Goal: Transaction & Acquisition: Purchase product/service

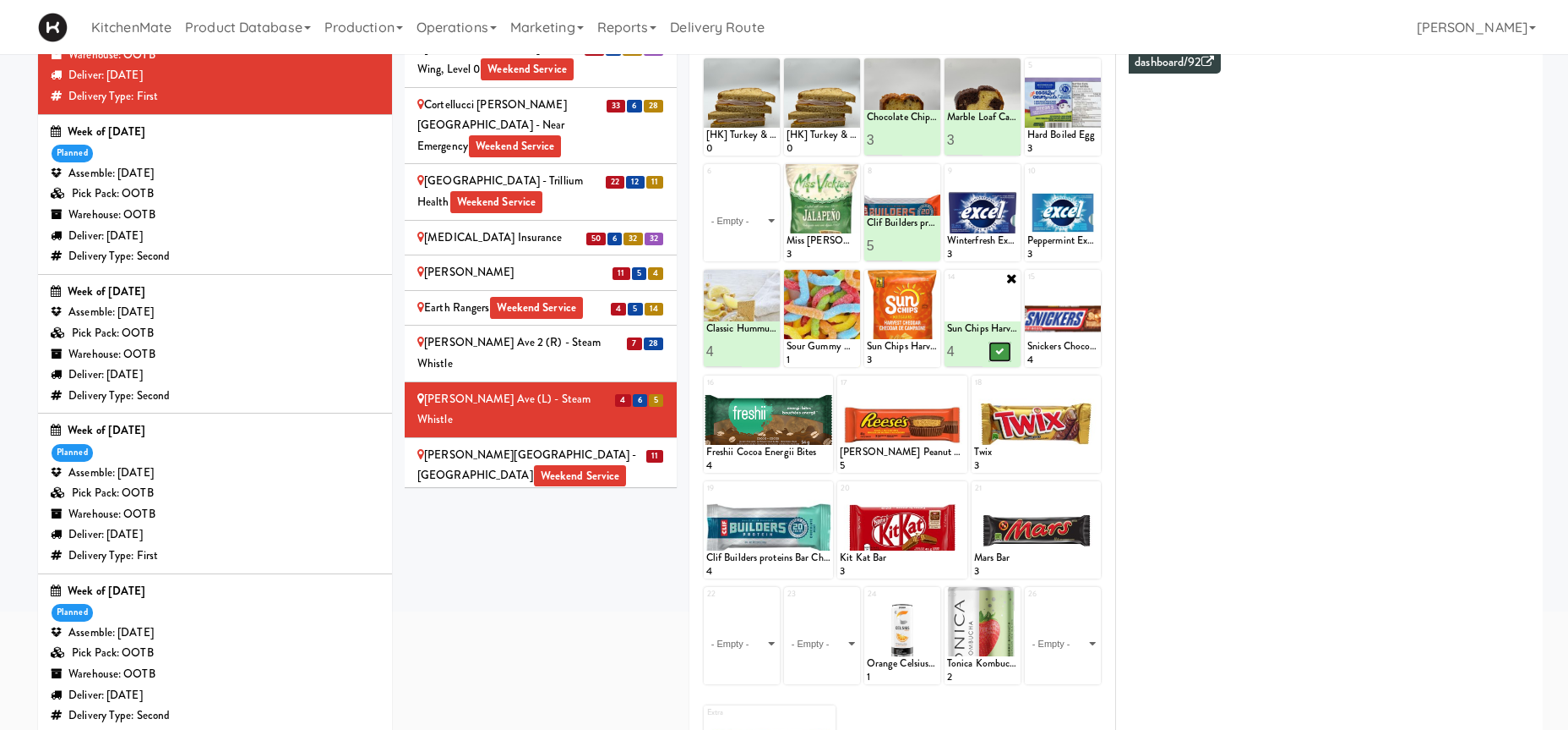
click at [999, 347] on button at bounding box center [1000, 351] width 22 height 20
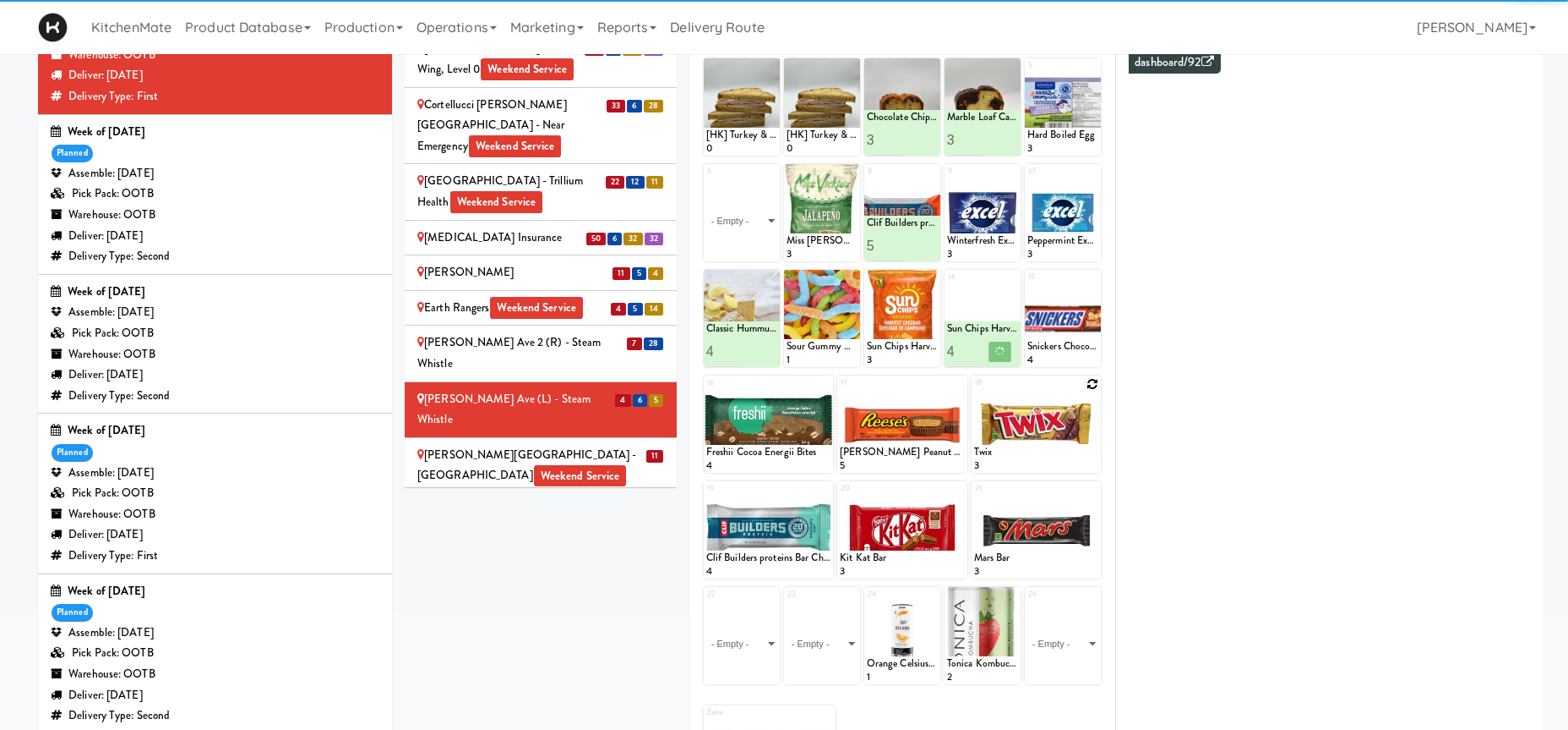
click at [1089, 387] on icon at bounding box center [1092, 384] width 11 height 11
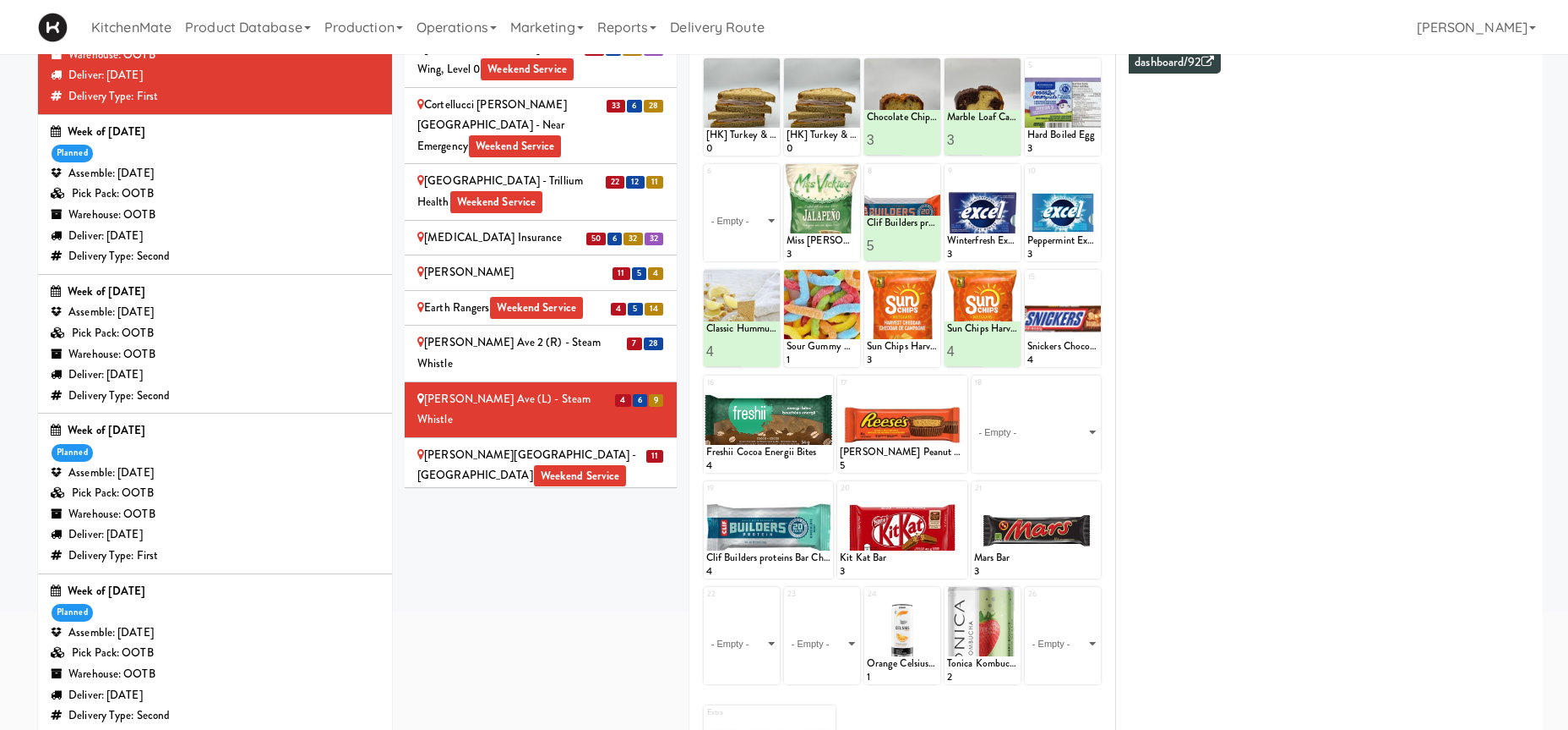
select select "number:2193"
click option "Twix" at bounding box center [0, 0] width 0 height 0
click at [1028, 453] on input "1" at bounding box center [1005, 456] width 62 height 32
click at [1028, 453] on input "2" at bounding box center [1005, 456] width 62 height 32
type input "3"
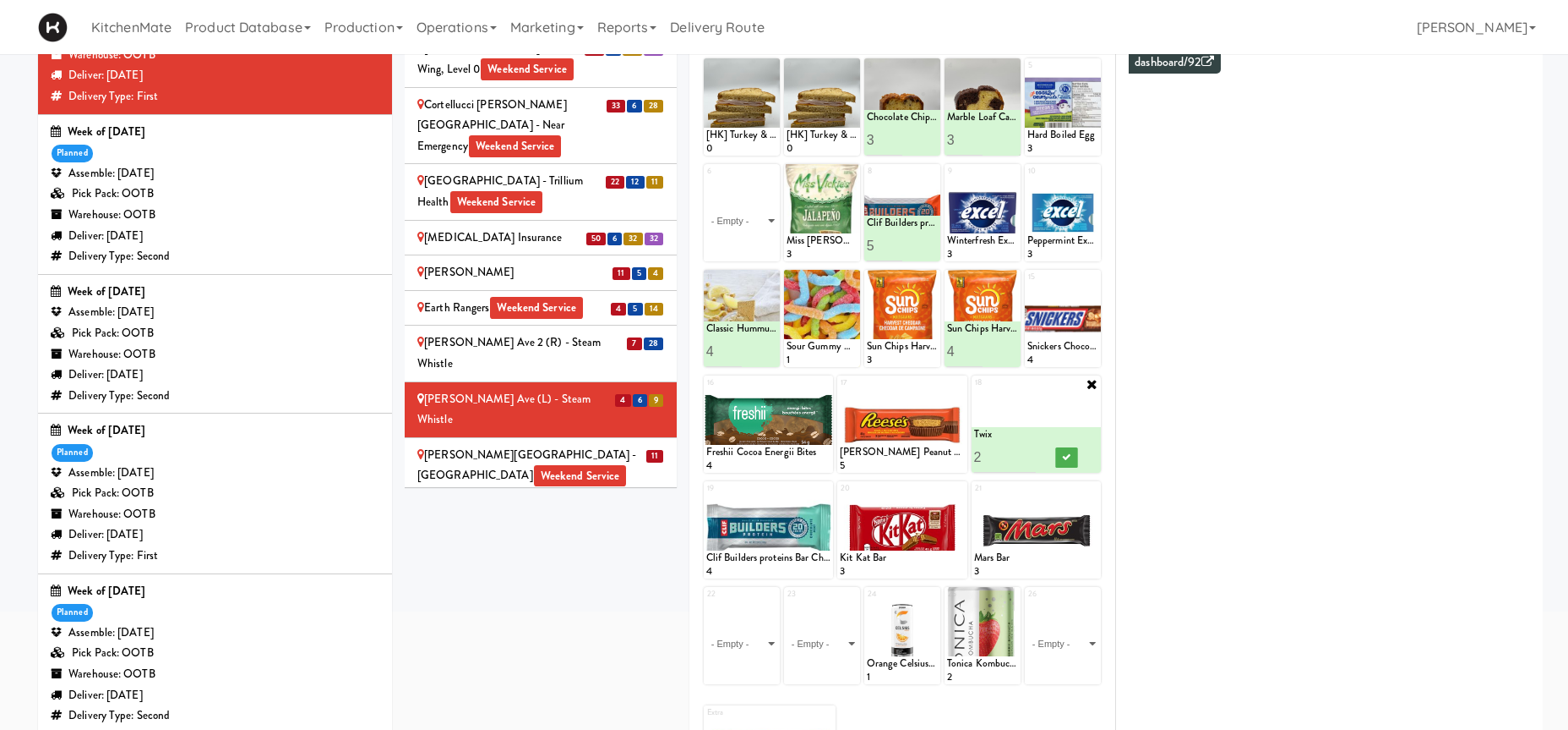
click at [1028, 453] on input "3" at bounding box center [1005, 456] width 62 height 32
click at [1065, 456] on icon at bounding box center [1067, 457] width 9 height 10
click at [775, 73] on icon at bounding box center [772, 67] width 11 height 11
click at [772, 156] on div "1 [HK] Turkey & Cheese Multigrain 0" at bounding box center [742, 107] width 76 height 98
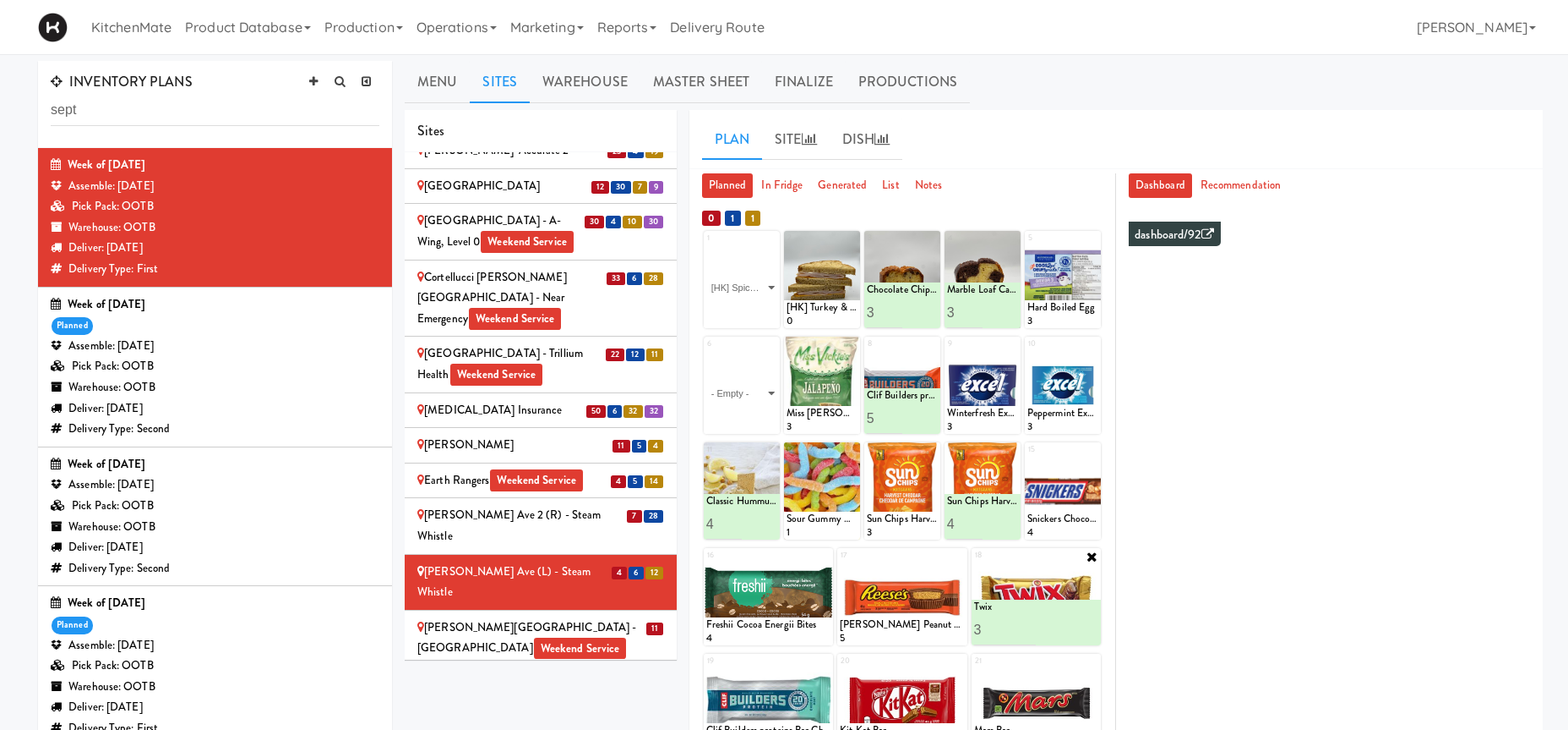
click option "[HK] Spicy Buffalo Chicken Wrap" at bounding box center [0, 0] width 0 height 0
type input "2"
click at [732, 311] on input "2" at bounding box center [724, 312] width 35 height 32
click at [751, 314] on button at bounding box center [758, 312] width 22 height 20
click at [854, 243] on icon at bounding box center [852, 239] width 11 height 11
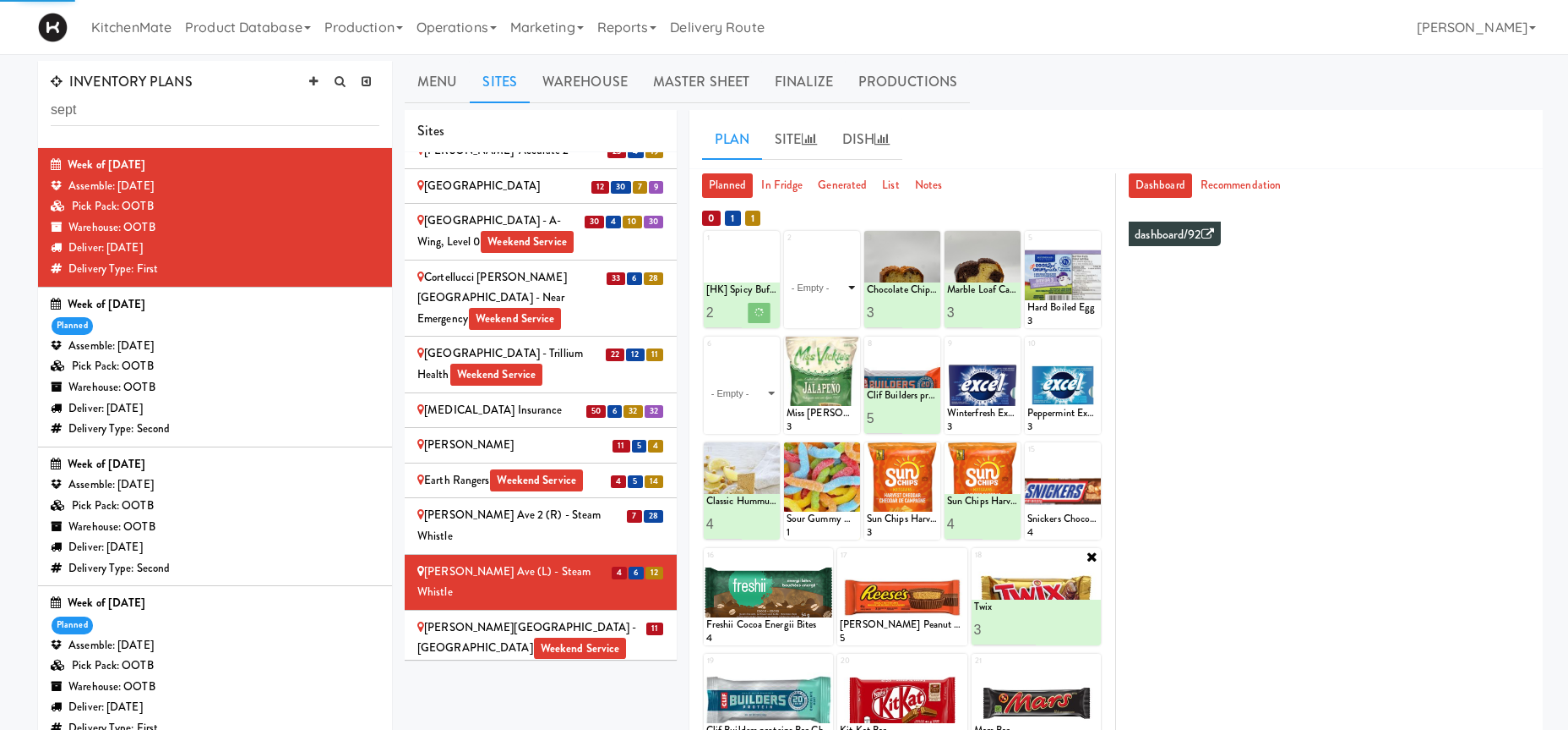
click at [850, 253] on select "- Empty - Activia Probiotic Peach Mango Smoothie Coca Cola Diet Coke Frooti Fuz…" at bounding box center [822, 287] width 71 height 81
click option "[HK] Turkey Club Wrap" at bounding box center [0, 0] width 0 height 0
type input "2"
click at [816, 307] on input "2" at bounding box center [804, 312] width 35 height 32
click at [842, 309] on icon at bounding box center [839, 313] width 9 height 10
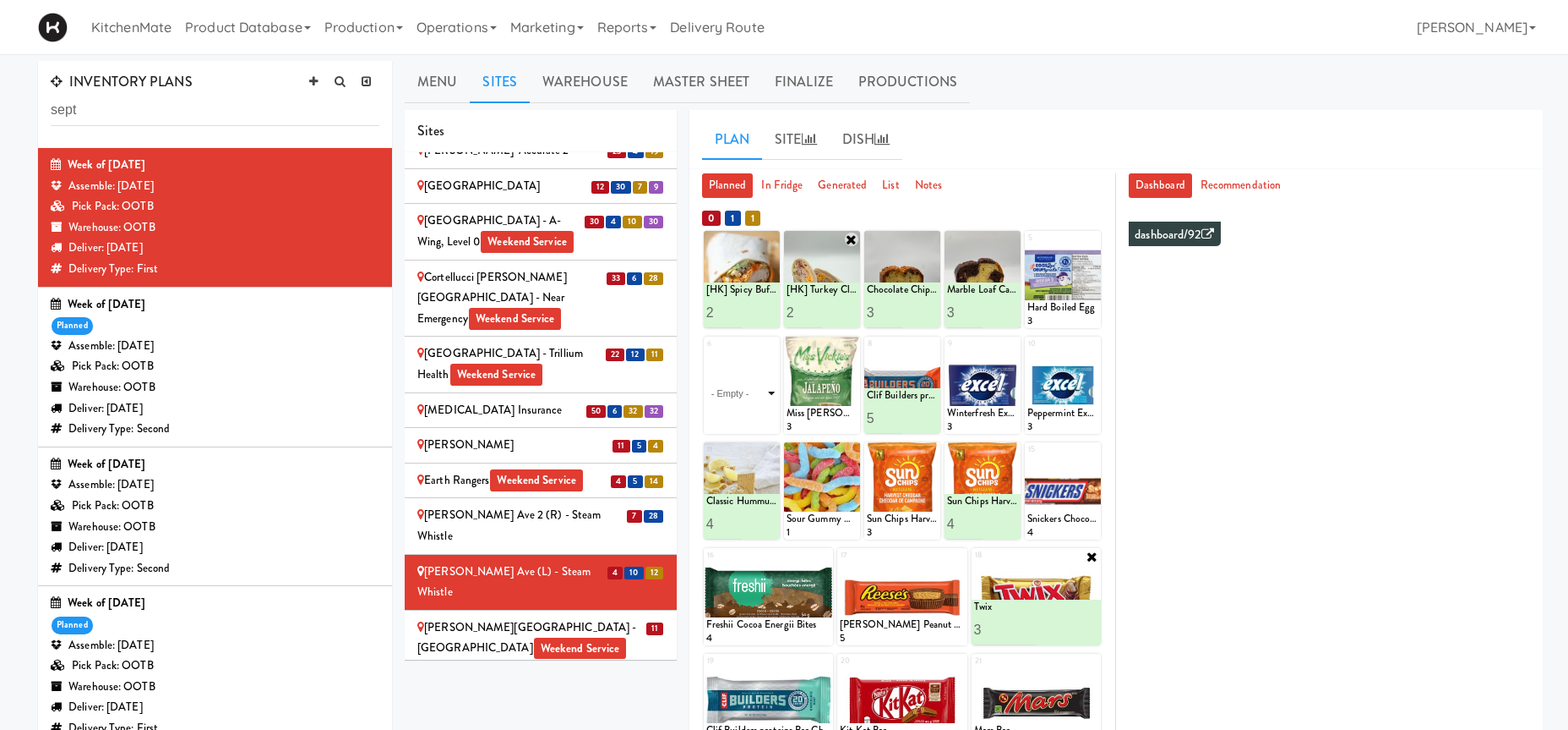
click at [766, 389] on select "- Empty - Activia Probiotic Peach Mango Smoothie Coca Cola Diet Coke Frooti Fuz…" at bounding box center [742, 392] width 71 height 81
click option "Roasted Red Pepper Hummus with Crackers" at bounding box center [0, 0] width 0 height 0
click at [737, 415] on input "2" at bounding box center [724, 418] width 35 height 32
click at [737, 415] on input "3" at bounding box center [724, 418] width 35 height 32
type input "4"
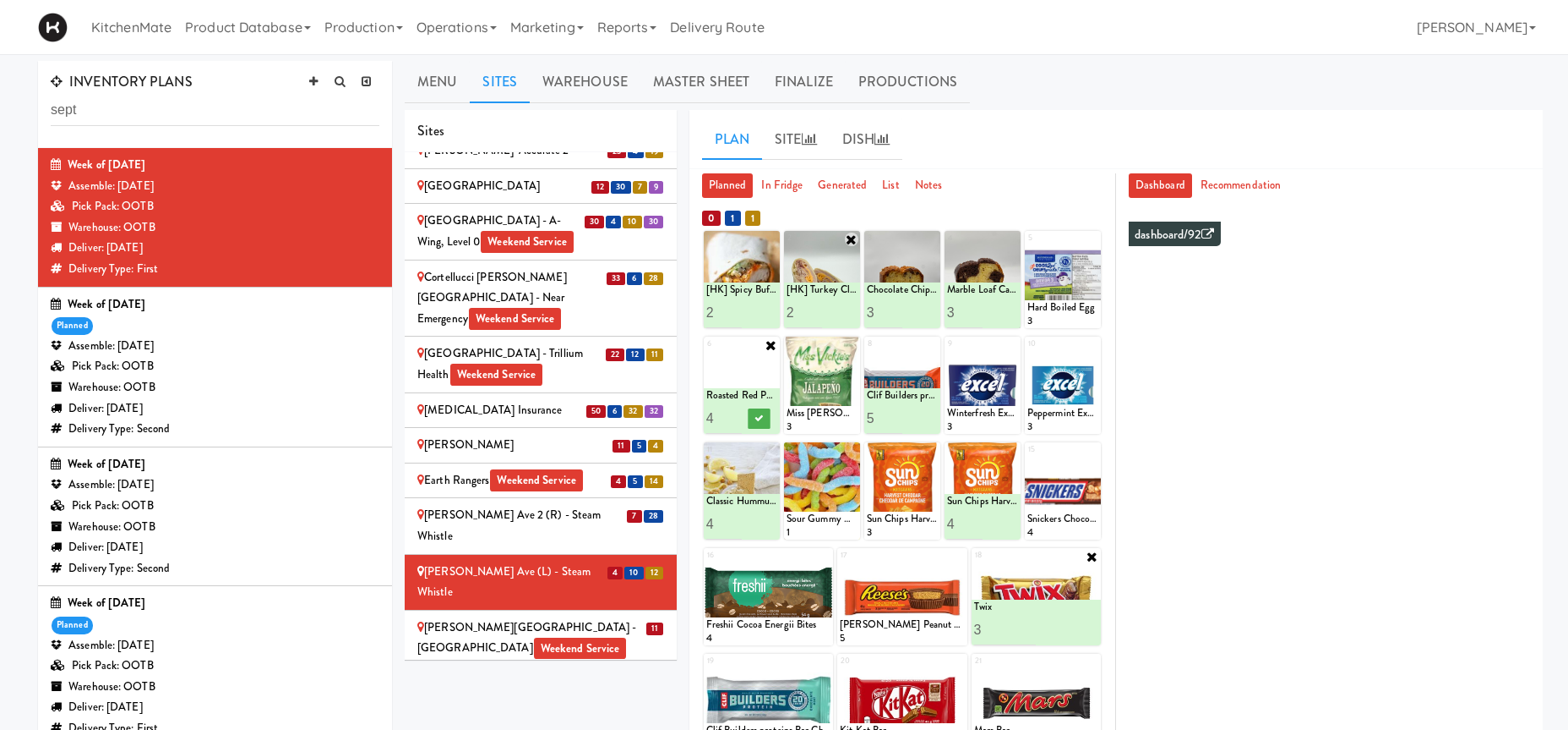
click at [737, 415] on input "4" at bounding box center [724, 418] width 35 height 32
click at [757, 415] on icon at bounding box center [758, 418] width 9 height 10
click at [611, 617] on div "Glendon Campus - York University Weekend Service" at bounding box center [541, 637] width 247 height 41
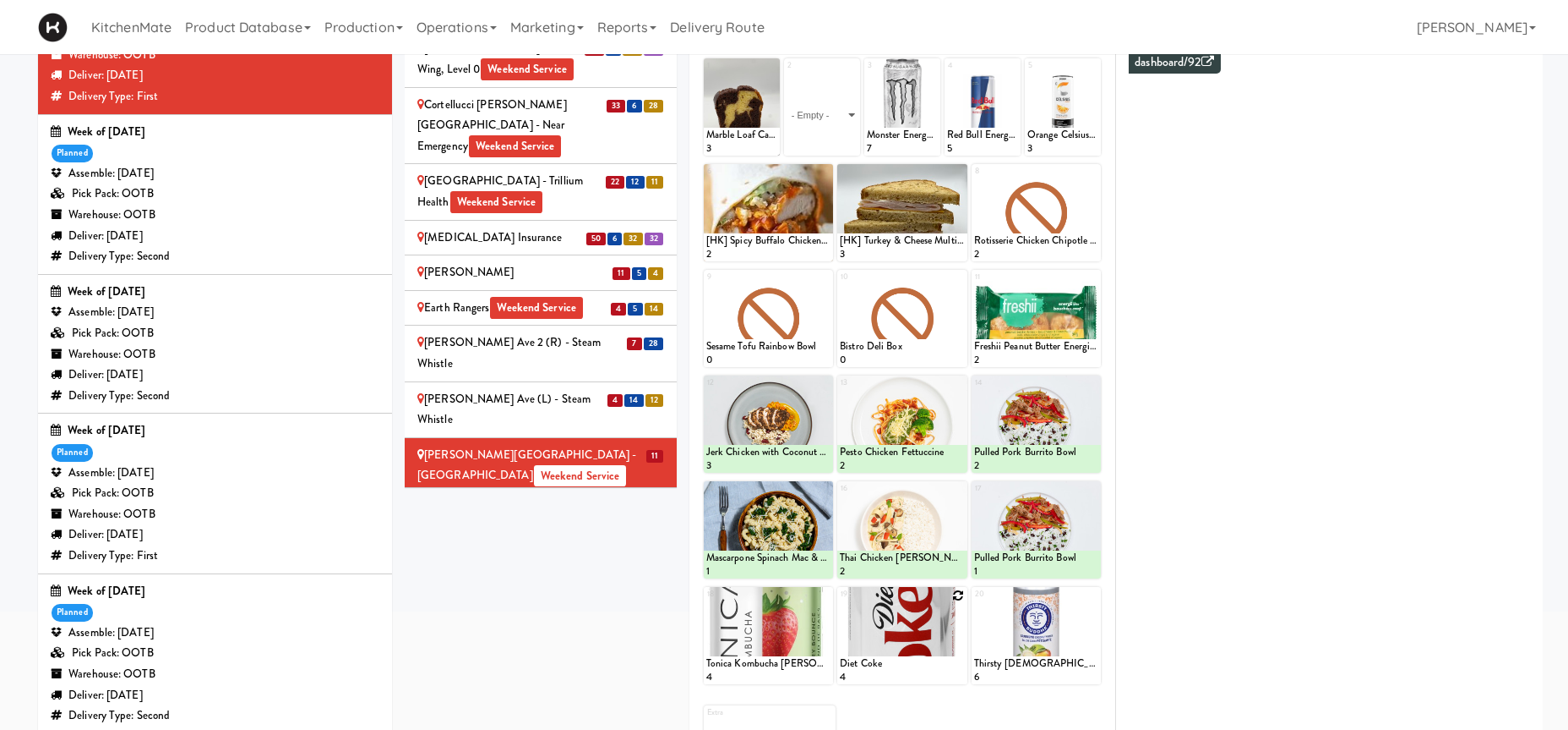
scroll to position [86, 0]
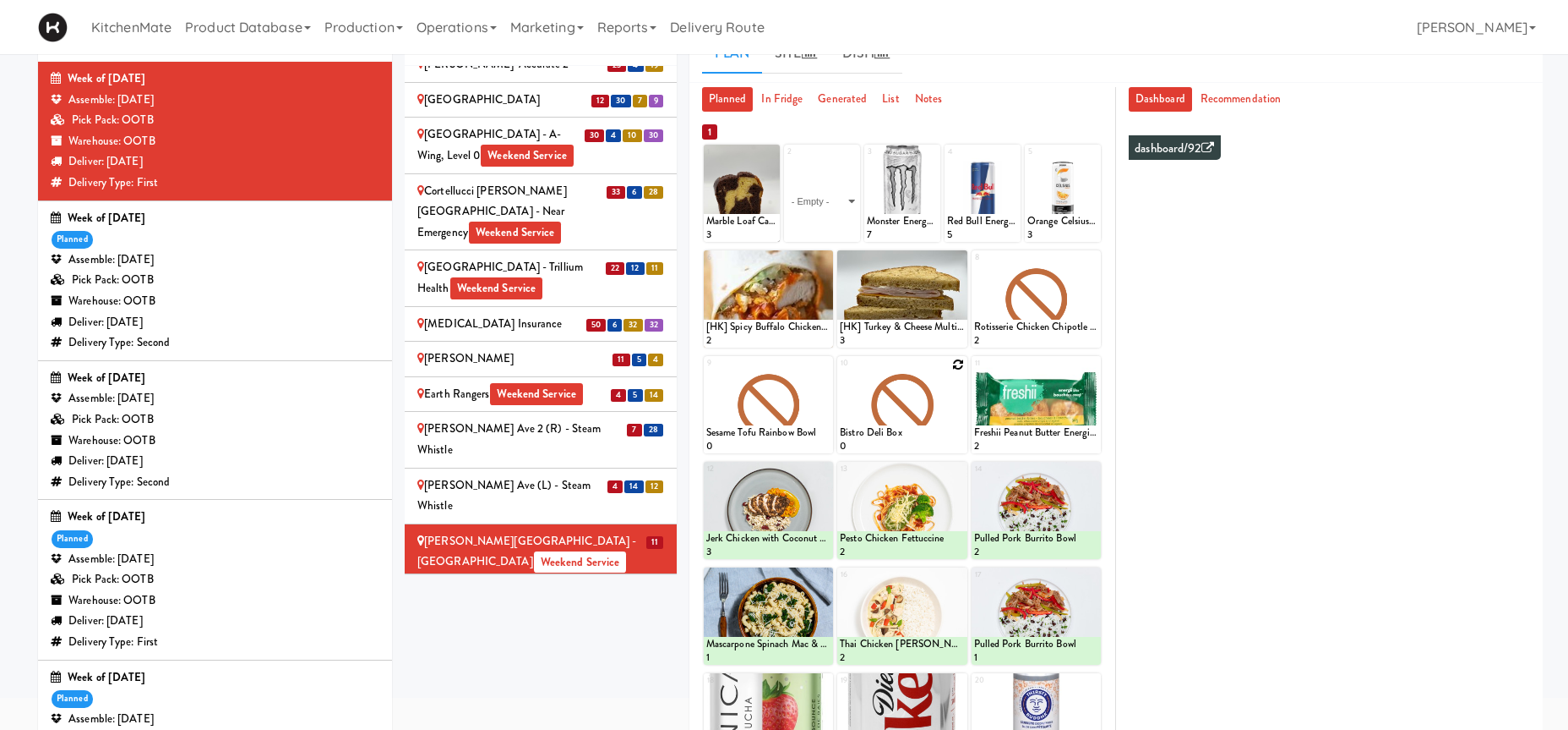
click at [959, 368] on icon at bounding box center [959, 365] width 11 height 11
click option "Bistro Deli Box" at bounding box center [0, 0] width 0 height 0
type input "2"
click at [895, 432] on input "2" at bounding box center [870, 437] width 62 height 32
click at [928, 440] on button at bounding box center [932, 437] width 22 height 20
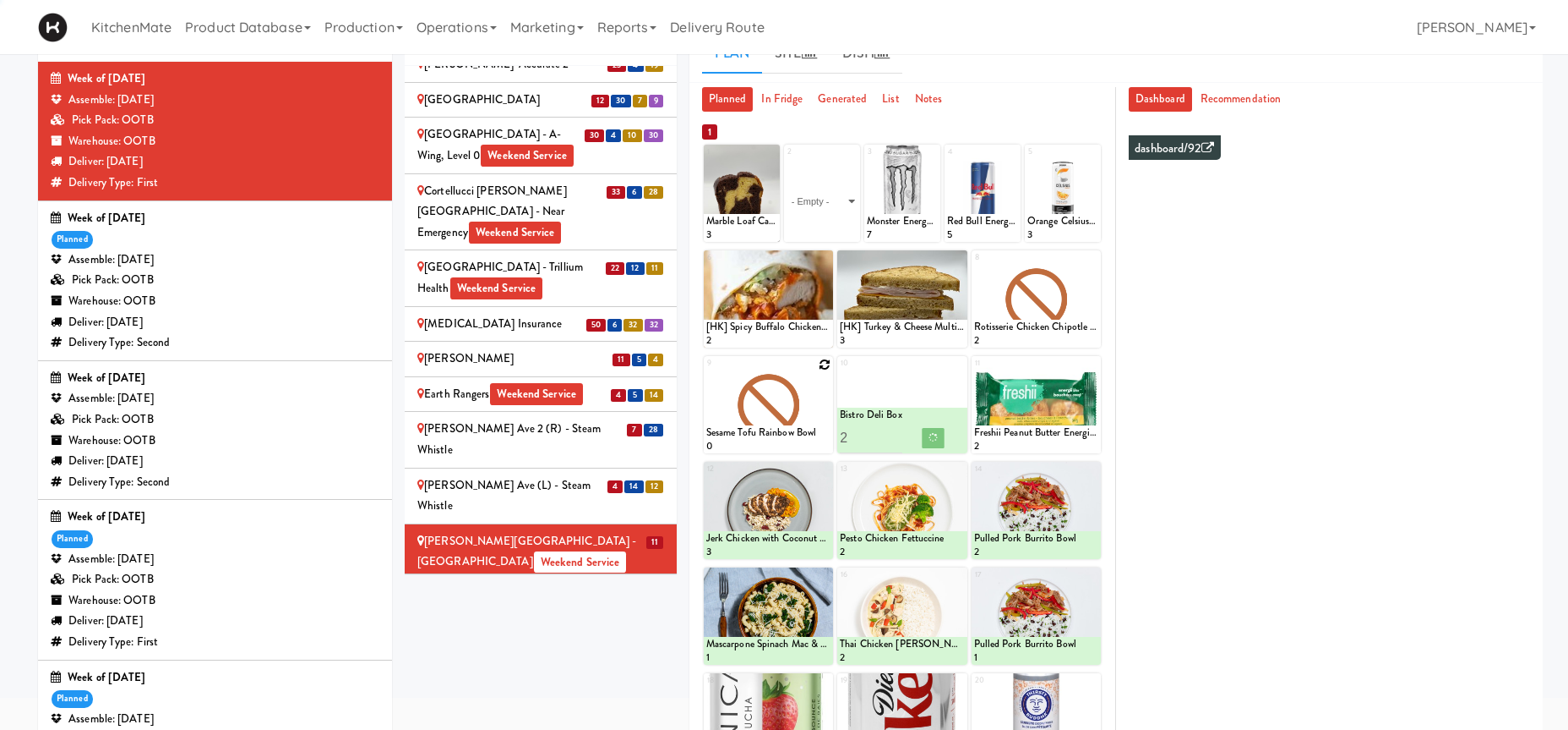
click at [818, 365] on div at bounding box center [768, 405] width 129 height 98
click at [822, 362] on icon at bounding box center [824, 365] width 11 height 11
click at [825, 359] on div "9 Sesame Tofu Rainbow Bowl 0" at bounding box center [768, 405] width 129 height 98
click at [818, 369] on div "9 Sesame Tofu Rainbow Bowl 0" at bounding box center [768, 405] width 129 height 98
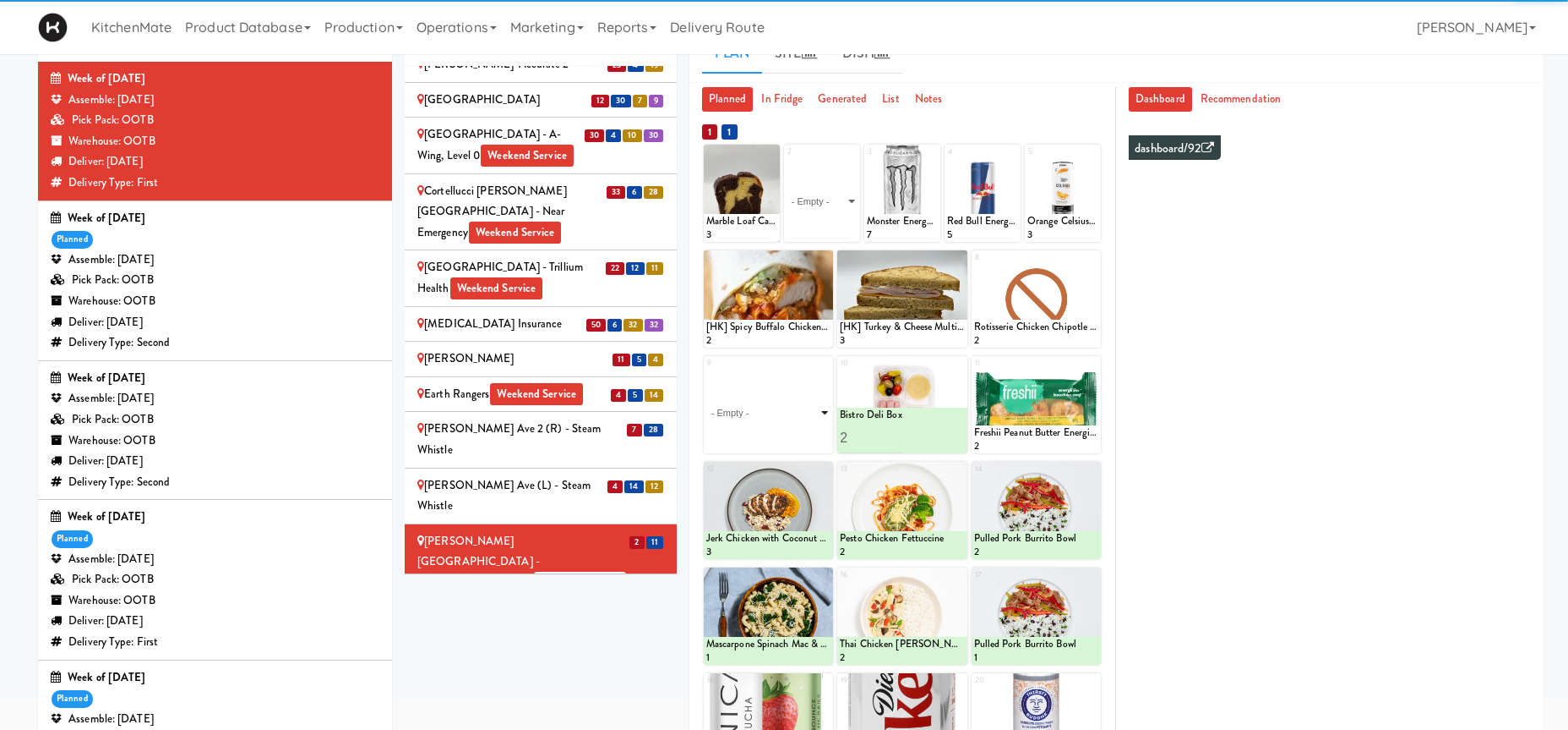
click at [814, 392] on select "- Empty - Activia Probiotic Peach Mango Smoothie Coca Cola Diet Coke Frooti Fuz…" at bounding box center [769, 412] width 124 height 81
click at [788, 394] on select "- Empty - Activia Probiotic Peach Mango Smoothie Coca Cola Diet Coke Frooti Fuz…" at bounding box center [769, 412] width 124 height 81
click at [795, 417] on select "- Empty - Activia Probiotic Peach Mango Smoothie Coca Cola Diet Coke Frooti Fuz…" at bounding box center [769, 412] width 124 height 81
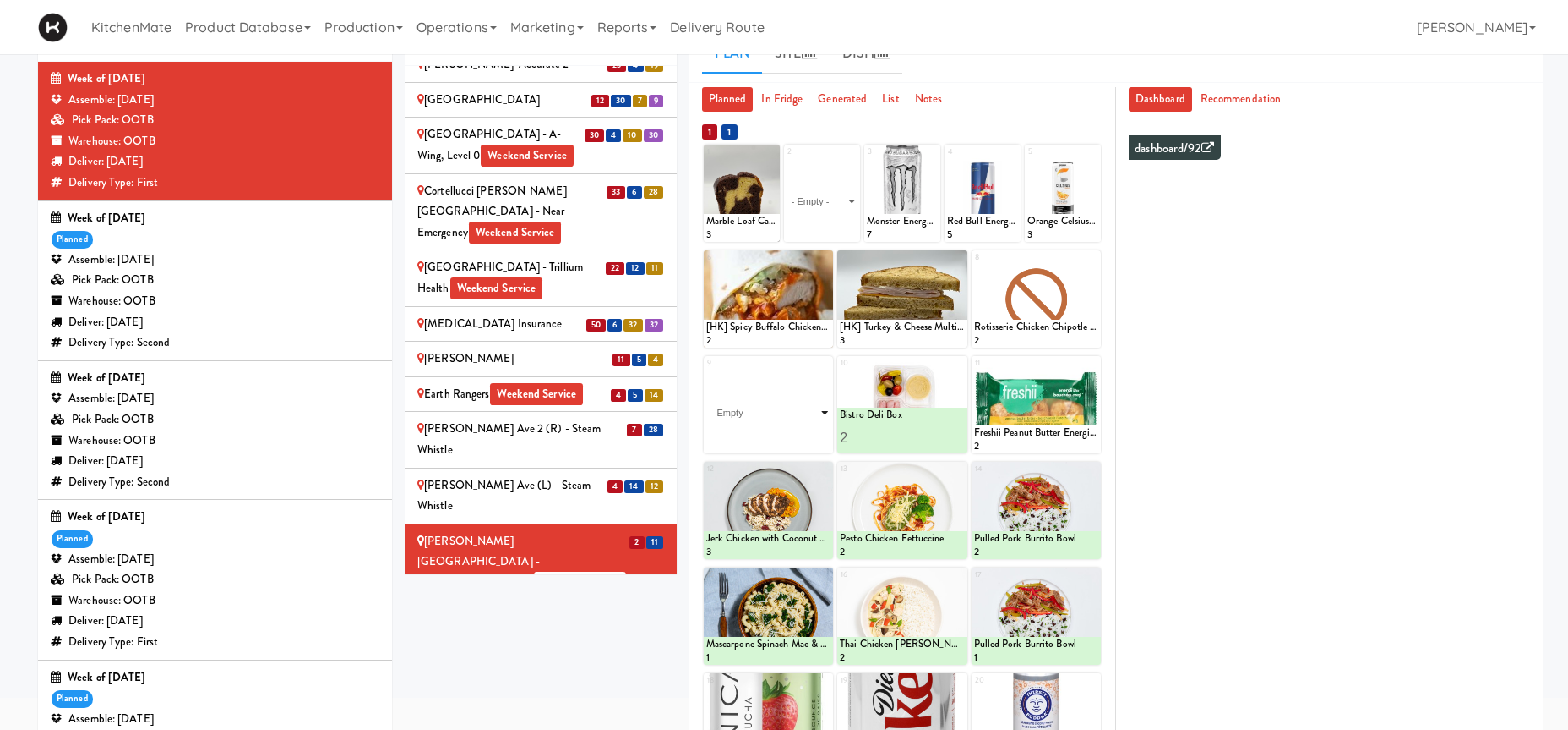
click at [707, 372] on select "- Empty - Activia Probiotic Peach Mango Smoothie Coca Cola Diet Coke Frooti Fuz…" at bounding box center [769, 412] width 124 height 81
click option "Grilled Chicken Caesar Salad" at bounding box center [0, 0] width 0 height 0
type input "2"
click at [759, 453] on input "2" at bounding box center [737, 437] width 62 height 32
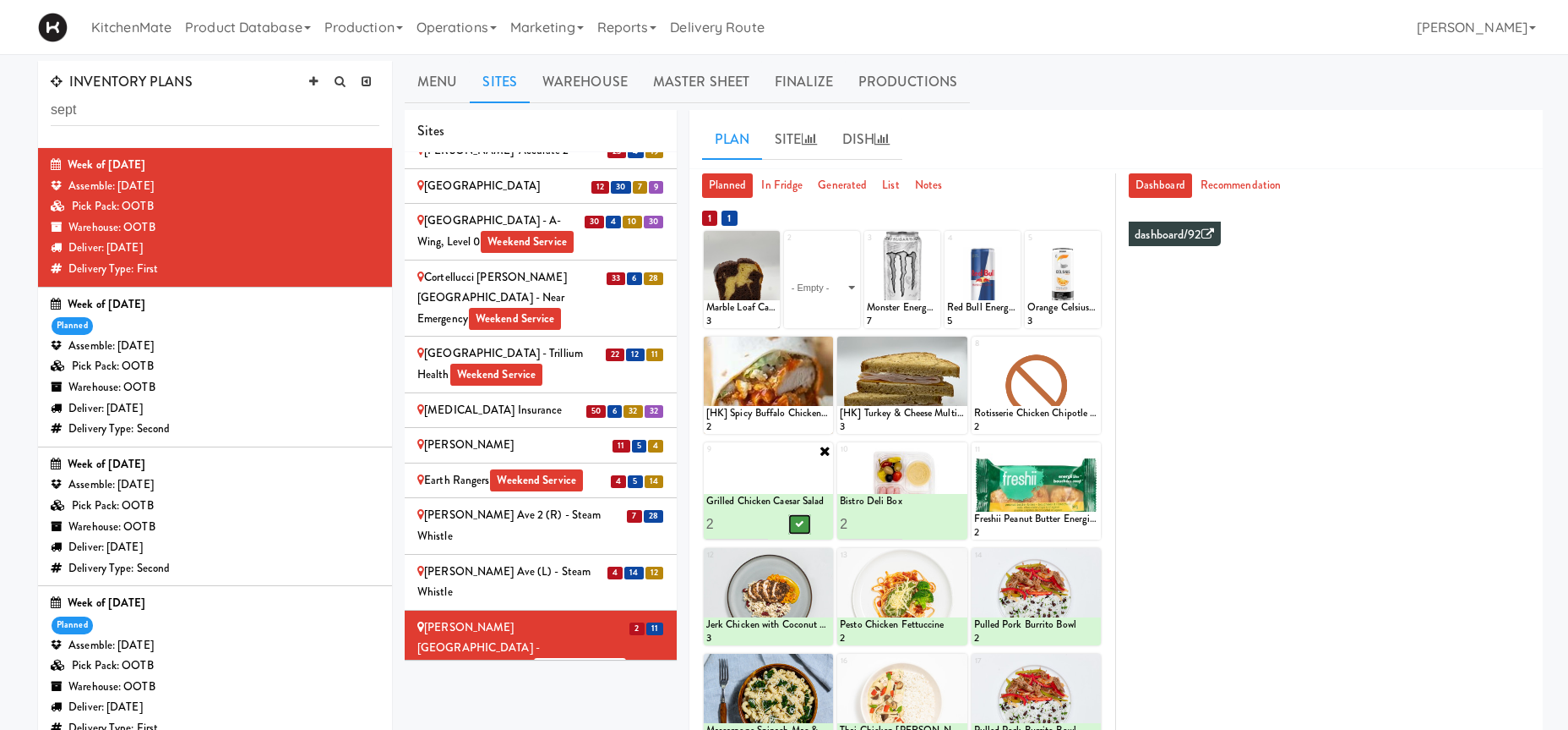
click at [796, 517] on button at bounding box center [798, 523] width 22 height 20
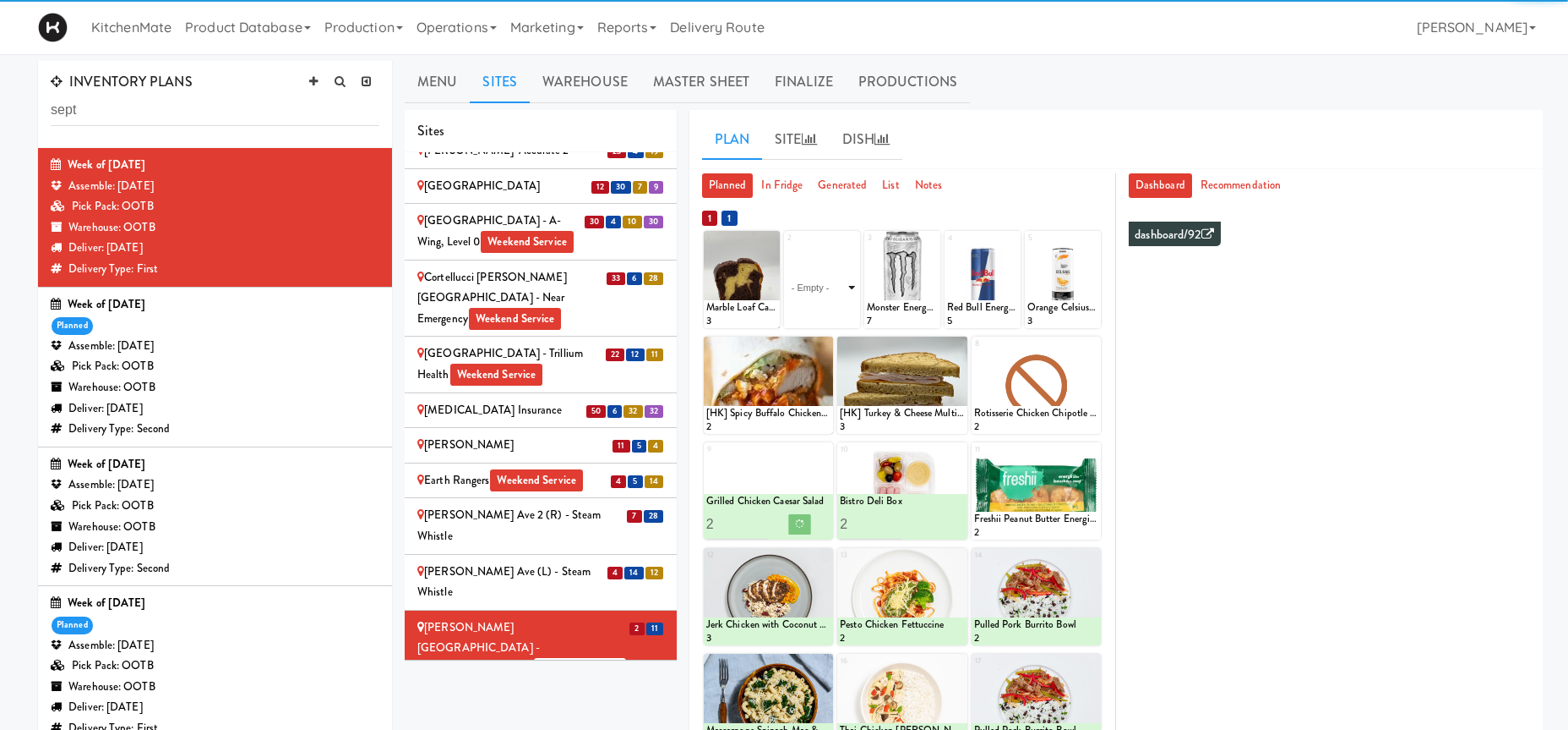
click at [834, 280] on select "- Empty - Activia Probiotic Peach Mango Smoothie Coca Cola Diet Coke Frooti Fuz…" at bounding box center [822, 287] width 71 height 81
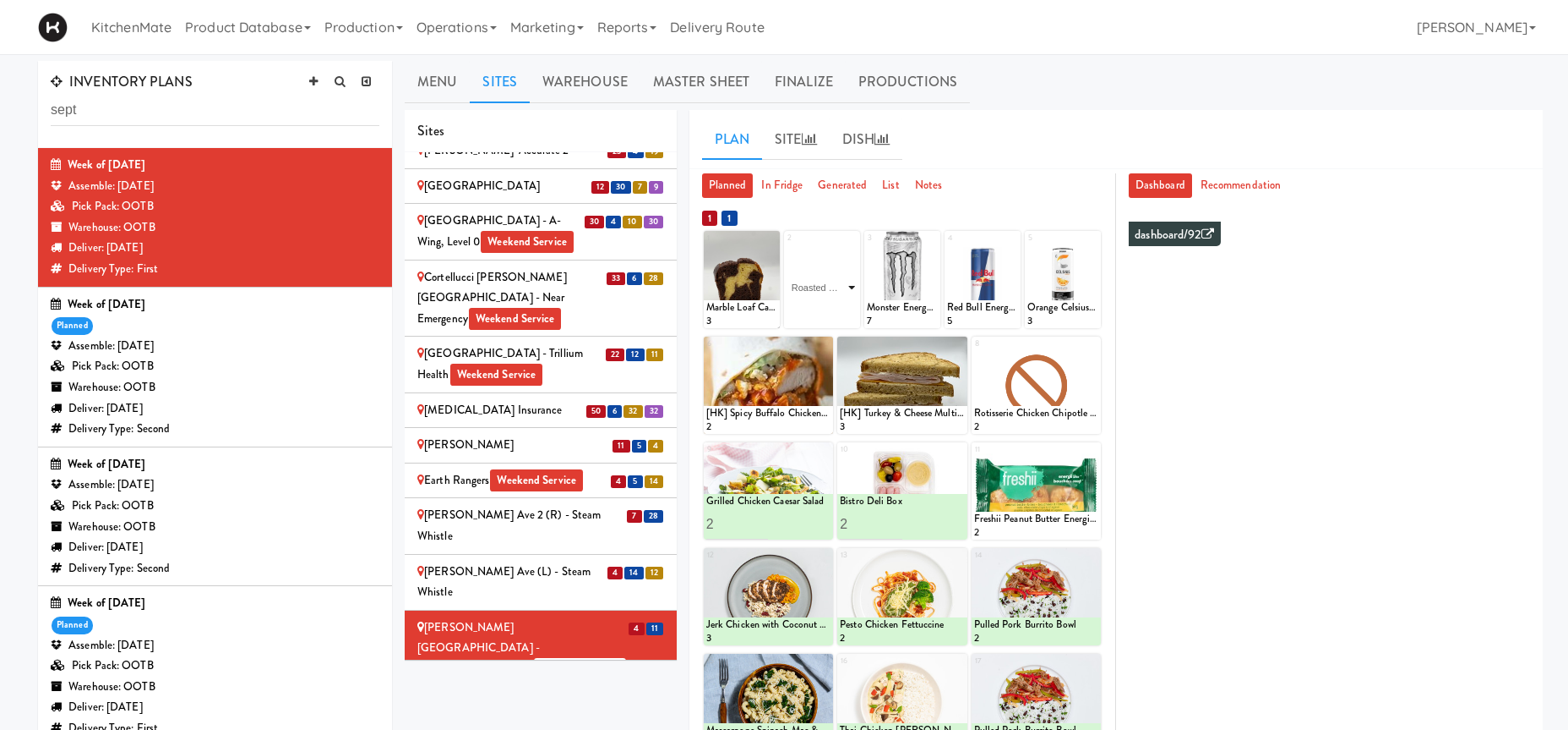
click option "Roasted Red Pepper Hummus with Crackers" at bounding box center [0, 0] width 0 height 0
click at [812, 309] on input "1" at bounding box center [804, 312] width 35 height 32
click at [812, 309] on input "2" at bounding box center [804, 312] width 35 height 32
click at [812, 309] on input "3" at bounding box center [804, 312] width 35 height 32
type input "4"
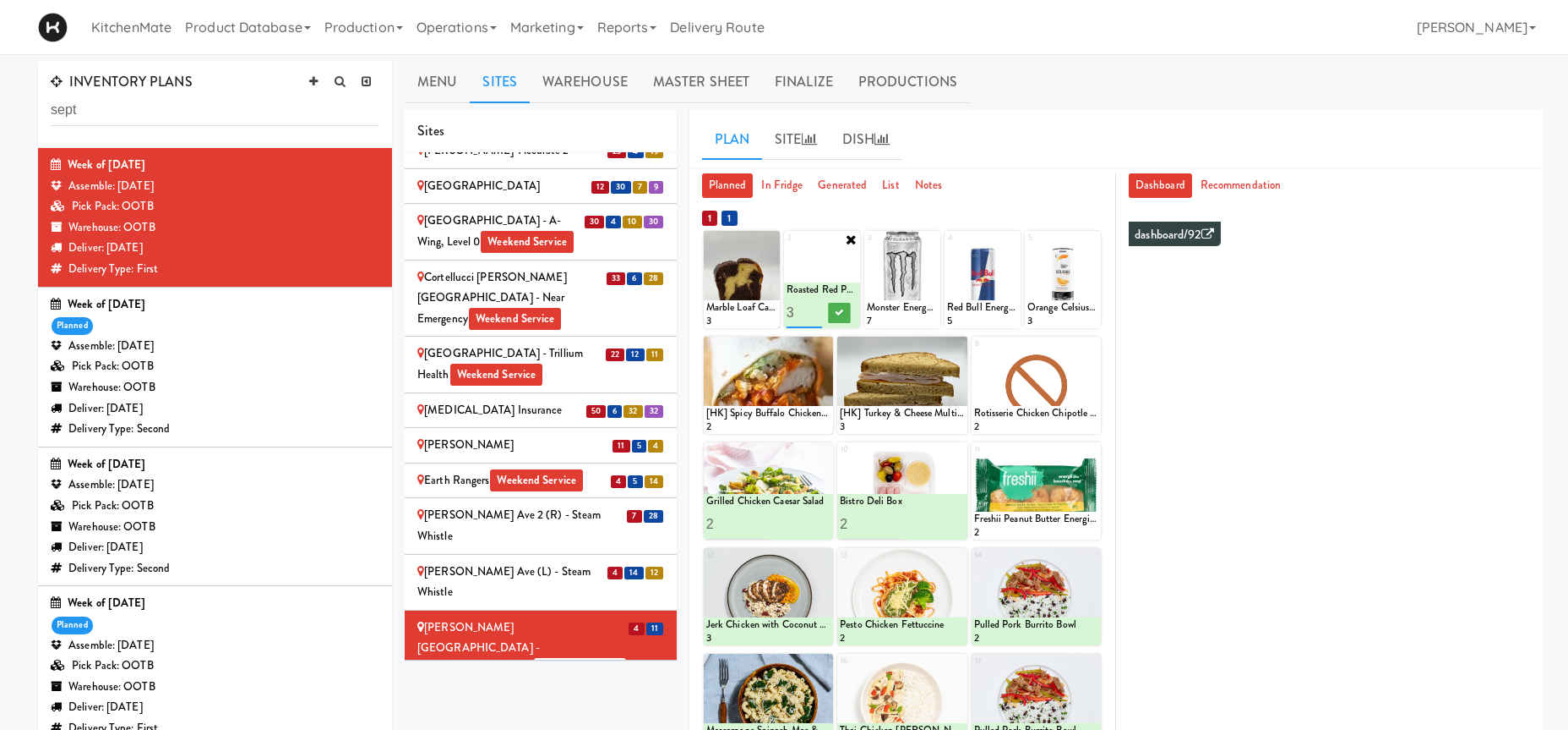
click at [814, 309] on input "4" at bounding box center [804, 312] width 35 height 32
click at [838, 317] on icon at bounding box center [839, 313] width 9 height 10
click at [1092, 453] on icon at bounding box center [1092, 451] width 11 height 11
click at [1095, 448] on div "11 Freshii Peanut Butter Energii Bites 2" at bounding box center [1035, 491] width 129 height 98
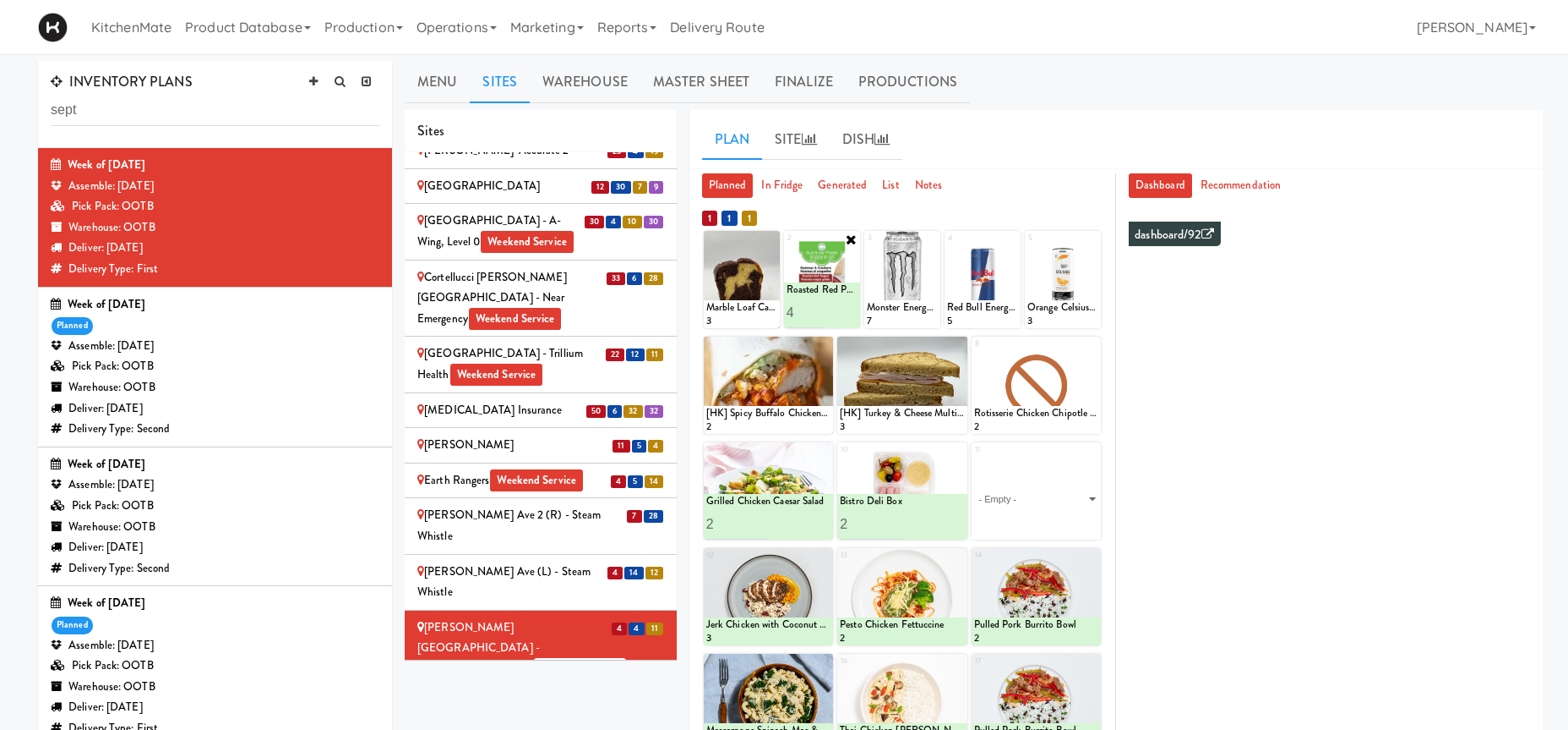
click at [1053, 489] on select "- Empty - Activia Probiotic Peach Mango Smoothie Coca Cola Diet Coke Frooti Fuz…" at bounding box center [1036, 498] width 124 height 81
click at [1051, 504] on select "- Empty - Activia Probiotic Peach Mango Smoothie Coca Cola Diet Coke Frooti Fuz…" at bounding box center [1036, 498] width 124 height 81
click at [974, 458] on select "- Empty - Activia Probiotic Peach Mango Smoothie Coca Cola Diet Coke Frooti Fuz…" at bounding box center [1036, 498] width 124 height 81
click option "Freshii Cocoa Energii Bites" at bounding box center [0, 0] width 0 height 0
click at [1028, 518] on input "2" at bounding box center [1005, 523] width 62 height 32
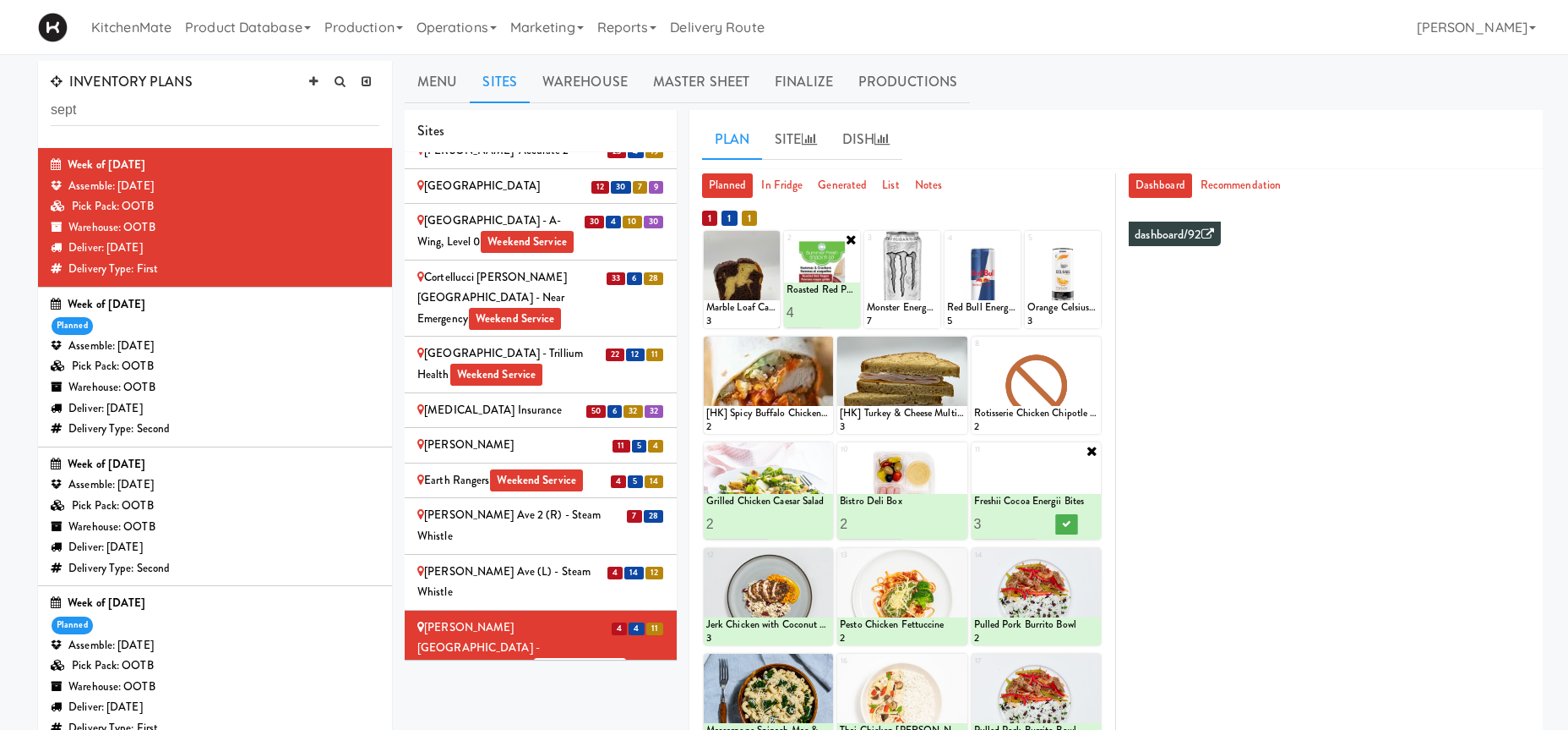
click at [1028, 518] on input "3" at bounding box center [1005, 523] width 62 height 32
click at [1028, 518] on input "4" at bounding box center [1005, 523] width 62 height 32
type input "5"
click at [1028, 518] on input "5" at bounding box center [1005, 523] width 62 height 32
click at [1064, 518] on button at bounding box center [1067, 523] width 22 height 20
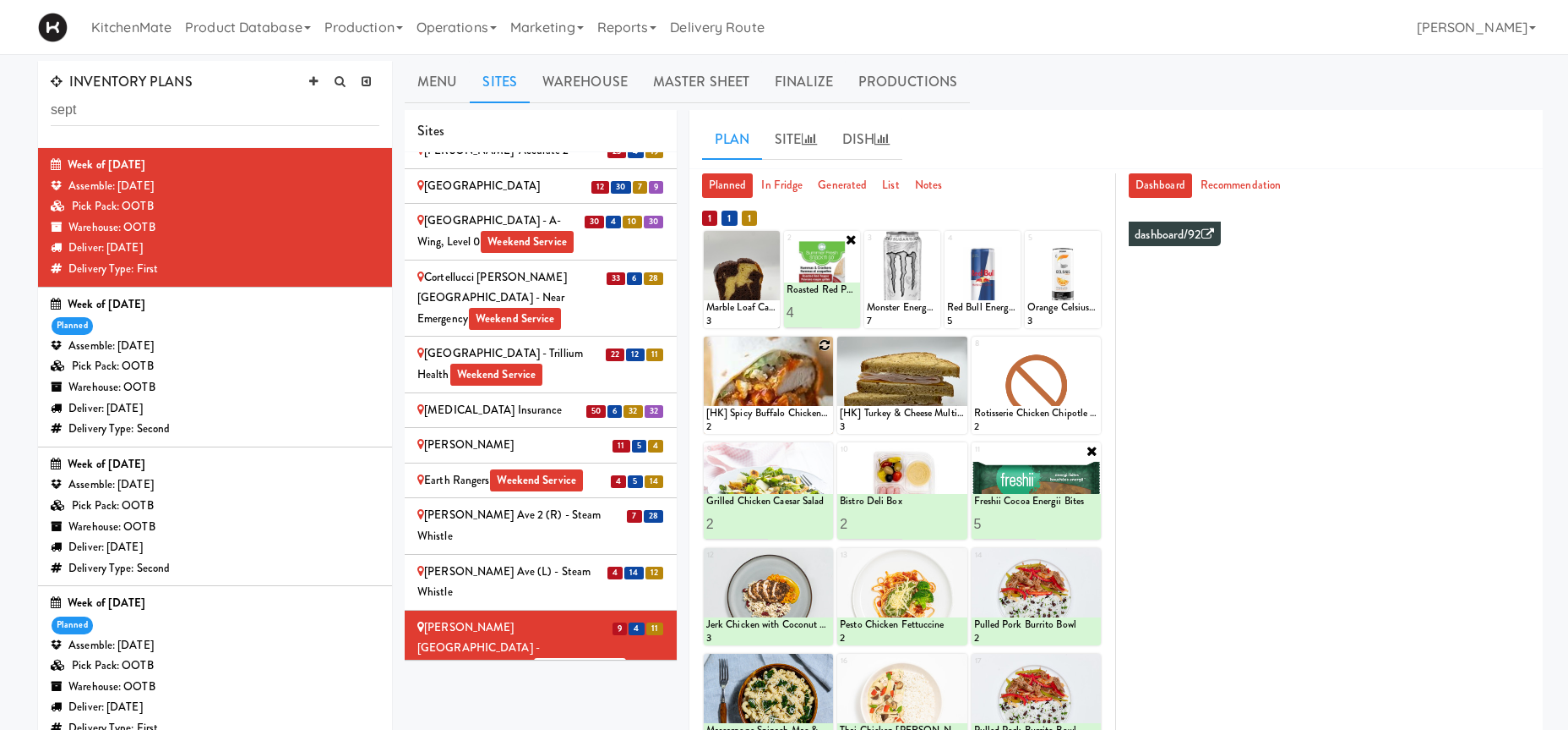
click at [824, 344] on icon at bounding box center [824, 344] width 11 height 11
click option "Maple Bacon with Egg & Cheddar on Sesame Seed Bagel" at bounding box center [0, 0] width 0 height 0
type input "2"
click at [758, 413] on input "2" at bounding box center [737, 418] width 62 height 32
click at [803, 409] on button at bounding box center [798, 418] width 22 height 20
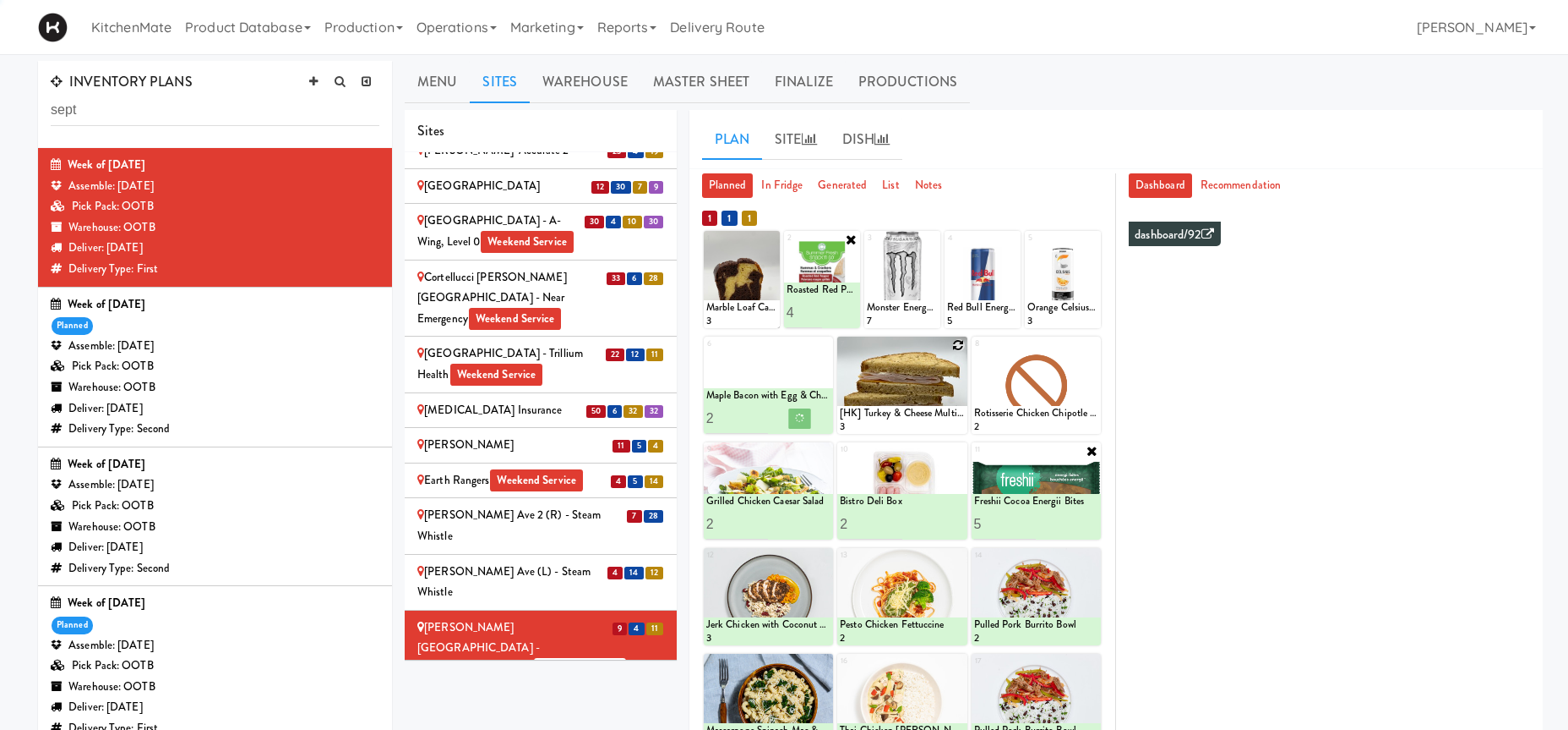
click at [959, 344] on icon at bounding box center [959, 344] width 11 height 11
click at [950, 354] on select "- Empty - Activia Probiotic Peach Mango Smoothie Coca Cola Diet Coke Frooti Fuz…" at bounding box center [902, 392] width 124 height 81
click at [946, 394] on select "- Empty - Activia Probiotic Peach Mango Smoothie Coca Cola Diet Coke Frooti Fuz…" at bounding box center [902, 392] width 124 height 81
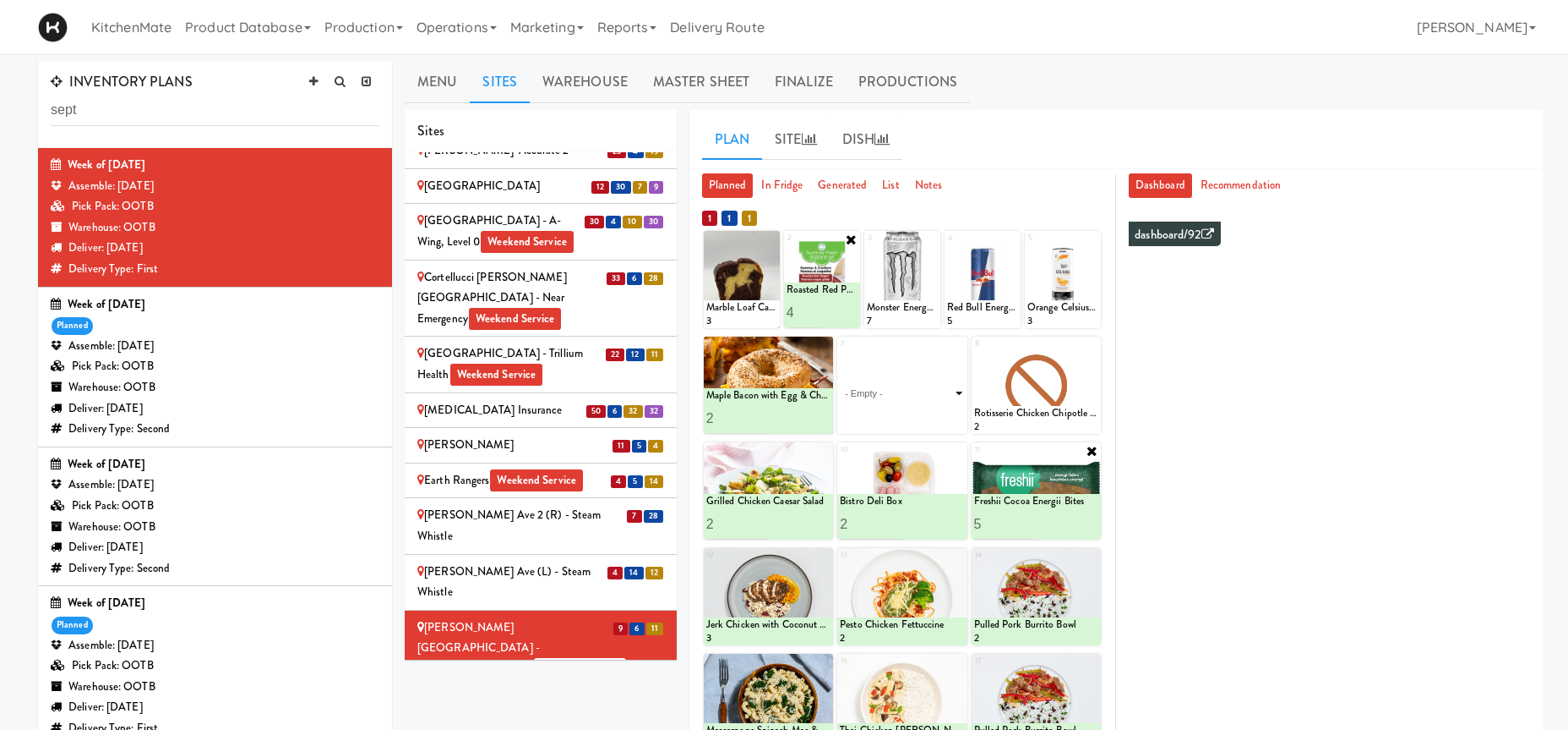
click at [839, 352] on select "- Empty - Activia Probiotic Peach Mango Smoothie Coca Cola Diet Coke Frooti Fuz…" at bounding box center [902, 392] width 124 height 81
click option "[HK] Tuna Salad on Multigrain" at bounding box center [0, 0] width 0 height 0
click at [934, 380] on div at bounding box center [902, 386] width 129 height 98
click at [896, 412] on input "2" at bounding box center [870, 418] width 62 height 32
type input "3"
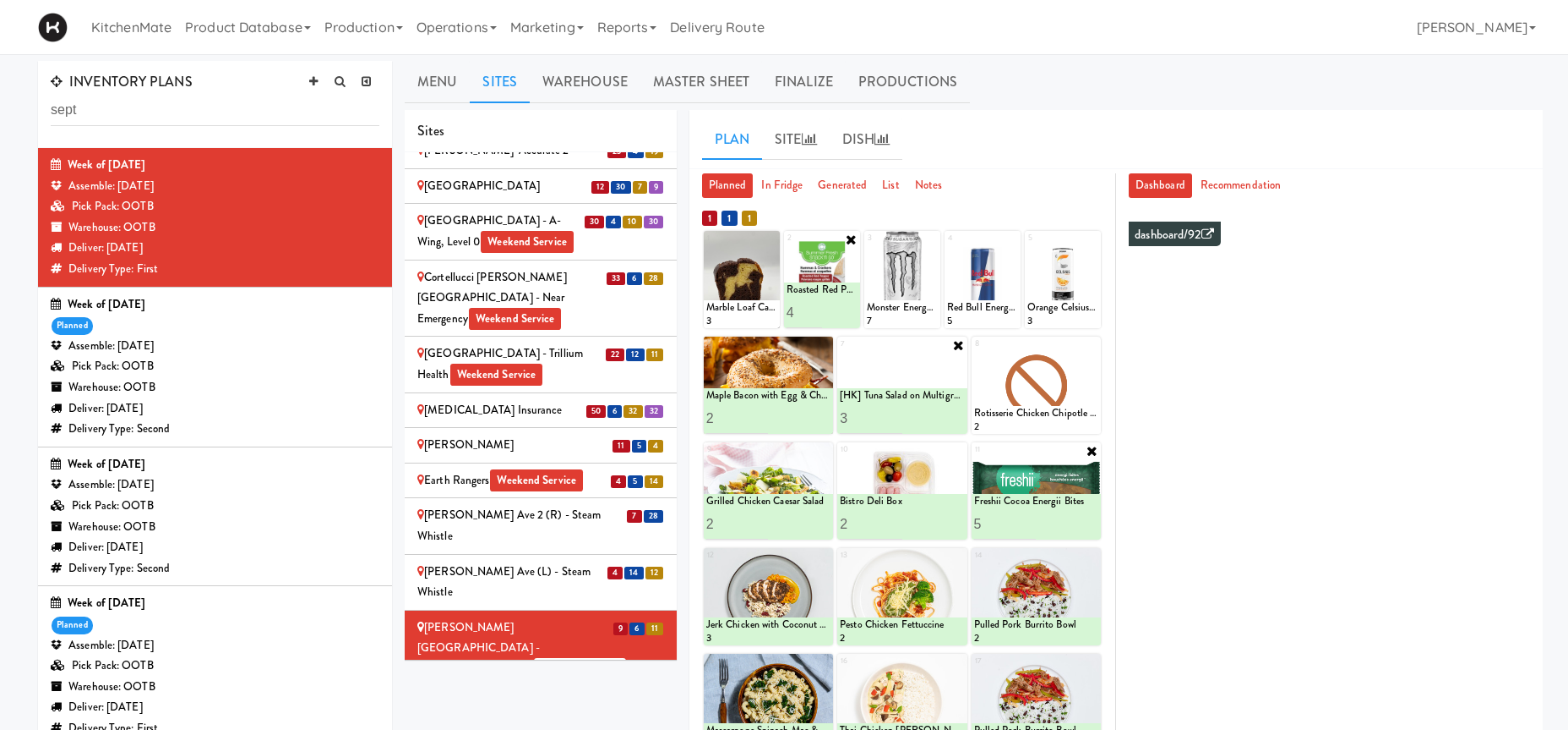
click at [896, 412] on input "3" at bounding box center [870, 418] width 62 height 32
click at [896, 548] on div at bounding box center [902, 597] width 129 height 98
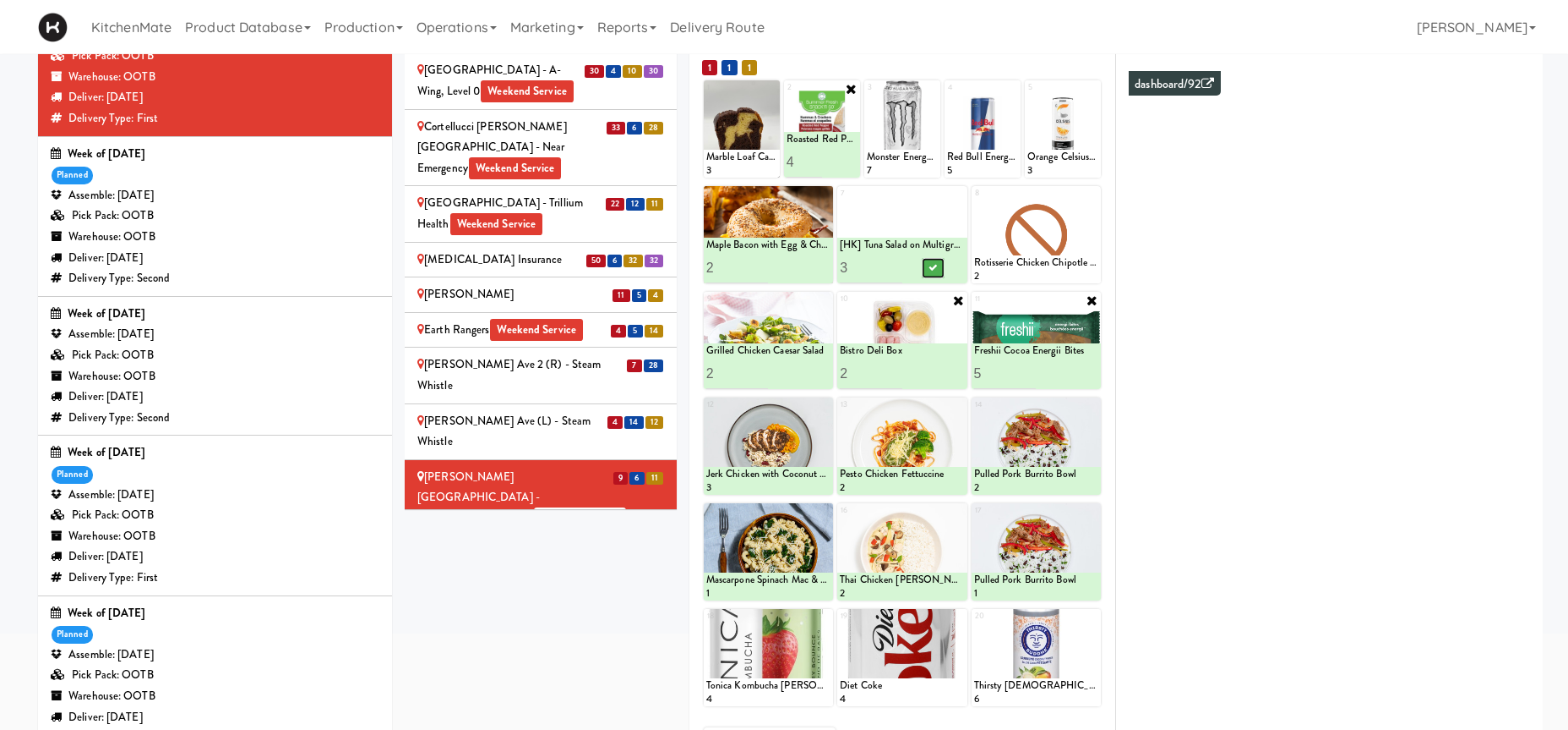
click at [933, 278] on button at bounding box center [932, 268] width 22 height 20
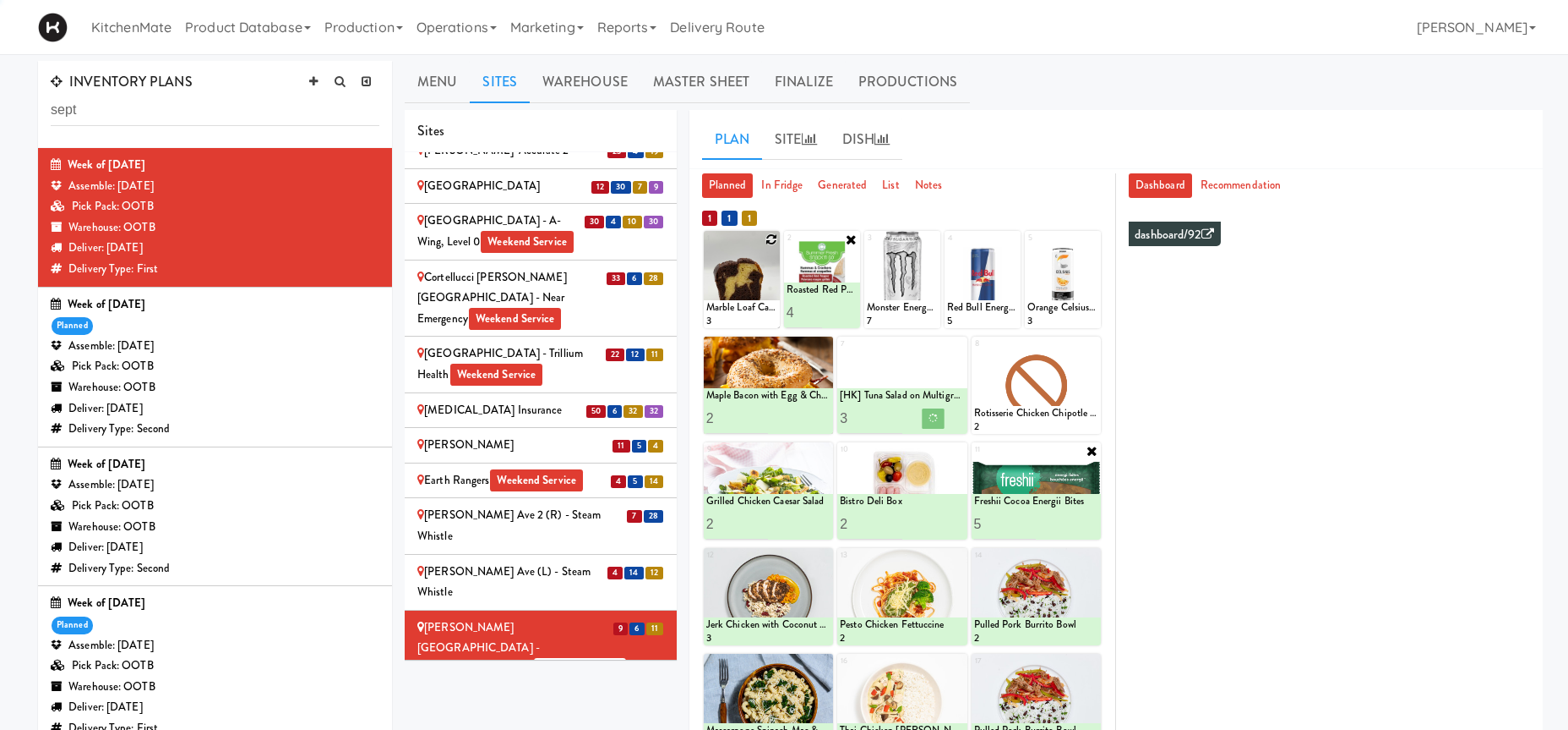
click at [775, 241] on icon at bounding box center [772, 239] width 11 height 11
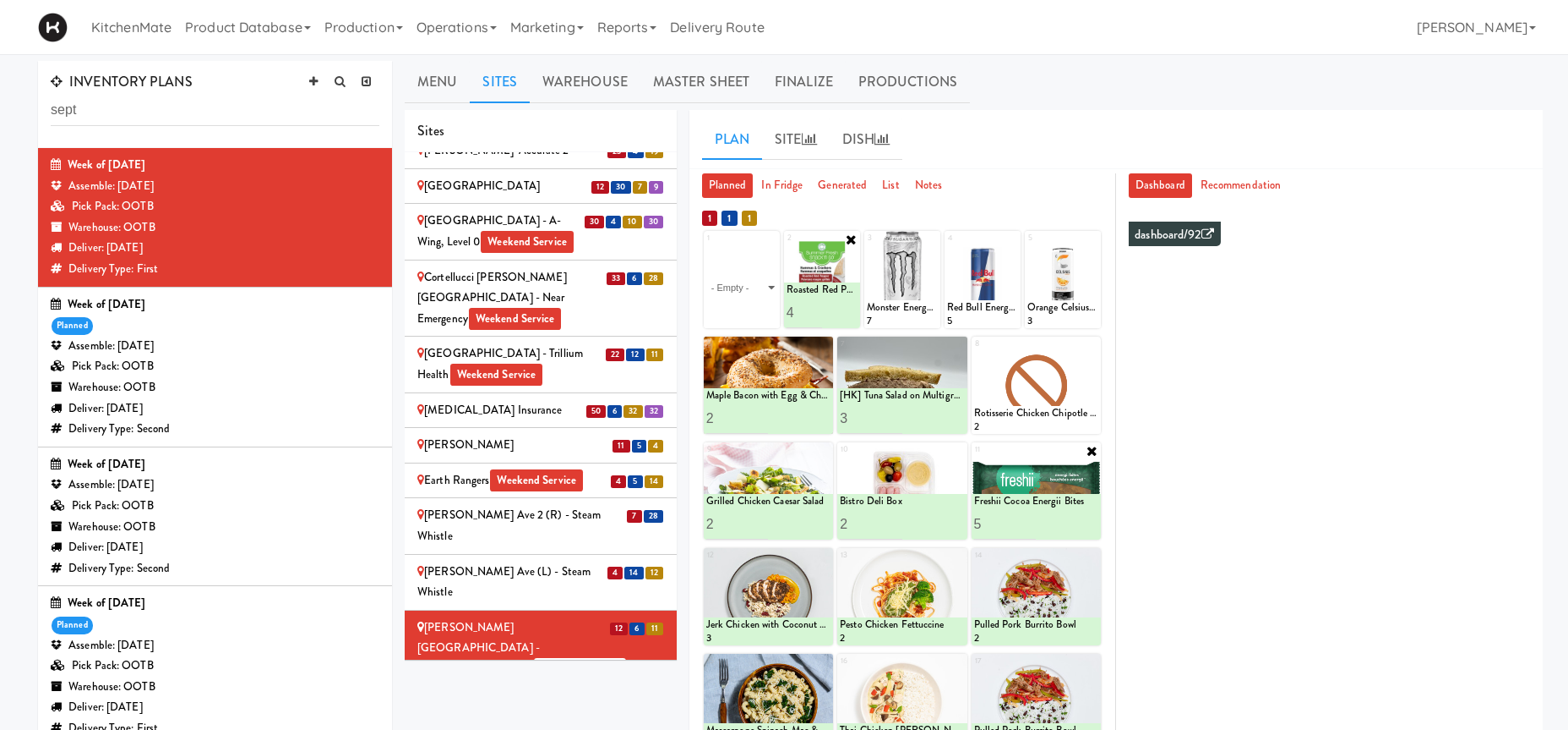
click at [752, 295] on select "- Empty - Activia Probiotic Peach Mango Smoothie Coca Cola Diet Coke Frooti Fuz…" at bounding box center [742, 287] width 71 height 81
click at [756, 277] on select "- Empty - Activia Probiotic Peach Mango Smoothie Coca Cola Diet Coke Frooti Fuz…" at bounding box center [742, 287] width 71 height 81
click at [707, 247] on select "- Empty - Activia Probiotic Peach Mango Smoothie Coca Cola Diet Coke Frooti Fuz…" at bounding box center [742, 287] width 71 height 81
click option "Chocolate Chip Loaf Cake" at bounding box center [0, 0] width 0 height 0
click at [731, 305] on input "2" at bounding box center [724, 312] width 35 height 32
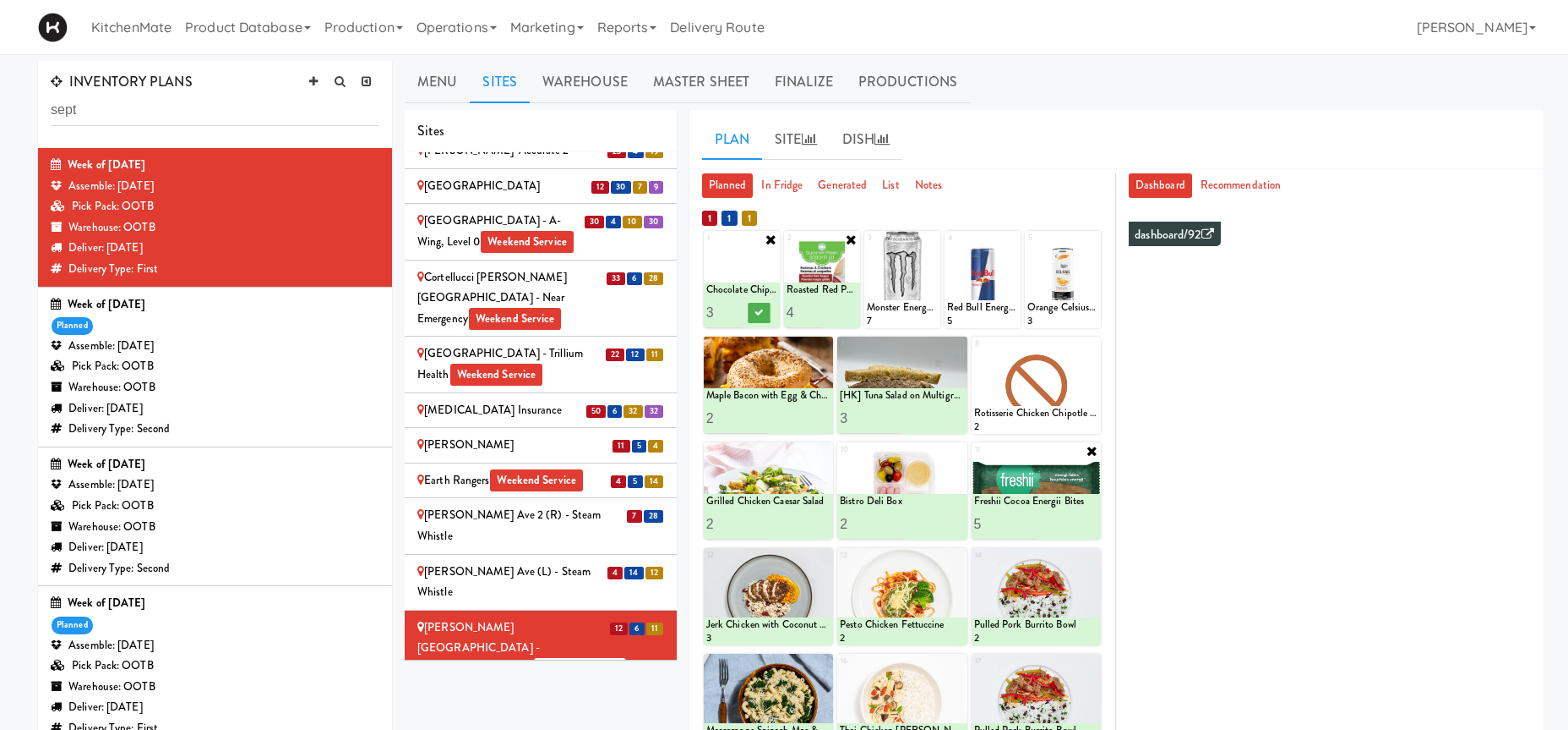
click at [731, 305] on input "3" at bounding box center [724, 312] width 35 height 32
type input "4"
click at [731, 305] on input "4" at bounding box center [724, 312] width 35 height 32
click at [759, 309] on icon at bounding box center [758, 313] width 9 height 10
click at [1092, 341] on icon at bounding box center [1092, 344] width 11 height 11
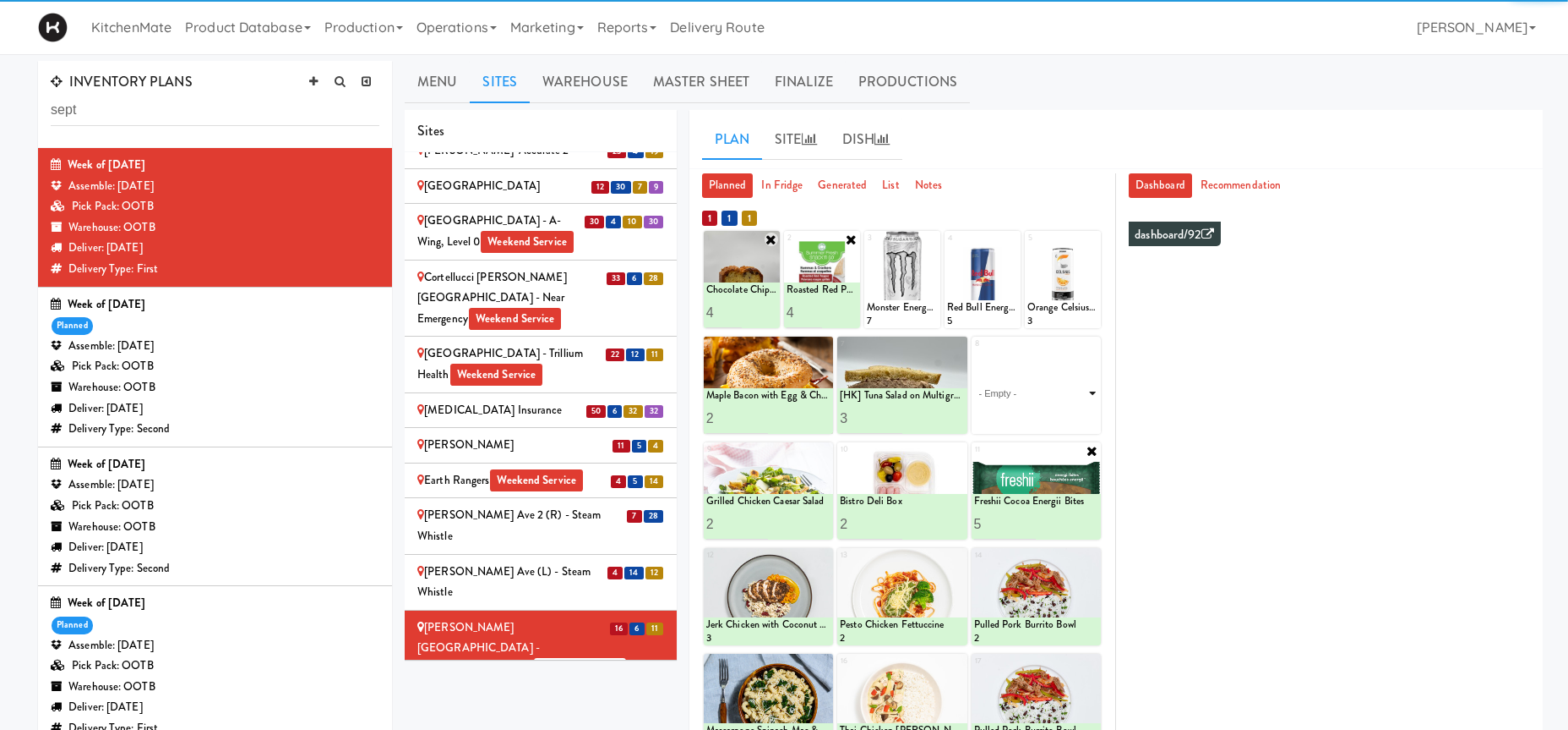
click at [1083, 371] on select "- Empty - Activia Probiotic Peach Mango Smoothie Coca Cola Diet Coke Frooti Fuz…" at bounding box center [1036, 392] width 124 height 81
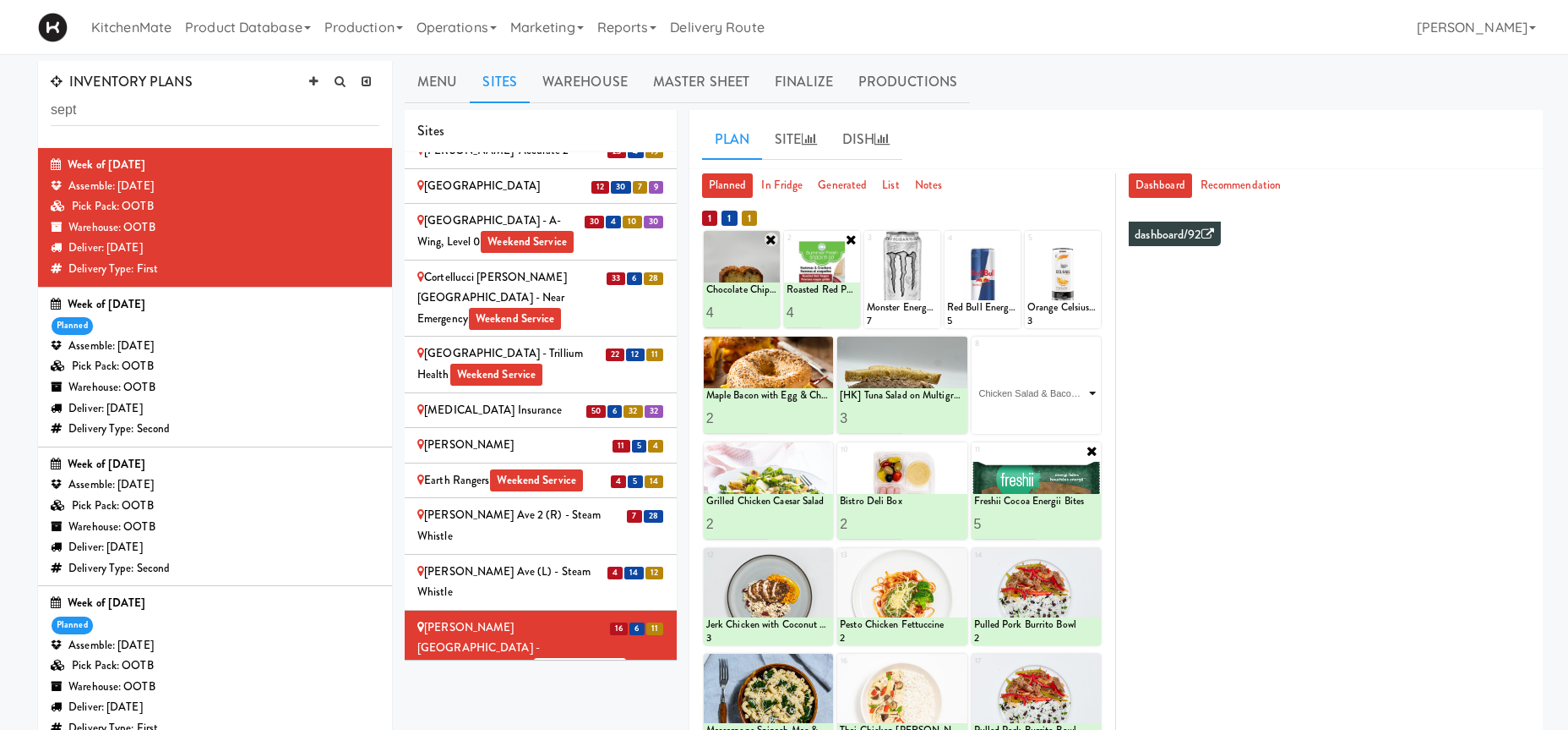
click option "Chicken Salad & Bacon Wrap" at bounding box center [0, 0] width 0 height 0
click at [1029, 411] on input "2" at bounding box center [1005, 418] width 62 height 32
type input "3"
click at [1029, 411] on input "3" at bounding box center [1005, 418] width 62 height 32
click at [1064, 415] on icon at bounding box center [1067, 418] width 9 height 10
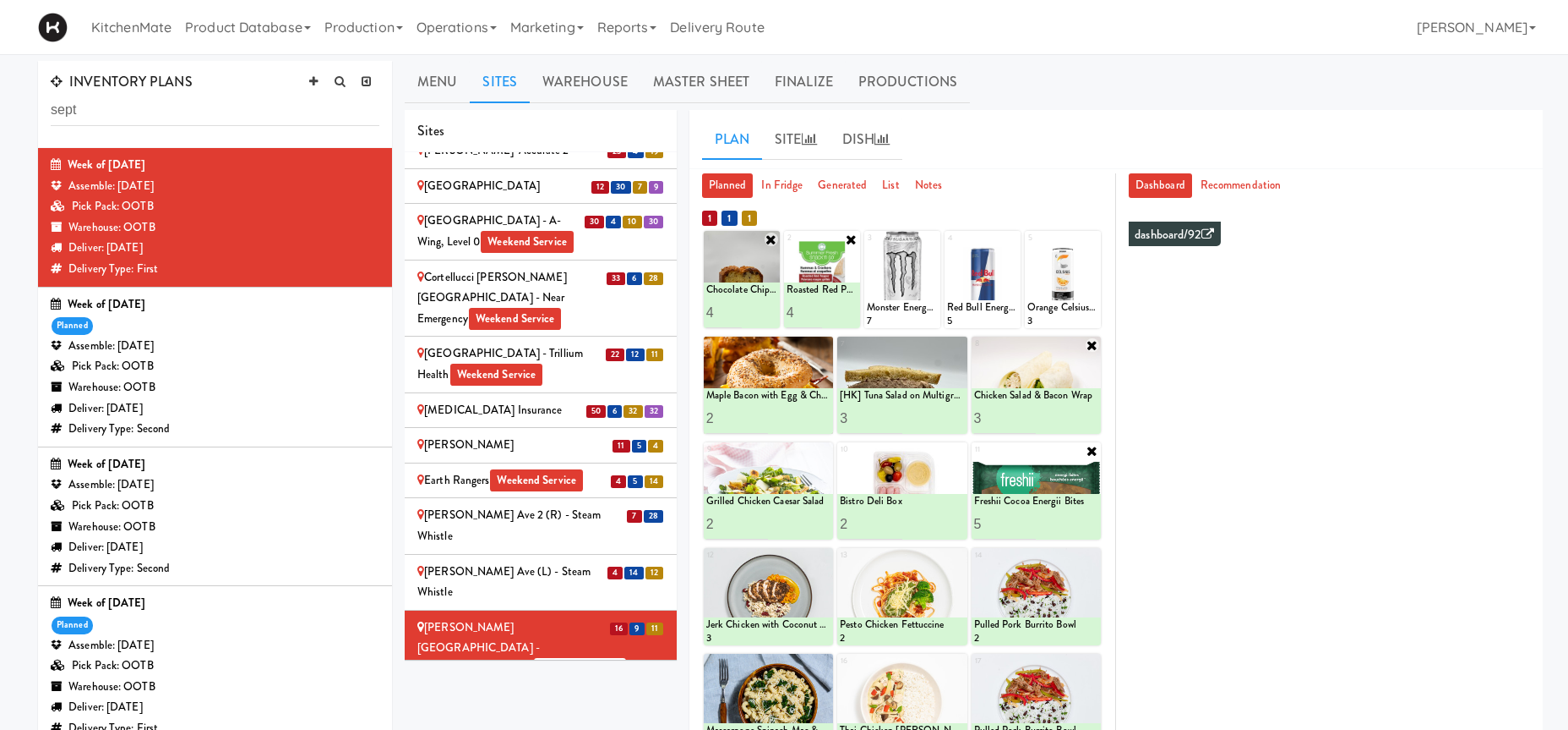
click at [520, 694] on div "GloveBoX" at bounding box center [541, 704] width 247 height 21
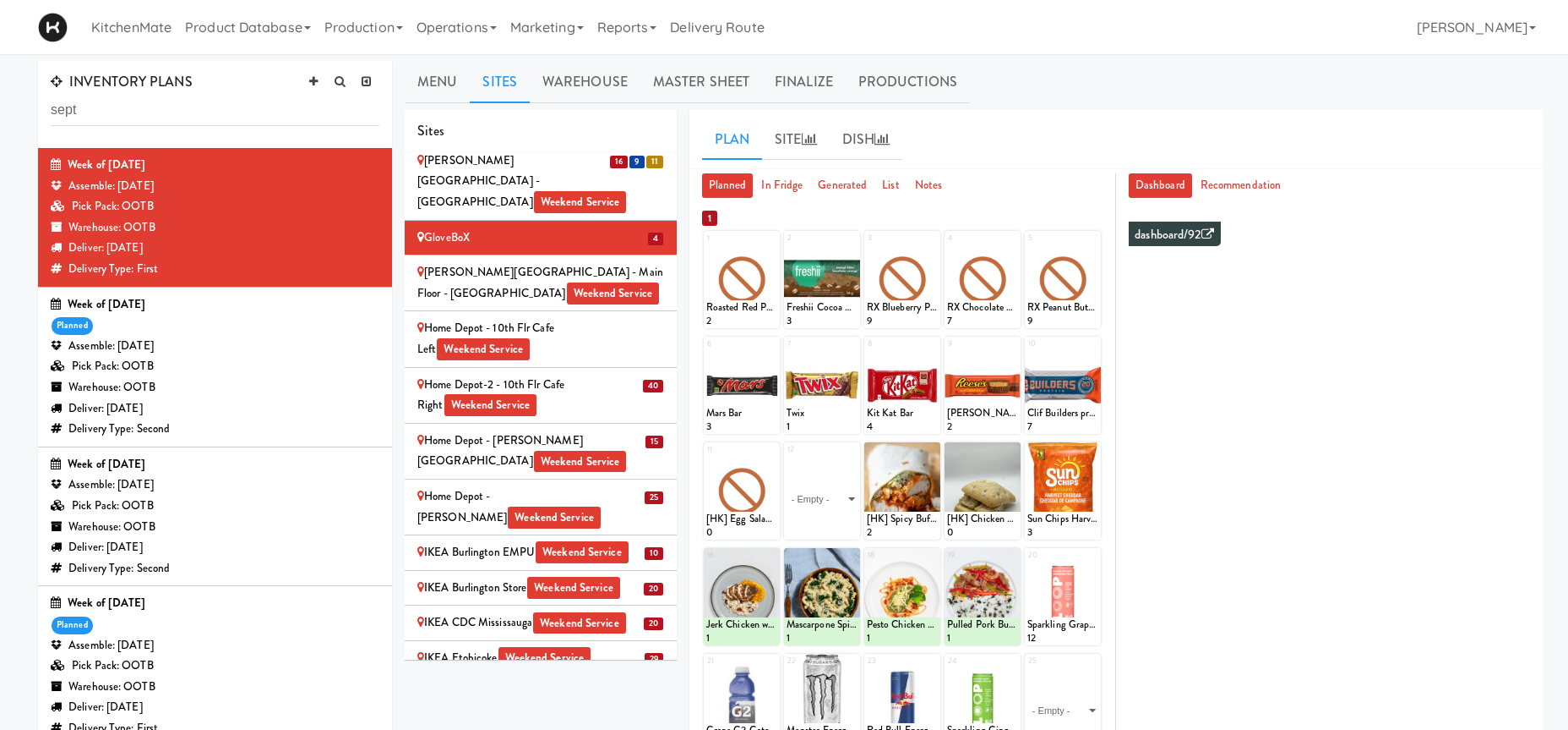
scroll to position [923, 0]
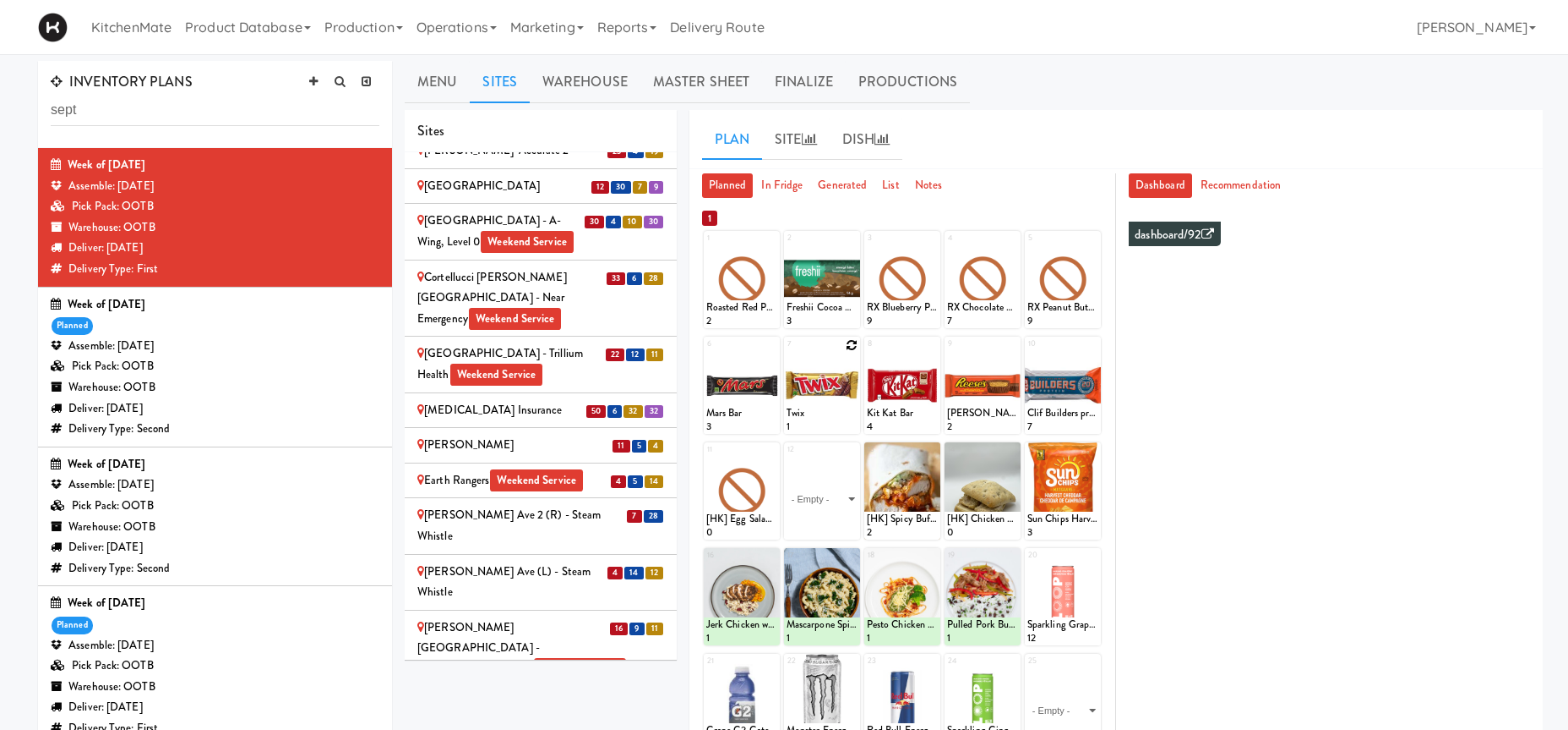
click at [853, 345] on icon at bounding box center [852, 344] width 11 height 11
click option "Twix" at bounding box center [0, 0] width 0 height 0
click at [810, 412] on input "2" at bounding box center [804, 418] width 35 height 32
click at [810, 412] on input "3" at bounding box center [804, 418] width 35 height 32
type input "4"
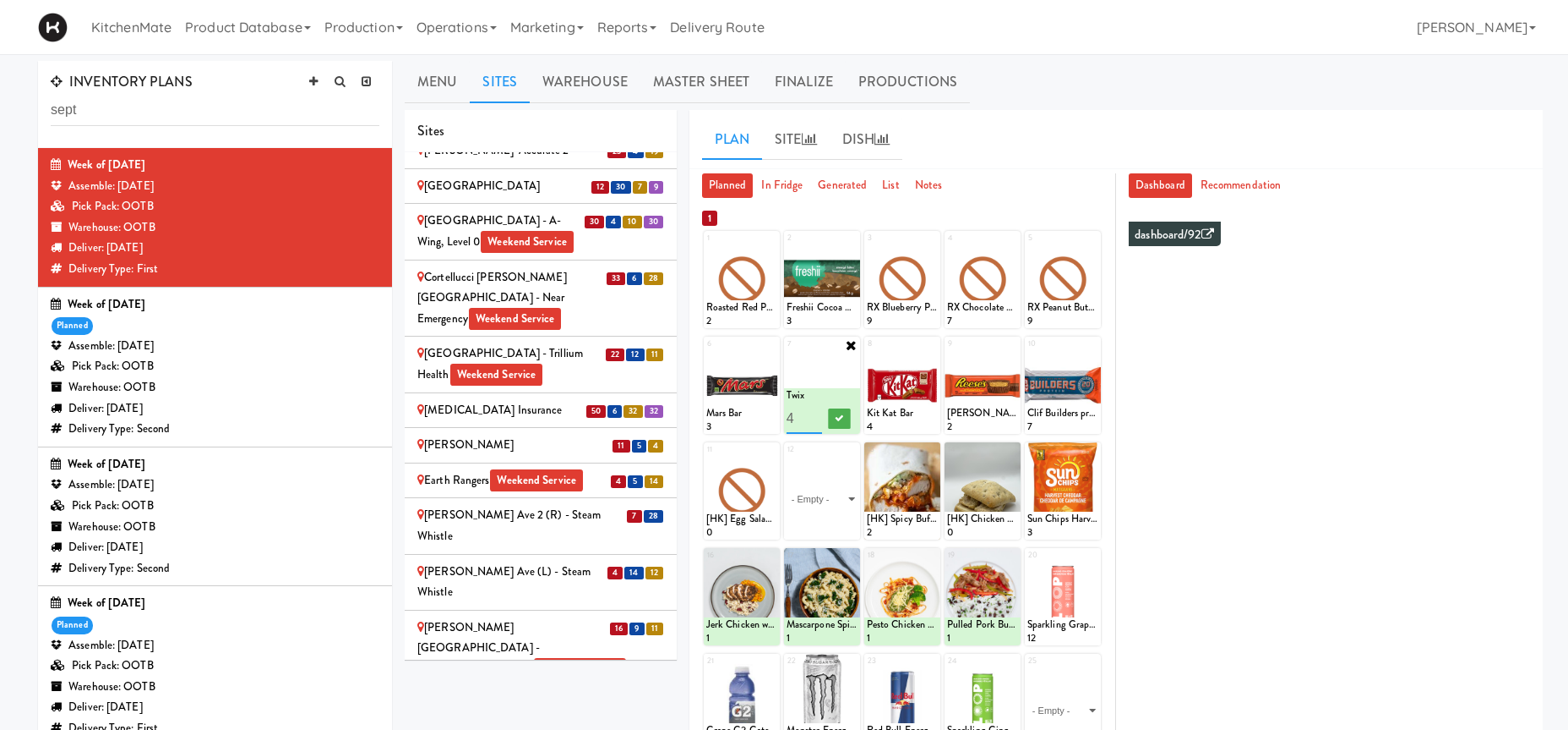
click at [810, 412] on input "4" at bounding box center [804, 418] width 35 height 32
click at [842, 417] on icon at bounding box center [839, 418] width 9 height 10
click at [854, 236] on icon at bounding box center [852, 239] width 11 height 11
click option "Freshii Peanut Butter Energii Bites" at bounding box center [0, 0] width 0 height 0
click at [854, 238] on icon at bounding box center [852, 239] width 13 height 13
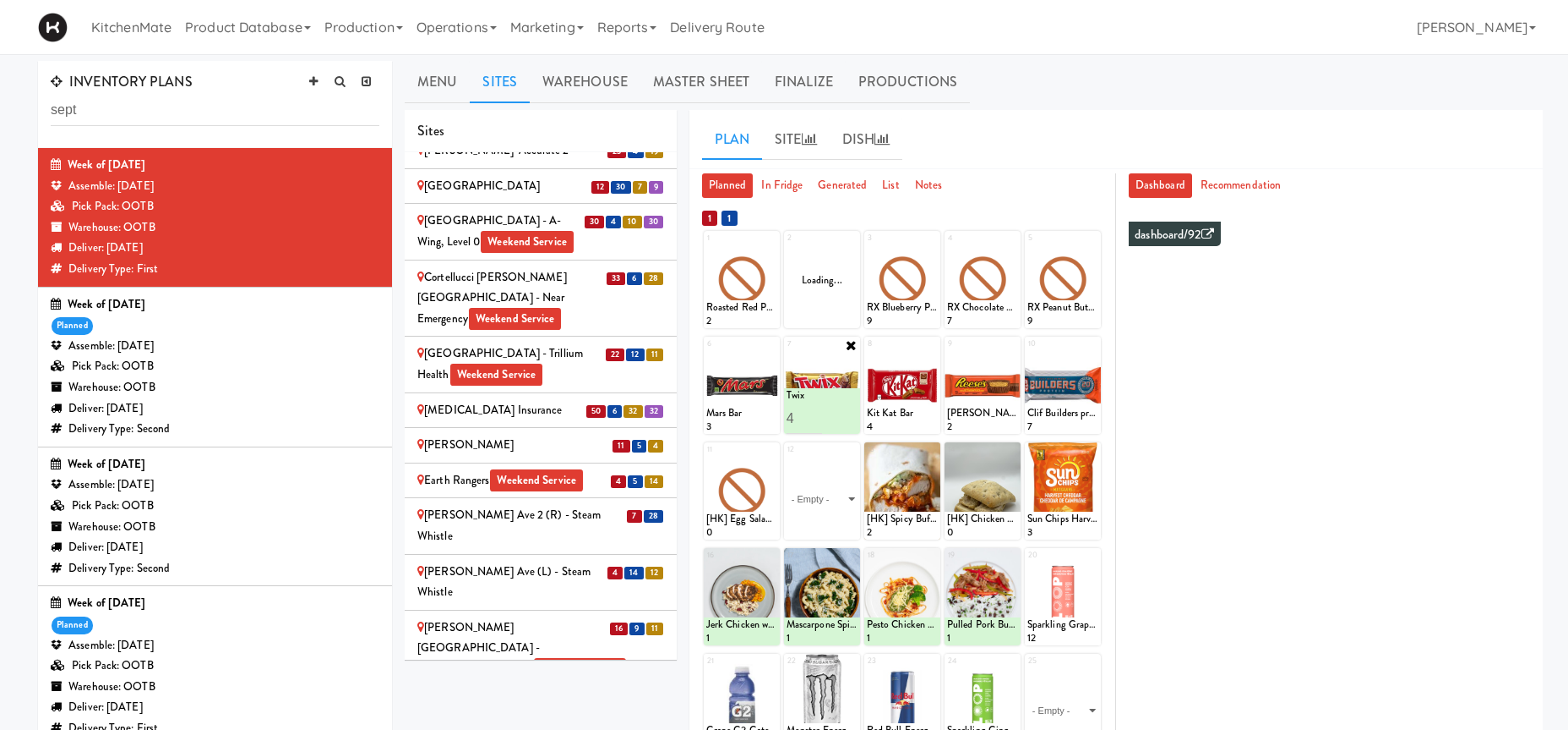
click at [851, 270] on div "Loading..." at bounding box center [822, 279] width 76 height 98
click at [848, 240] on div "2 - Empty - Activia Probiotic Peach Mango Smoothie Coca Cola Diet Coke Frooti F…" at bounding box center [822, 279] width 76 height 98
click at [851, 241] on div "2 - Empty - Activia Probiotic Peach Mango Smoothie Coca Cola Diet Coke Frooti F…" at bounding box center [822, 279] width 76 height 98
click option "Freshii Cocoa Energii Bites" at bounding box center [0, 0] width 0 height 0
click at [815, 307] on input "2" at bounding box center [804, 312] width 35 height 32
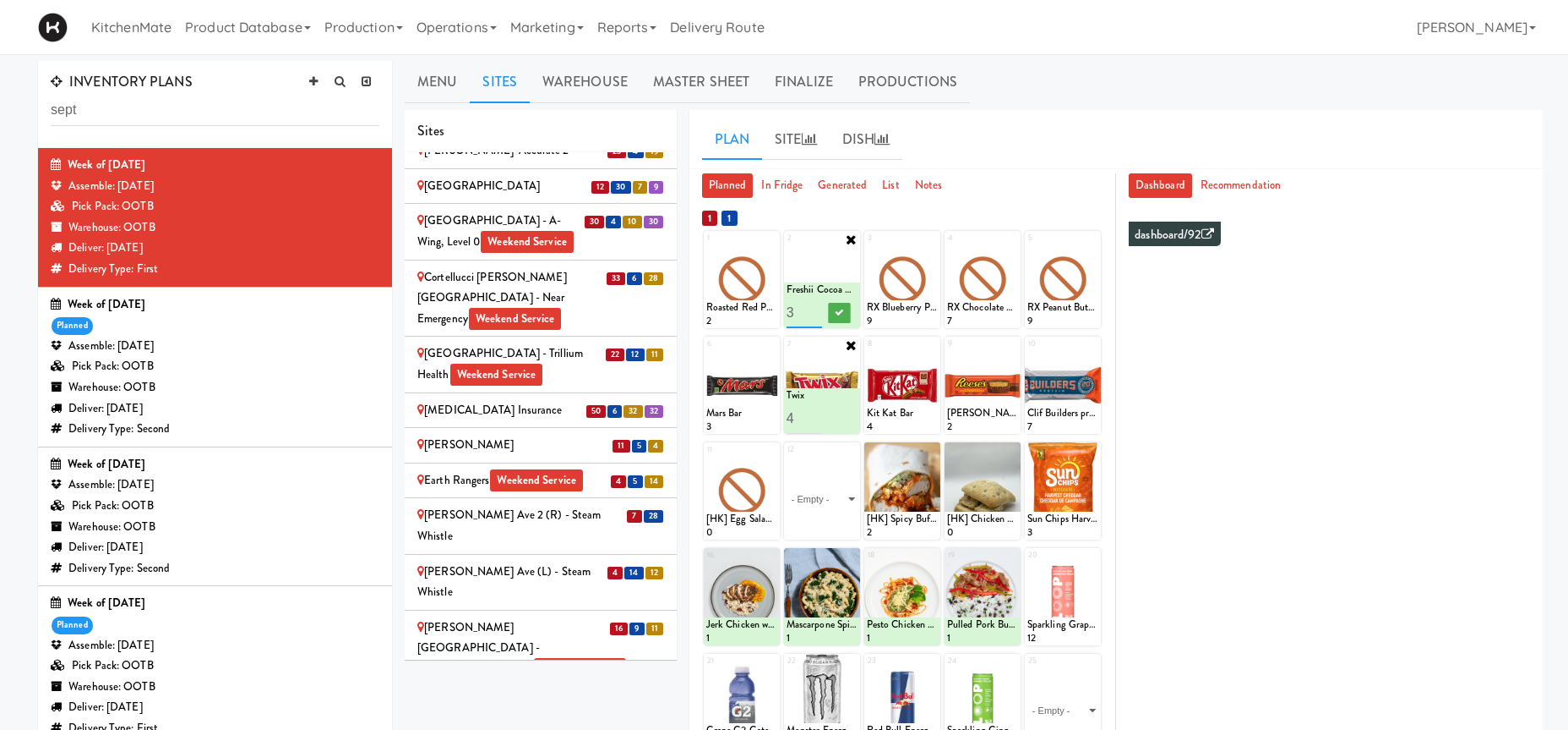
click at [815, 307] on input "3" at bounding box center [804, 312] width 35 height 32
type input "4"
click at [815, 307] on input "4" at bounding box center [804, 312] width 35 height 32
click at [840, 313] on icon at bounding box center [839, 313] width 9 height 10
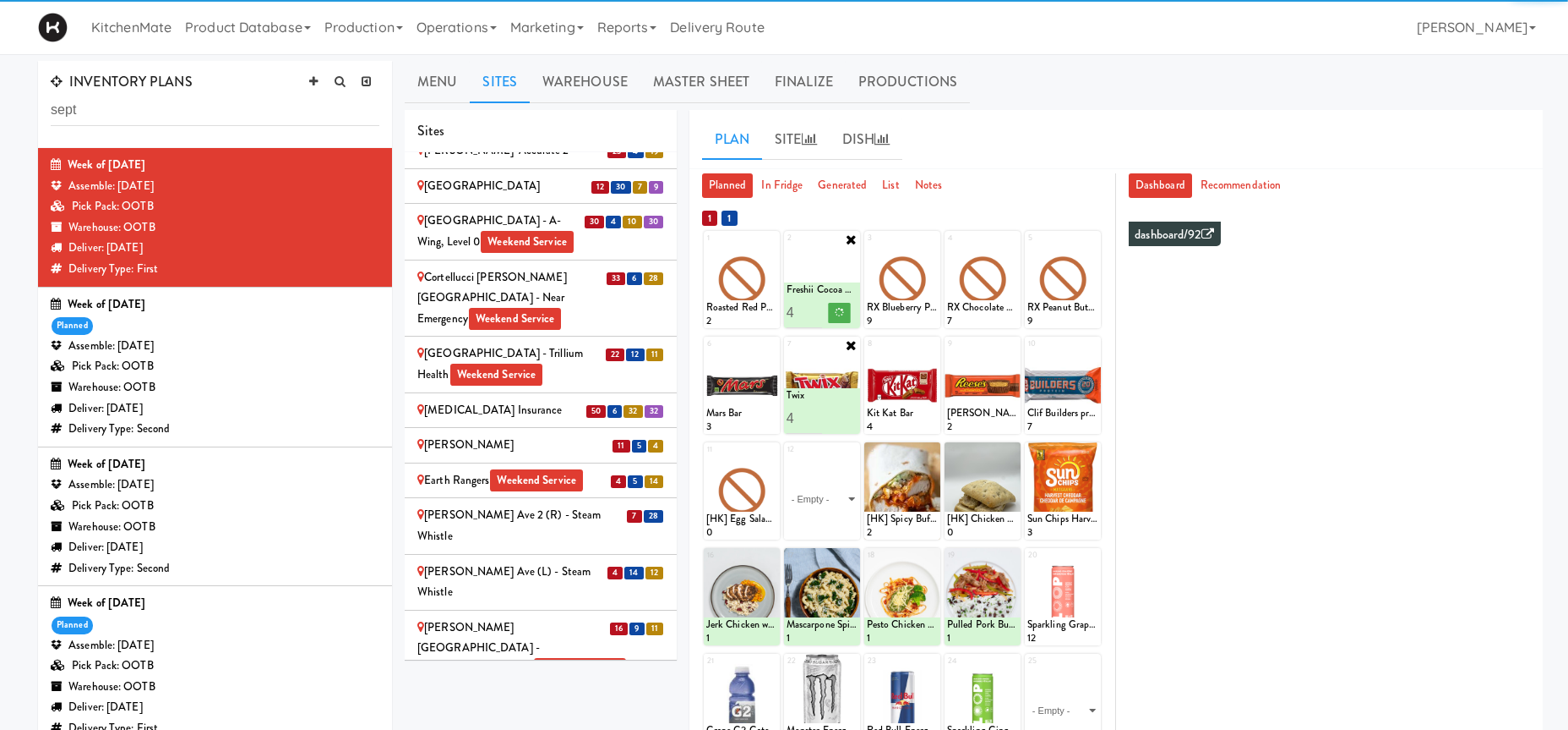
scroll to position [172, 0]
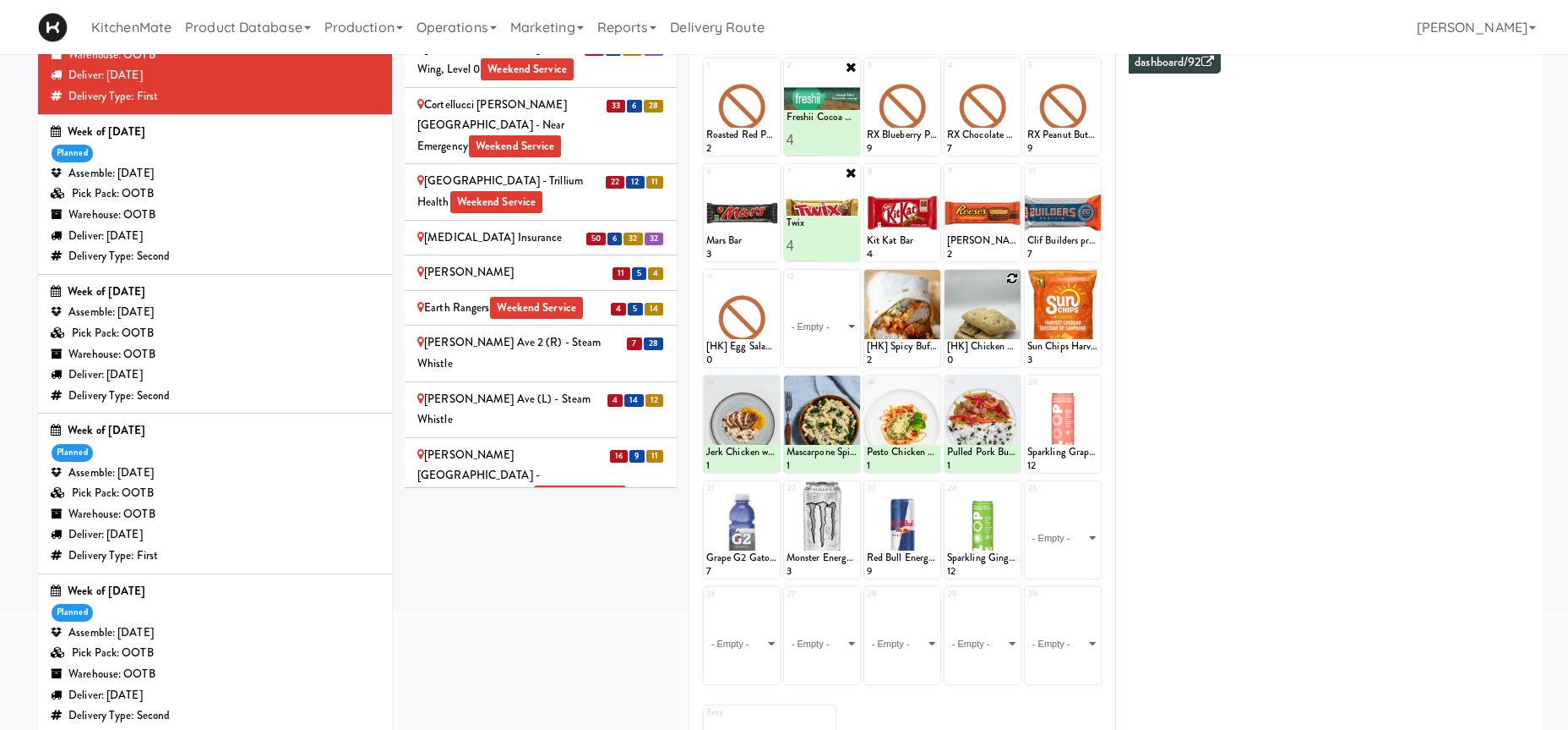
click at [1010, 279] on icon at bounding box center [1012, 278] width 11 height 11
click at [1010, 279] on div "14 [HK] Chicken & Swiss Cheese On Focaccia 0" at bounding box center [983, 319] width 76 height 98
click option "[HK] Chicken & Swiss Cheese On Focaccia" at bounding box center [0, 0] width 0 height 0
click at [975, 346] on input "2" at bounding box center [965, 351] width 35 height 32
click at [975, 346] on input "3" at bounding box center [965, 351] width 35 height 32
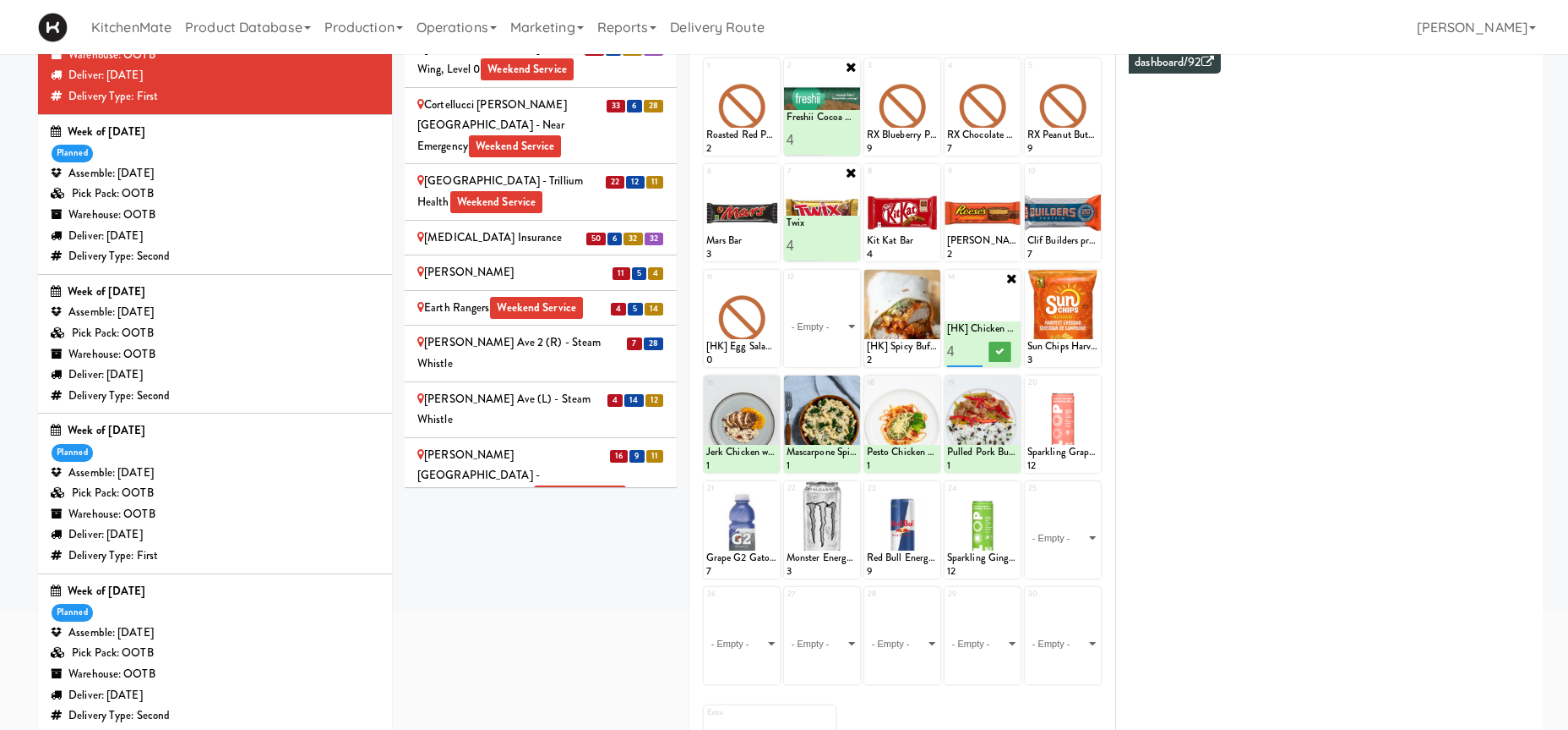
click at [975, 346] on input "4" at bounding box center [965, 351] width 35 height 32
type input "3"
click at [975, 352] on input "3" at bounding box center [965, 351] width 35 height 32
click at [1003, 352] on icon at bounding box center [1000, 351] width 9 height 10
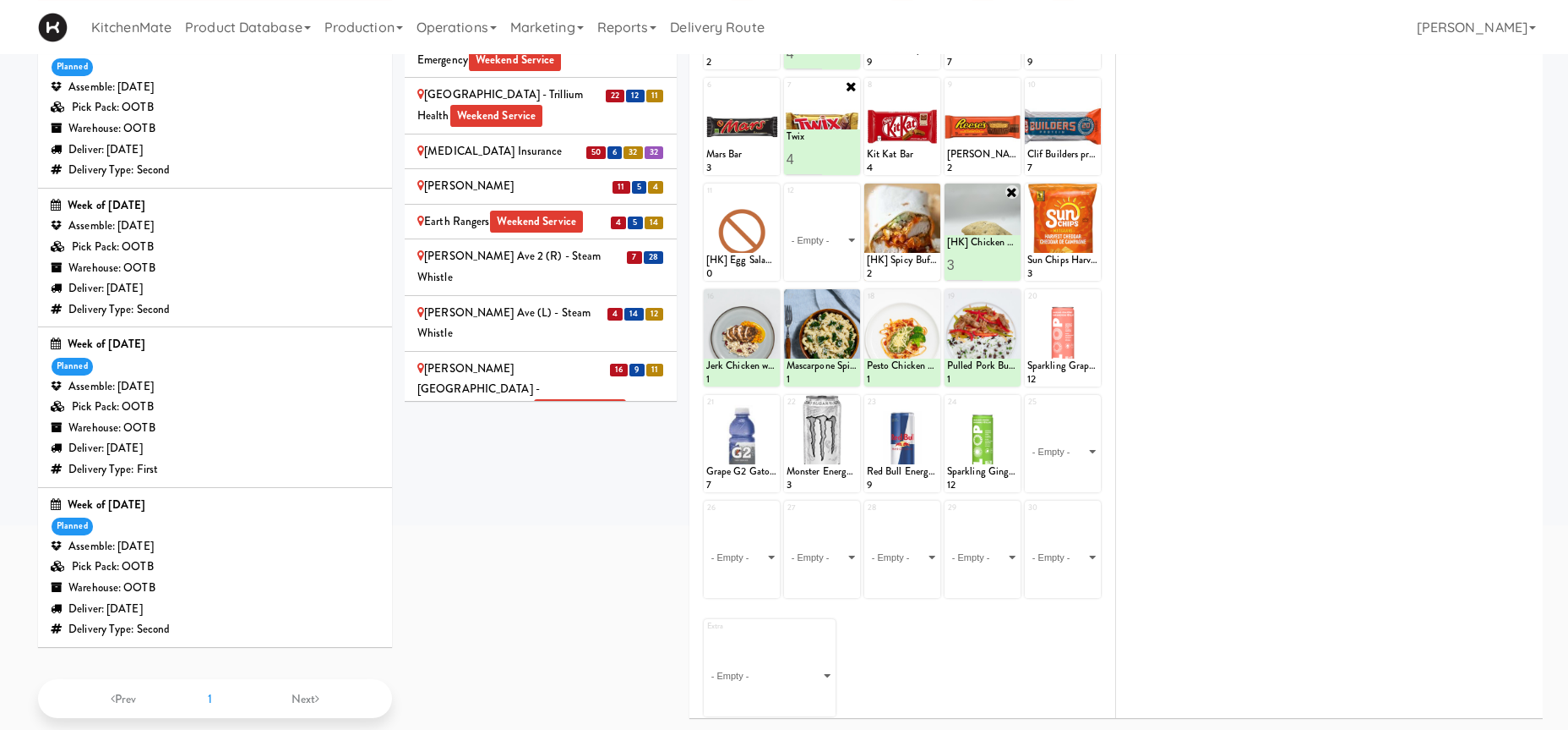
scroll to position [0, 0]
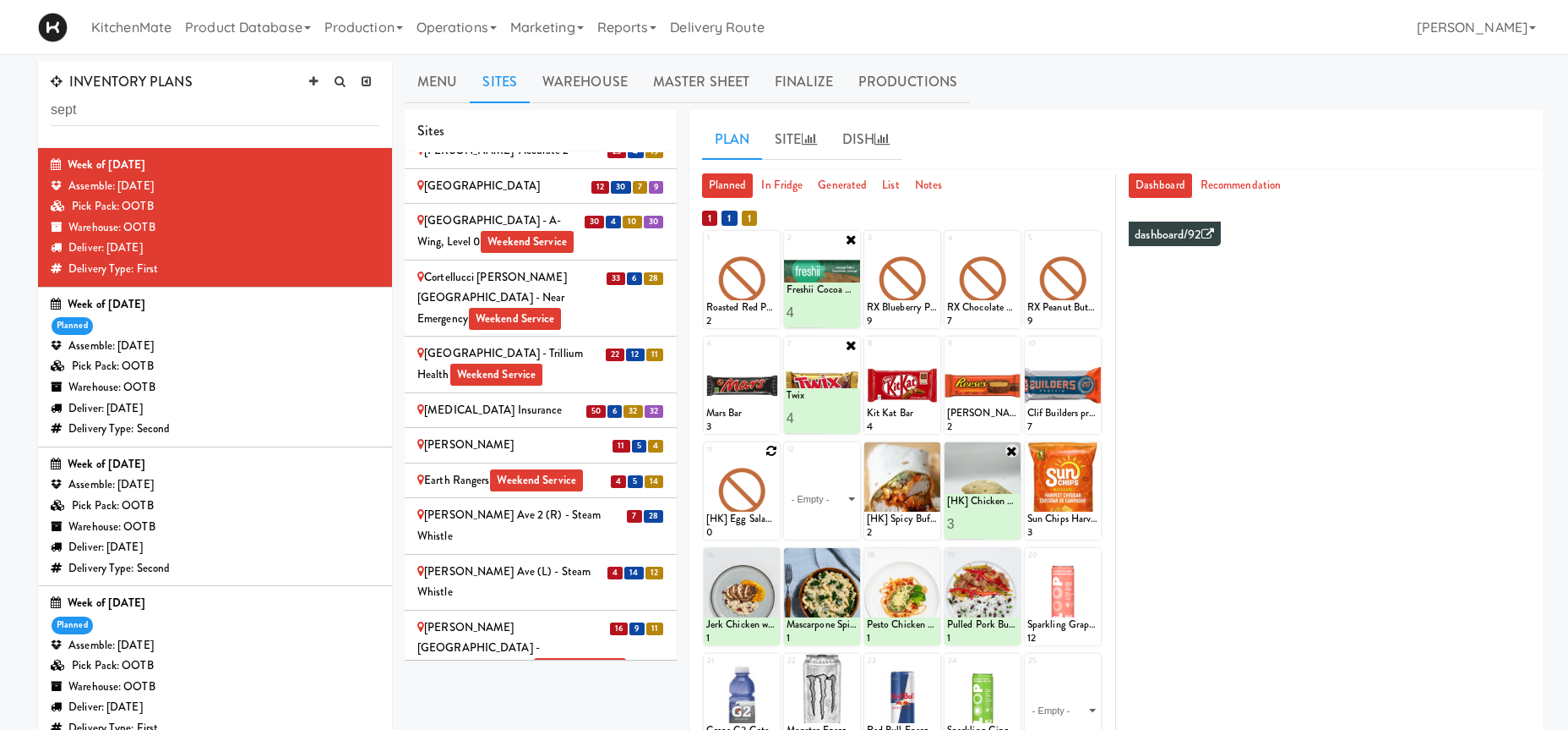
click at [773, 447] on icon at bounding box center [772, 451] width 11 height 11
click option "[HK] Tuna Salad on Multigrain" at bounding box center [0, 0] width 0 height 0
click at [731, 520] on input "2" at bounding box center [724, 523] width 35 height 32
type input "3"
click at [731, 520] on input "3" at bounding box center [724, 523] width 35 height 32
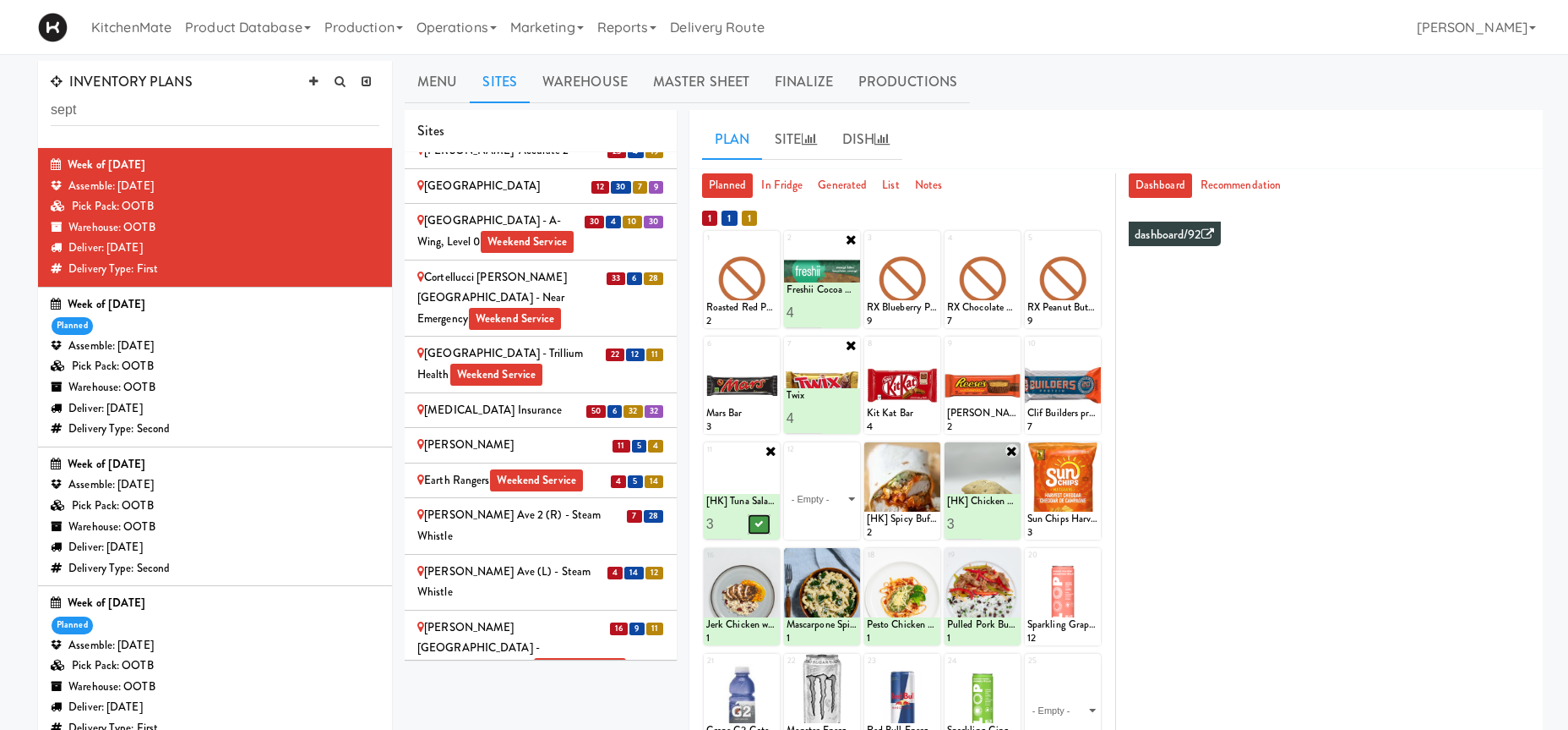
click at [754, 525] on button at bounding box center [758, 523] width 22 height 20
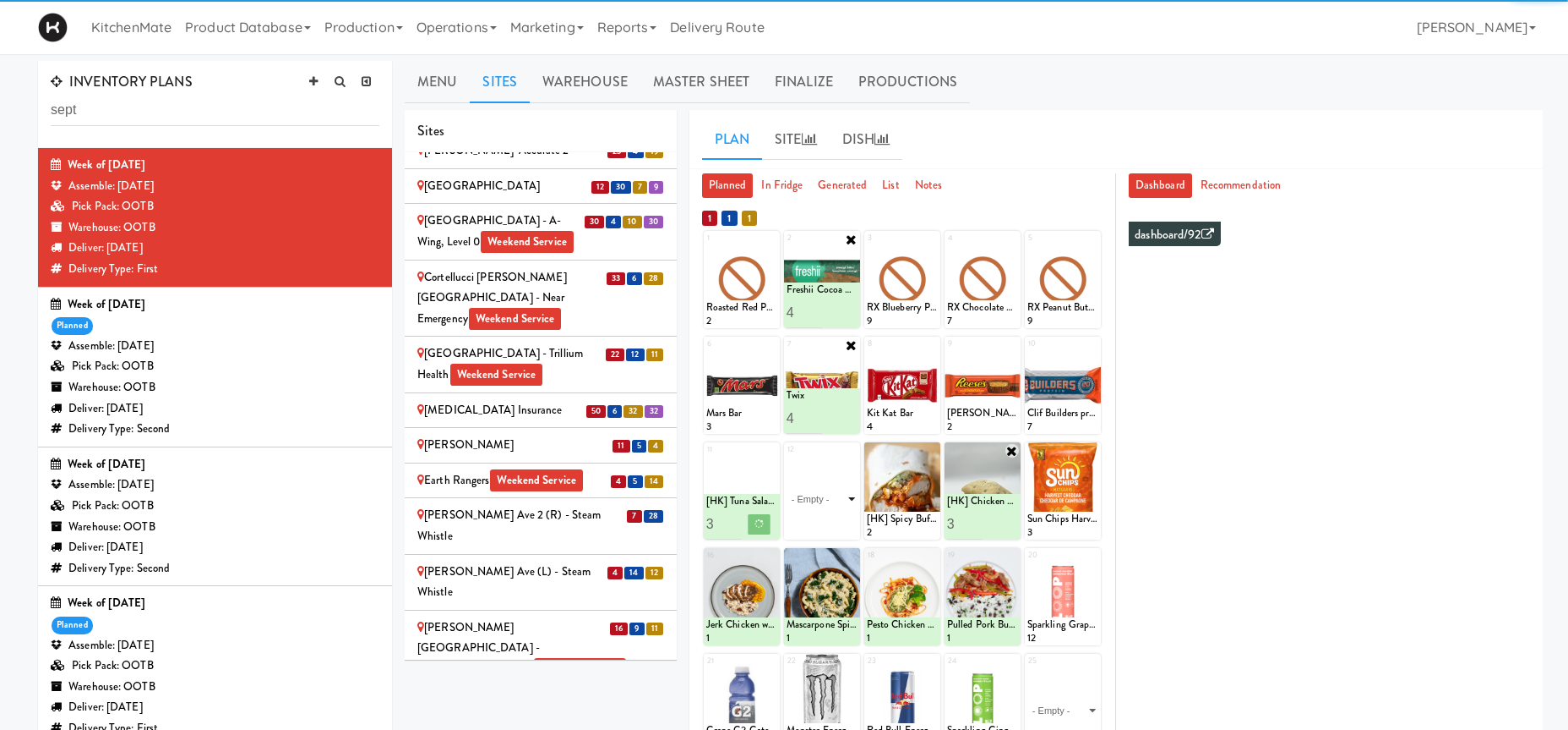
click at [839, 495] on select "- Empty - Activia Probiotic Peach Mango Smoothie Coca Cola Diet Coke Frooti Fuz…" at bounding box center [822, 498] width 71 height 81
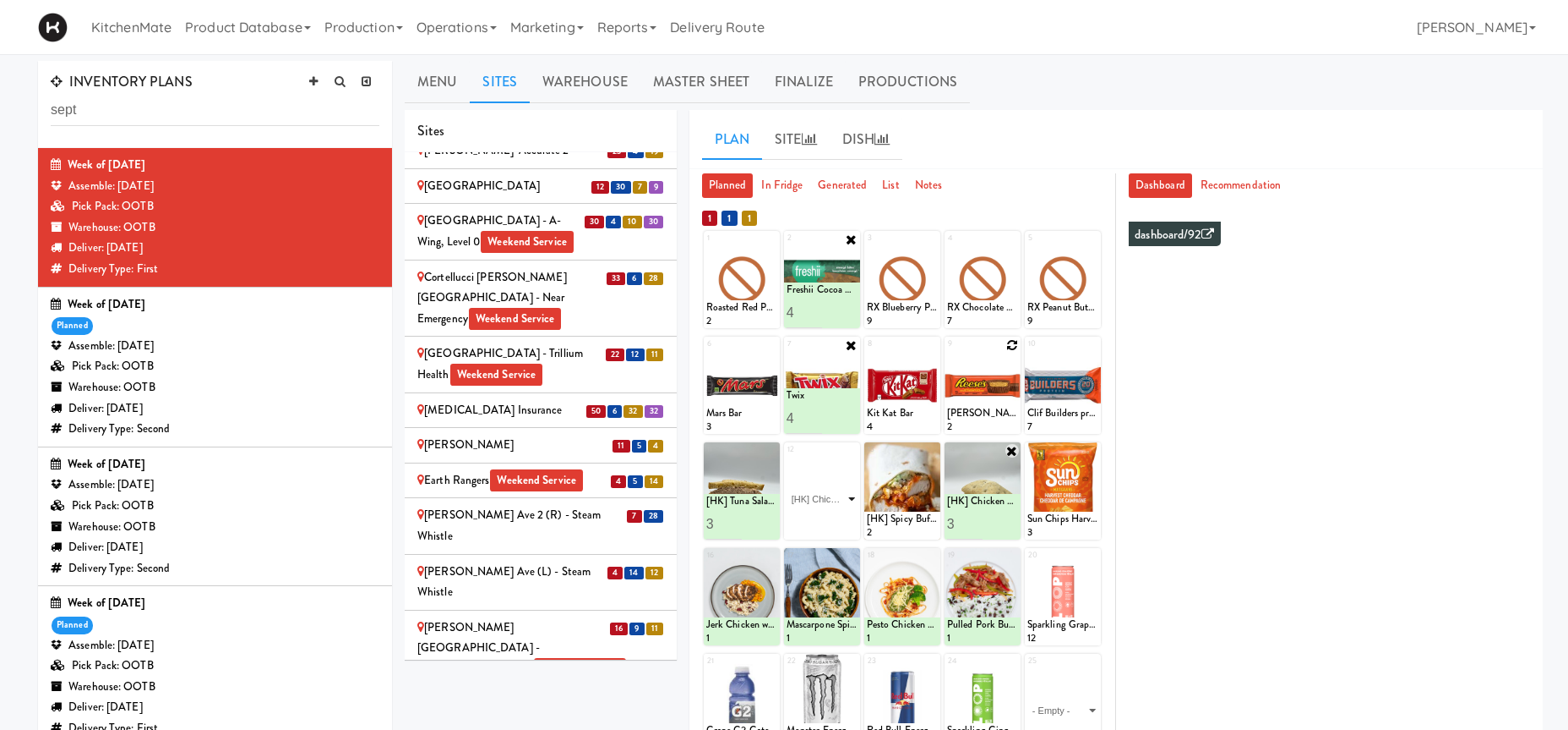
click option "[HK] Chicken Salad on Multigrain" at bounding box center [0, 0] width 0 height 0
type input "1"
click at [837, 520] on button at bounding box center [839, 523] width 22 height 20
click at [929, 447] on icon at bounding box center [932, 451] width 11 height 11
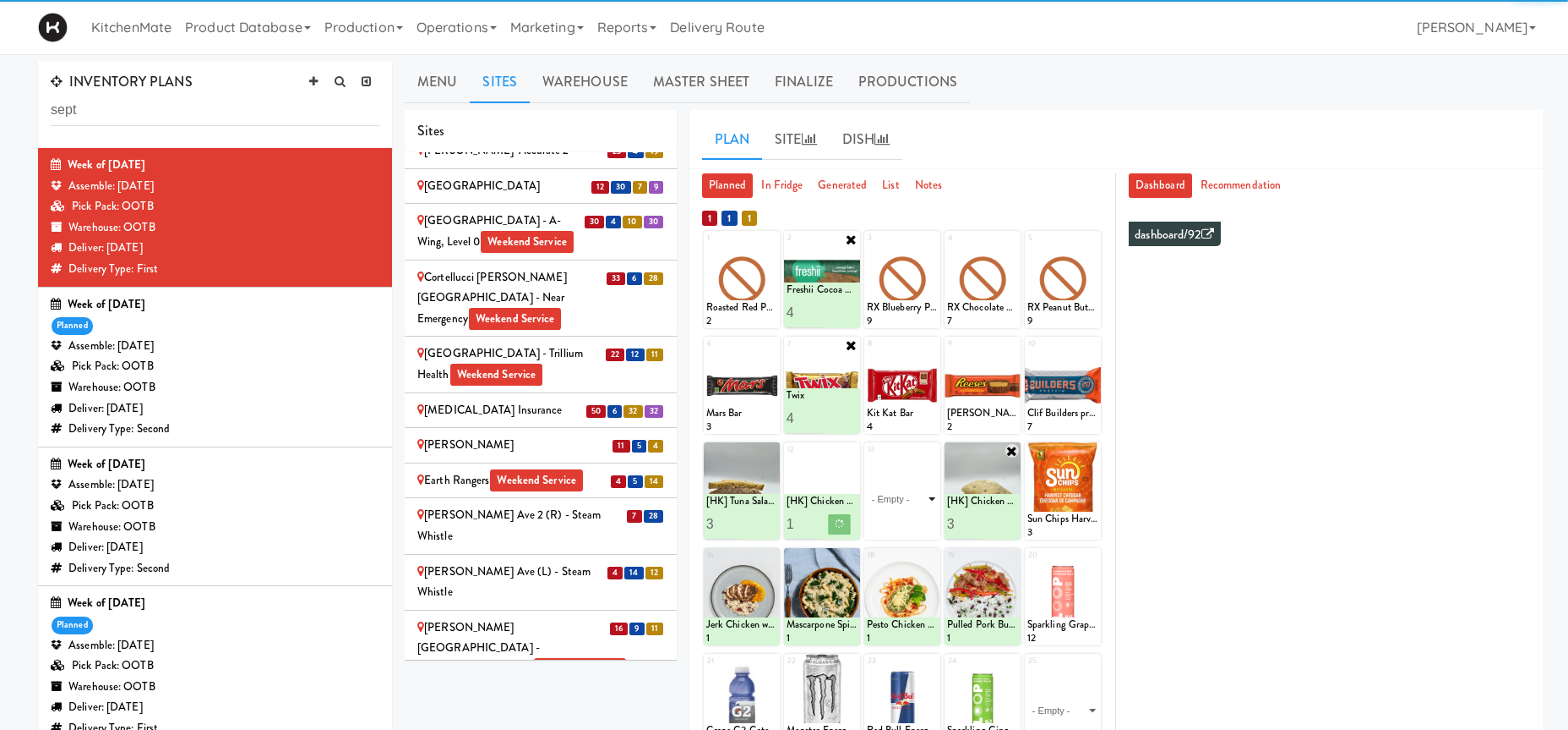
click at [914, 493] on select "- Empty - Activia Probiotic Peach Mango Smoothie Coca Cola Diet Coke Frooti Fuz…" at bounding box center [903, 498] width 71 height 81
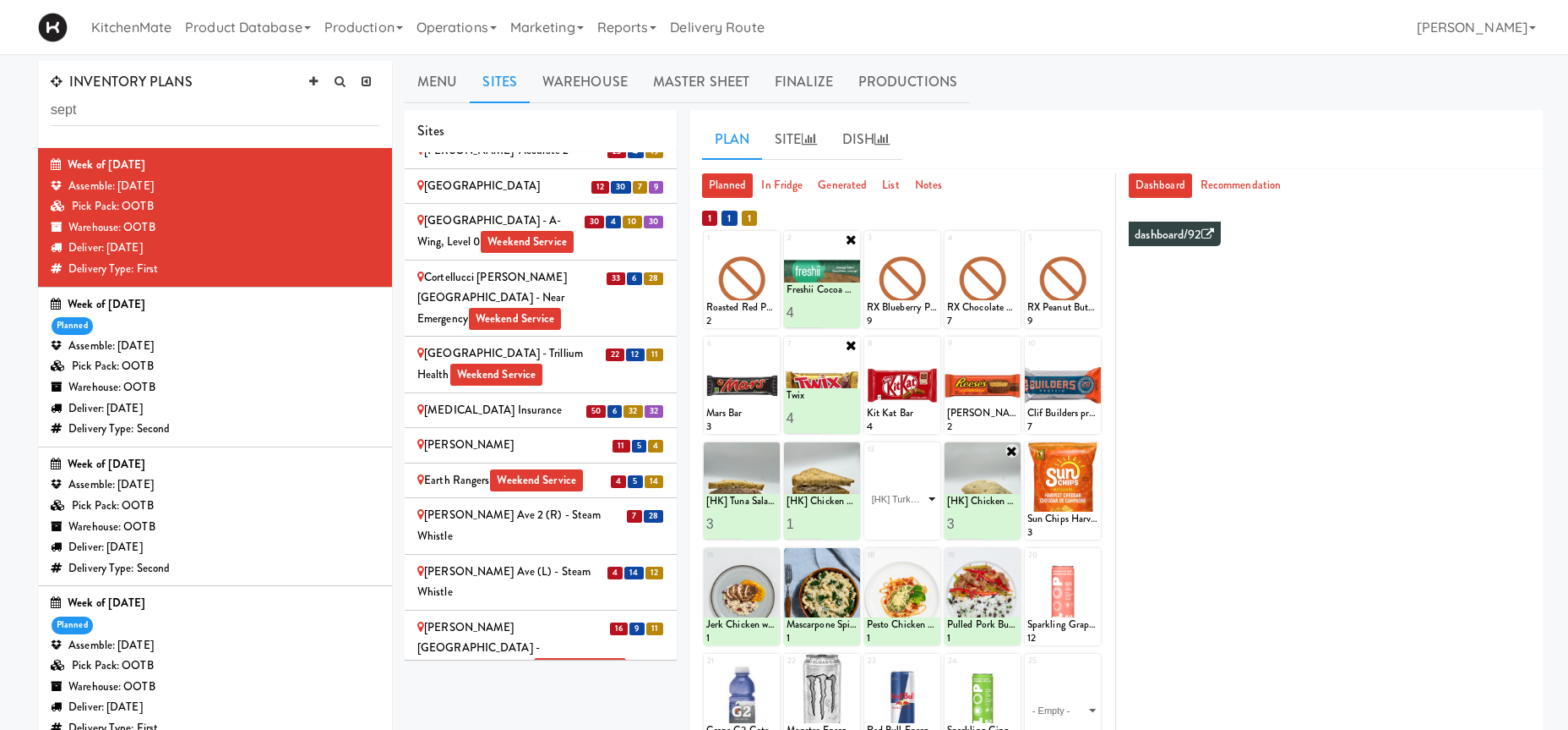
click option "[HK] Turkey Club Wrap" at bounding box center [0, 0] width 0 height 0
type input "1"
click at [892, 521] on input "1" at bounding box center [884, 523] width 35 height 32
click at [920, 521] on icon at bounding box center [920, 524] width 9 height 10
type input "2"
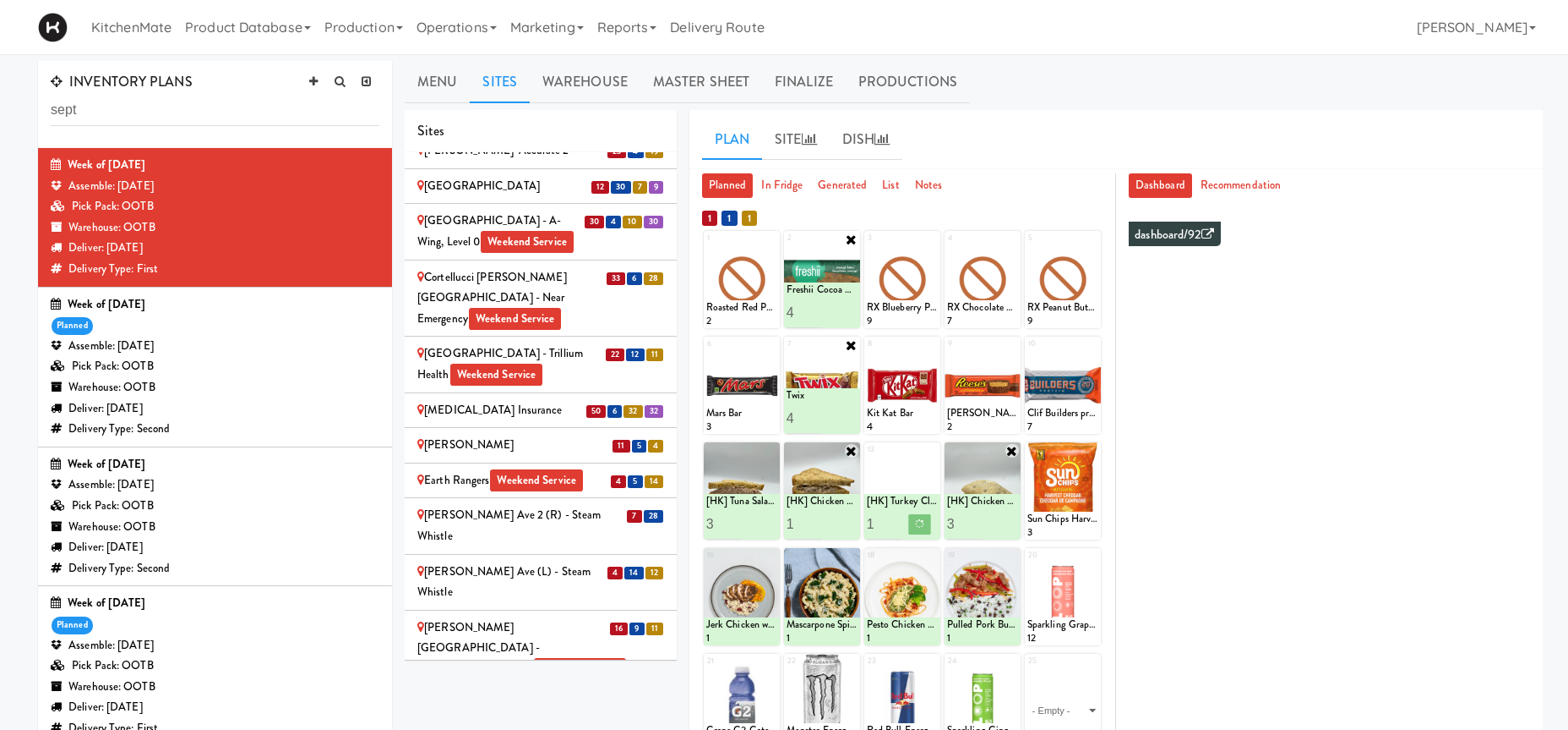
click at [815, 518] on input "2" at bounding box center [804, 523] width 35 height 32
click at [840, 518] on button at bounding box center [839, 523] width 22 height 20
type input "2"
click at [891, 520] on input "2" at bounding box center [884, 523] width 35 height 32
click at [919, 520] on icon at bounding box center [920, 524] width 9 height 10
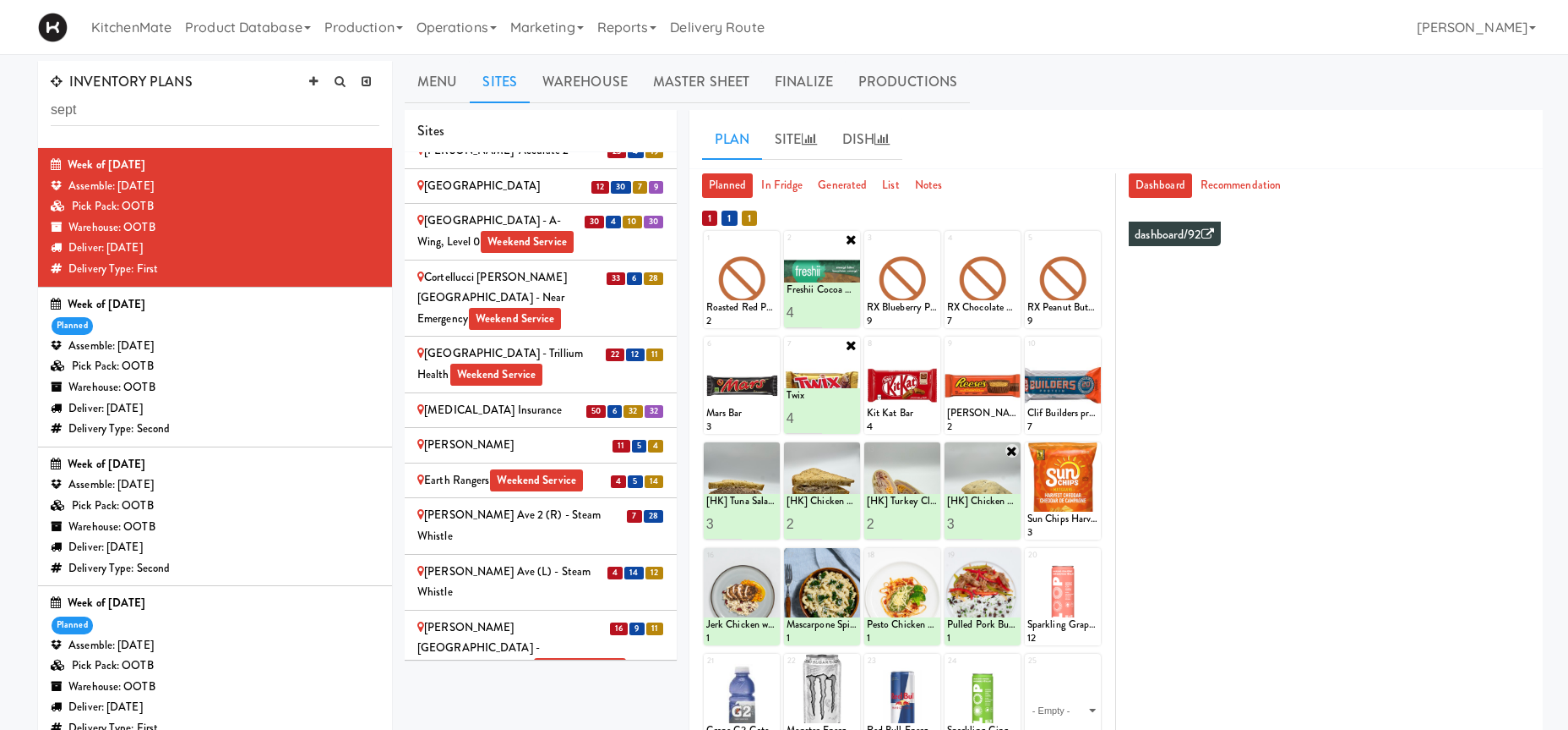
scroll to position [1273, 0]
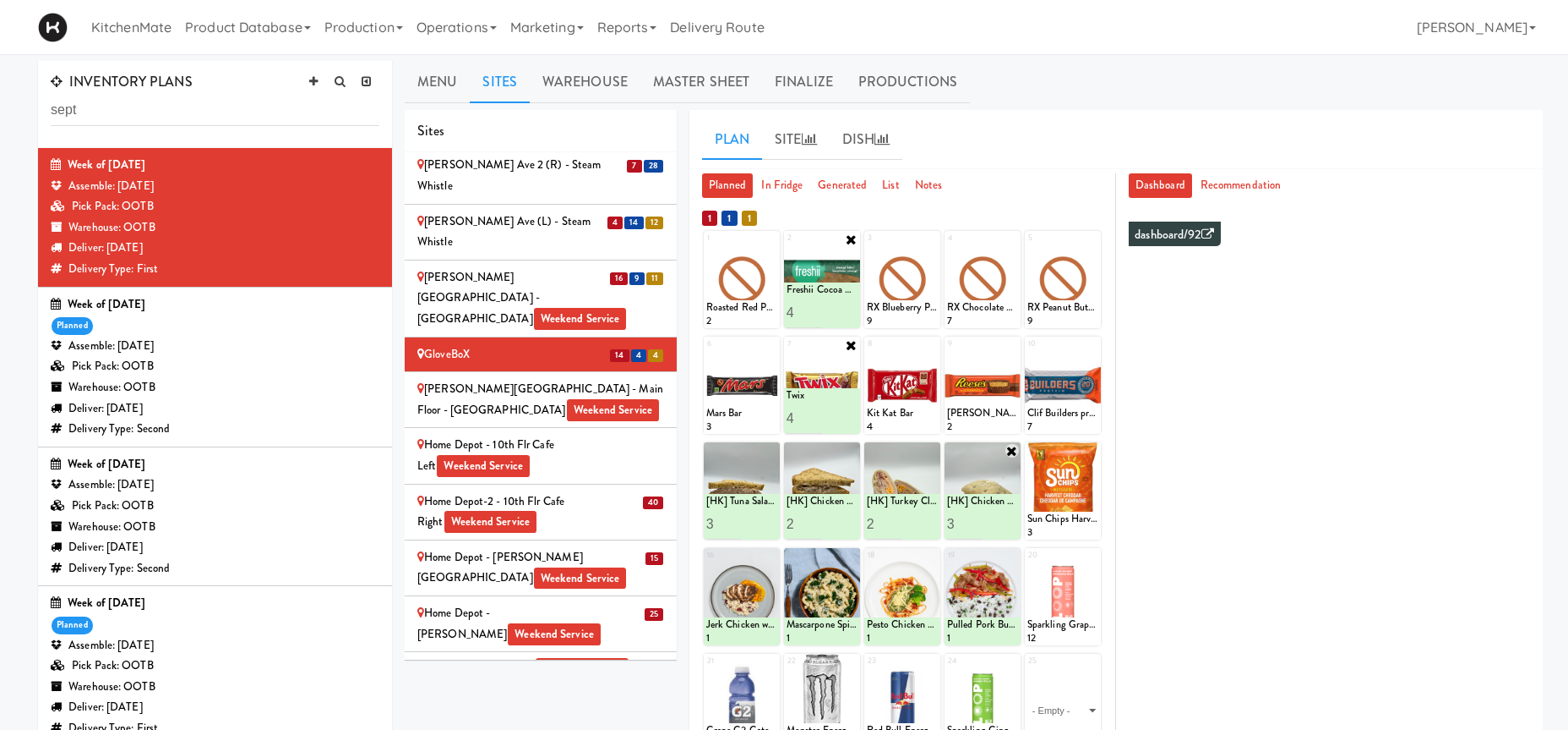
click at [629, 379] on div "H.G. Thode Library - Main Floor - McMaster University Weekend Service" at bounding box center [541, 399] width 247 height 41
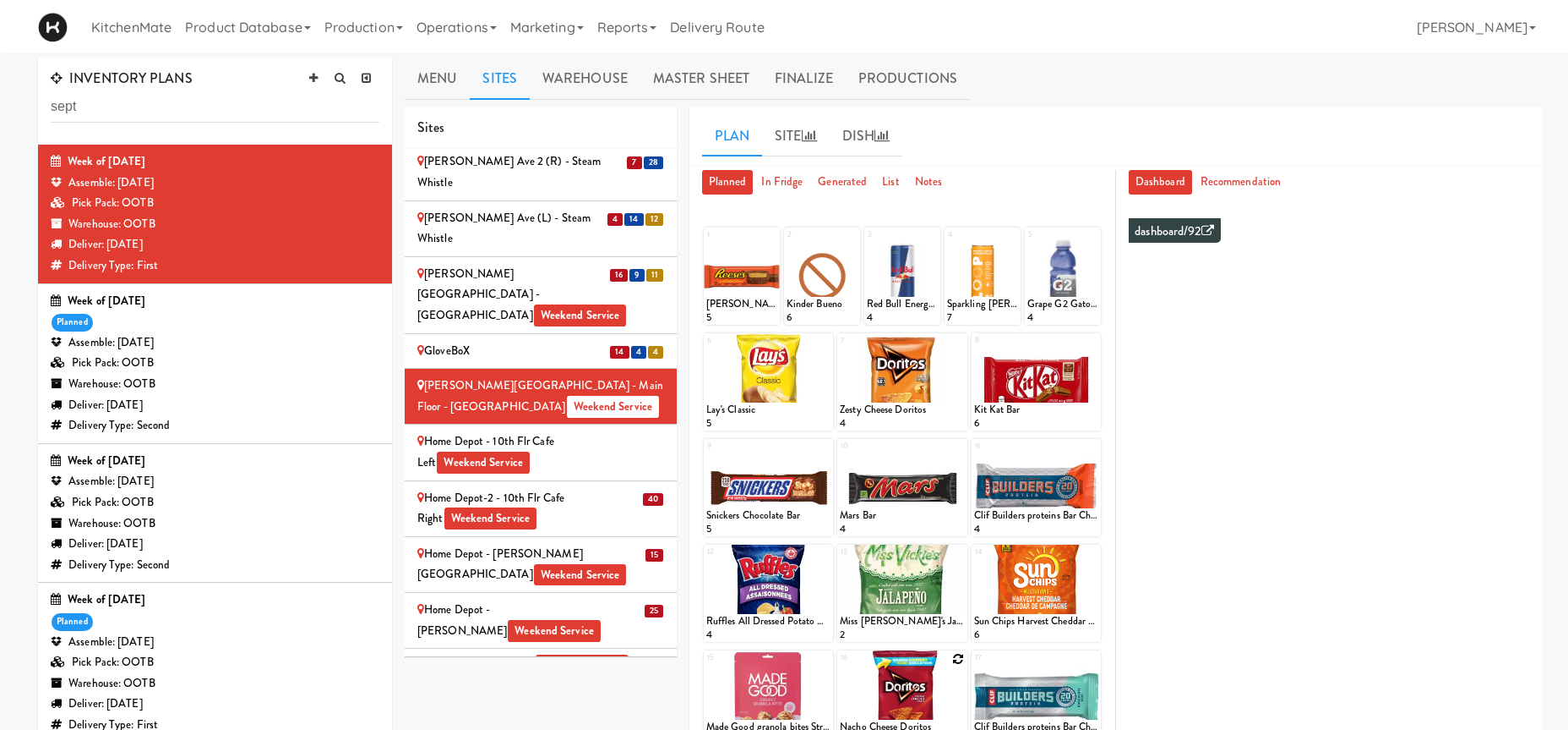
scroll to position [172, 0]
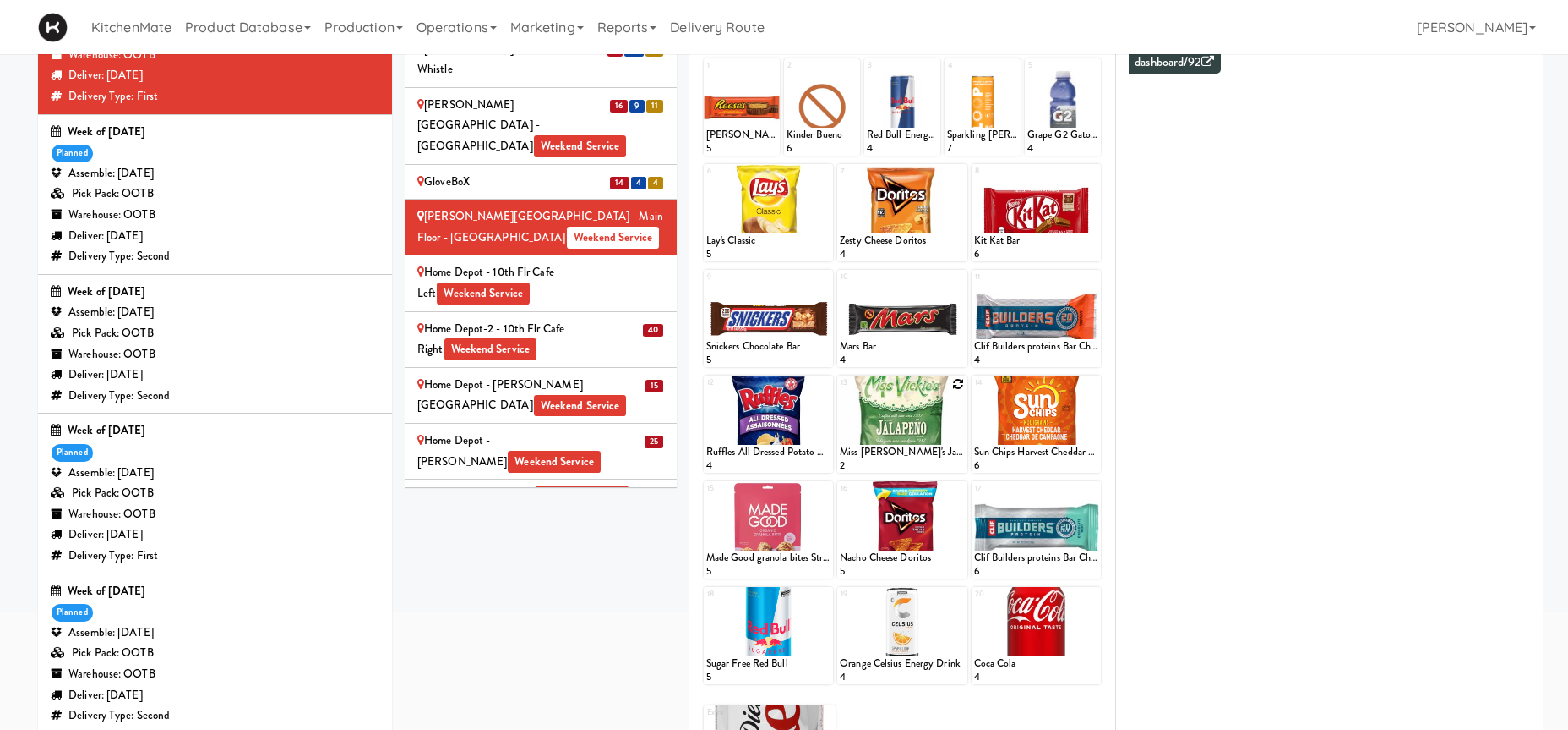
click at [956, 383] on icon at bounding box center [959, 384] width 11 height 11
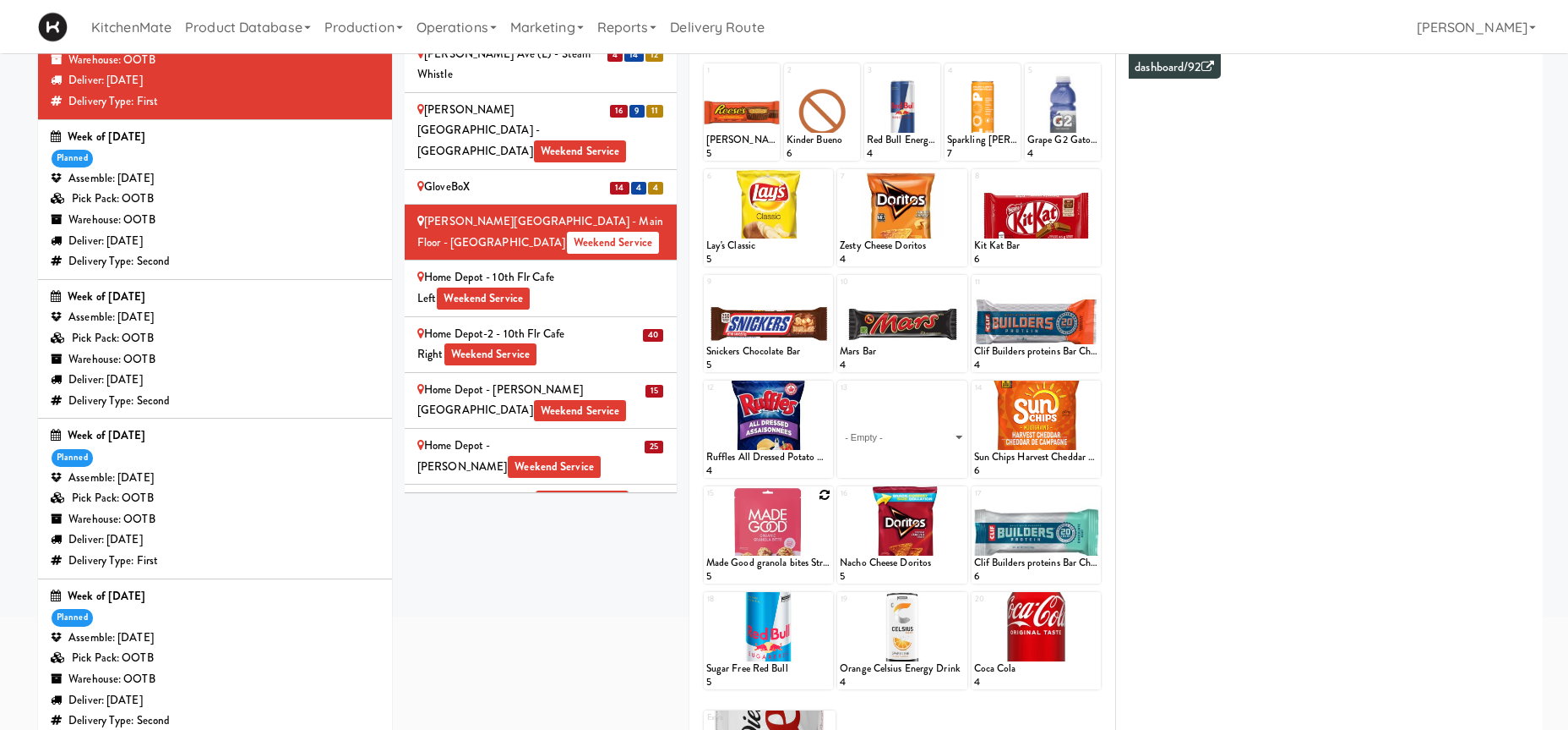
scroll to position [0, 0]
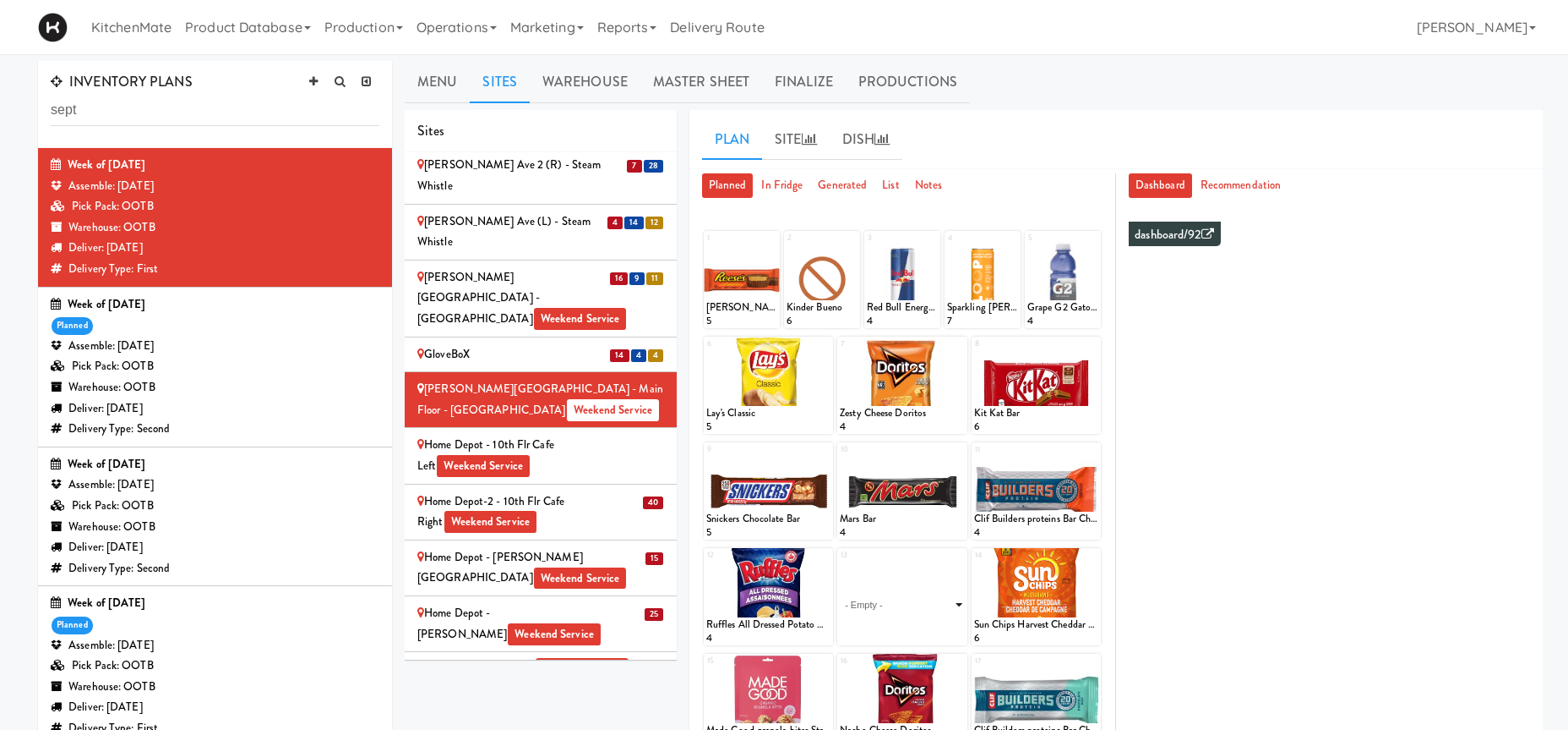
click at [839, 564] on select "- Empty - Activia Probiotic Peach Mango Smoothie Coca Cola Diet Coke Frooti Fuz…" at bounding box center [902, 604] width 124 height 81
click at [890, 599] on select "- Empty - Activia Probiotic Peach Mango Smoothie Coca Cola Diet Coke Frooti Fuz…" at bounding box center [902, 604] width 124 height 81
click at [839, 564] on select "- Empty - Activia Probiotic Peach Mango Smoothie Coca Cola Diet Coke Frooti Fuz…" at bounding box center [902, 604] width 124 height 81
click option "Miss [PERSON_NAME]'s Jalapeno Chips" at bounding box center [0, 0] width 0 height 0
click at [895, 628] on input "2" at bounding box center [870, 630] width 62 height 32
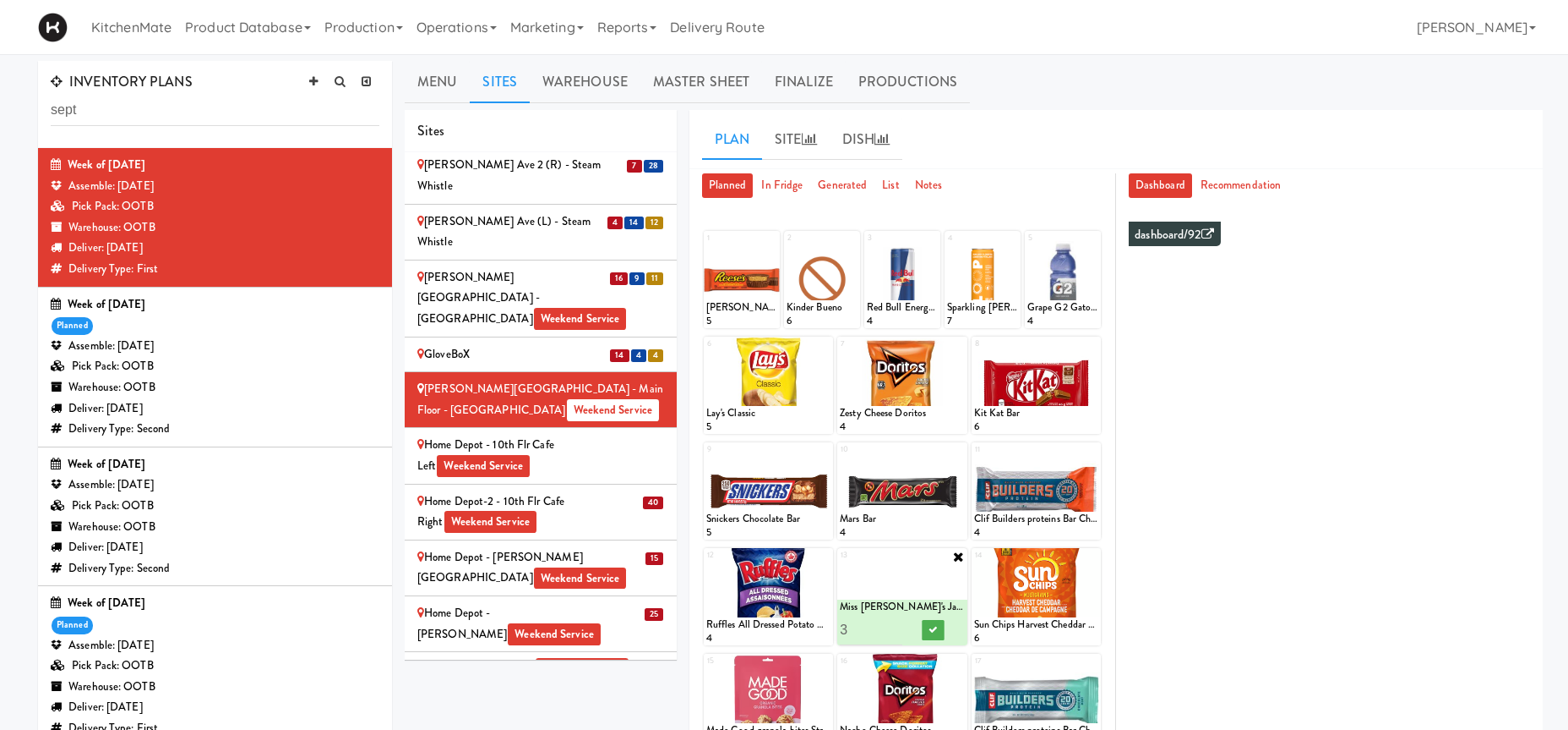
click at [895, 628] on input "3" at bounding box center [870, 630] width 62 height 32
type input "4"
click at [895, 628] on input "4" at bounding box center [870, 630] width 62 height 32
click at [930, 629] on icon at bounding box center [932, 630] width 9 height 10
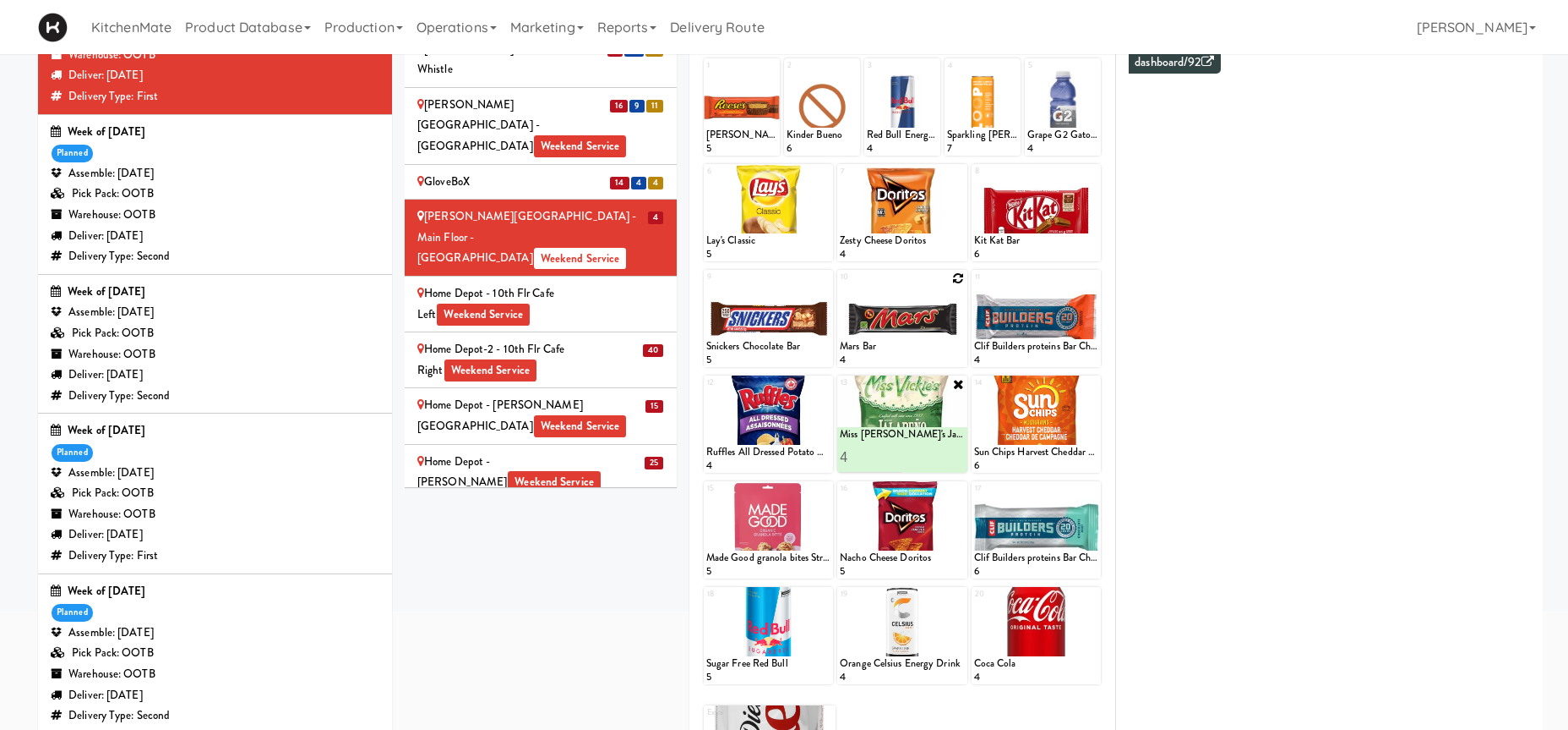
scroll to position [86, 0]
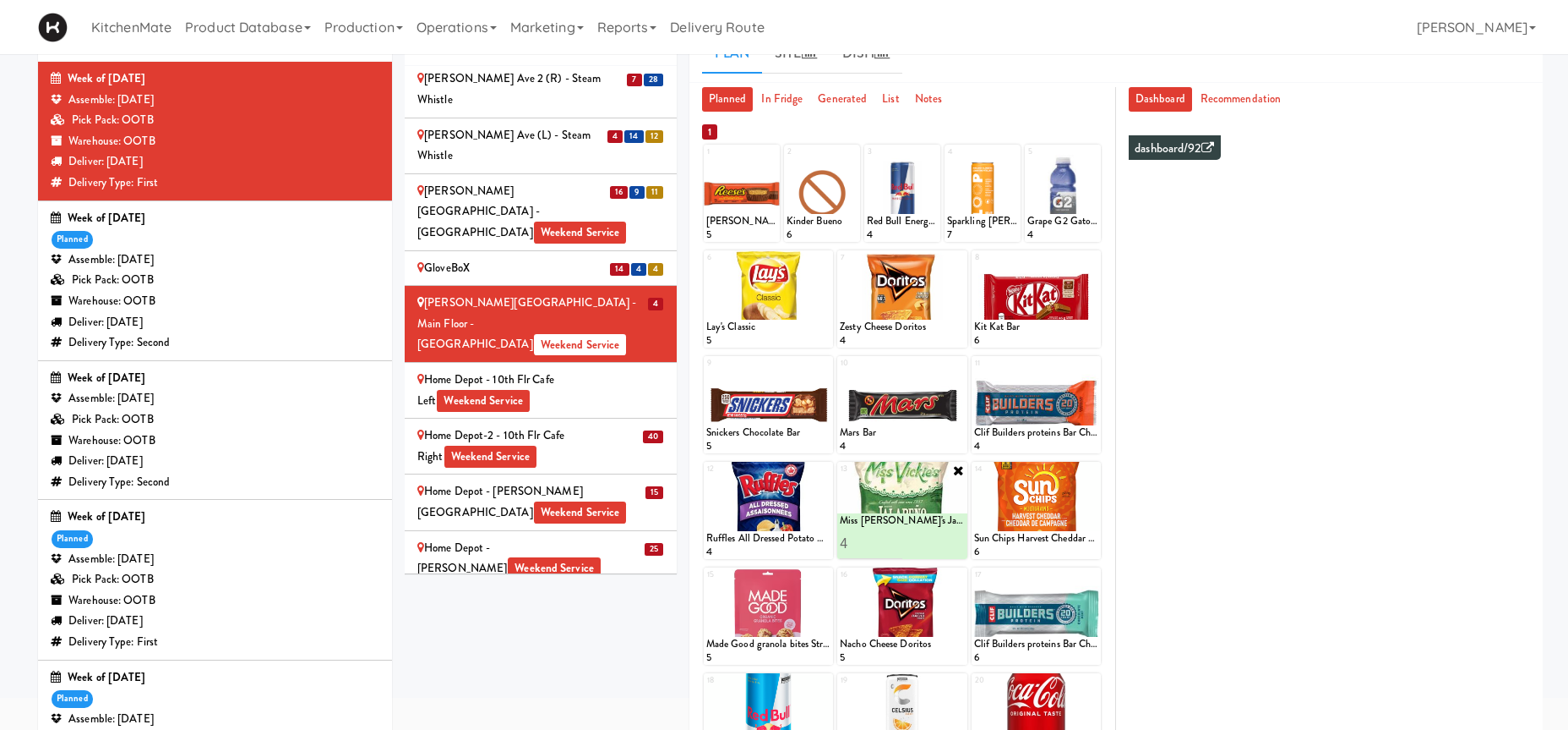
click at [962, 467] on icon at bounding box center [959, 470] width 13 height 13
click at [571, 363] on li "Home Depot - 10th Flr Cafe Left Weekend Service" at bounding box center [540, 390] width 272 height 55
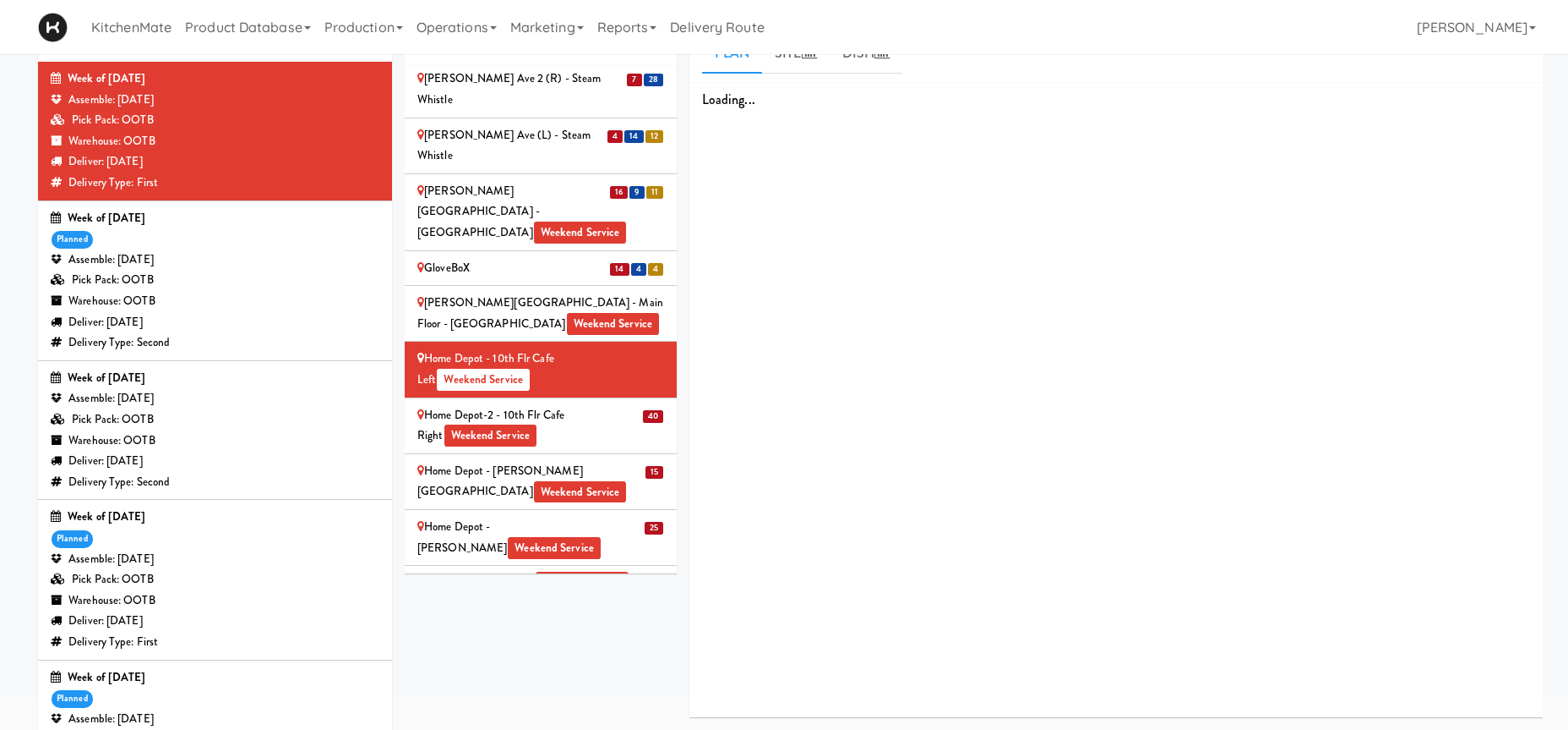
click at [587, 348] on div "Home Depot - 10th Flr Cafe Left Weekend Service" at bounding box center [541, 368] width 247 height 41
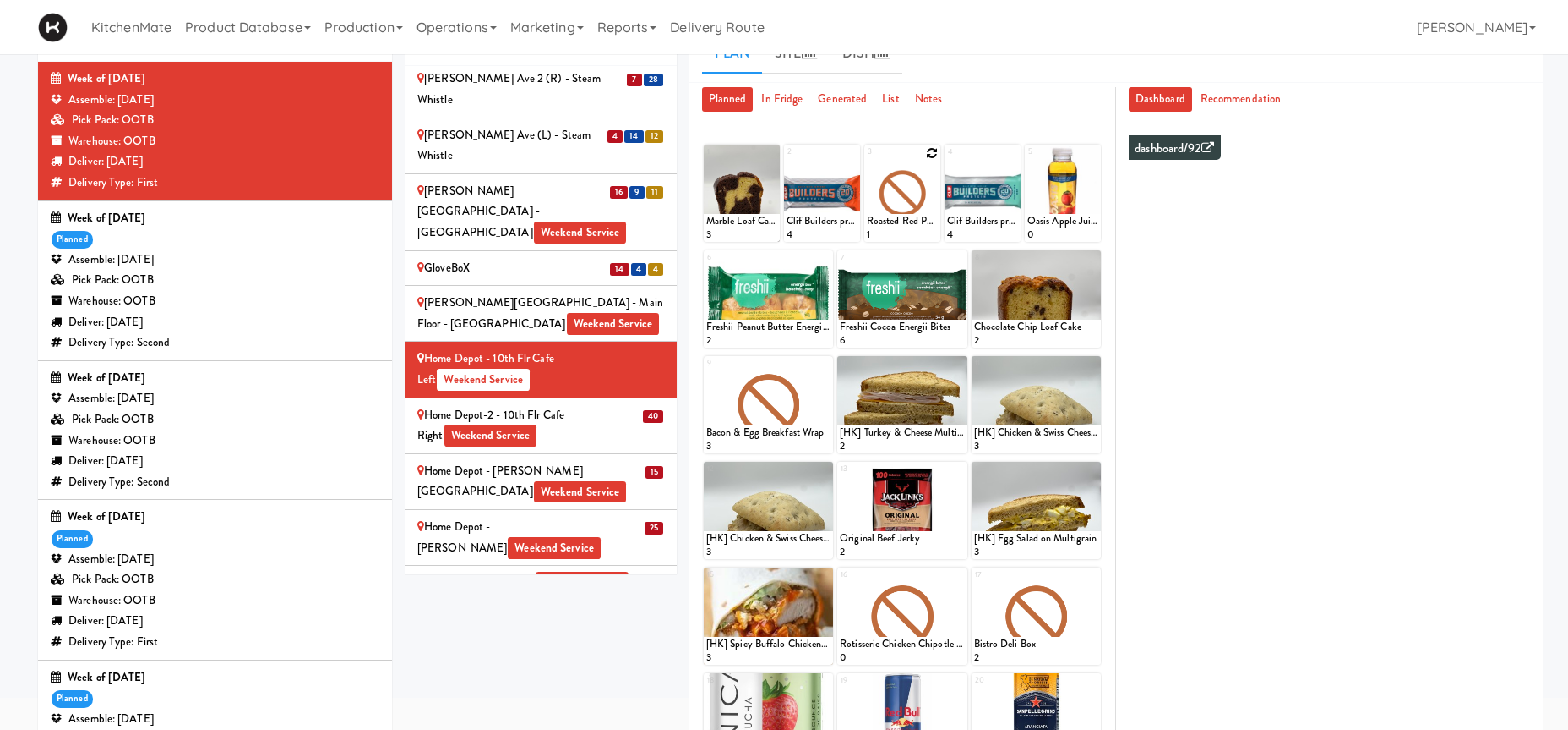
click at [928, 155] on icon at bounding box center [932, 153] width 11 height 11
click option "Roasted Red Pepper Hummus with Crackers" at bounding box center [0, 0] width 0 height 0
click at [893, 220] on input "2" at bounding box center [884, 226] width 35 height 32
click at [893, 220] on input "3" at bounding box center [884, 226] width 35 height 32
click at [893, 220] on input "4" at bounding box center [884, 226] width 35 height 32
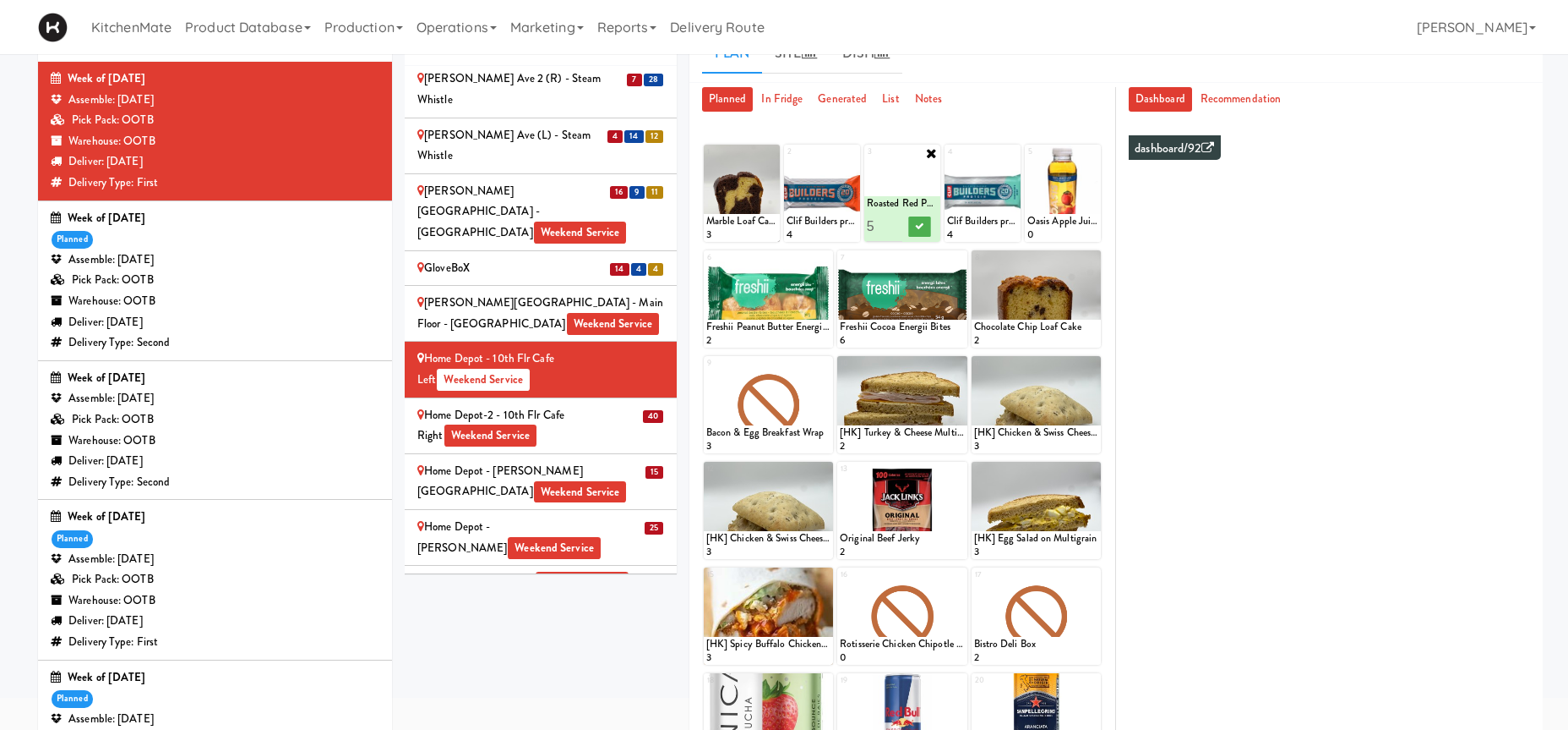
type input "5"
click at [893, 220] on input "5" at bounding box center [884, 226] width 35 height 32
click at [925, 220] on button at bounding box center [920, 226] width 22 height 20
click at [1094, 152] on icon at bounding box center [1092, 153] width 11 height 11
click at [1093, 155] on div "5 - Empty - Activia Probiotic Peach Mango Smoothie Coca Cola Diet Coke Frooti F…" at bounding box center [1063, 193] width 76 height 98
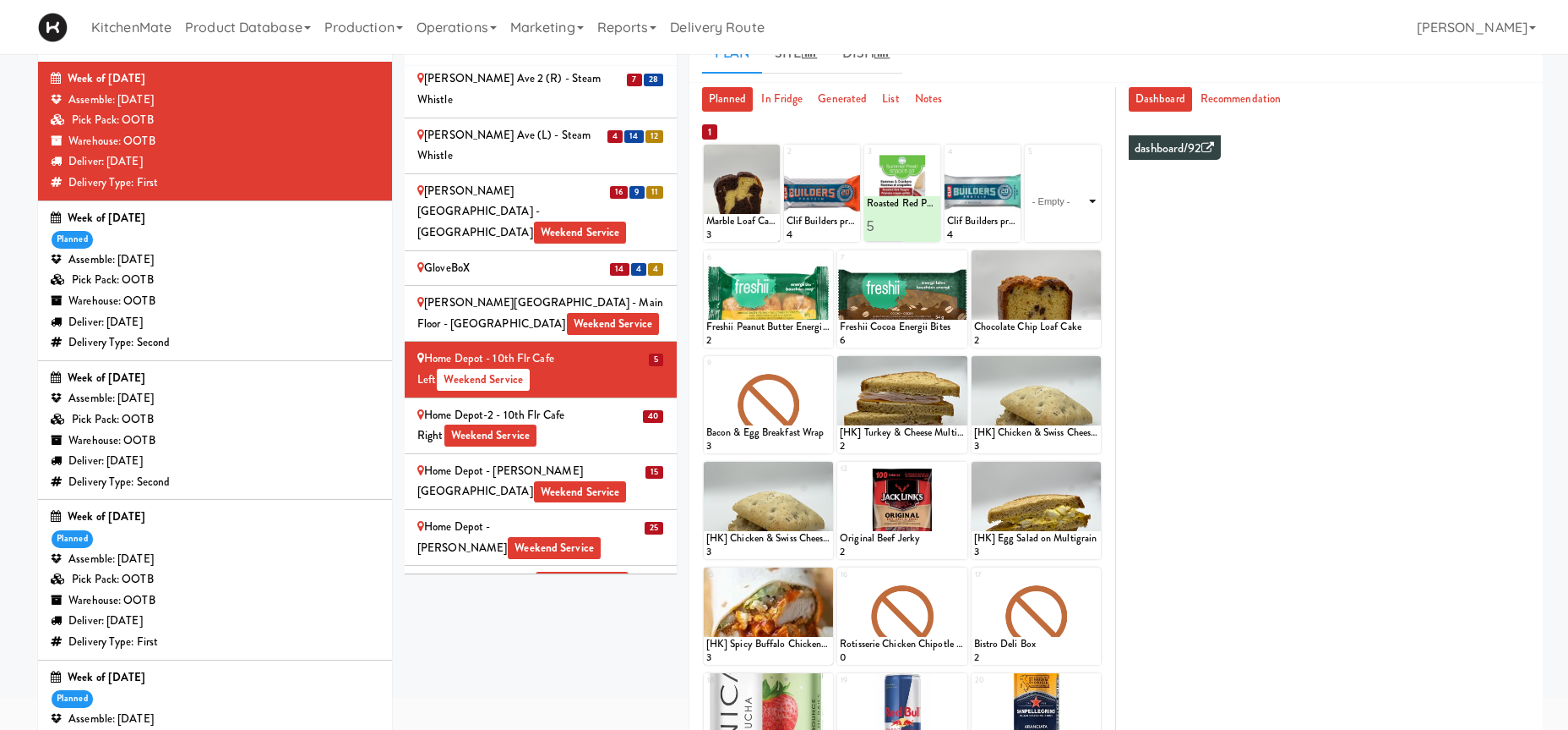
click at [1028, 161] on select "- Empty - Activia Probiotic Peach Mango Smoothie Coca Cola Diet Coke Frooti Fuz…" at bounding box center [1063, 201] width 71 height 81
click option "Oasis Apple Juice" at bounding box center [0, 0] width 0 height 0
click at [1053, 219] on input "2" at bounding box center [1045, 226] width 35 height 32
click at [1053, 219] on input "3" at bounding box center [1045, 226] width 35 height 32
click at [1053, 219] on input "4" at bounding box center [1045, 226] width 35 height 32
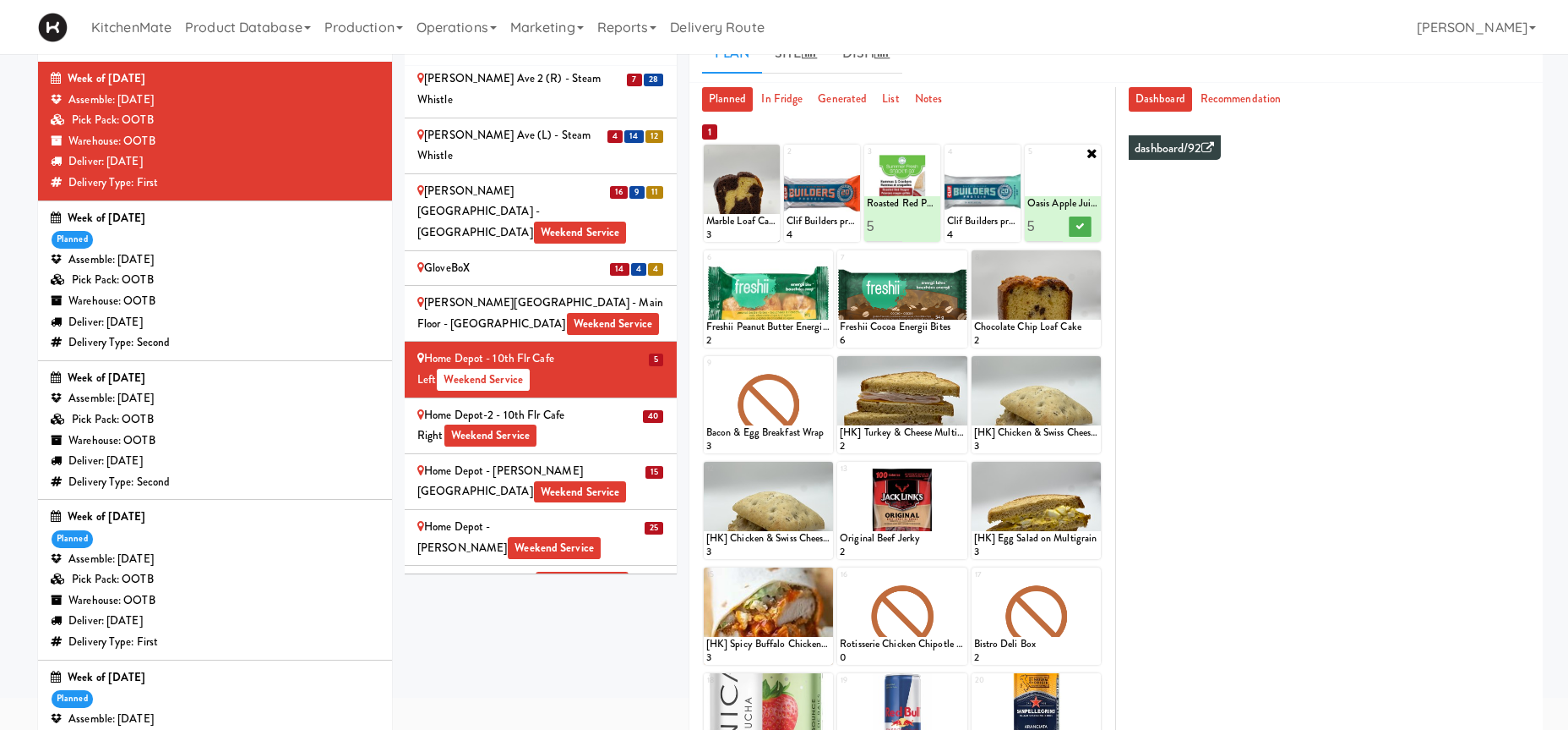
click at [1053, 219] on input "5" at bounding box center [1045, 226] width 35 height 32
type input "6"
click at [1053, 219] on input "6" at bounding box center [1045, 226] width 35 height 32
click at [1074, 224] on button at bounding box center [1080, 226] width 22 height 20
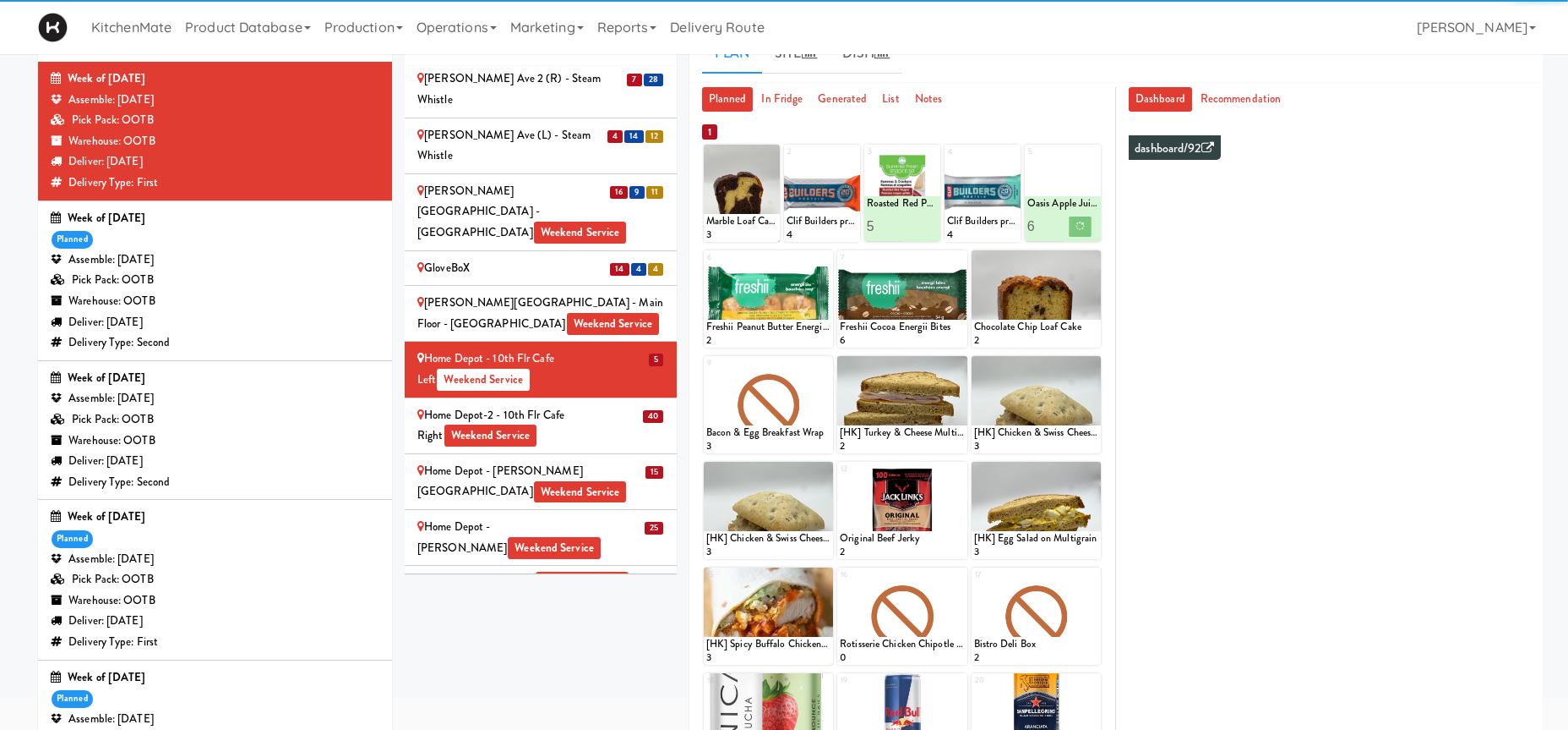
click at [0, 0] on icon at bounding box center [0, 0] width 0 height 0
click at [795, 143] on div "1 1 Marble Loaf Cake 3 2 Clif Builders proteins Bar Chocolate 4 3 Roasted Red P…" at bounding box center [902, 505] width 401 height 773
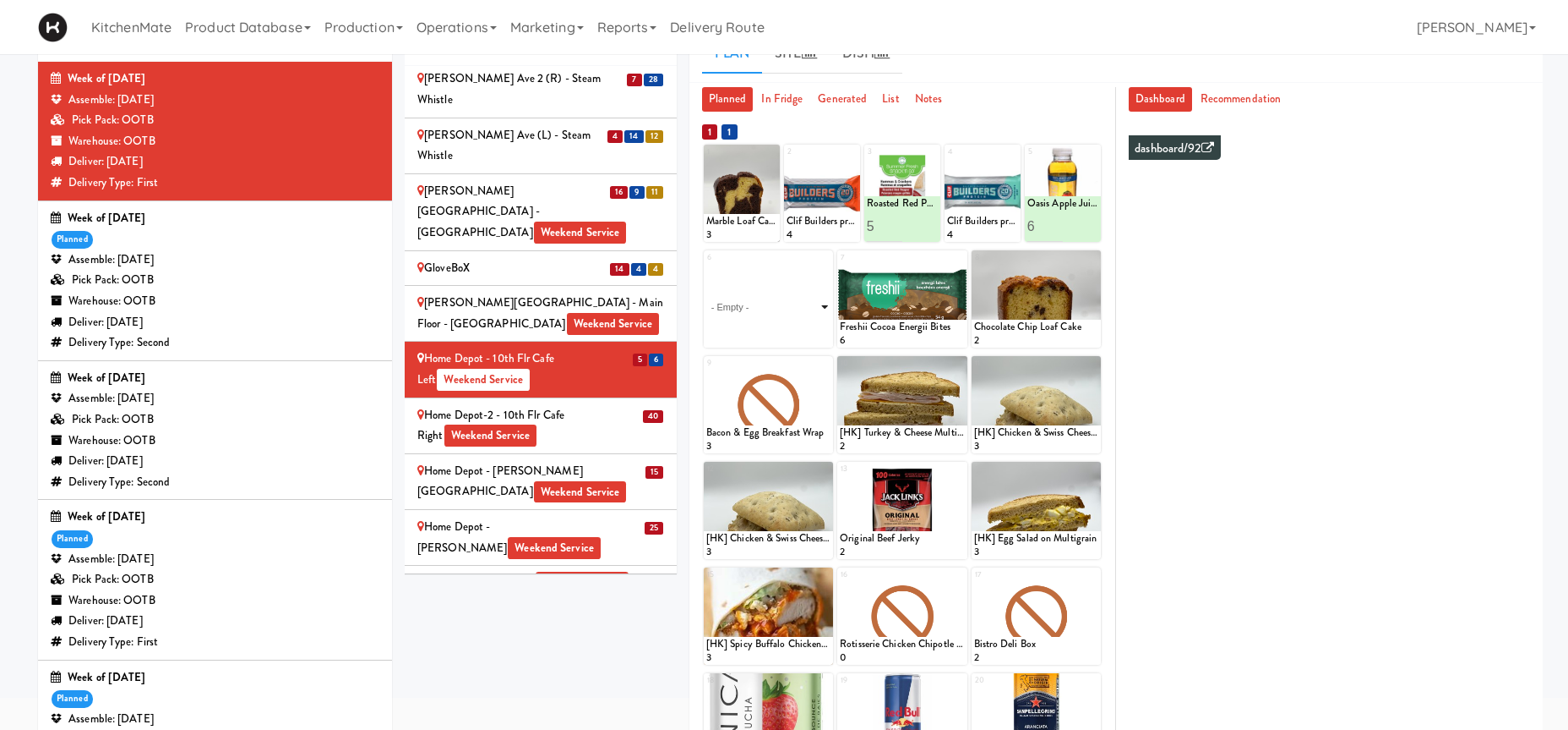
click at [816, 266] on select "- Empty - Activia Probiotic Peach Mango Smoothie Coca Cola Diet Coke Frooti Fuz…" at bounding box center [769, 306] width 124 height 81
click at [823, 266] on select "- Empty - Activia Probiotic Peach Mango Smoothie Coca Cola Diet Coke Frooti Fuz…" at bounding box center [769, 306] width 124 height 81
click at [769, 266] on select "- Empty - Activia Probiotic Peach Mango Smoothie Coca Cola Diet Coke Frooti Fuz…" at bounding box center [769, 306] width 124 height 81
click at [707, 266] on select "- Empty - Activia Probiotic Peach Mango Smoothie Coca Cola Diet Coke Frooti Fuz…" at bounding box center [769, 306] width 124 height 81
click option "Freshii Peanut Butter Energii Bites" at bounding box center [0, 0] width 0 height 0
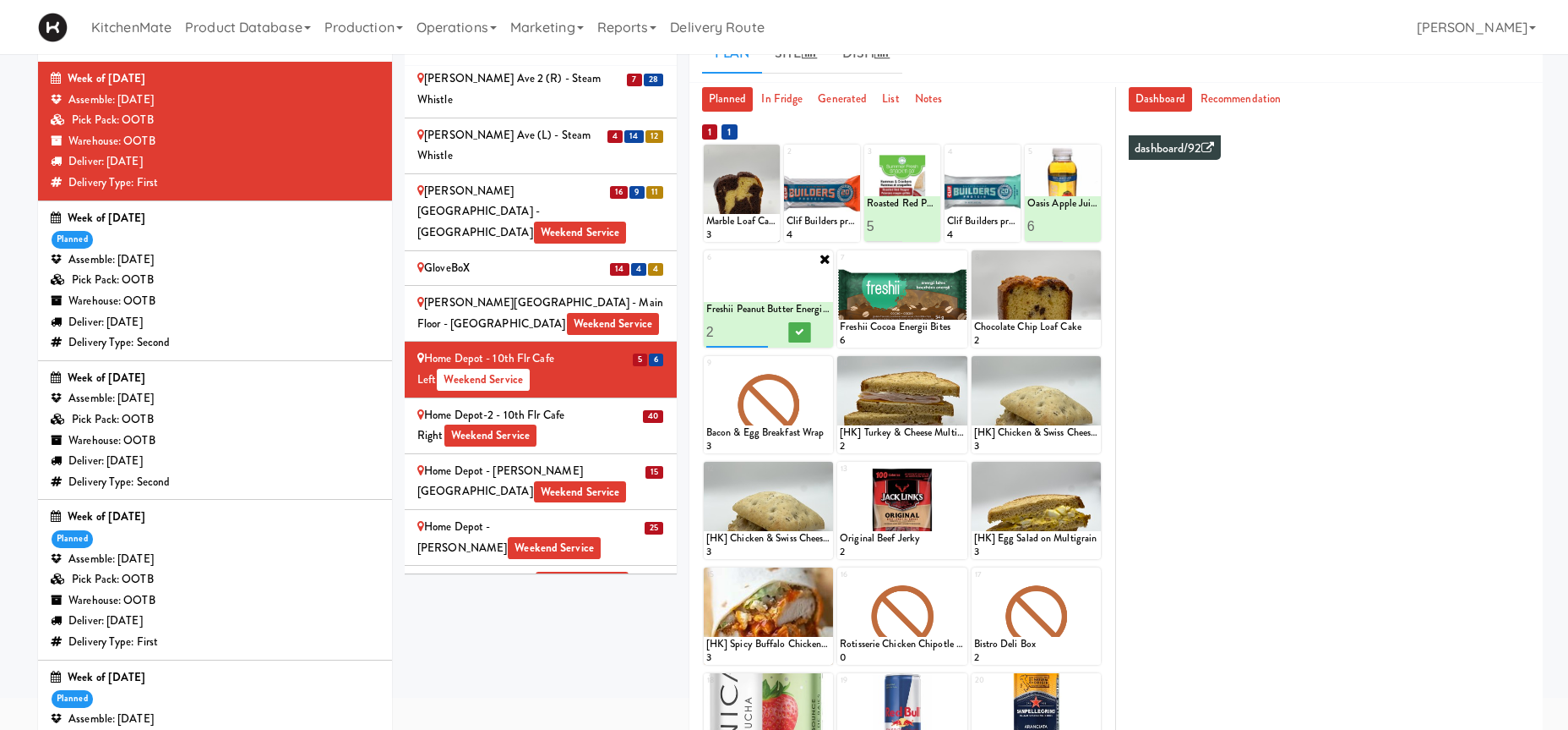
click at [756, 329] on input "2" at bounding box center [737, 331] width 62 height 32
click at [756, 329] on input "3" at bounding box center [737, 331] width 62 height 32
click at [756, 329] on input "4" at bounding box center [737, 331] width 62 height 32
click at [756, 329] on input "5" at bounding box center [737, 331] width 62 height 32
type input "6"
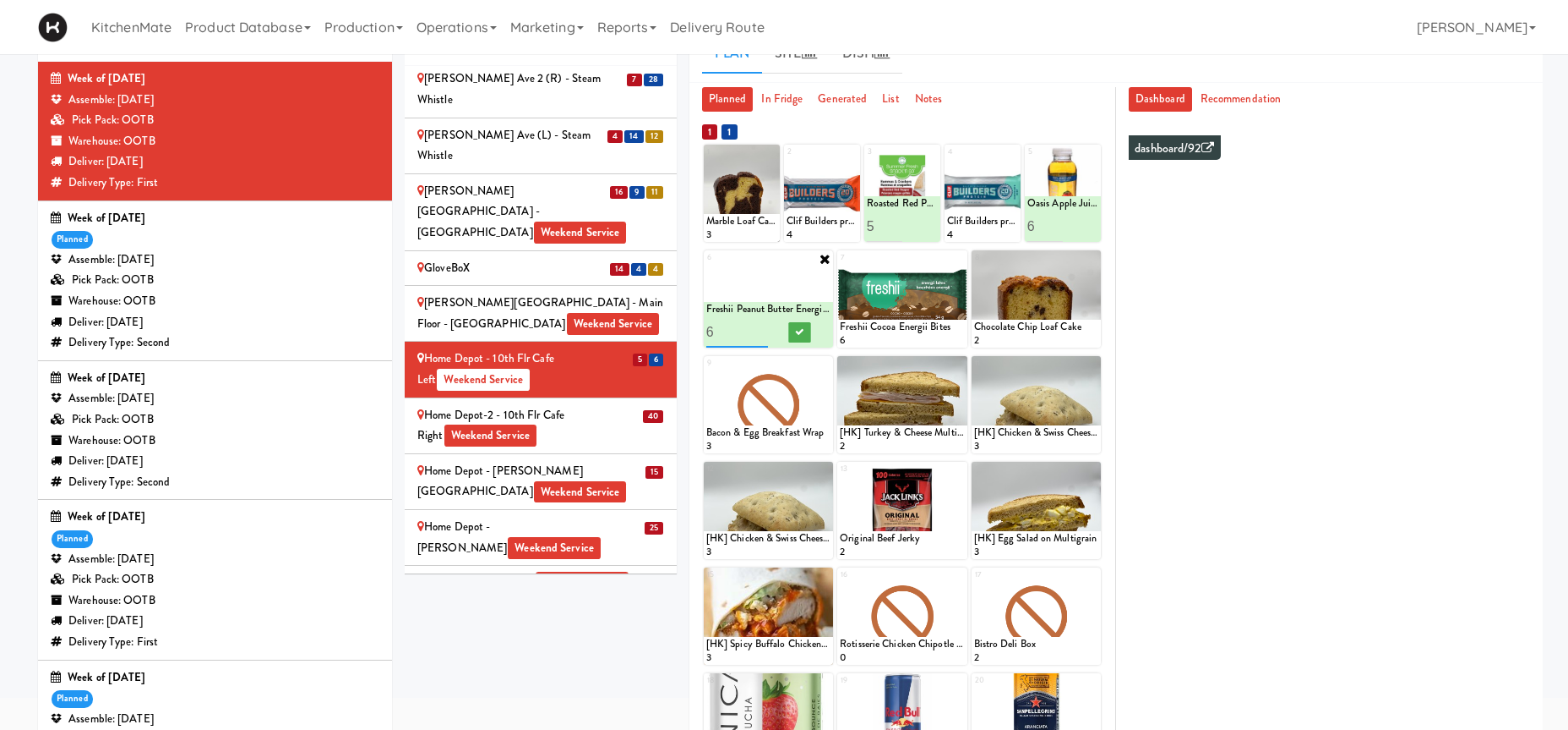
click at [756, 329] on input "6" at bounding box center [737, 331] width 62 height 32
click at [795, 332] on icon at bounding box center [799, 332] width 9 height 10
click at [1092, 469] on icon at bounding box center [1092, 470] width 11 height 11
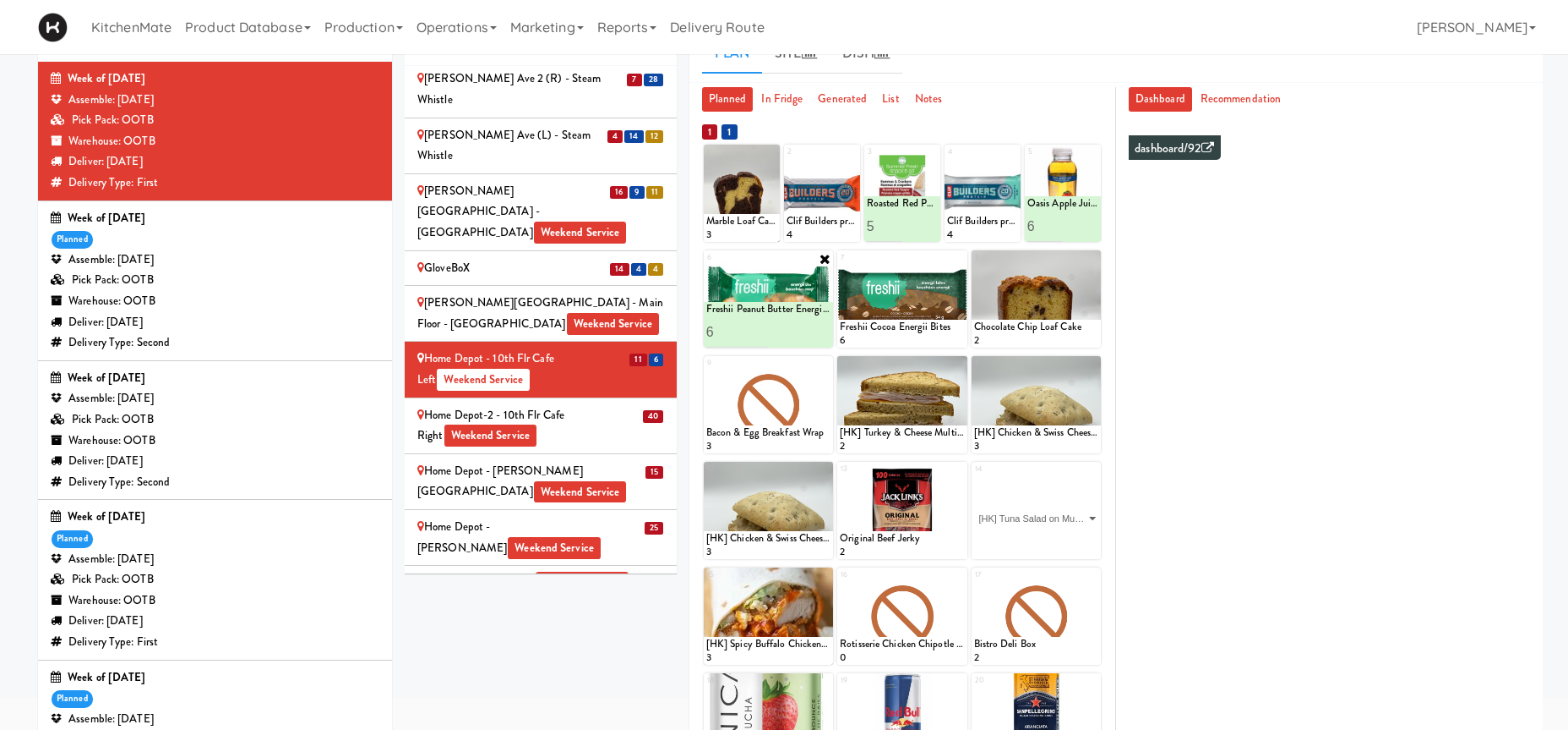
click option "[HK] Tuna Salad on Multigrain" at bounding box center [0, 0] width 0 height 0
click at [1026, 536] on input "2" at bounding box center [1005, 542] width 62 height 32
click at [1026, 536] on input "3" at bounding box center [1005, 542] width 62 height 32
click at [1026, 536] on input "4" at bounding box center [1005, 542] width 62 height 32
click at [1026, 536] on input "5" at bounding box center [1005, 542] width 62 height 32
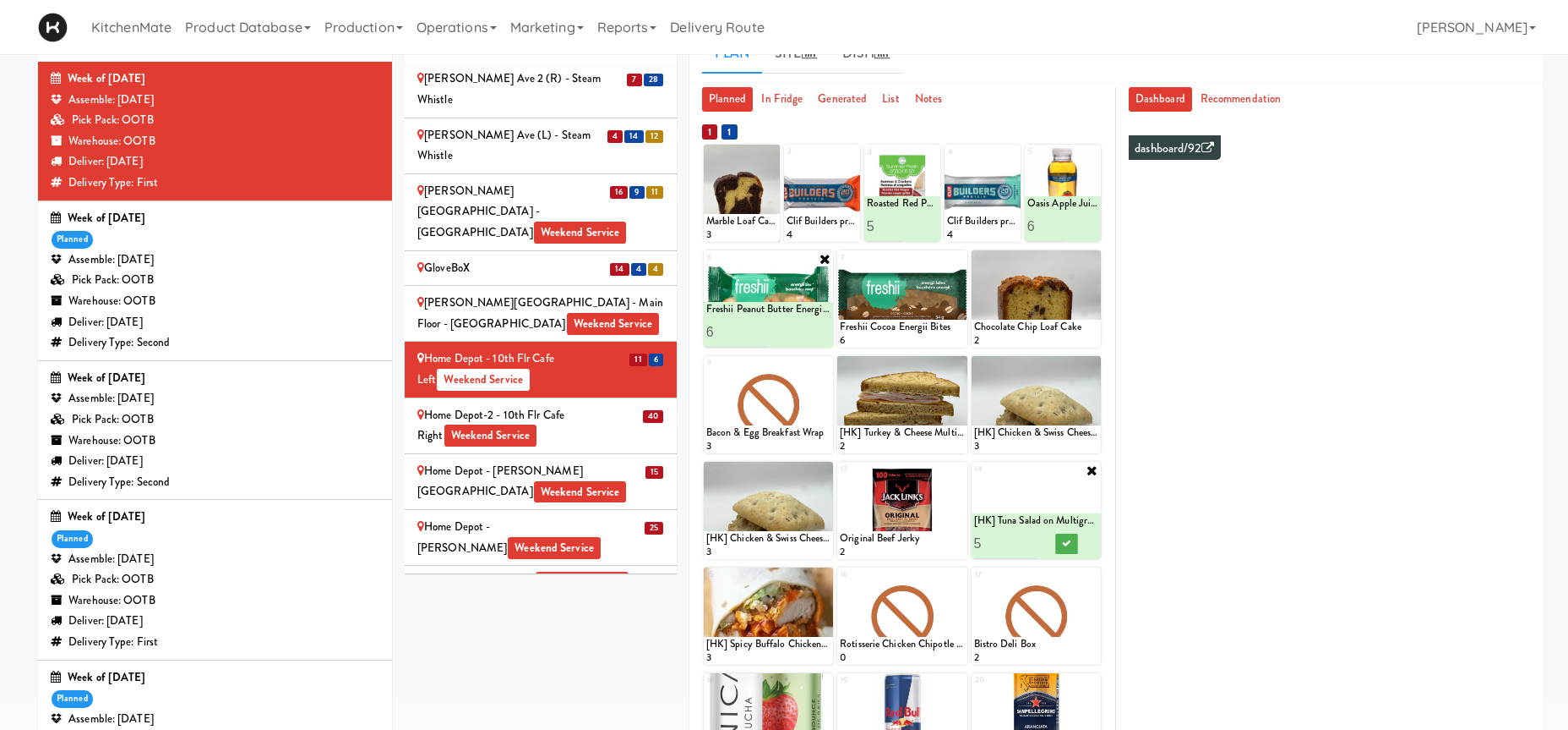
type input "6"
click at [1030, 539] on input "6" at bounding box center [1005, 542] width 62 height 32
click at [1068, 542] on icon at bounding box center [1067, 543] width 9 height 10
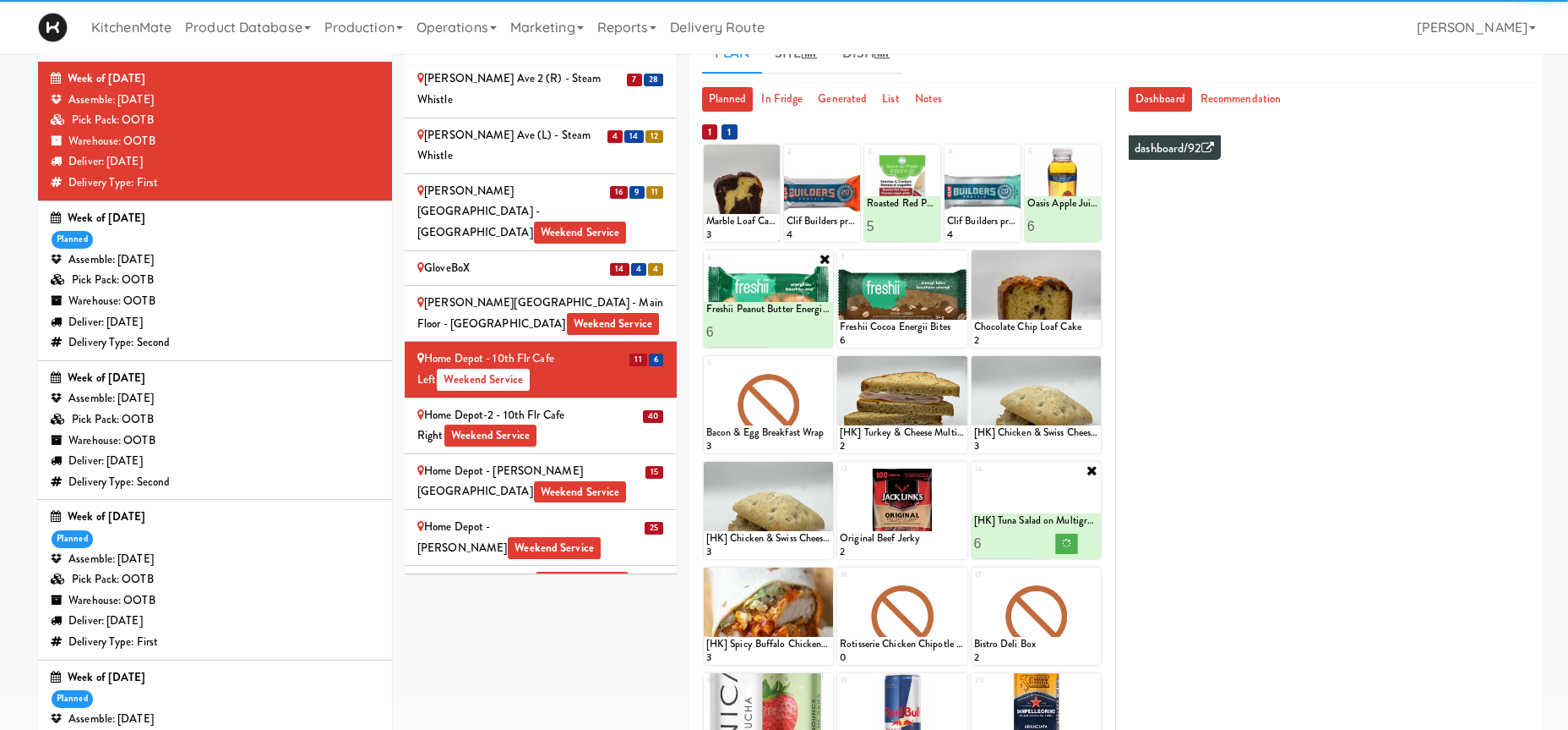
scroll to position [172, 0]
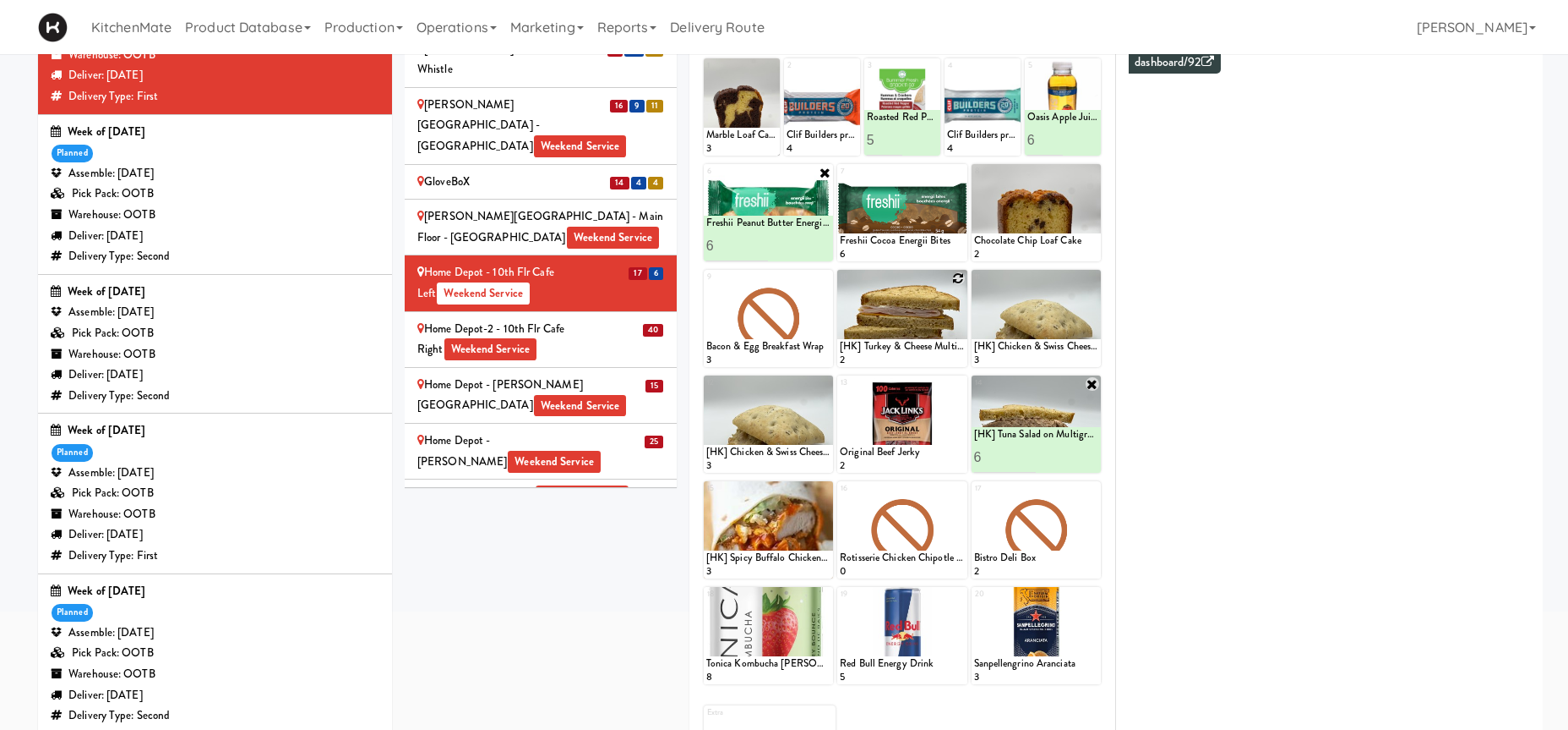
click at [965, 276] on div at bounding box center [902, 319] width 129 height 98
click at [959, 276] on icon at bounding box center [959, 278] width 11 height 11
click at [839, 286] on select "- Empty - Activia Probiotic Peach Mango Smoothie Coca Cola Diet Coke Frooti Fuz…" at bounding box center [902, 326] width 124 height 81
click option "[HK] Chicken Salad on Multigrain" at bounding box center [0, 0] width 0 height 0
click at [890, 346] on input "2" at bounding box center [870, 351] width 62 height 32
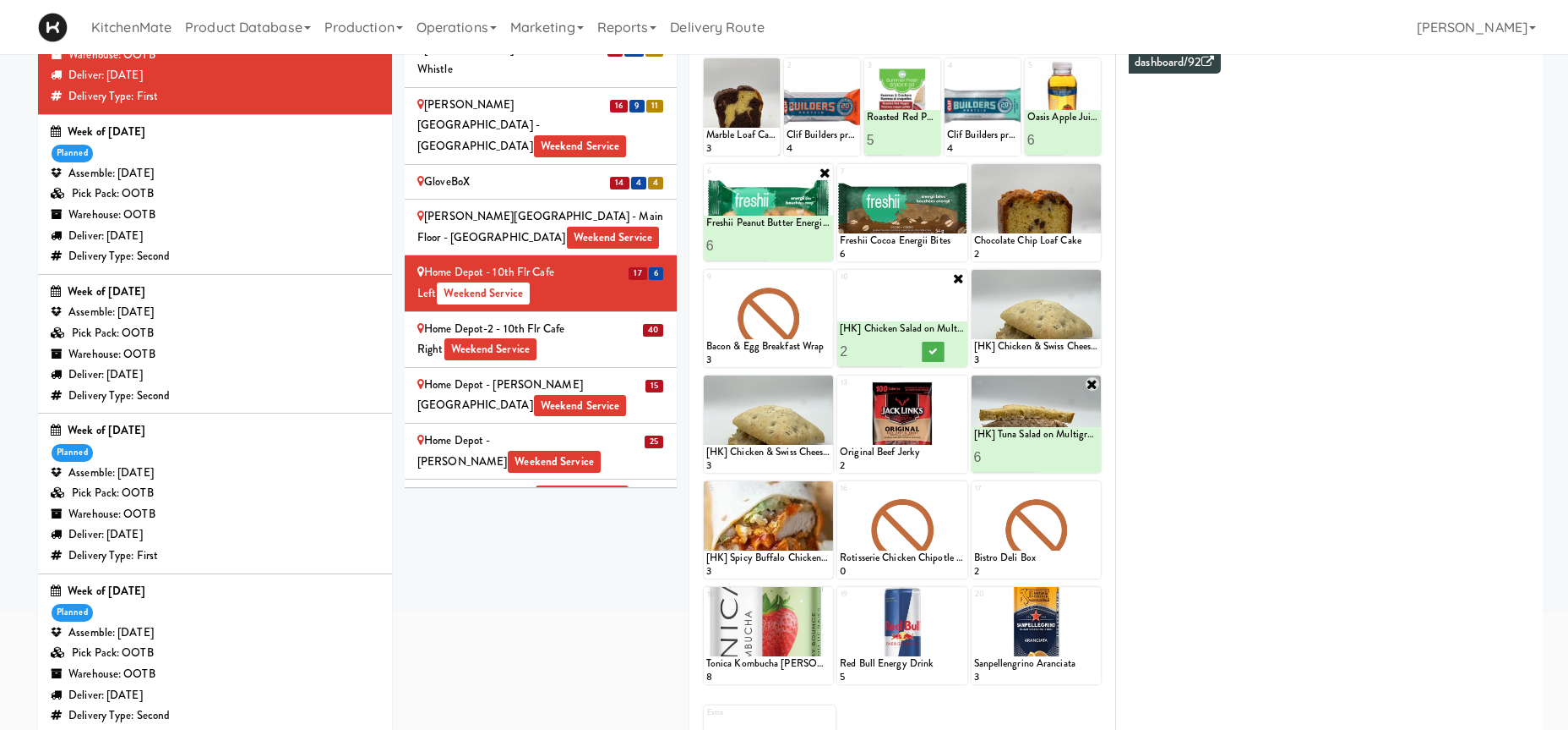
type input "3"
click at [890, 346] on input "3" at bounding box center [870, 351] width 62 height 32
click at [926, 352] on button at bounding box center [932, 351] width 22 height 20
click at [1094, 278] on icon at bounding box center [1092, 278] width 11 height 11
click at [1076, 333] on select "- Empty - Activia Probiotic Peach Mango Smoothie Coca Cola Diet Coke Frooti Fuz…" at bounding box center [1036, 326] width 124 height 81
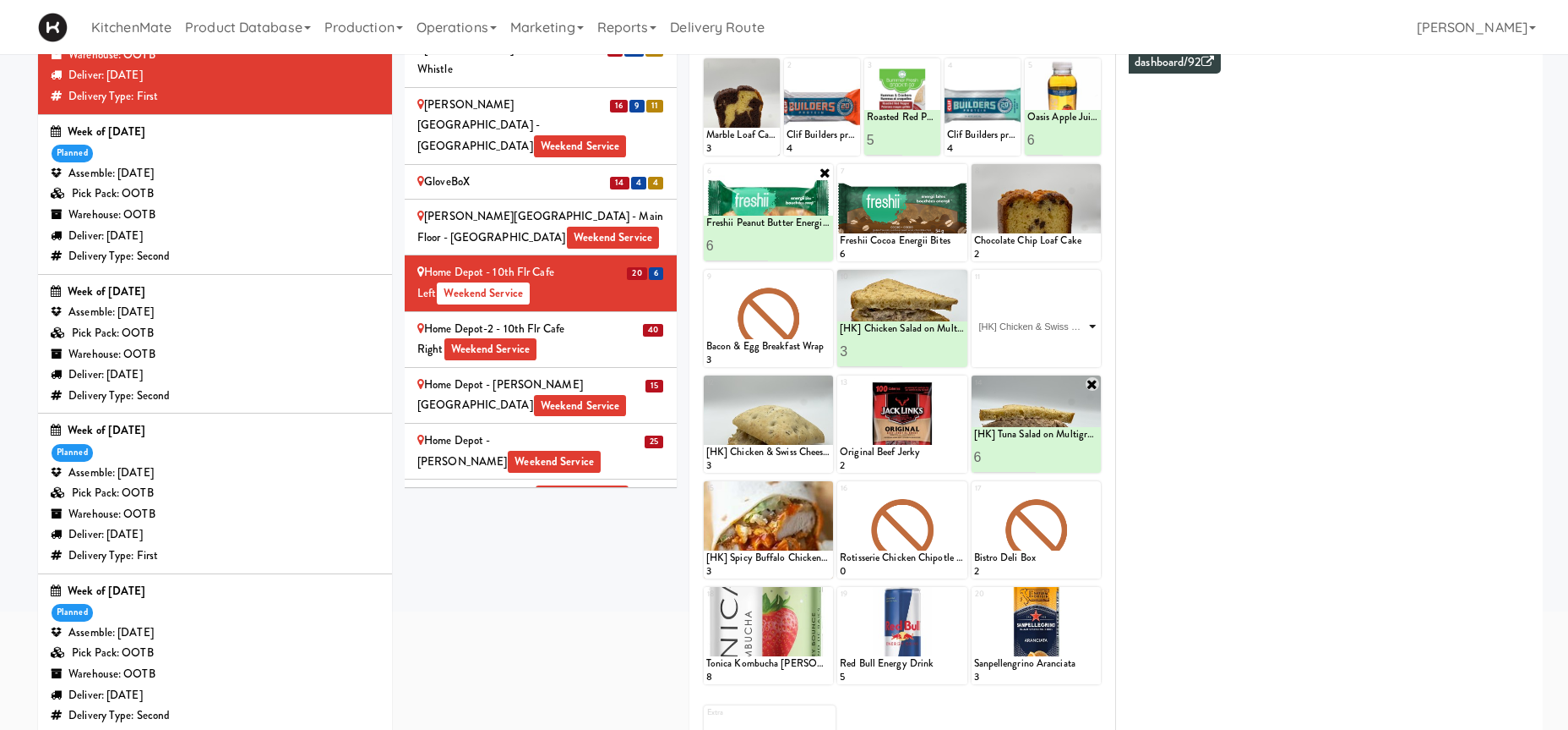
click option "[HK] Chicken & Swiss Cheese On Focaccia" at bounding box center [0, 0] width 0 height 0
click at [1030, 344] on input "2" at bounding box center [1005, 351] width 62 height 32
type input "3"
click at [1030, 344] on input "3" at bounding box center [1005, 351] width 62 height 32
click at [1064, 345] on button at bounding box center [1067, 351] width 22 height 20
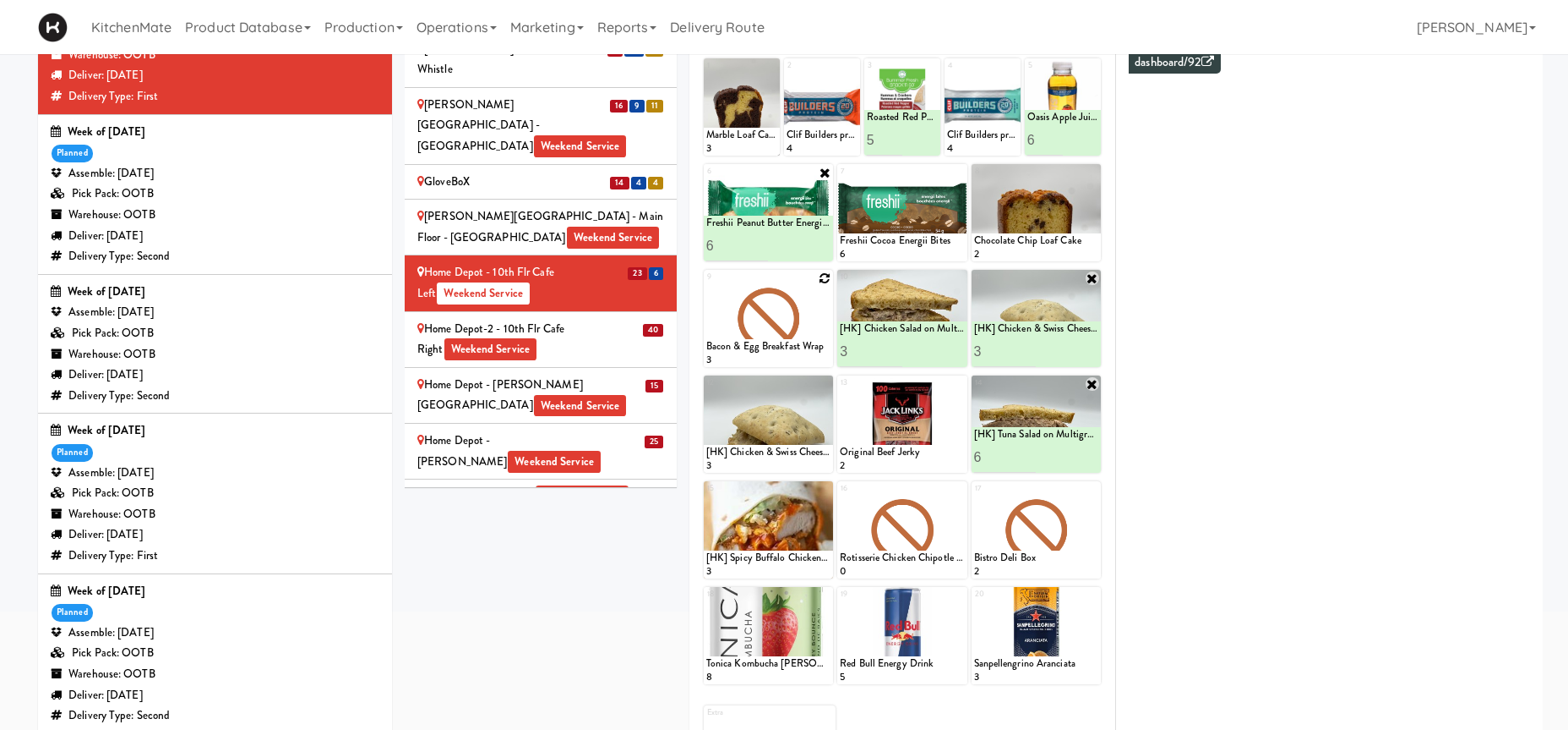
click at [822, 282] on icon at bounding box center [824, 278] width 11 height 11
click at [823, 279] on div "9 - Empty - Activia Probiotic Peach Mango Smoothie Coca Cola Diet Coke Frooti F…" at bounding box center [768, 319] width 129 height 98
click at [816, 313] on select "- Empty - Activia Probiotic Peach Mango Smoothie Coca Cola Diet Coke Frooti Fuz…" at bounding box center [769, 326] width 124 height 81
click at [814, 332] on select "- Empty - Activia Probiotic Peach Mango Smoothie Coca Cola Diet Coke Frooti Fuz…" at bounding box center [769, 326] width 124 height 81
click option "[HK] Spicy Buffalo Chicken Wrap" at bounding box center [0, 0] width 0 height 0
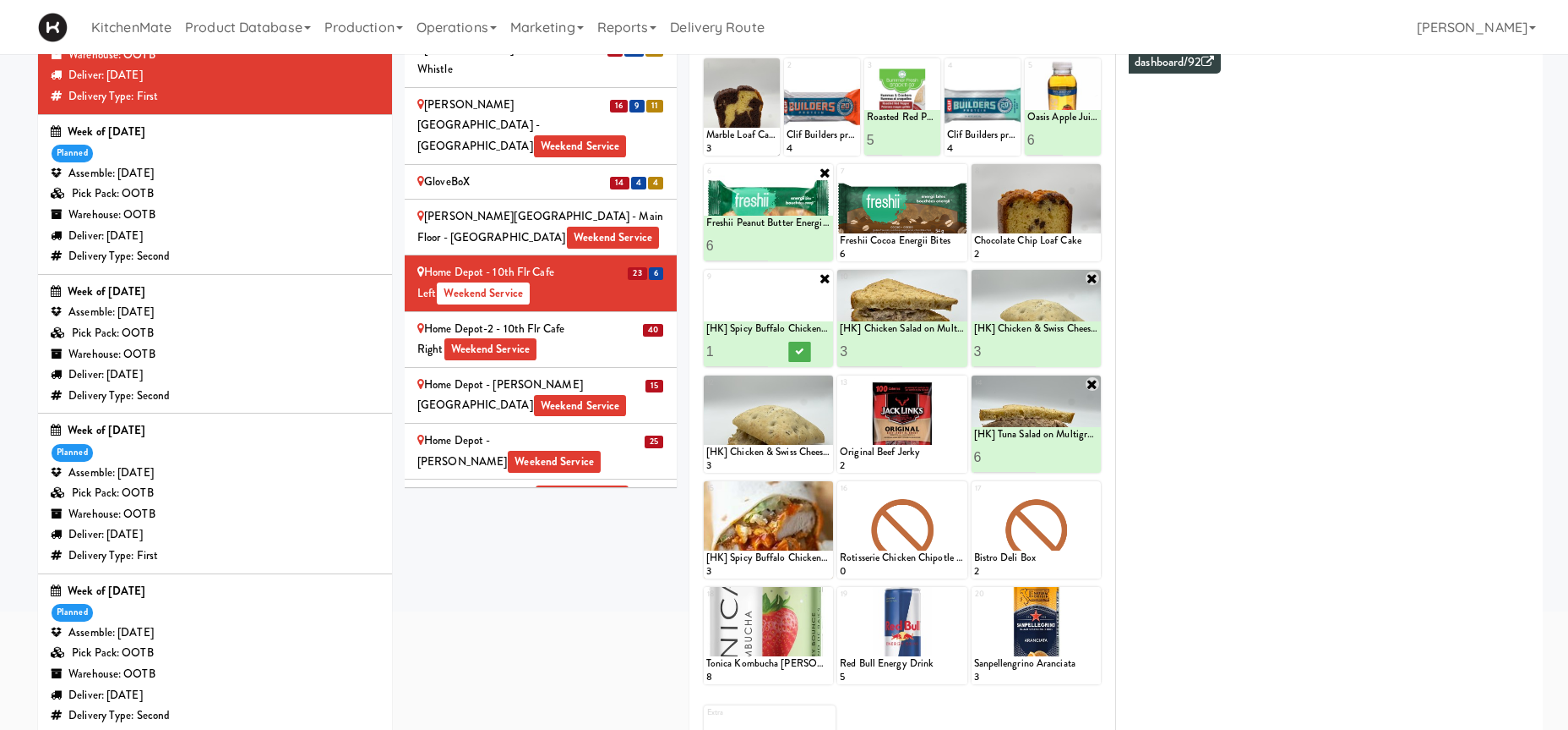
click at [761, 344] on input "2" at bounding box center [737, 351] width 62 height 32
type input "3"
click at [761, 344] on input "3" at bounding box center [737, 351] width 62 height 32
click at [799, 346] on button at bounding box center [798, 351] width 22 height 20
click at [824, 386] on icon at bounding box center [824, 384] width 11 height 11
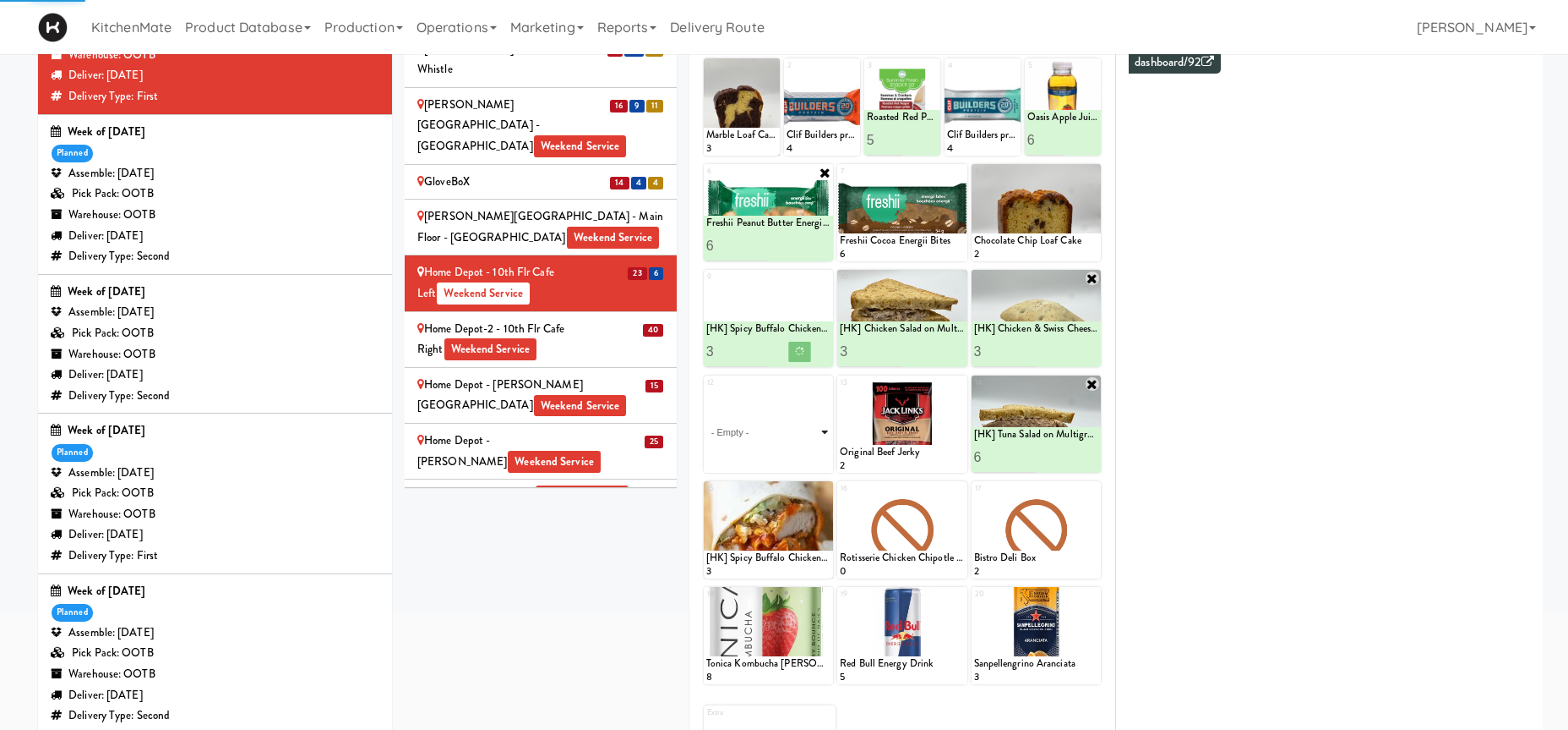
click at [707, 391] on select "- Empty - Activia Probiotic Peach Mango Smoothie Coca Cola Diet Coke Frooti Fuz…" at bounding box center [769, 431] width 124 height 81
click option "Chicken Salad & Bacon Wrap" at bounding box center [0, 0] width 0 height 0
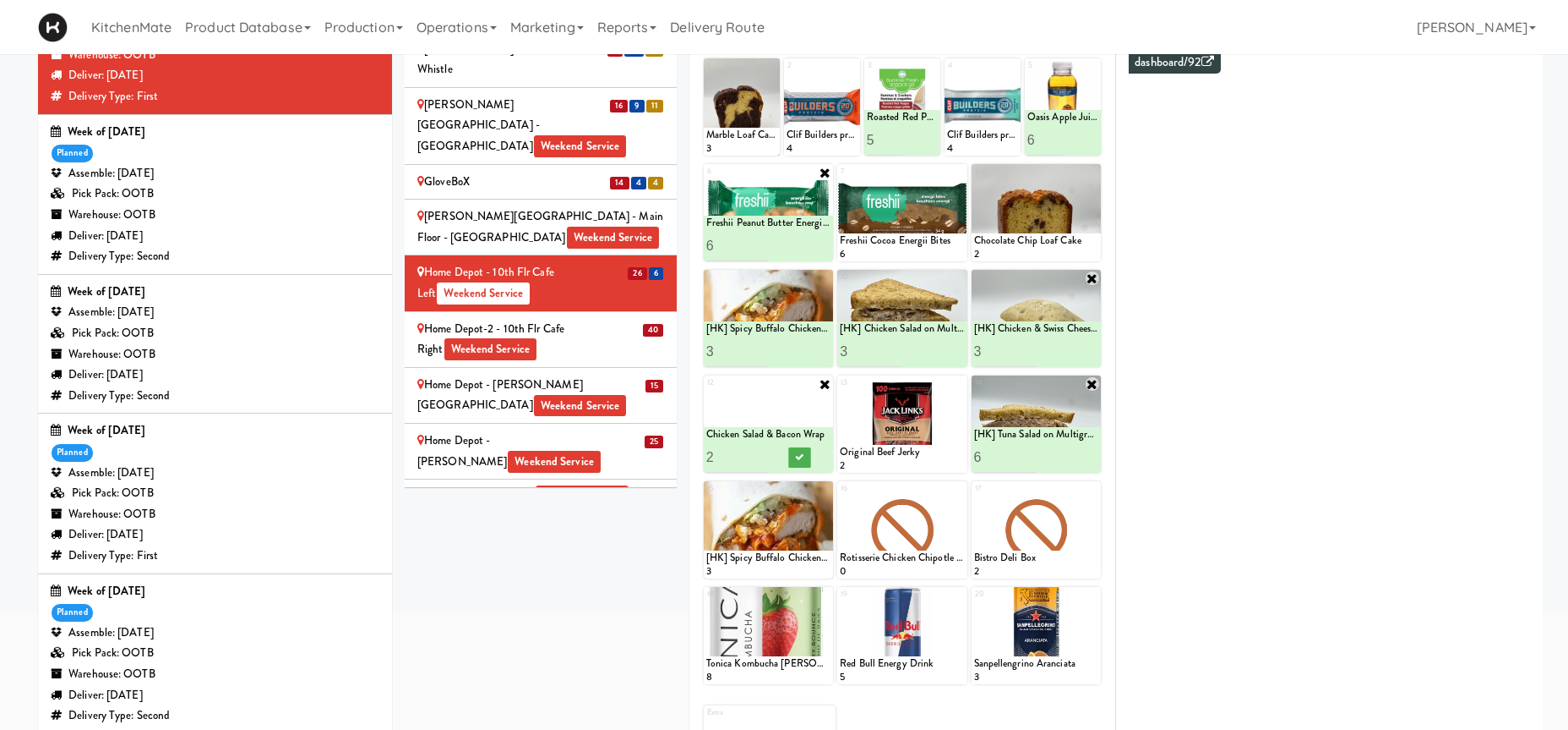
click at [759, 453] on input "2" at bounding box center [737, 456] width 62 height 32
click at [759, 453] on input "3" at bounding box center [737, 456] width 62 height 32
type input "4"
click at [759, 453] on input "4" at bounding box center [737, 456] width 62 height 32
click at [798, 456] on icon at bounding box center [799, 457] width 9 height 10
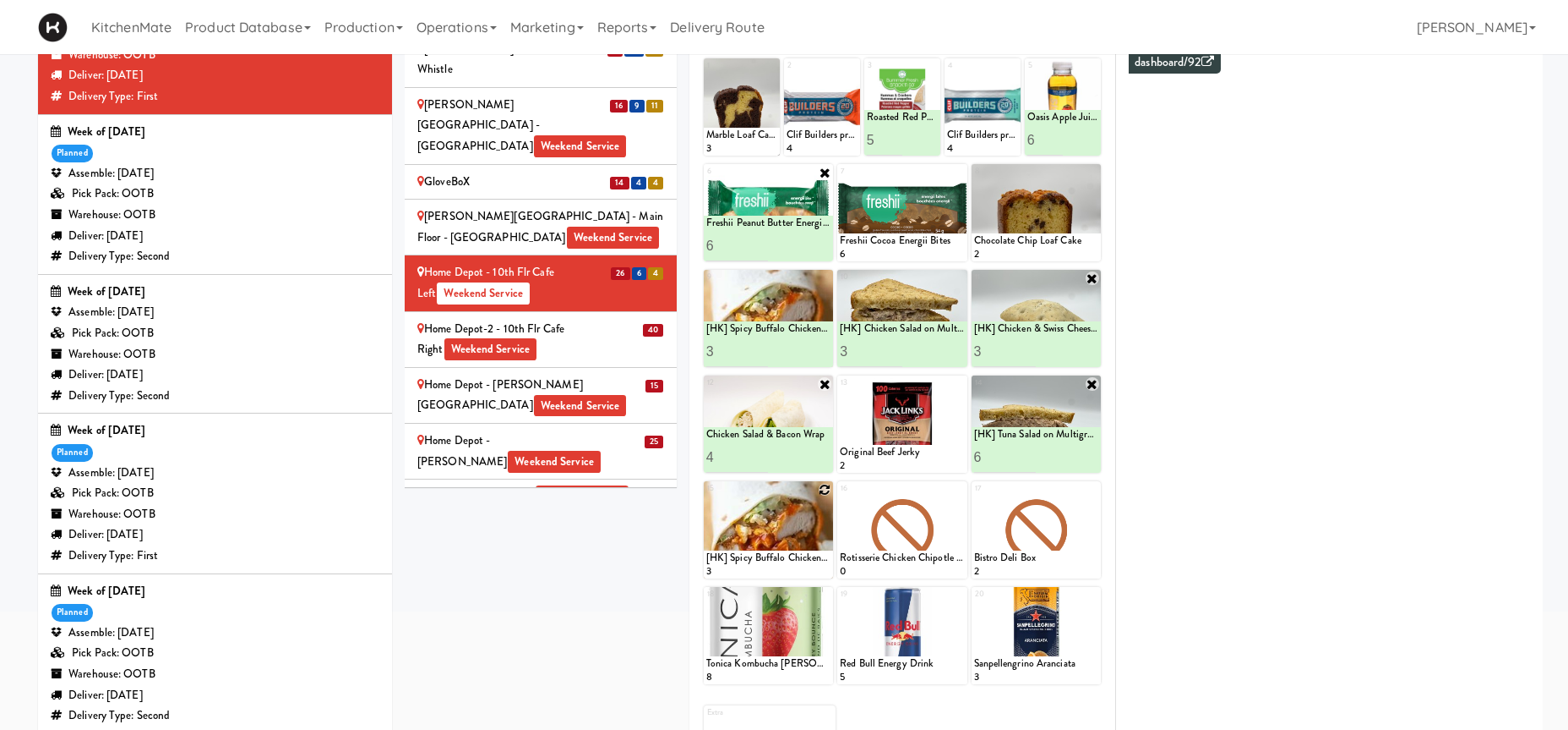
click at [823, 484] on icon at bounding box center [824, 489] width 11 height 11
click option "Chorizo Sausage Breakfast Wrap" at bounding box center [0, 0] width 0 height 0
click at [758, 561] on input "2" at bounding box center [737, 563] width 62 height 32
type input "3"
click at [758, 561] on input "3" at bounding box center [737, 563] width 62 height 32
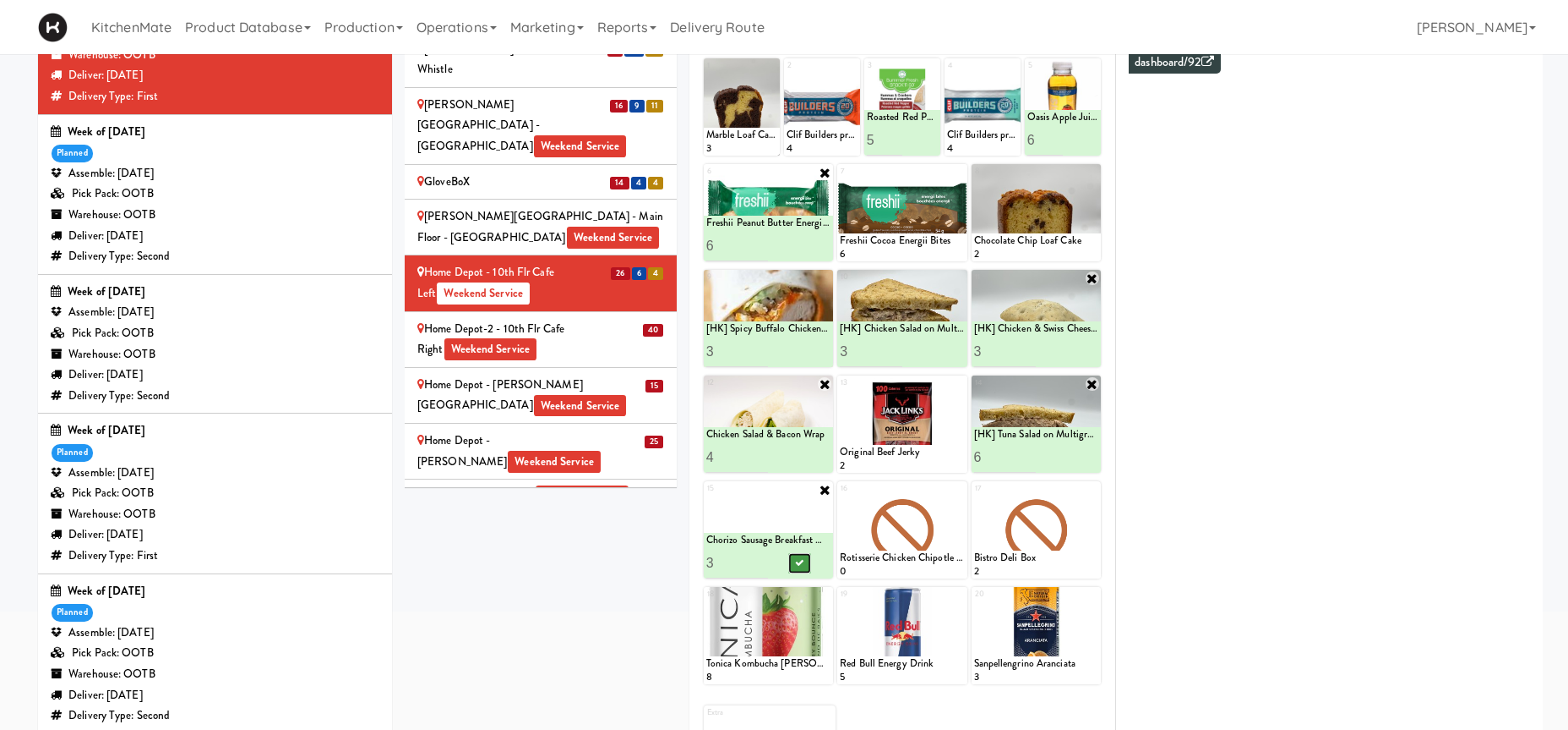
click at [801, 553] on button at bounding box center [798, 563] width 22 height 20
click at [958, 486] on icon at bounding box center [959, 489] width 11 height 11
click at [958, 488] on div "16 - Empty - Activia Probiotic Peach Mango Smoothie Coca Cola Diet Coke Frooti …" at bounding box center [902, 530] width 129 height 98
click at [952, 510] on select "- Empty - Activia Probiotic Peach Mango Smoothie Coca Cola Diet Coke Frooti Fuz…" at bounding box center [902, 538] width 124 height 81
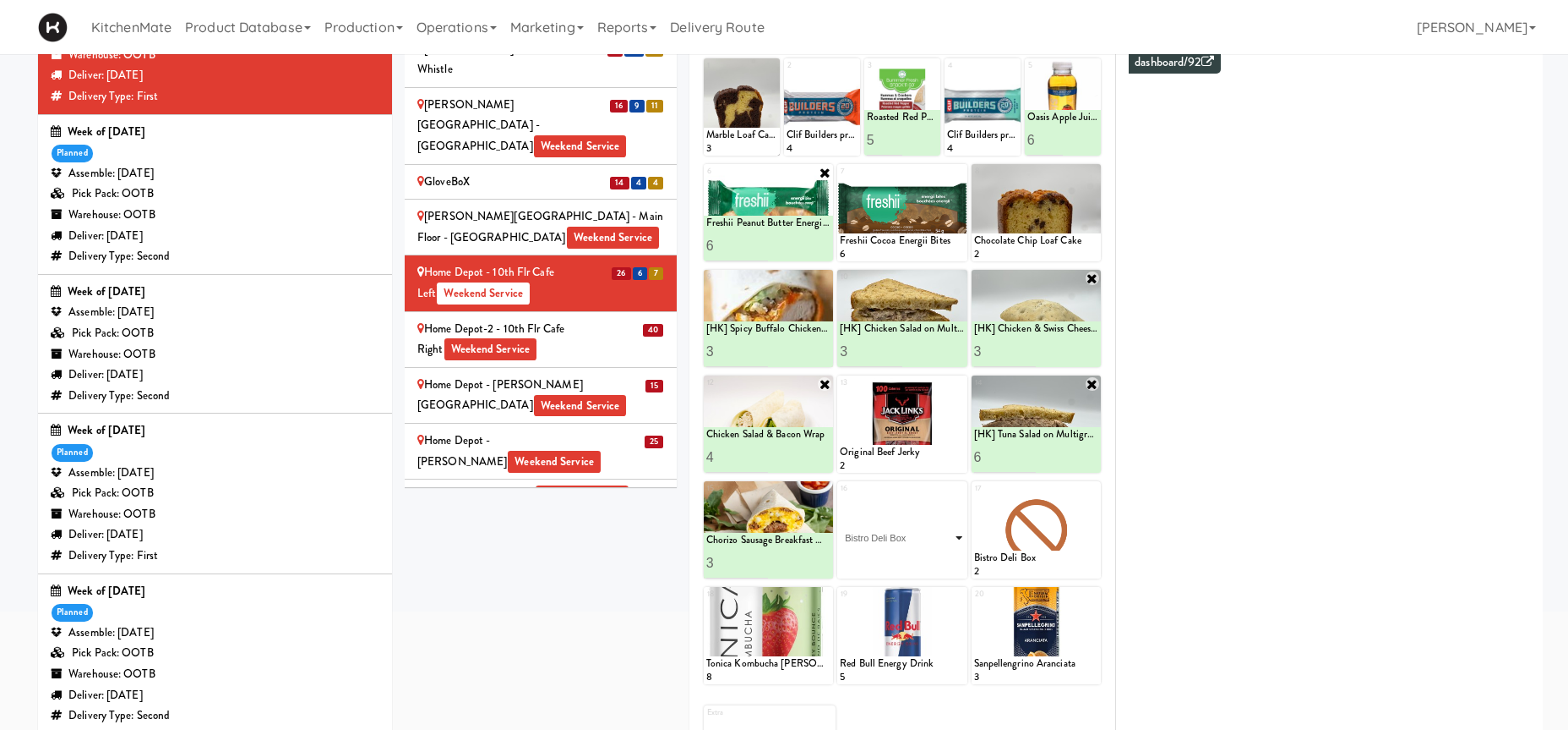
click option "Bistro Deli Box" at bounding box center [0, 0] width 0 height 0
click at [894, 560] on input "1" at bounding box center [870, 563] width 62 height 32
click at [894, 560] on input "2" at bounding box center [870, 563] width 62 height 32
type input "3"
click at [890, 559] on input "3" at bounding box center [870, 563] width 62 height 32
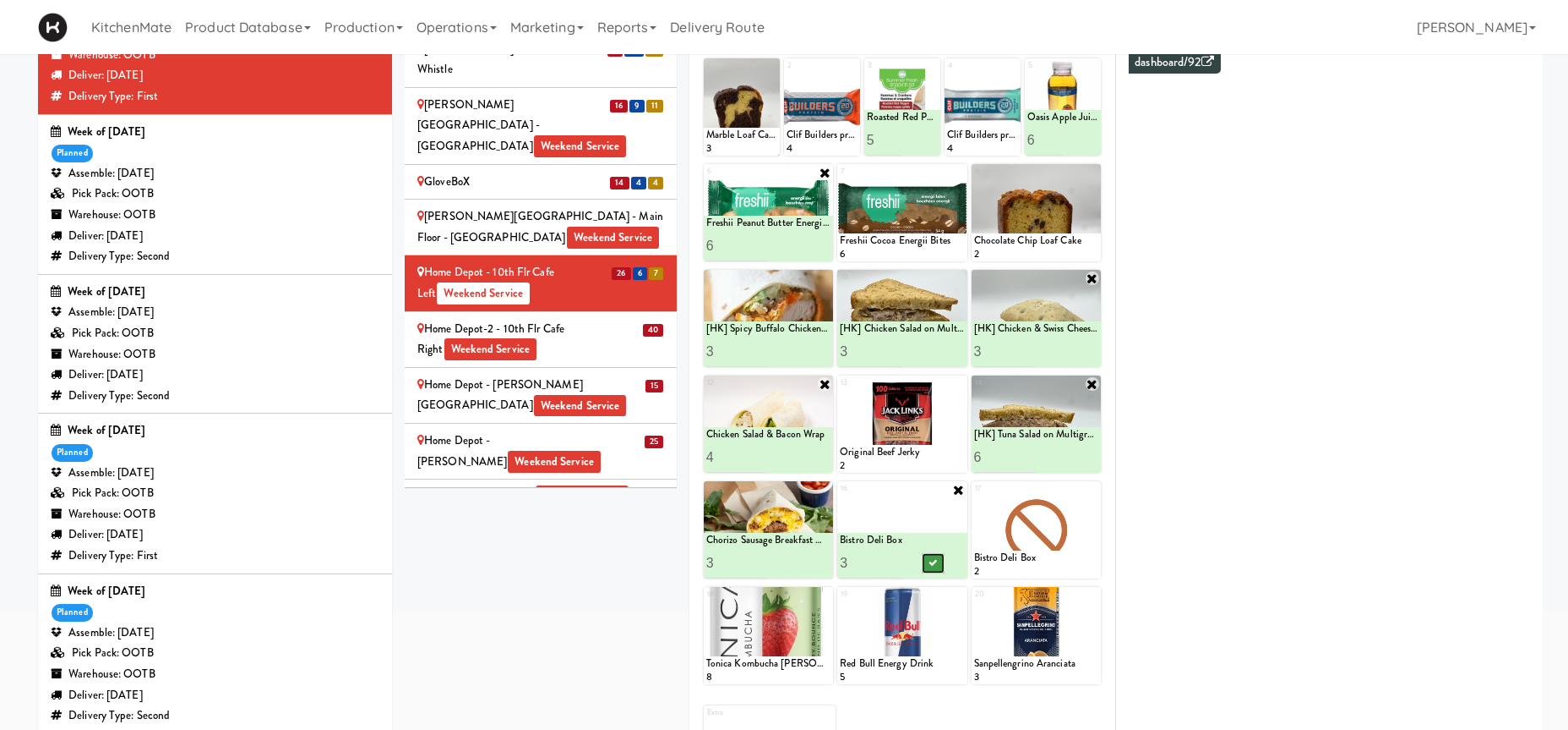
click at [931, 557] on button at bounding box center [932, 563] width 22 height 20
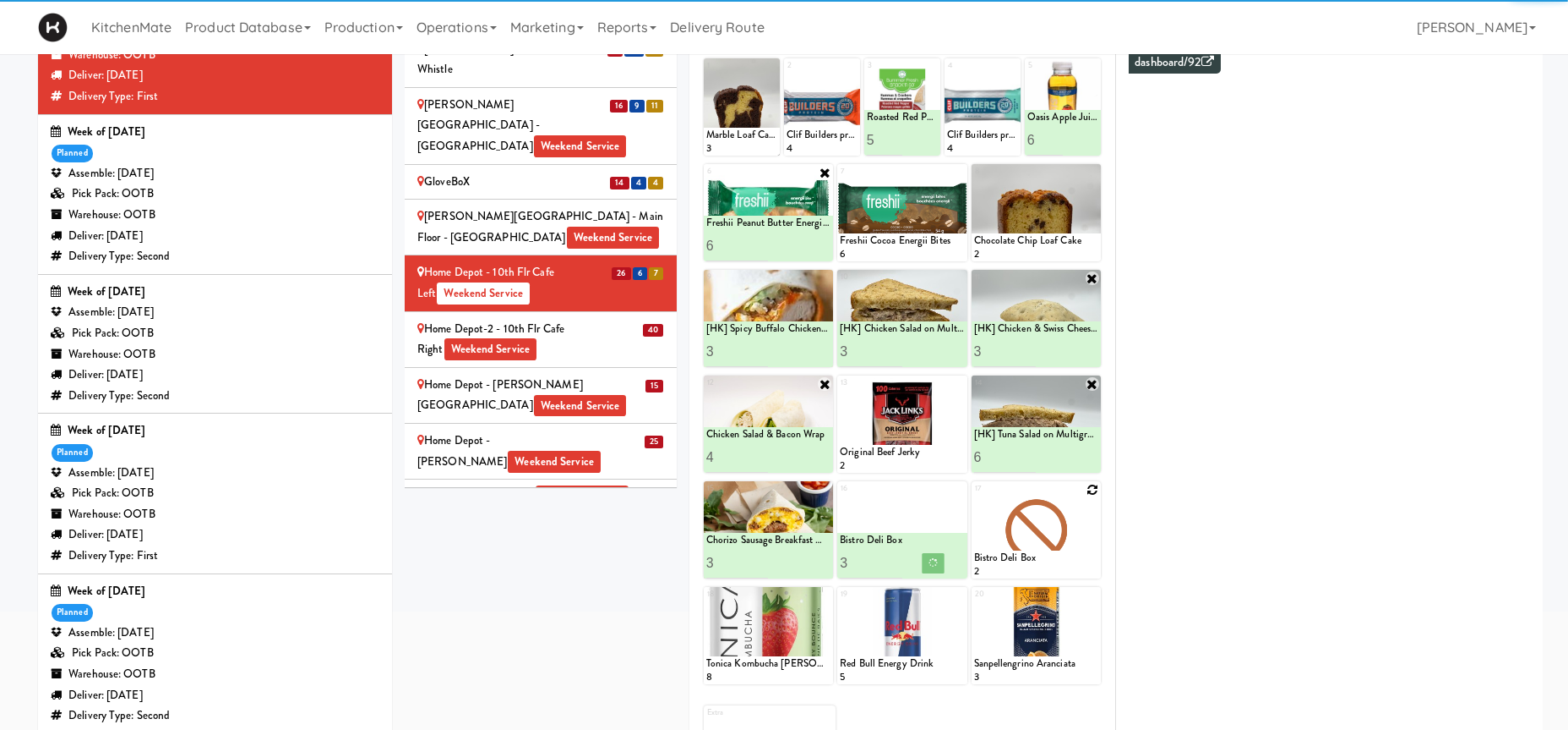
click at [1087, 491] on icon at bounding box center [1092, 489] width 11 height 11
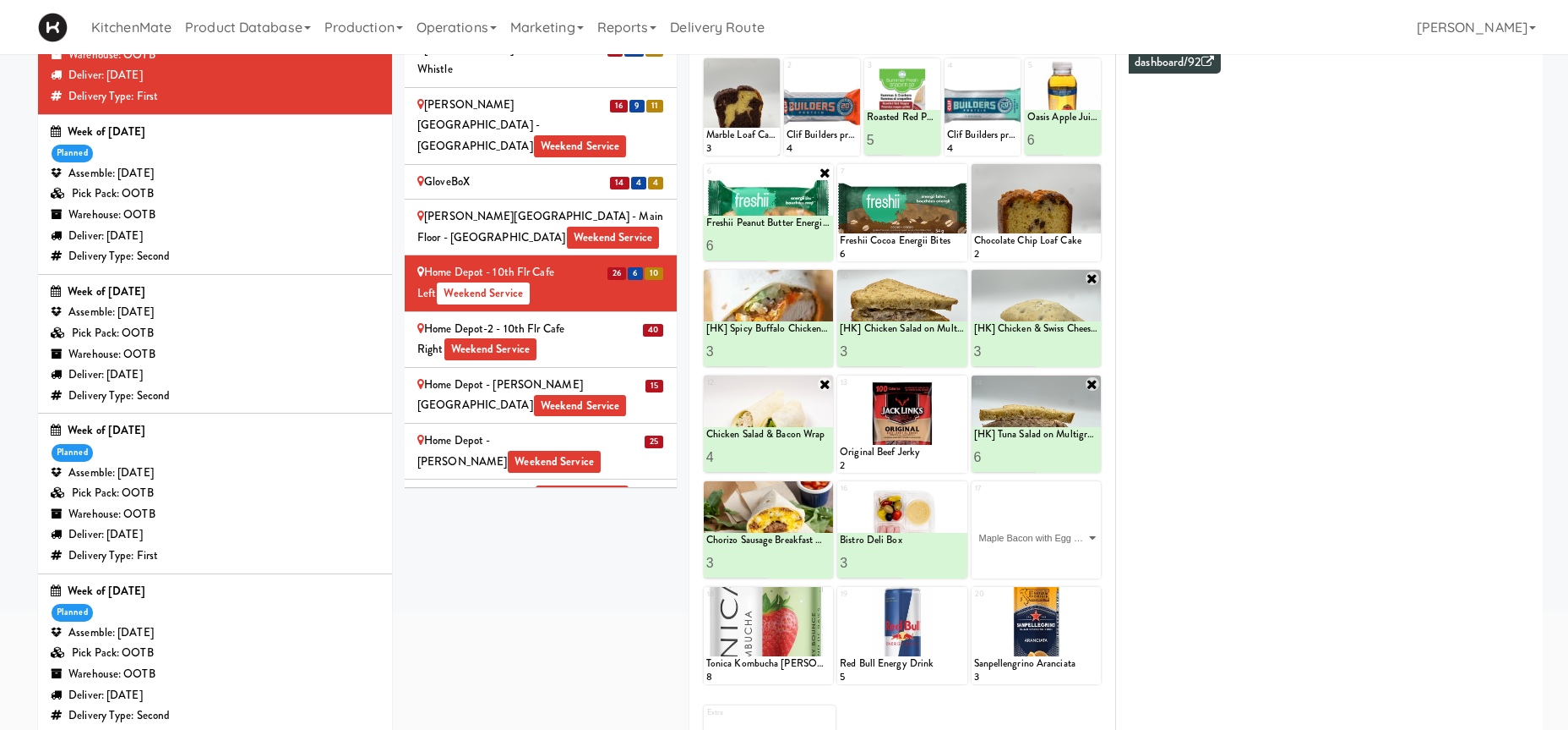
click option "Maple Bacon with Egg & Cheddar on Sesame Seed Bagel" at bounding box center [0, 0] width 0 height 0
type input "2"
click at [1028, 556] on input "2" at bounding box center [1005, 563] width 62 height 32
click at [1076, 562] on button at bounding box center [1067, 563] width 22 height 20
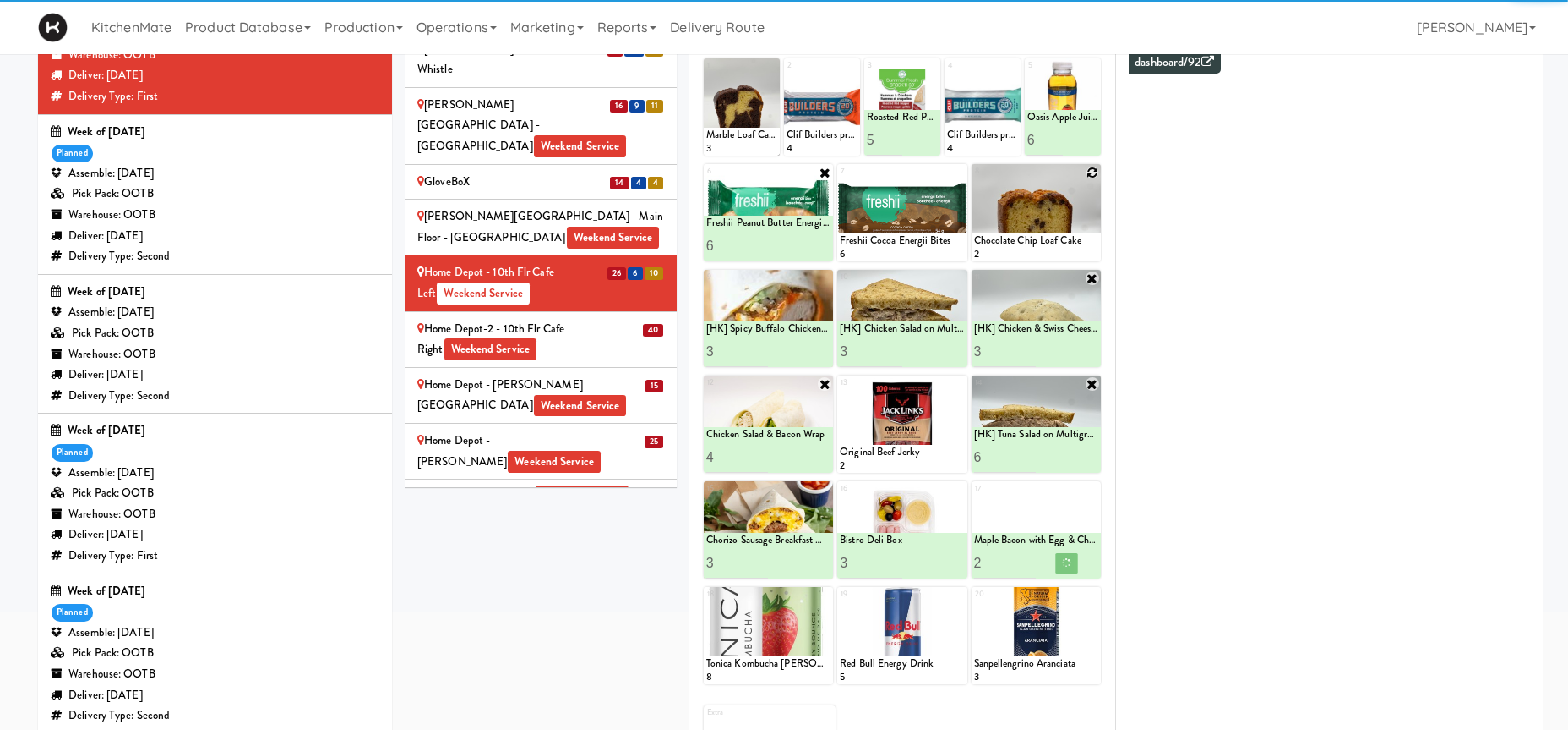
click at [1092, 178] on icon at bounding box center [1092, 172] width 11 height 11
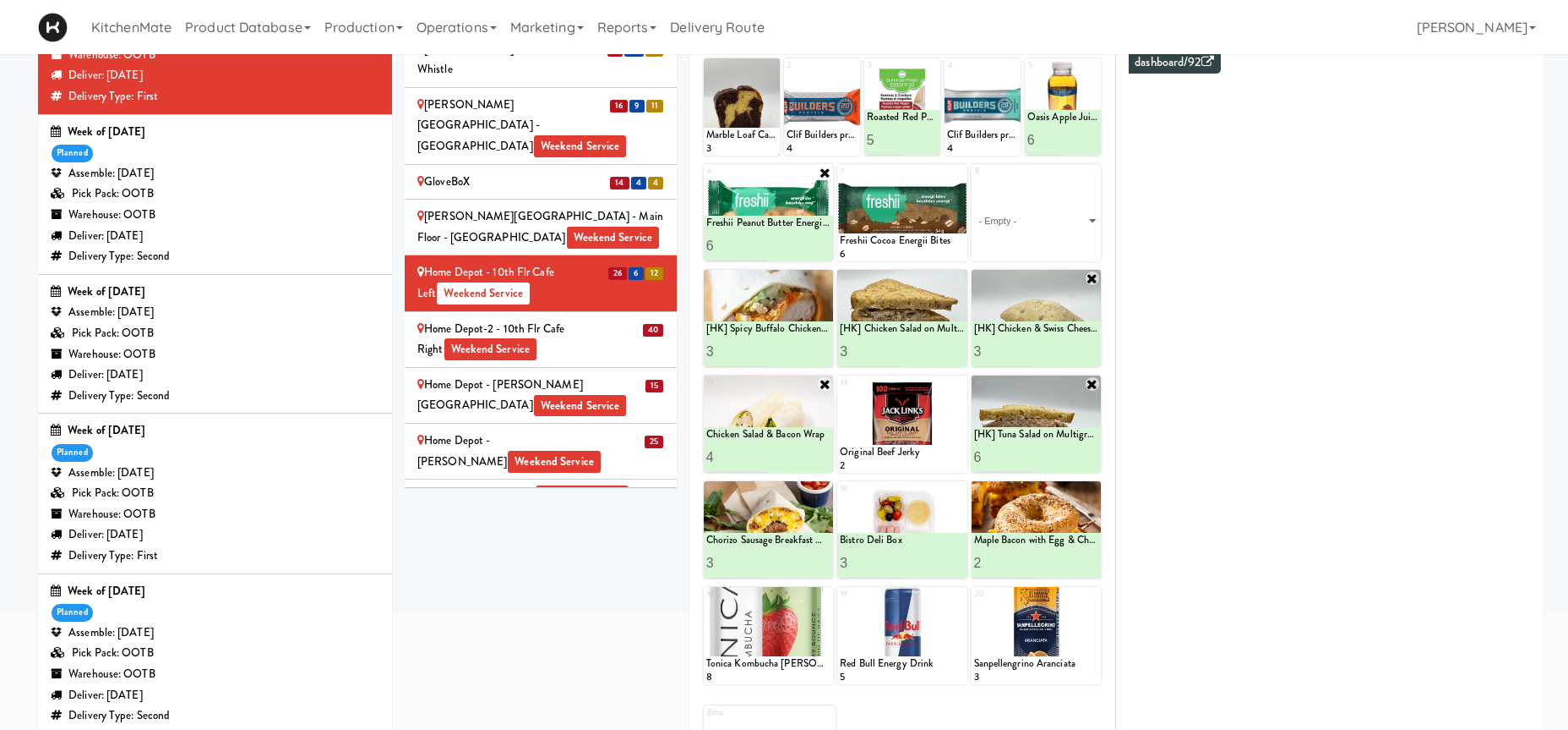
click at [1092, 261] on div "8 - Empty - Activia Probiotic Peach Mango Smoothie Coca Cola Diet Coke Frooti F…" at bounding box center [1035, 212] width 129 height 98
click at [1090, 261] on div "8 - Empty - Activia Probiotic Peach Mango Smoothie Coca Cola Diet Coke Frooti F…" at bounding box center [1035, 212] width 129 height 98
click at [1096, 261] on div "8 - Empty - Activia Probiotic Peach Mango Smoothie Coca Cola Diet Coke Frooti F…" at bounding box center [1035, 212] width 129 height 98
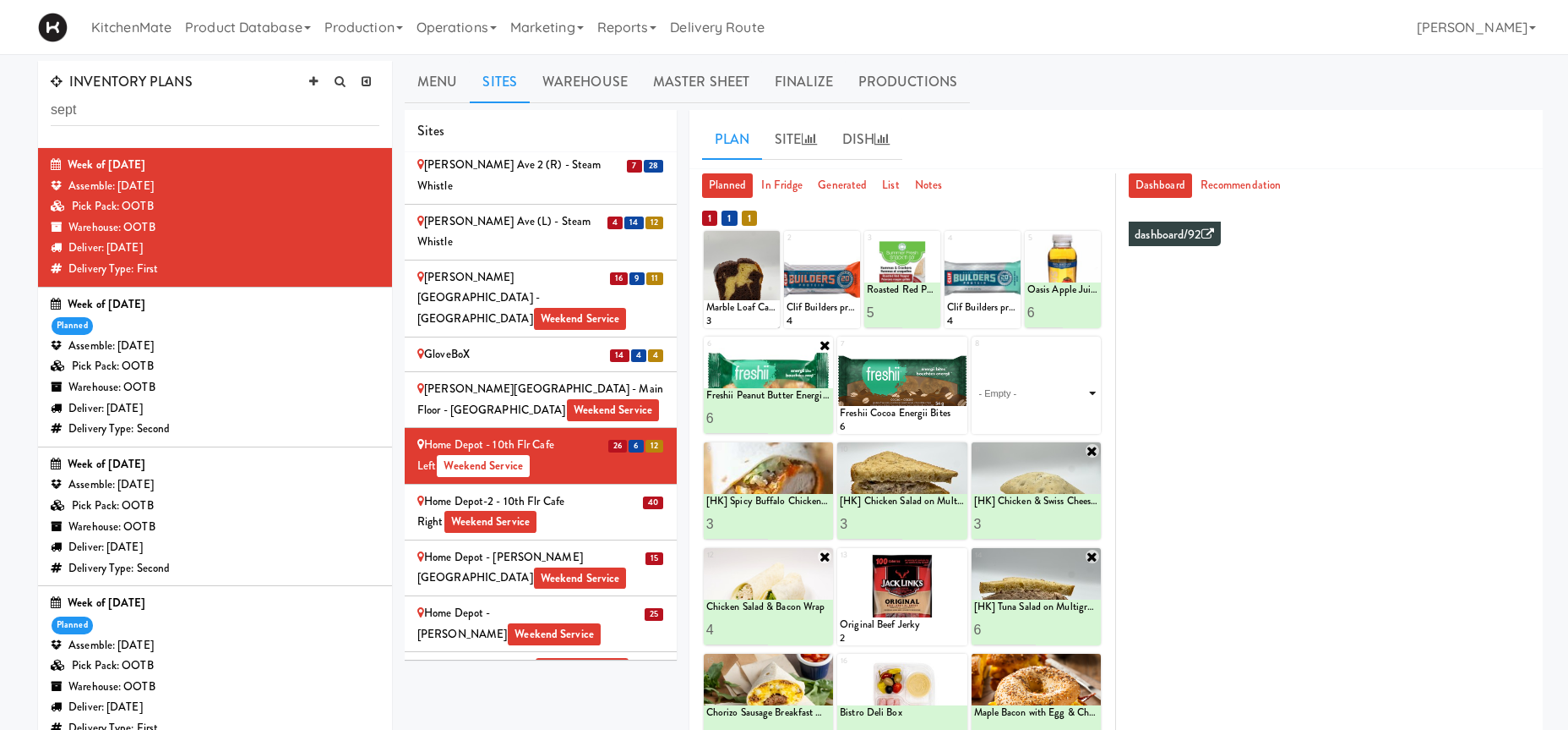
click at [974, 352] on select "- Empty - Activia Probiotic Peach Mango Smoothie Coca Cola Diet Coke Frooti Fuz…" at bounding box center [1036, 392] width 124 height 81
click option "Chocolate Chip Loaf Cake" at bounding box center [0, 0] width 0 height 0
click at [1028, 412] on input "2" at bounding box center [1005, 418] width 62 height 32
click at [1028, 412] on input "3" at bounding box center [1005, 418] width 62 height 32
click at [1028, 412] on input "4" at bounding box center [1005, 418] width 62 height 32
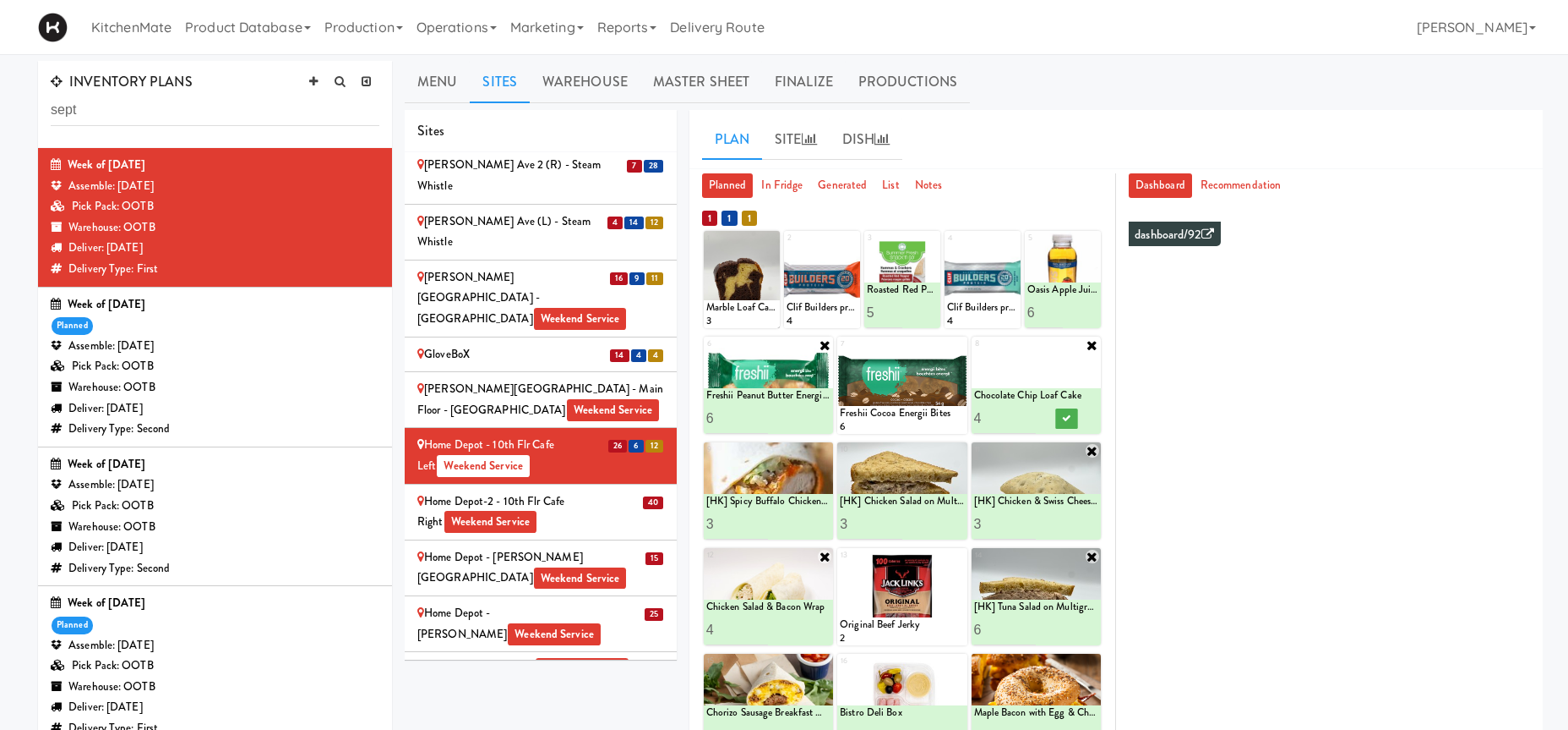
click at [1028, 412] on input "5" at bounding box center [1005, 418] width 62 height 32
type input "6"
click at [1028, 412] on input "6" at bounding box center [1005, 418] width 62 height 32
click at [1068, 416] on icon at bounding box center [1067, 418] width 9 height 10
click at [629, 491] on div "Home Depot-2 - 10th Flr Cafe Right Weekend Service" at bounding box center [541, 511] width 247 height 41
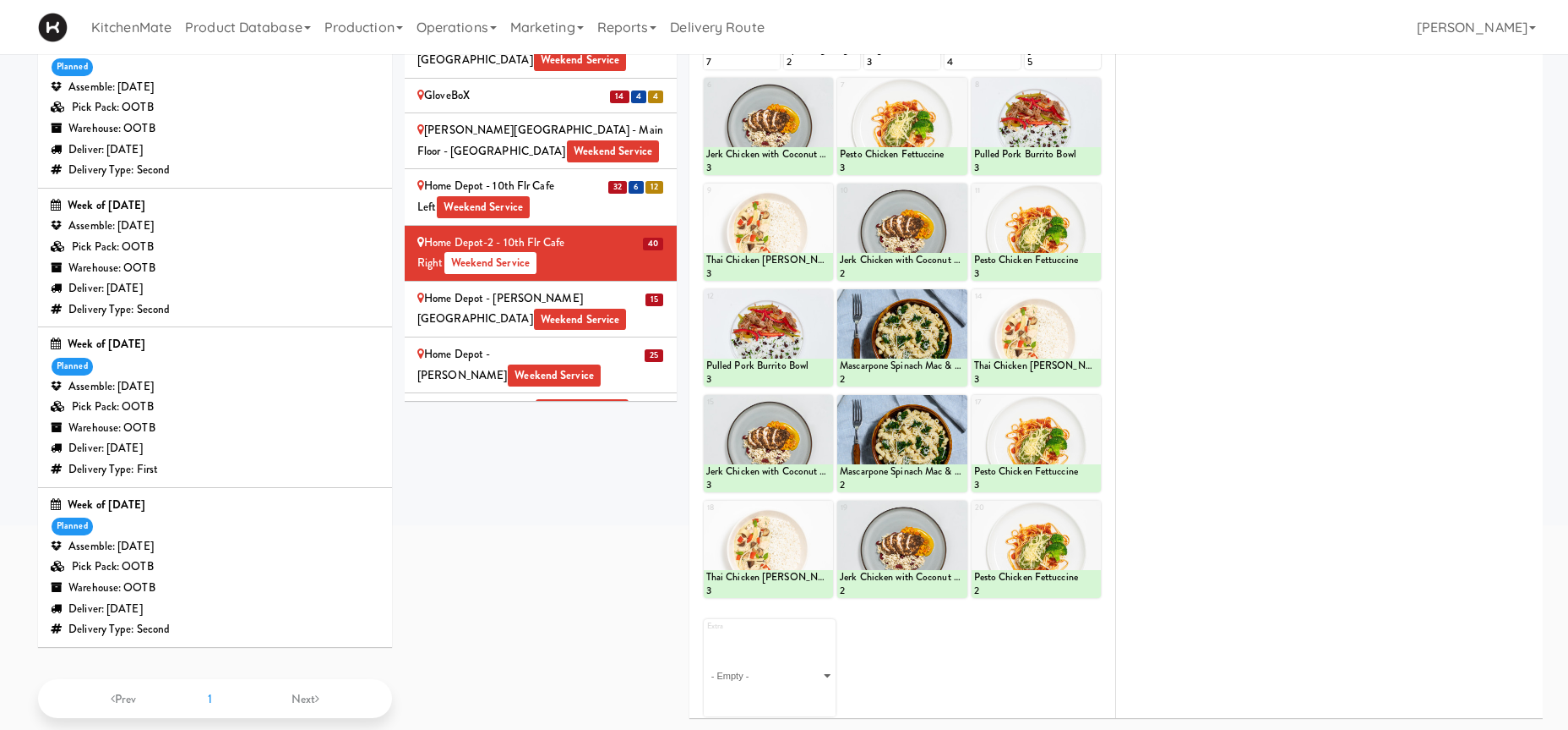
scroll to position [86, 0]
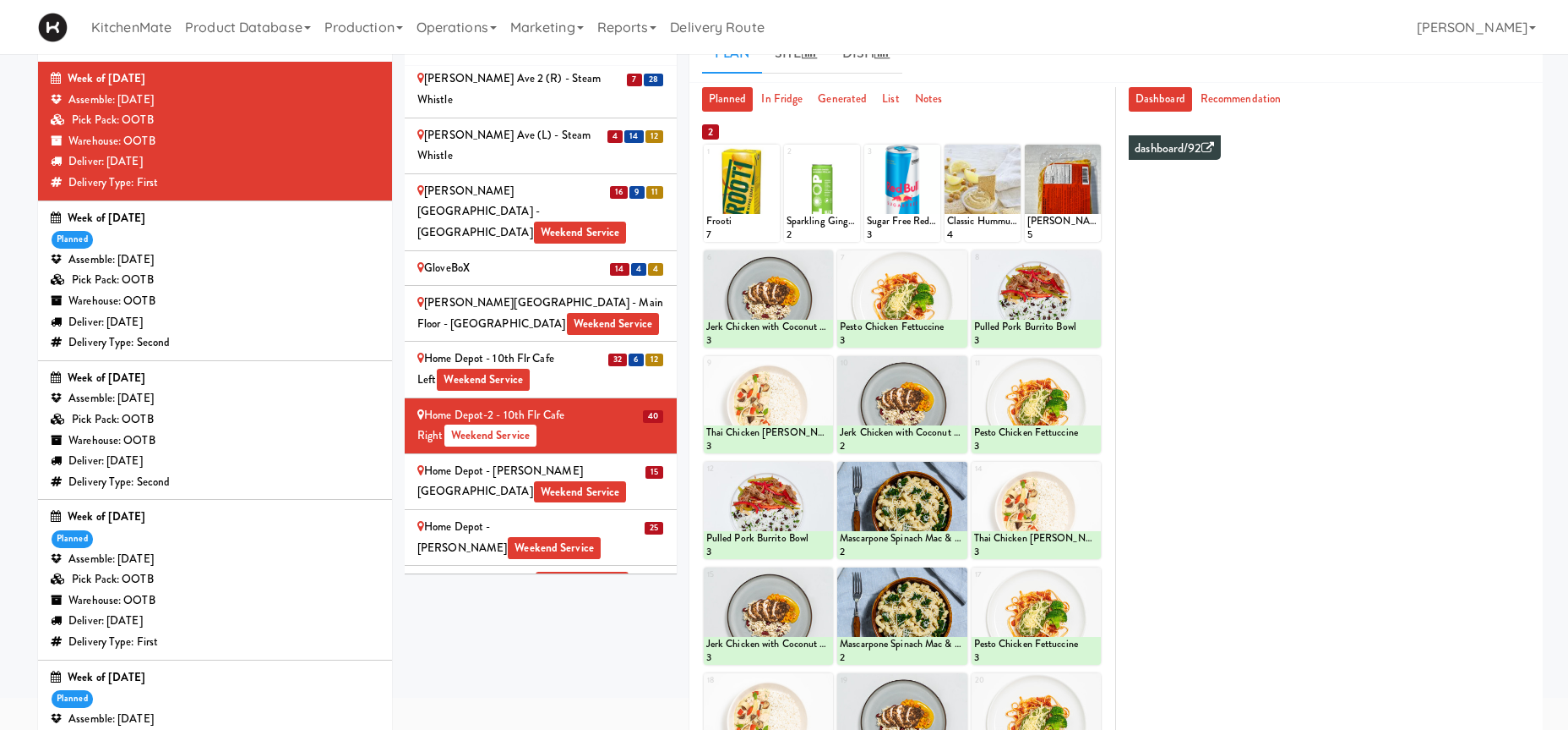
click at [466, 461] on div "Home Depot - Bolton IC Weekend Service" at bounding box center [541, 481] width 247 height 41
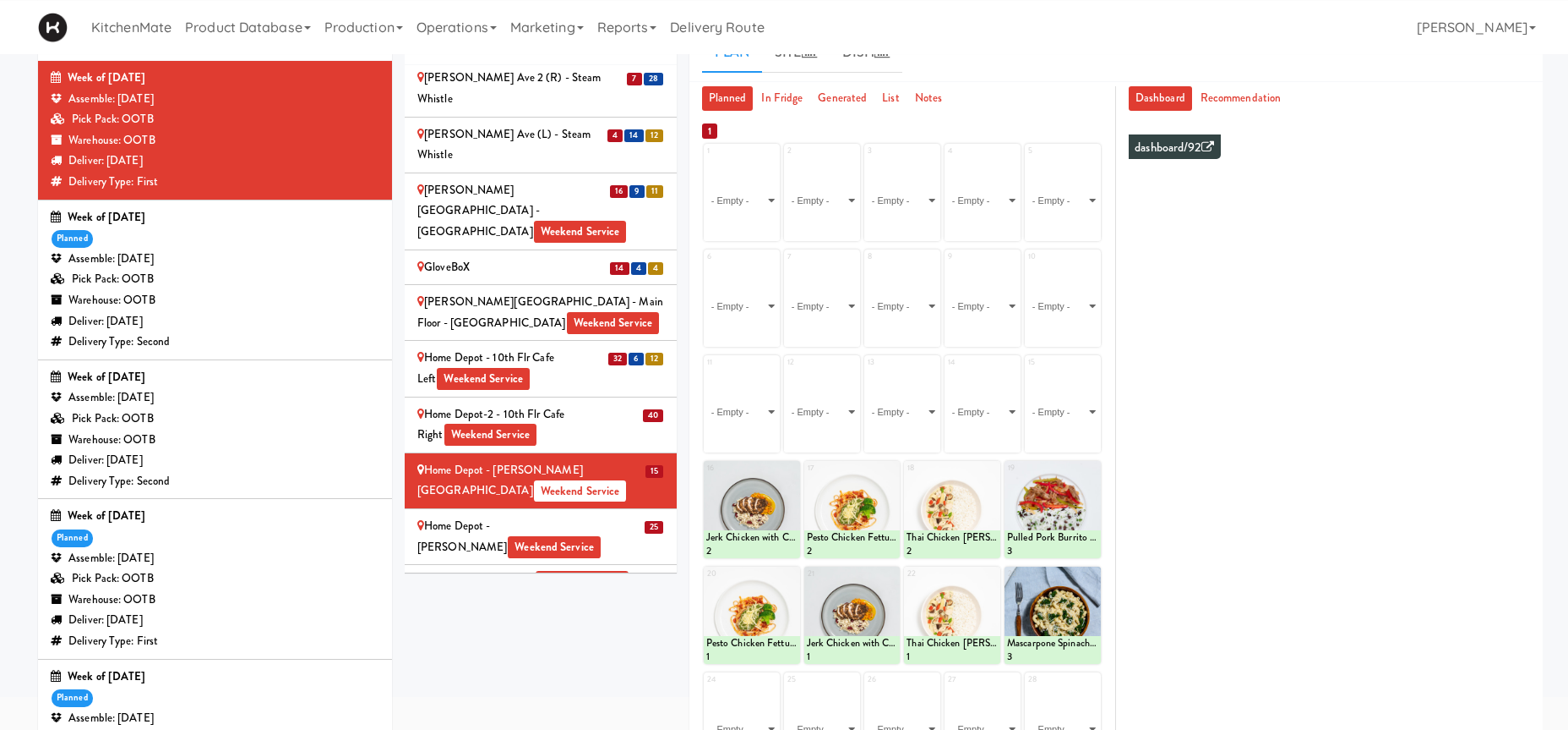
scroll to position [278, 0]
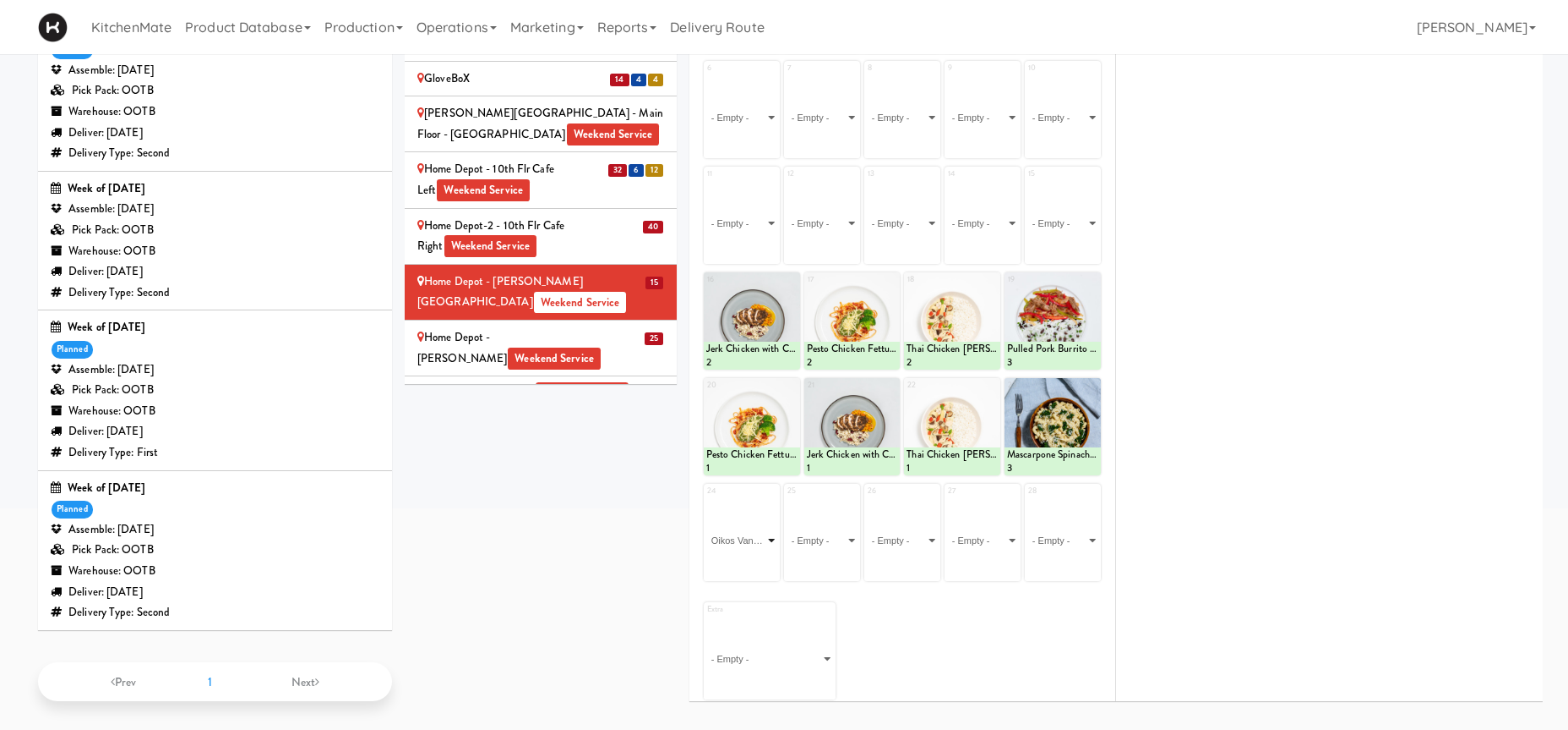
click option "Oikos Vanilla Greek Yogurt Drink" at bounding box center [0, 0] width 0 height 0
click at [731, 560] on input "2" at bounding box center [724, 564] width 35 height 32
click at [731, 560] on input "3" at bounding box center [724, 564] width 35 height 32
click at [731, 560] on input "4" at bounding box center [724, 564] width 35 height 32
type input "5"
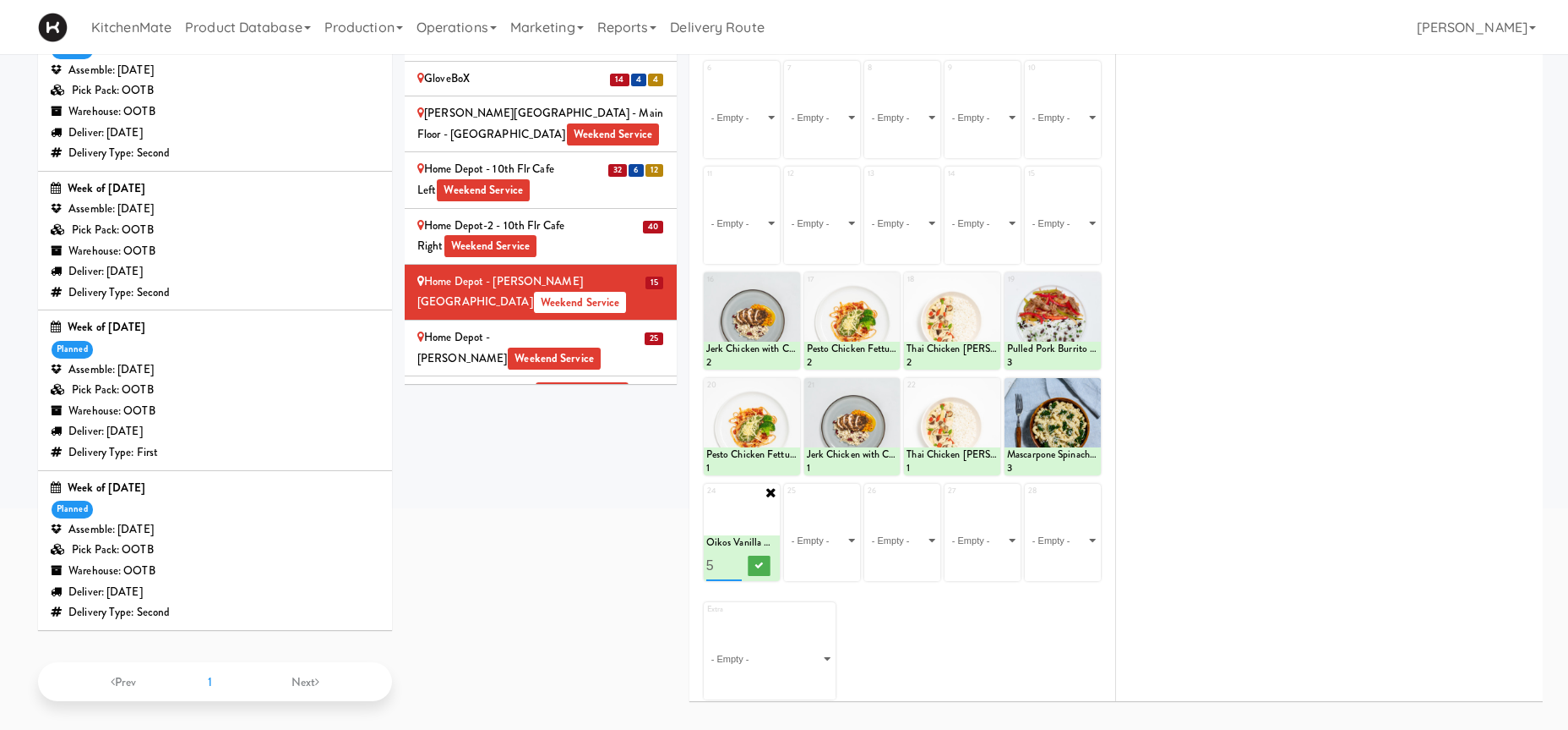
click at [738, 560] on input "5" at bounding box center [724, 564] width 35 height 32
click at [760, 564] on icon at bounding box center [758, 565] width 9 height 10
click at [787, 499] on select "- Empty - Activia Probiotic Peach Mango Smoothie Coca Cola Diet Coke Frooti Fuz…" at bounding box center [822, 540] width 71 height 81
click option "Tonica Kombucha [PERSON_NAME] Bounce" at bounding box center [0, 0] width 0 height 0
click at [812, 560] on input "2" at bounding box center [804, 564] width 35 height 32
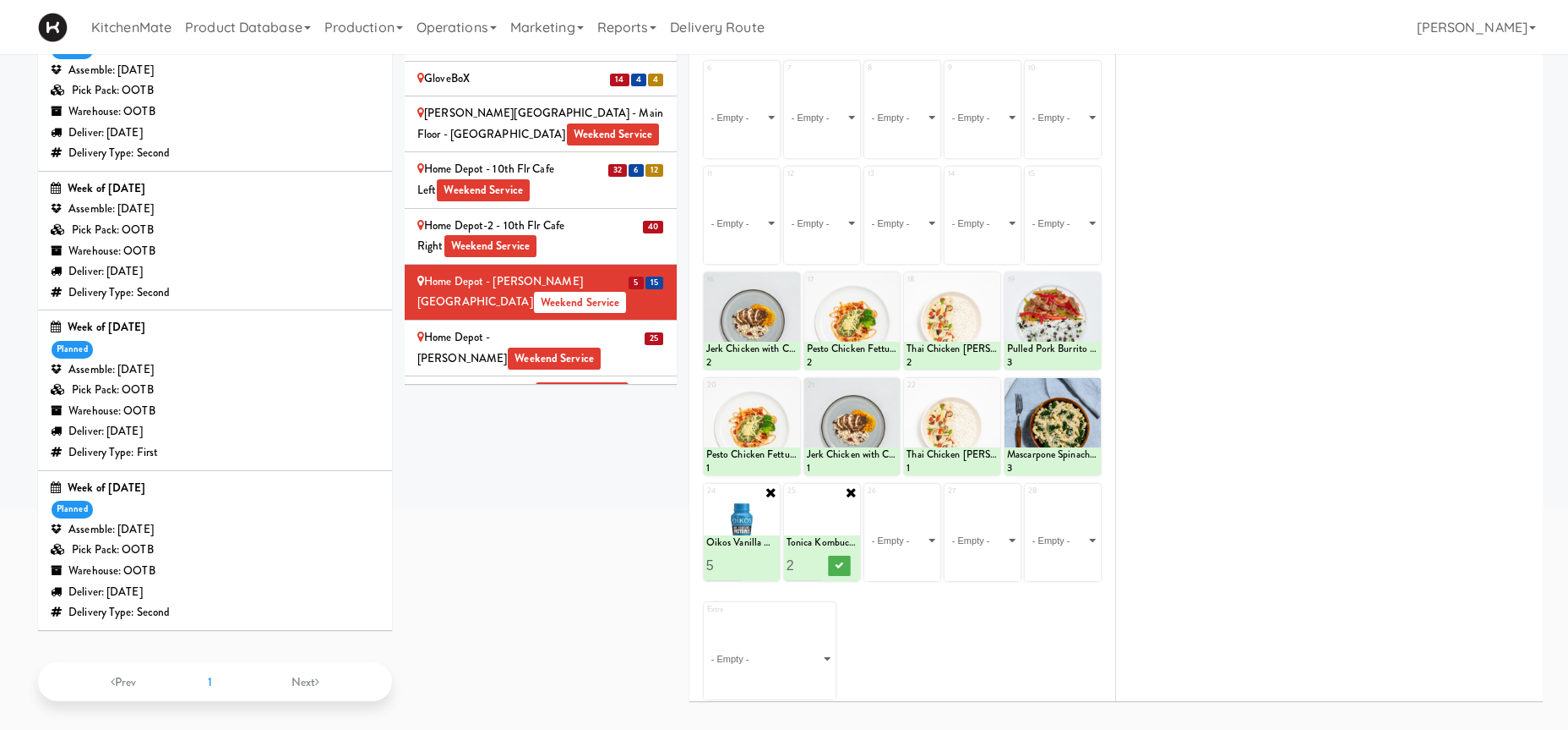
click at [812, 560] on input "3" at bounding box center [804, 564] width 35 height 32
click at [812, 560] on input "4" at bounding box center [804, 564] width 35 height 32
click at [812, 560] on input "5" at bounding box center [804, 564] width 35 height 32
type input "6"
click at [812, 560] on input "6" at bounding box center [804, 564] width 35 height 32
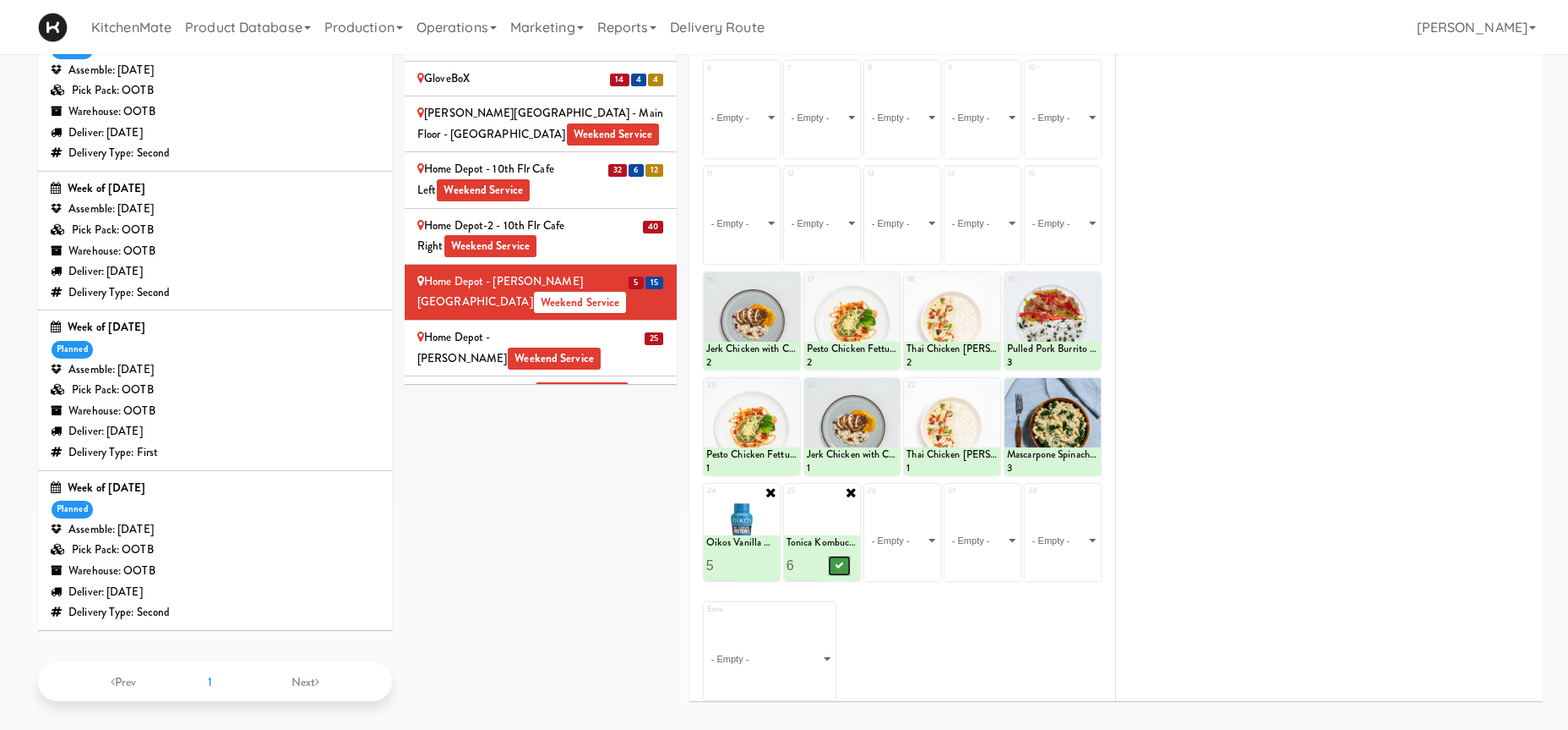
click at [846, 563] on button at bounding box center [839, 565] width 22 height 20
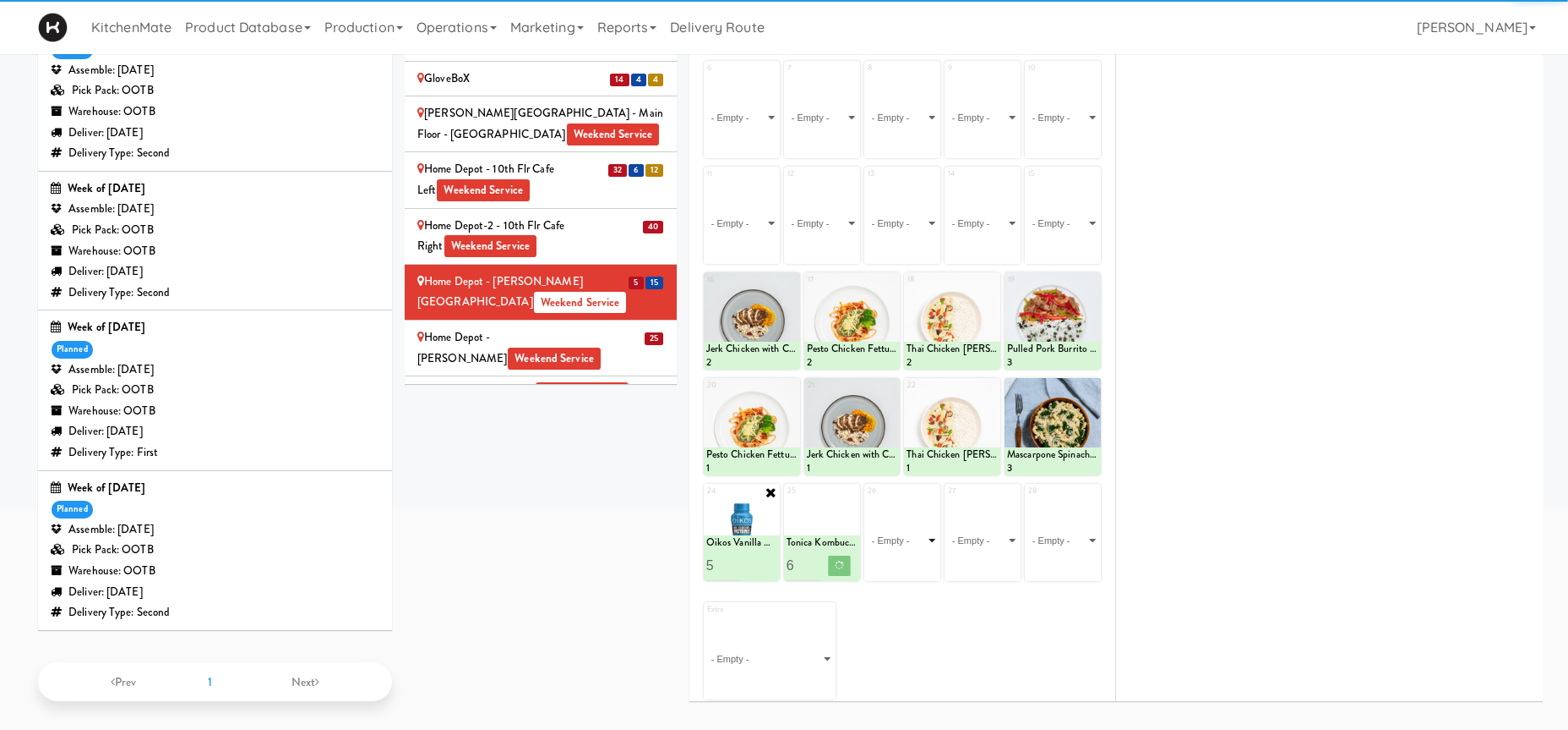
click at [915, 542] on select "- Empty - Activia Probiotic Peach Mango Smoothie Coca Cola Diet Coke Frooti Fuz…" at bounding box center [903, 540] width 71 height 81
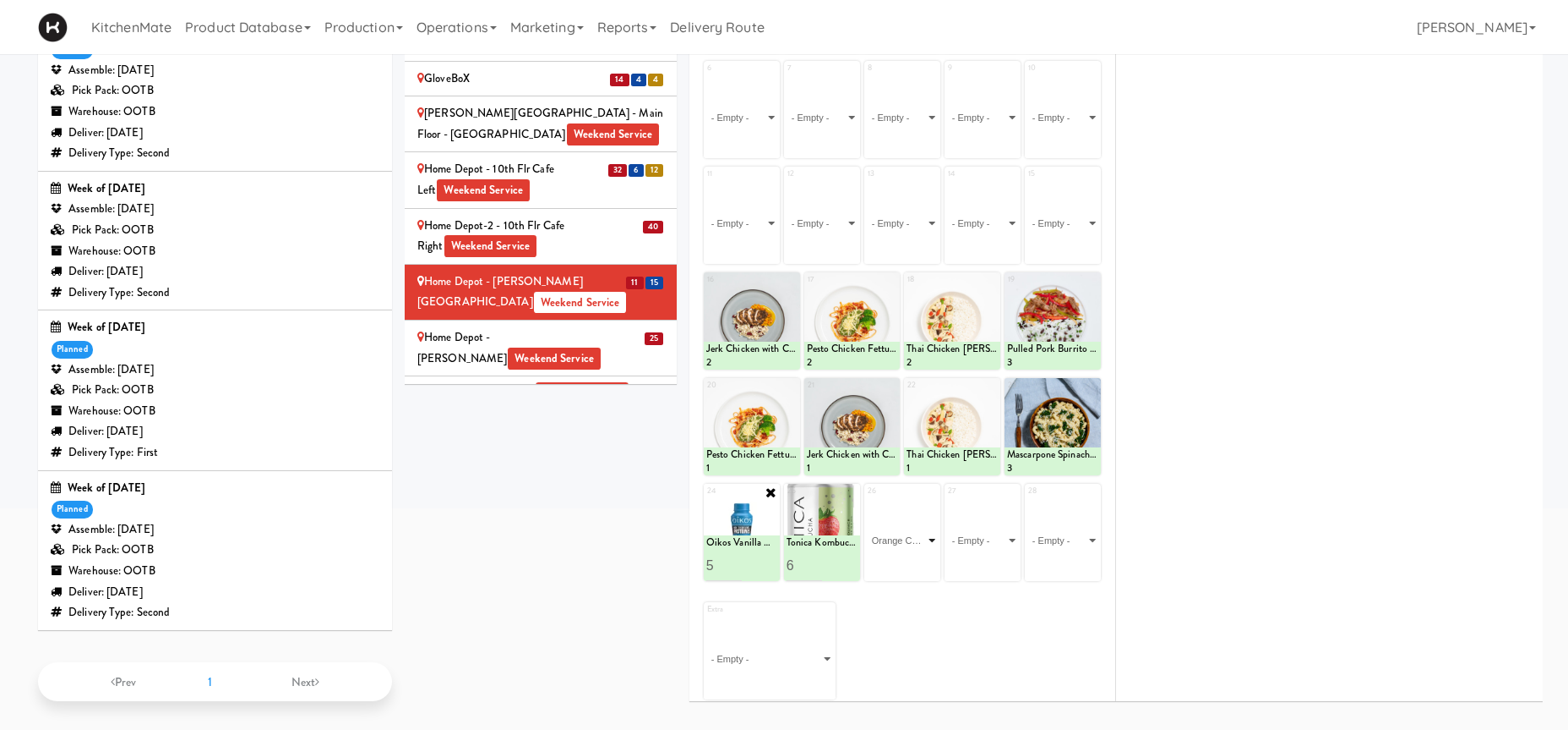
click option "Orange Celsius Energy Drink" at bounding box center [0, 0] width 0 height 0
click at [895, 562] on input "2" at bounding box center [884, 564] width 35 height 32
click at [895, 562] on input "3" at bounding box center [884, 564] width 35 height 32
click at [895, 562] on input "4" at bounding box center [884, 564] width 35 height 32
click at [895, 562] on input "5" at bounding box center [884, 564] width 35 height 32
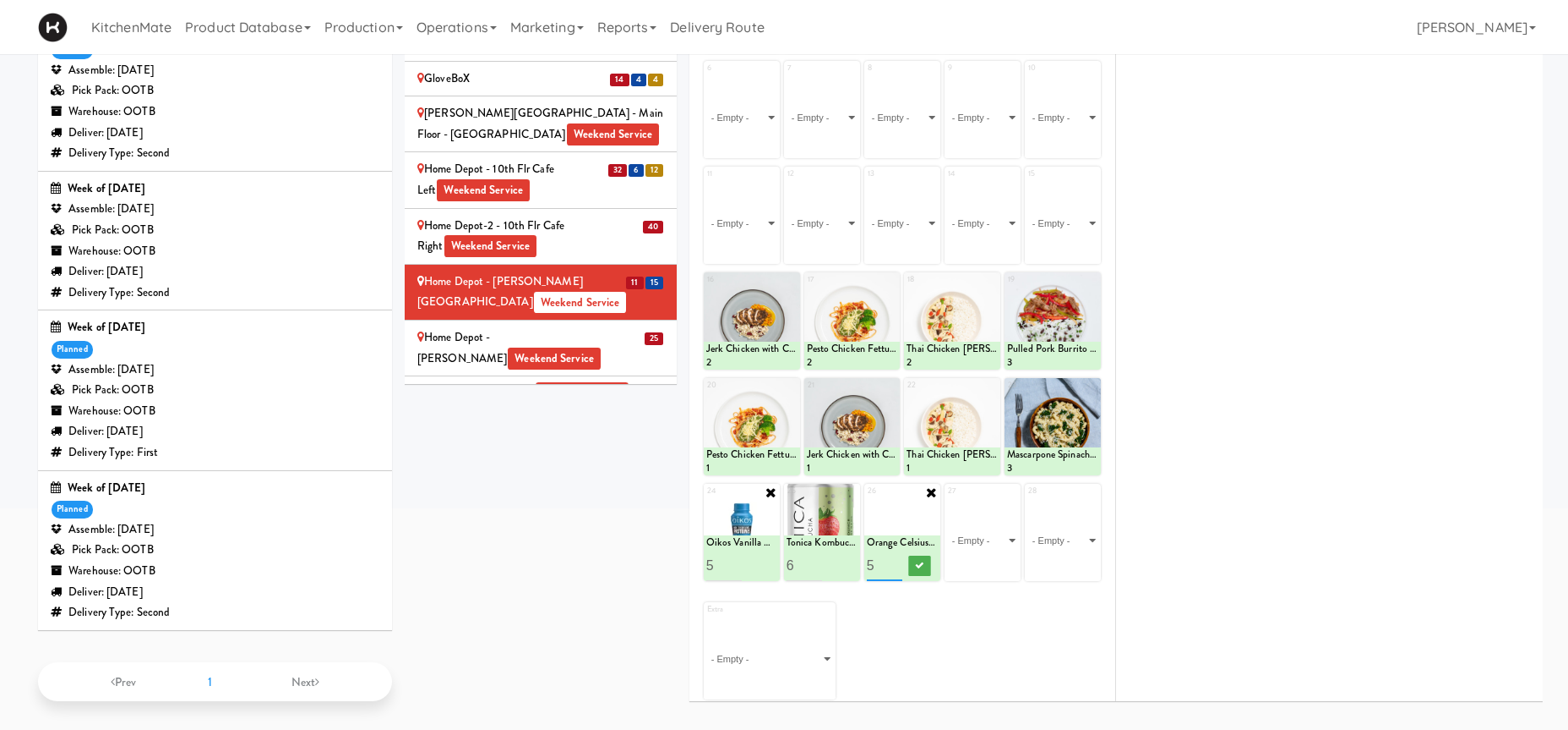
type input "6"
click at [890, 561] on input "6" at bounding box center [884, 564] width 35 height 32
click at [915, 561] on button at bounding box center [920, 565] width 22 height 20
click at [750, 53] on select "- Empty - Activia Probiotic Peach Mango Smoothie Coca Cola Diet Coke Frooti Fuz…" at bounding box center [742, 11] width 71 height 81
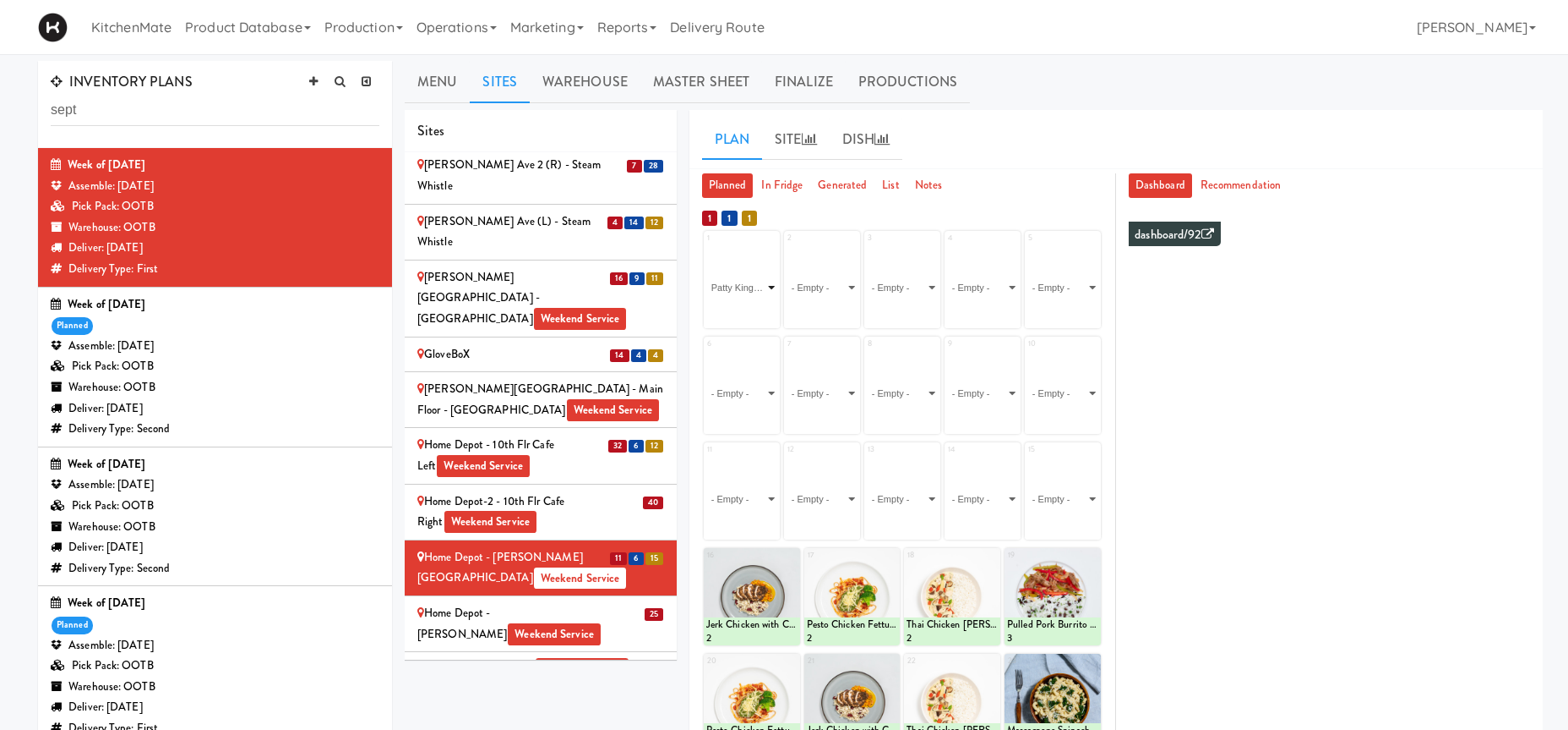
click option "Patty King Beef Patty" at bounding box center [0, 0] width 0 height 0
type input "8"
click at [766, 304] on button at bounding box center [758, 312] width 22 height 20
click at [838, 284] on select "- Empty - Activia Probiotic Peach Mango Smoothie Coca Cola Diet Coke Frooti Fuz…" at bounding box center [822, 287] width 71 height 81
click option "Roasted Red Pepper Hummus with Crackers" at bounding box center [0, 0] width 0 height 0
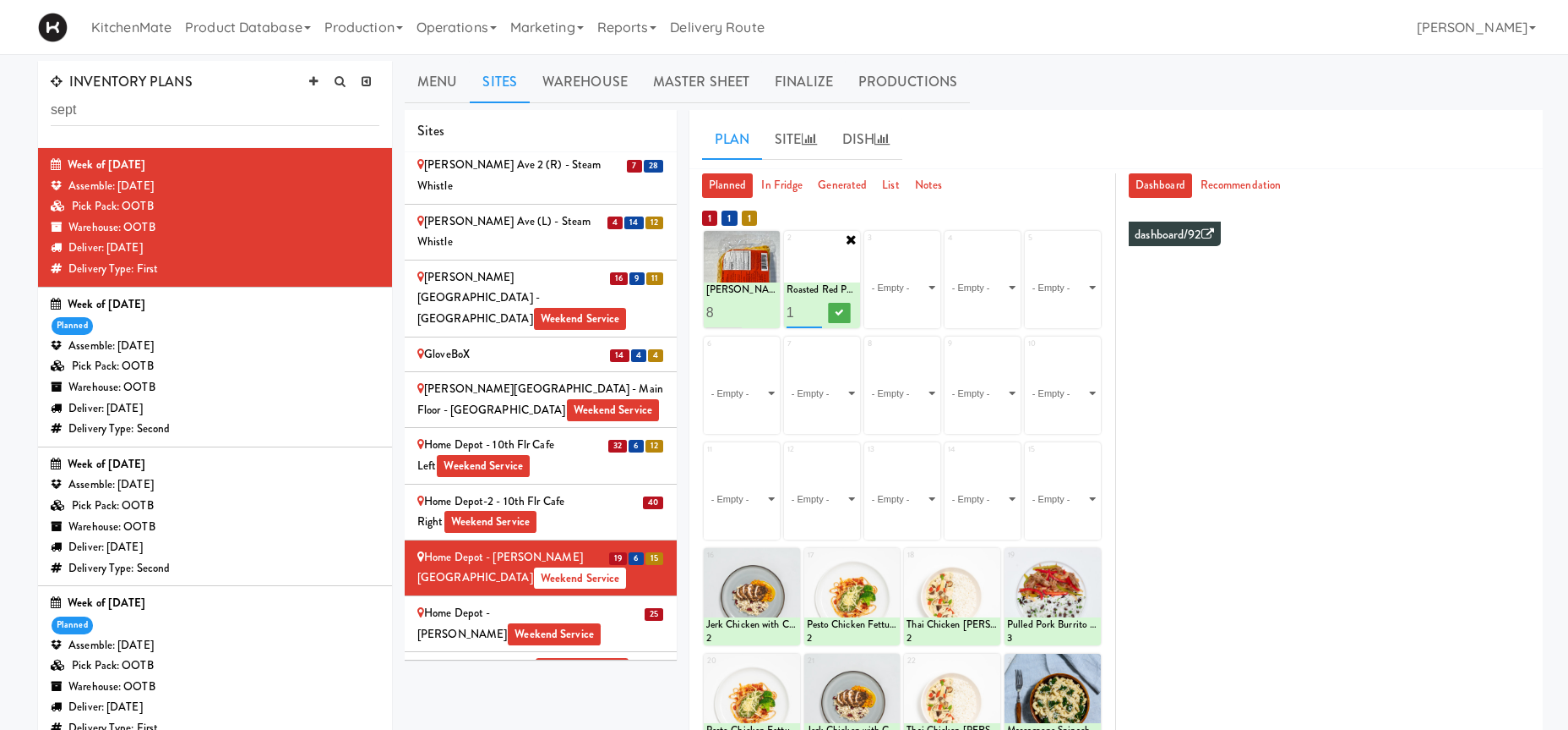
click at [812, 306] on input "2" at bounding box center [804, 312] width 35 height 32
click at [812, 306] on input "3" at bounding box center [804, 312] width 35 height 32
click at [812, 306] on input "4" at bounding box center [804, 312] width 35 height 32
click at [812, 306] on input "5" at bounding box center [804, 312] width 35 height 32
type input "6"
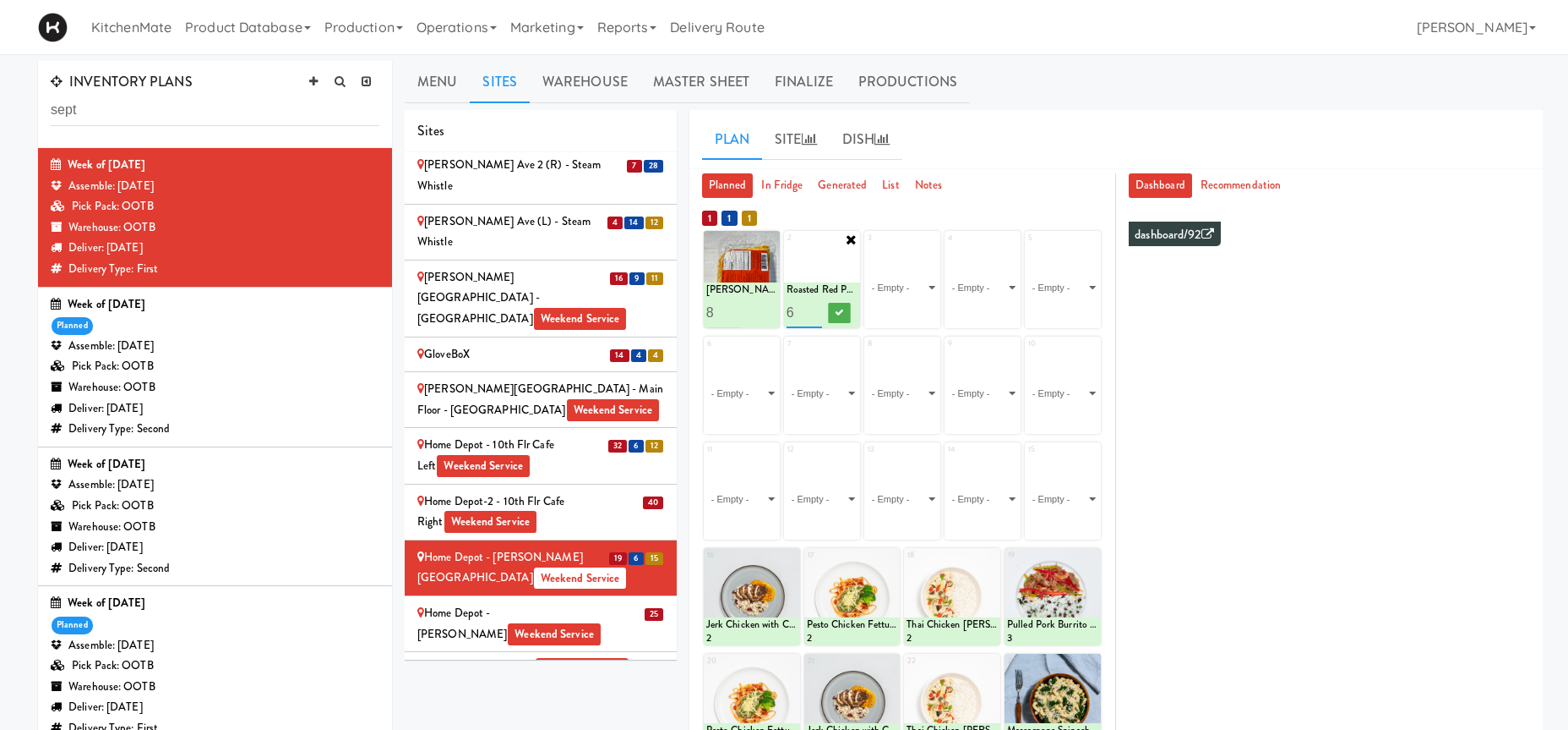
click at [818, 306] on input "6" at bounding box center [804, 312] width 35 height 32
click at [836, 314] on icon at bounding box center [839, 313] width 9 height 10
click at [730, 403] on select "- Empty - Activia Probiotic Peach Mango Smoothie Coca Cola Diet Coke Frooti Fuz…" at bounding box center [742, 392] width 71 height 81
click at [749, 392] on select "- Empty - Activia Probiotic Peach Mango Smoothie Coca Cola Diet Coke Frooti Fuz…" at bounding box center [742, 392] width 71 height 81
click at [763, 384] on select "- Empty - Activia Probiotic Peach Mango Smoothie Coca Cola Diet Coke Frooti Fuz…" at bounding box center [742, 392] width 71 height 81
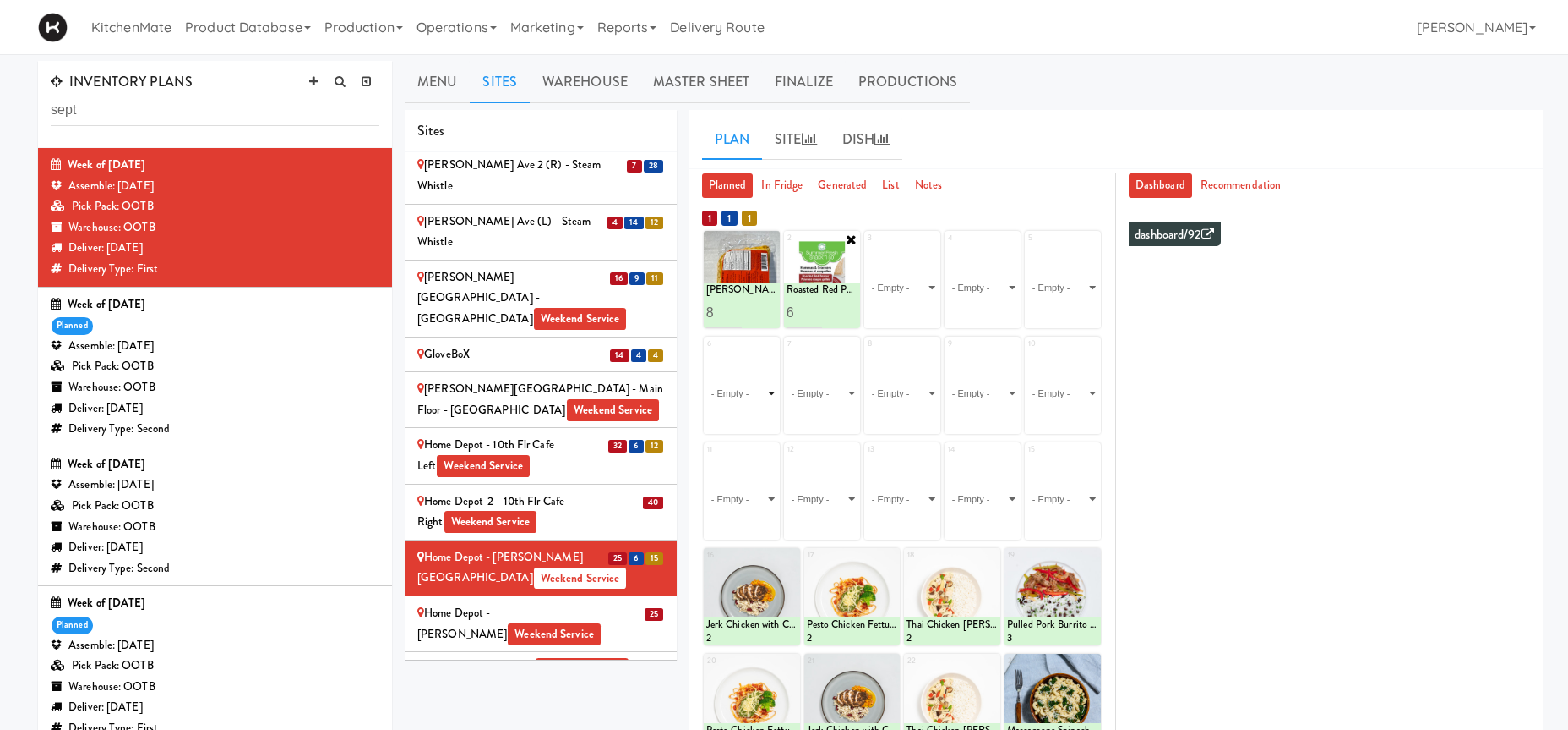
click at [751, 387] on select "- Empty - Activia Probiotic Peach Mango Smoothie Coca Cola Diet Coke Frooti Fuz…" at bounding box center [742, 392] width 71 height 81
click option "Freshii Cocoa Energii Bites" at bounding box center [0, 0] width 0 height 0
click at [737, 415] on input "2" at bounding box center [724, 418] width 35 height 32
click at [737, 415] on input "3" at bounding box center [724, 418] width 35 height 32
click at [737, 415] on input "4" at bounding box center [724, 418] width 35 height 32
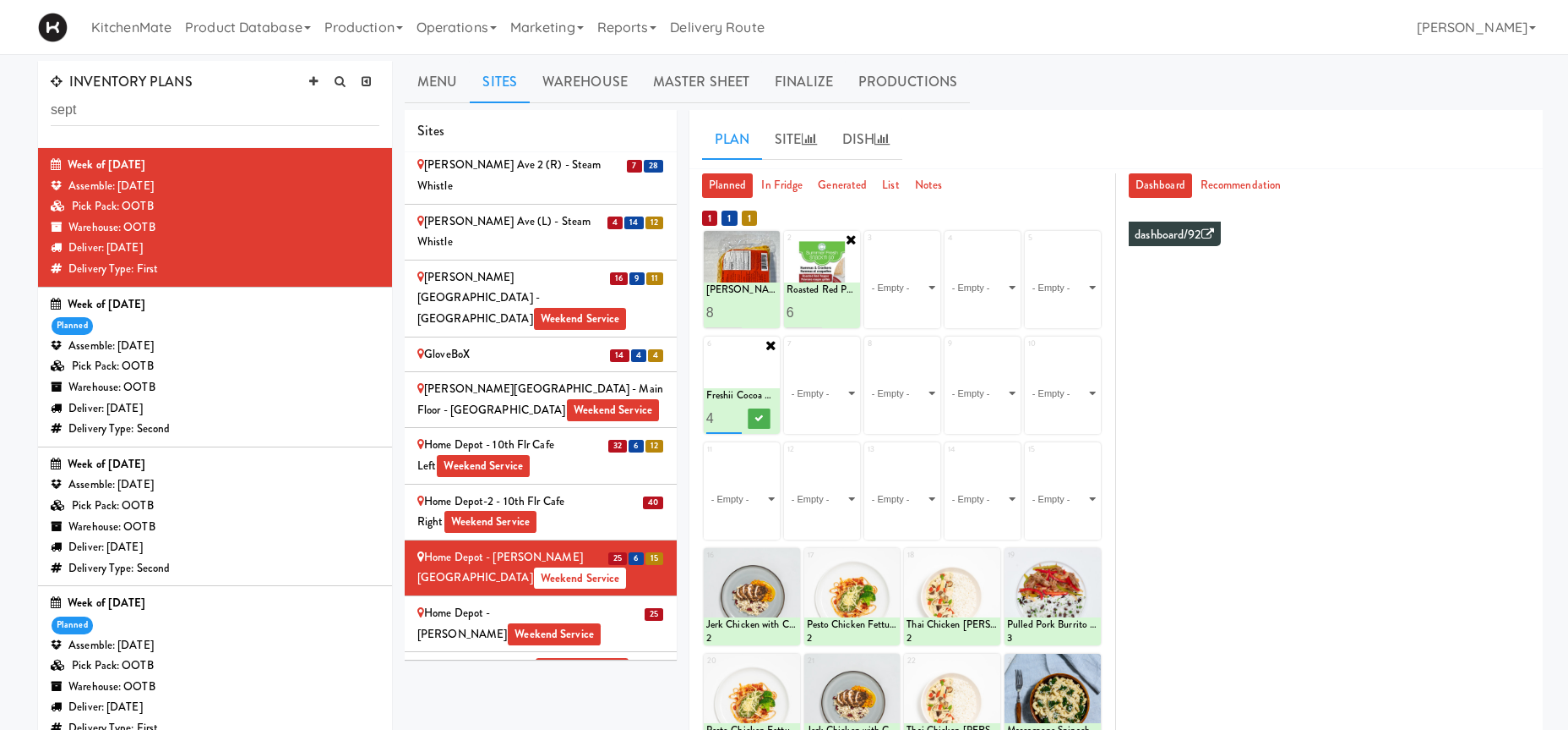
type input "5"
click at [737, 415] on input "5" at bounding box center [724, 418] width 35 height 32
click at [752, 419] on button at bounding box center [758, 418] width 22 height 20
click at [867, 247] on select "- Empty - Activia Probiotic Peach Mango Smoothie Coca Cola Diet Coke Frooti Fuz…" at bounding box center [903, 287] width 71 height 81
click option "Classic Hummus With Crackers" at bounding box center [0, 0] width 0 height 0
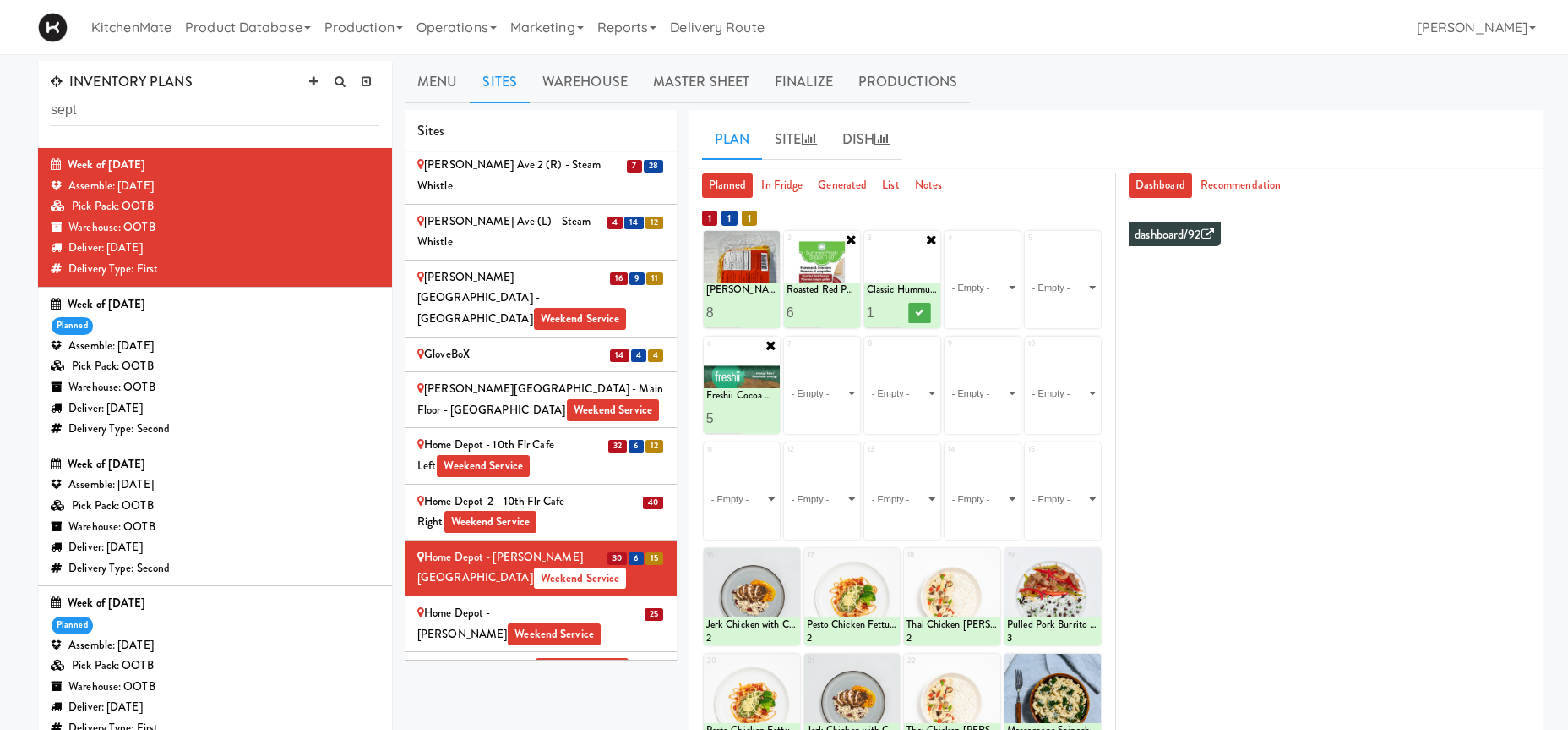
click at [891, 310] on input "2" at bounding box center [884, 312] width 35 height 32
click at [891, 310] on input "3" at bounding box center [884, 312] width 35 height 32
type input "4"
click at [891, 310] on input "4" at bounding box center [884, 312] width 35 height 32
click at [926, 313] on button at bounding box center [920, 312] width 22 height 20
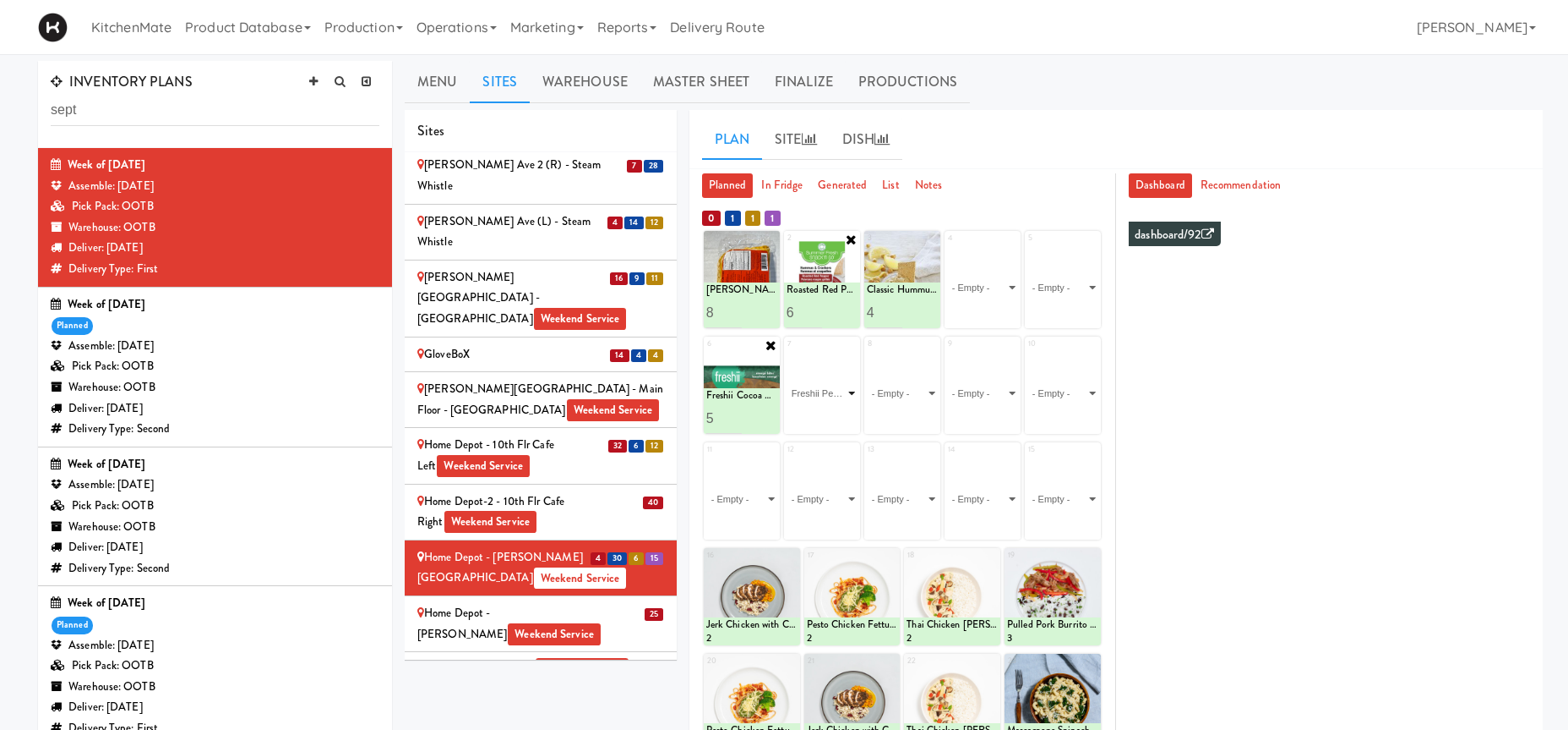
click option "Freshii Peanut Butter Energii Bites" at bounding box center [0, 0] width 0 height 0
click at [811, 415] on input "2" at bounding box center [804, 418] width 35 height 32
click at [811, 415] on input "3" at bounding box center [804, 418] width 35 height 32
click at [811, 415] on input "4" at bounding box center [804, 418] width 35 height 32
type input "5"
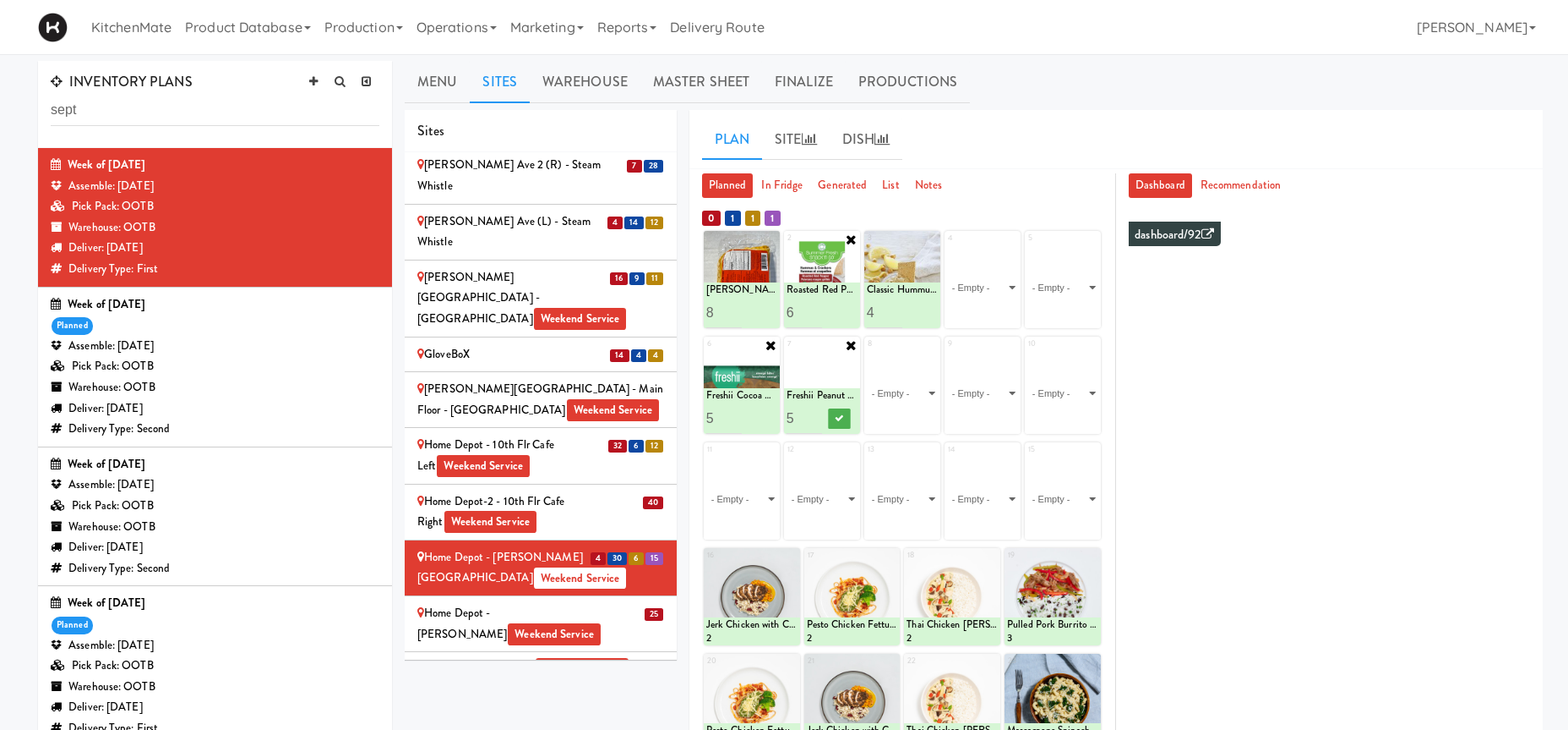
click at [814, 415] on input "5" at bounding box center [804, 418] width 35 height 32
click at [839, 415] on icon at bounding box center [839, 418] width 9 height 10
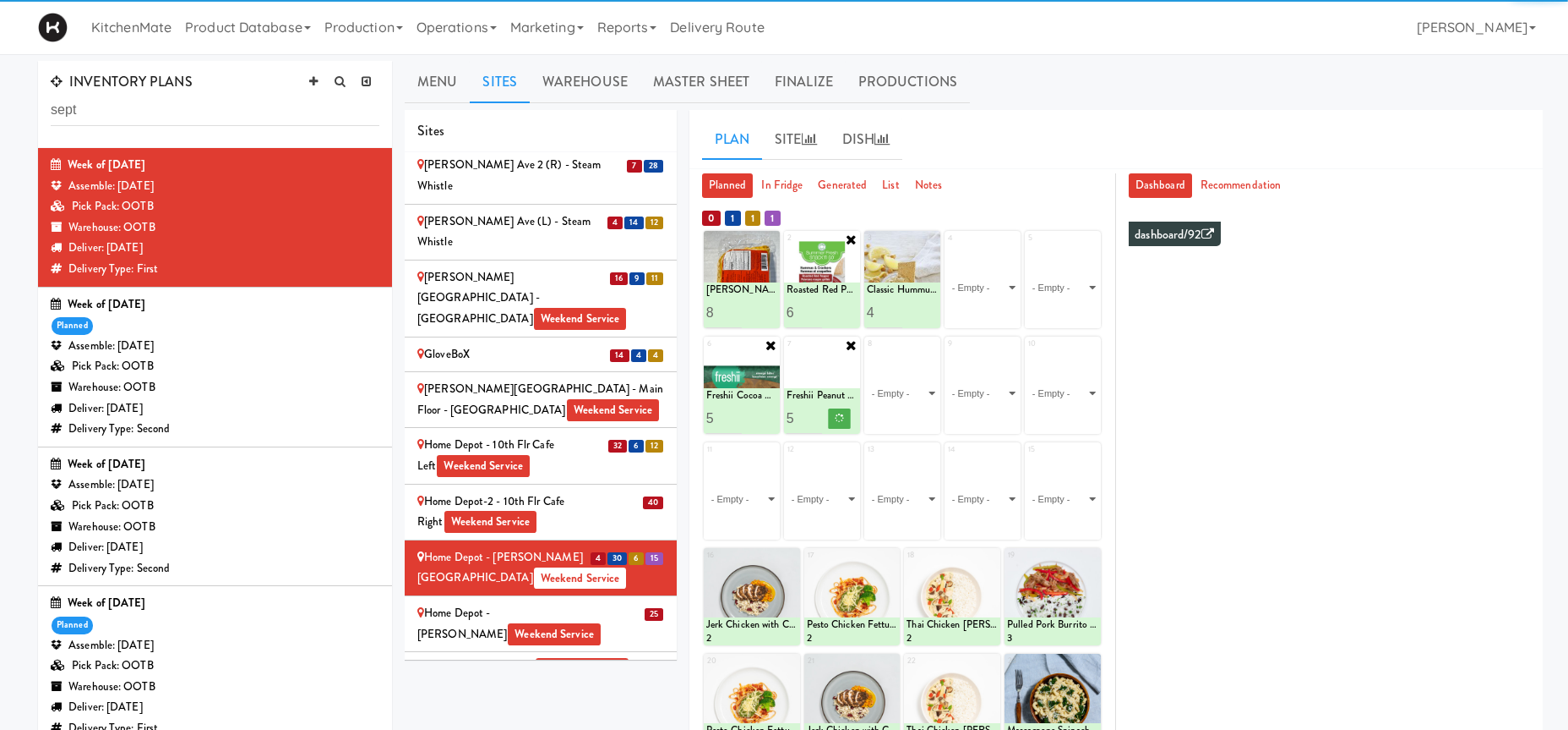
scroll to position [86, 0]
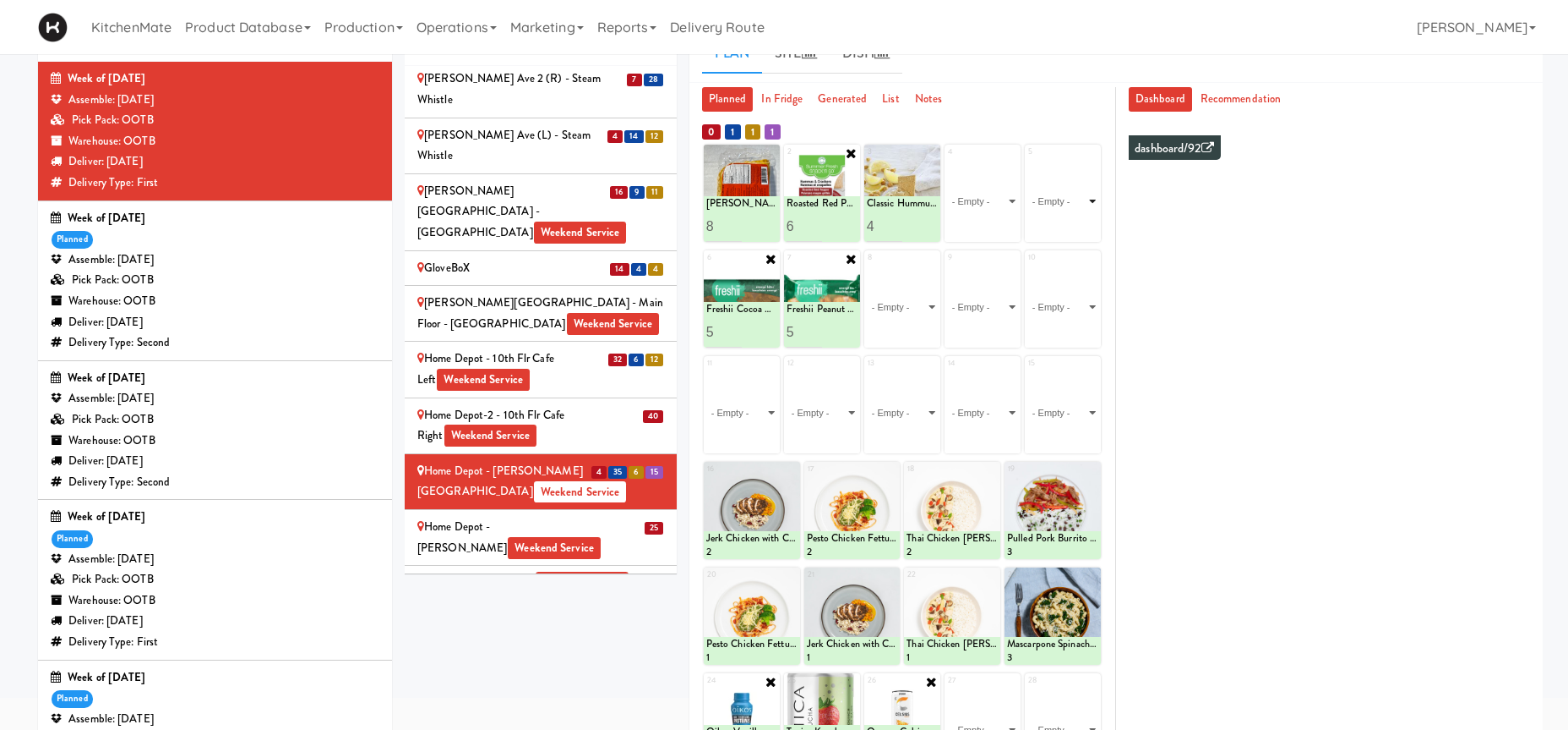
click at [1028, 161] on select "- Empty - Activia Probiotic Peach Mango Smoothie Coca Cola Diet Coke Frooti Fuz…" at bounding box center [1063, 201] width 71 height 81
click option "Hard Boiled Egg" at bounding box center [0, 0] width 0 height 0
click at [1051, 221] on input "2" at bounding box center [1045, 226] width 35 height 32
click at [1051, 221] on input "3" at bounding box center [1045, 226] width 35 height 32
type input "4"
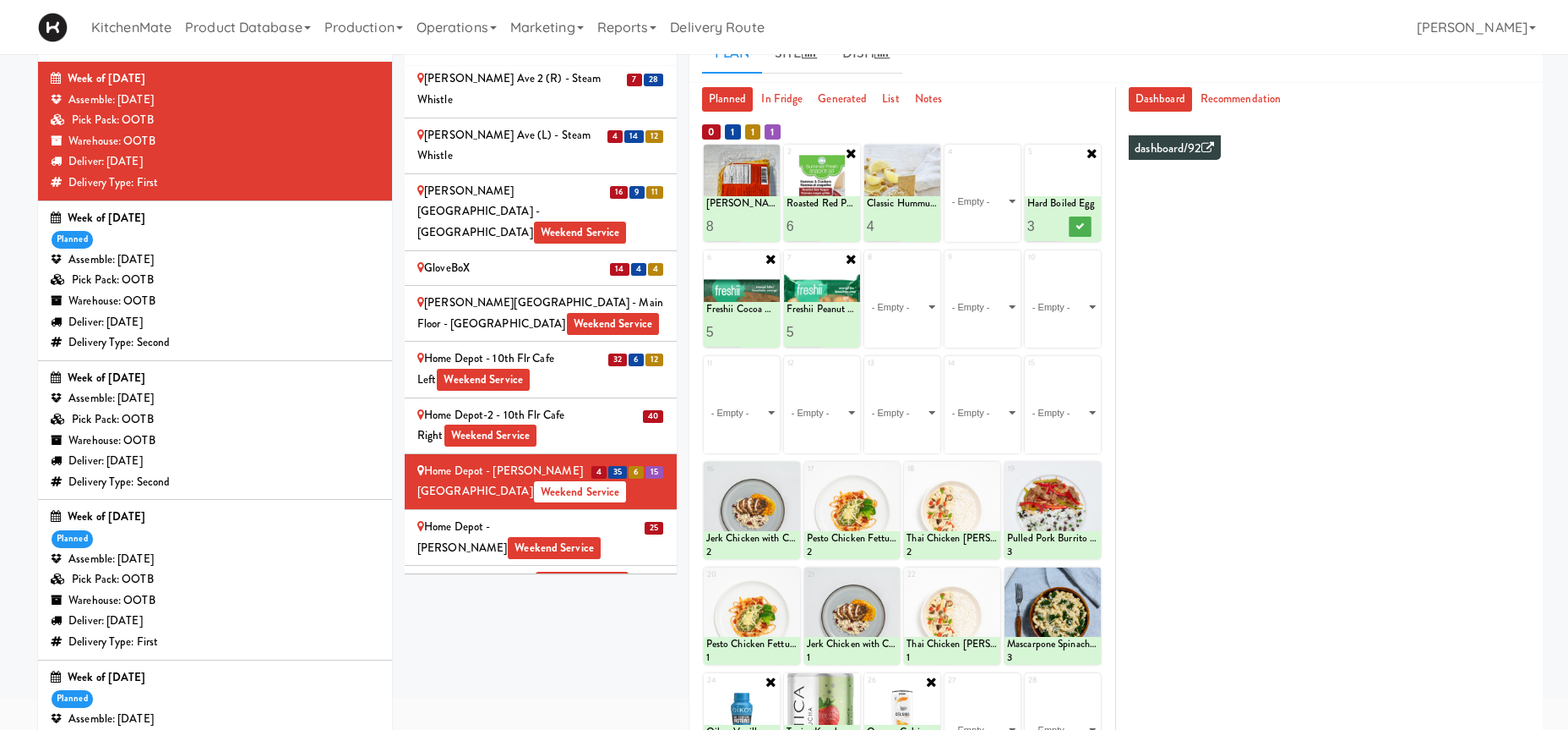
click at [1051, 221] on input "4" at bounding box center [1045, 226] width 35 height 32
click at [1079, 224] on icon at bounding box center [1080, 227] width 9 height 10
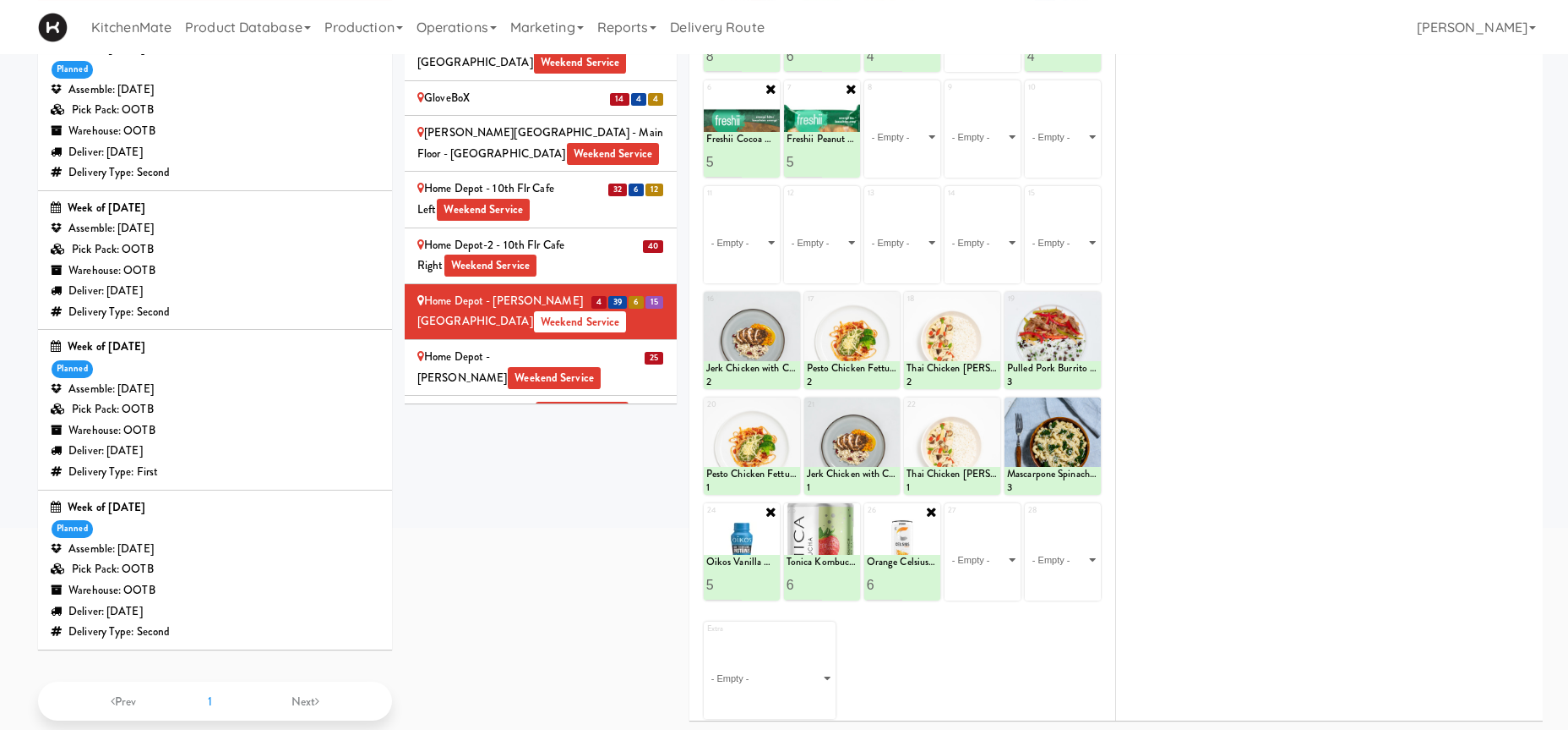
scroll to position [258, 0]
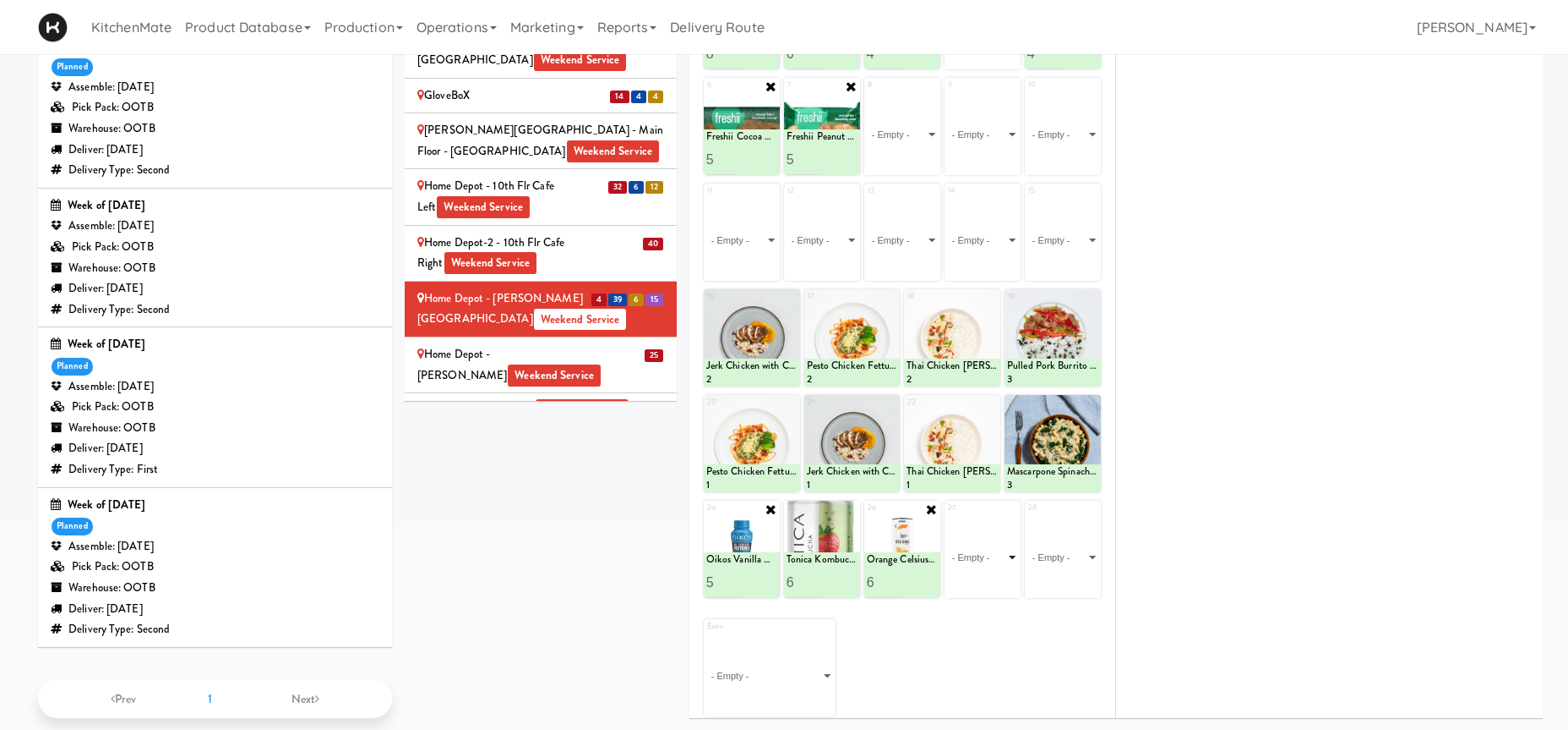
click at [947, 517] on select "- Empty - Activia Probiotic Peach Mango Smoothie Coca Cola Diet Coke Frooti Fuz…" at bounding box center [983, 557] width 71 height 81
click at [978, 570] on select "- Empty - Activia Probiotic Peach Mango Smoothie Coca Cola Diet Coke Frooti Fuz…" at bounding box center [983, 557] width 71 height 81
click at [947, 517] on select "- Empty - Activia Probiotic Peach Mango Smoothie Coca Cola Diet Coke Frooti Fuz…" at bounding box center [983, 557] width 71 height 81
click at [895, 579] on input "7" at bounding box center [884, 582] width 35 height 32
click at [895, 579] on input "8" at bounding box center [884, 582] width 35 height 32
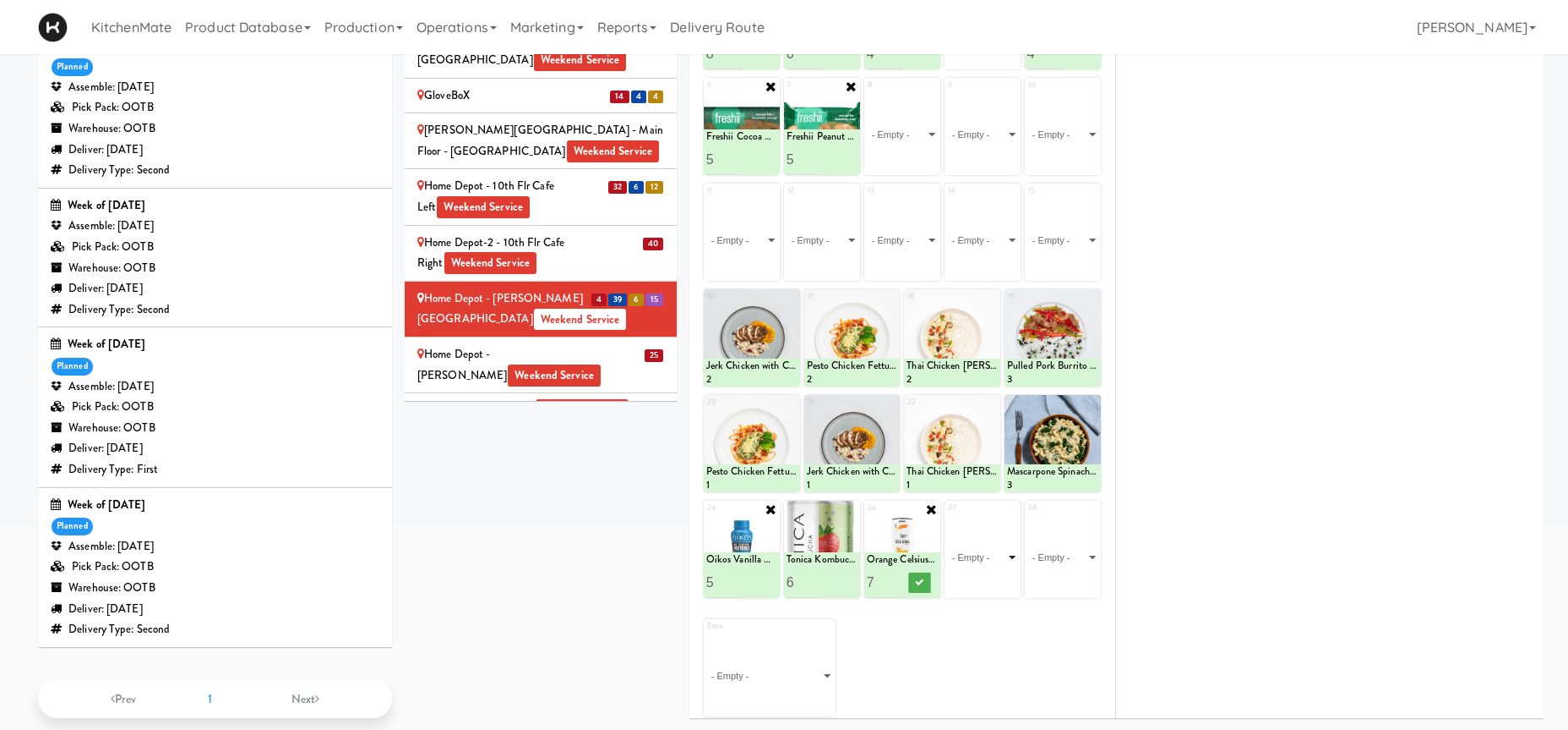
click at [896, 583] on input "7" at bounding box center [884, 582] width 35 height 32
click at [896, 583] on input "6" at bounding box center [884, 582] width 35 height 32
type input "5"
click at [896, 583] on input "5" at bounding box center [884, 582] width 35 height 32
click at [919, 583] on icon at bounding box center [920, 583] width 9 height 10
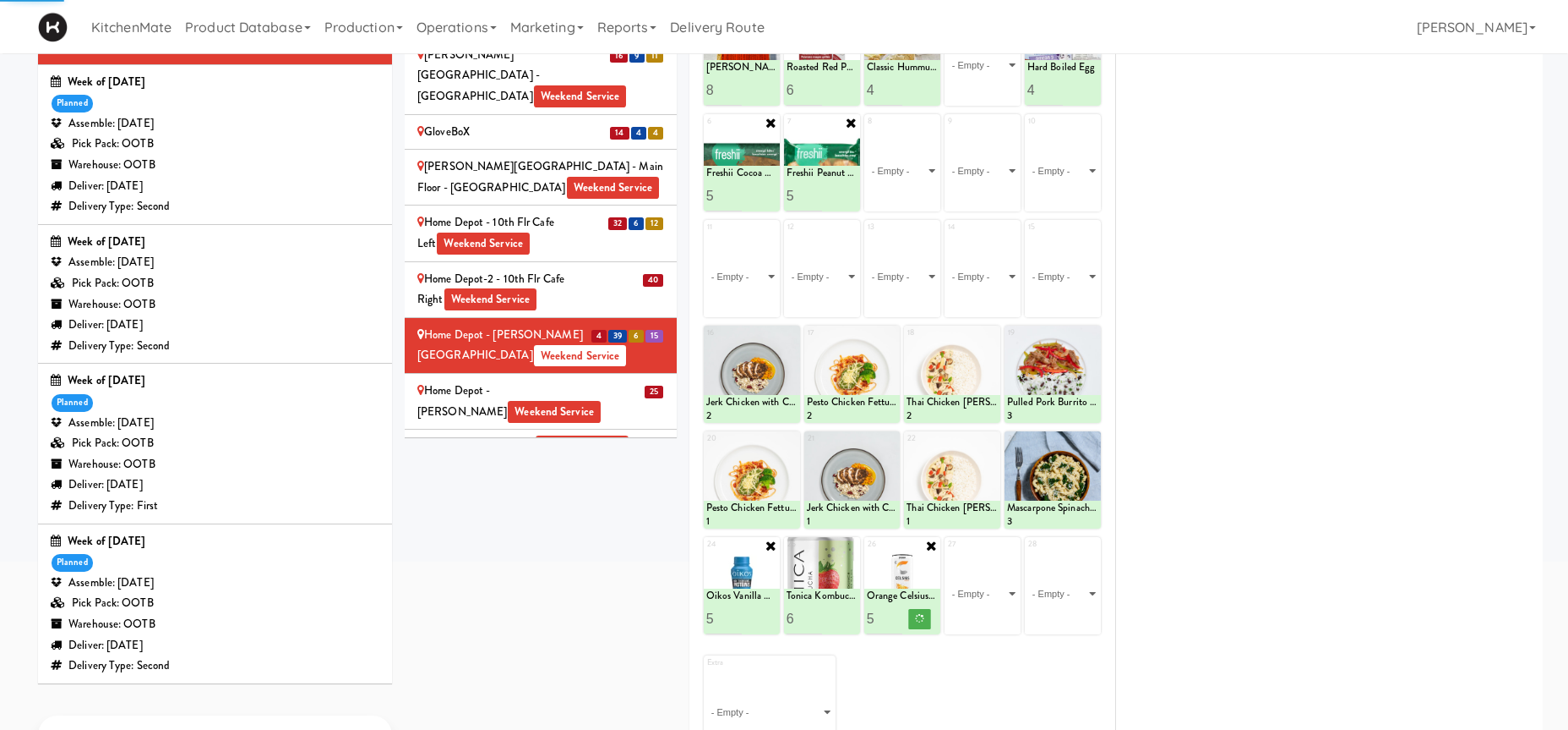
scroll to position [0, 0]
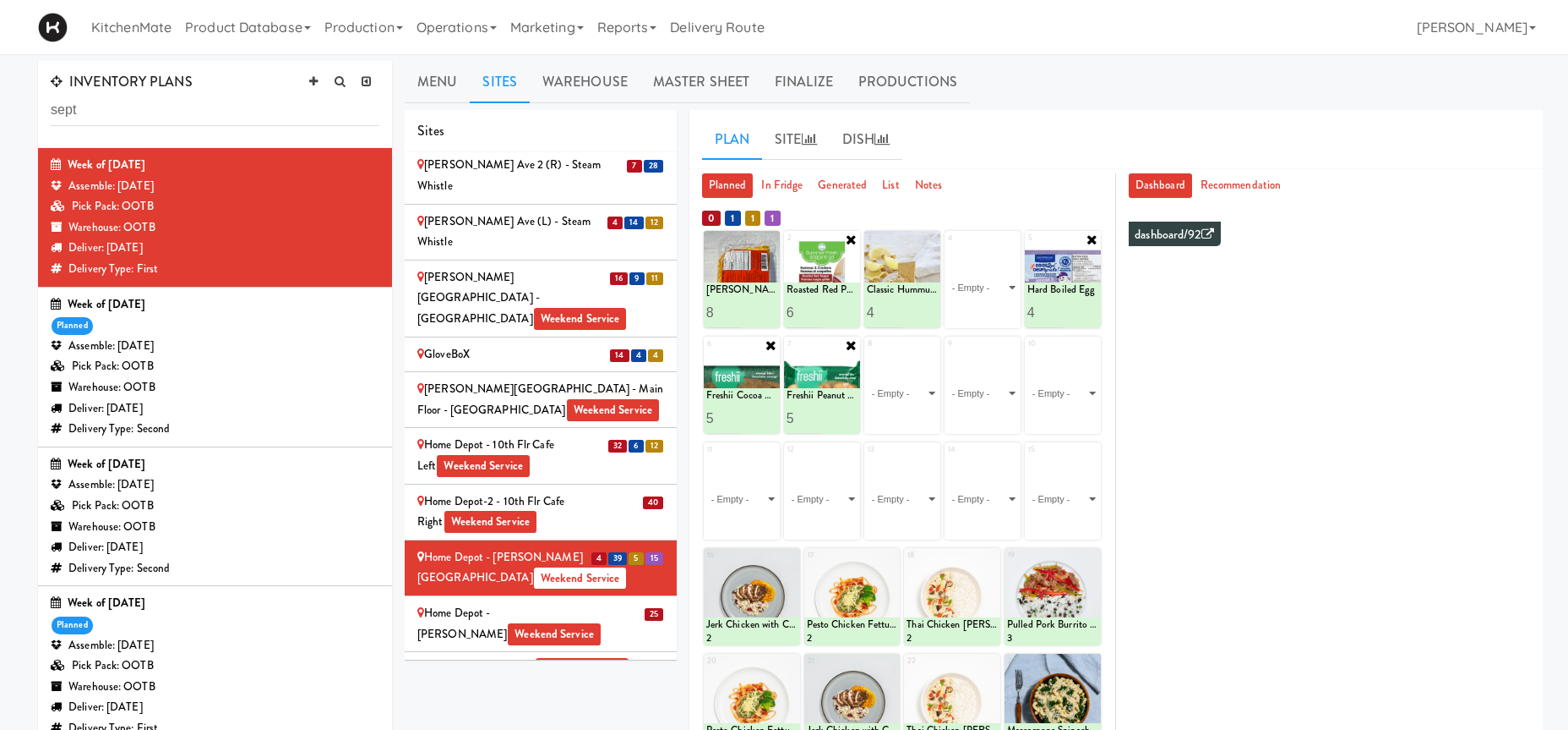
click at [1096, 237] on icon at bounding box center [1093, 239] width 13 height 13
click at [947, 247] on select "- Empty - Activia Probiotic Peach Mango Smoothie Coca Cola Diet Coke Frooti Fuz…" at bounding box center [983, 287] width 71 height 81
click option "Chocolate Chip Loaf Cake" at bounding box center [0, 0] width 0 height 0
click at [971, 310] on input "2" at bounding box center [965, 312] width 35 height 32
click at [971, 310] on input "3" at bounding box center [965, 312] width 35 height 32
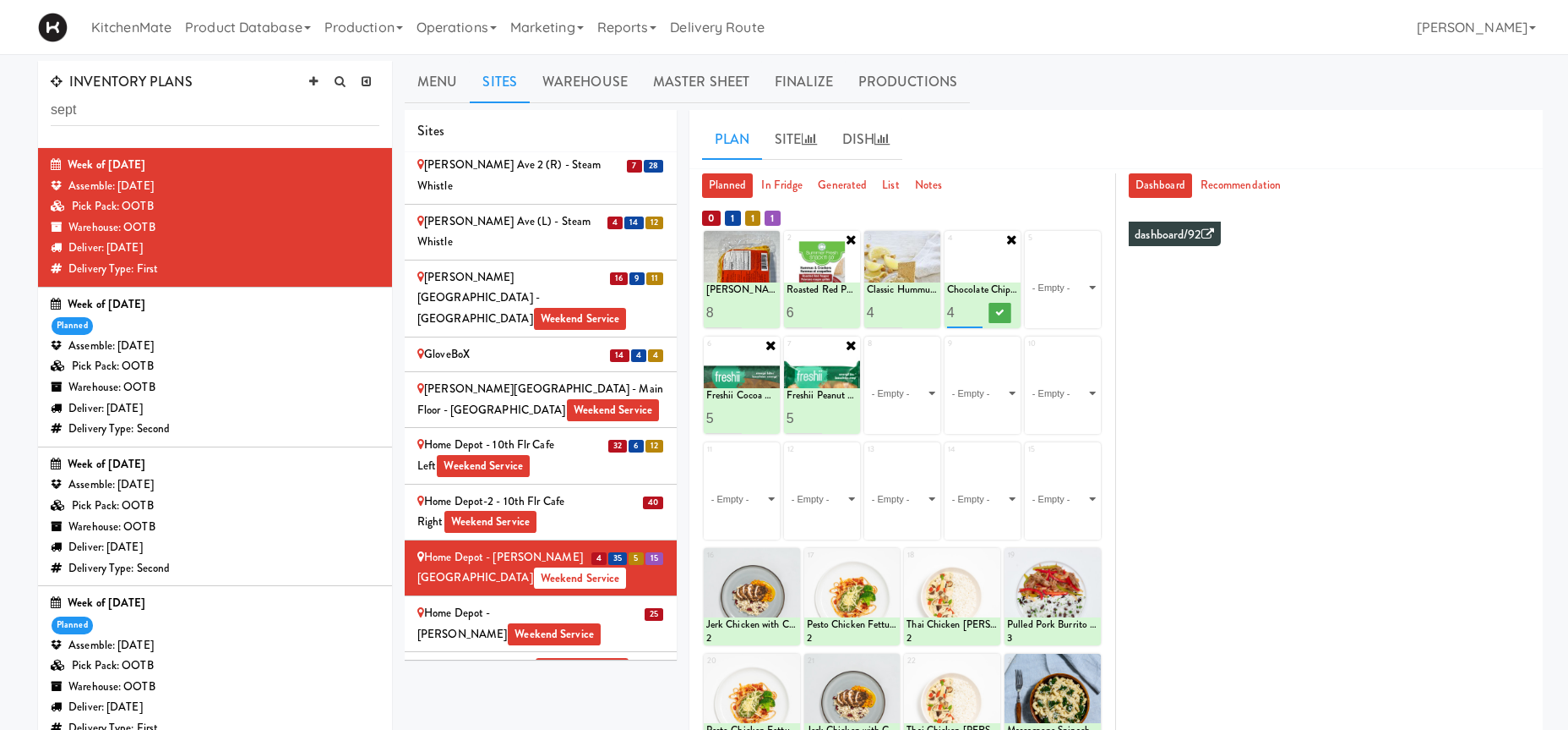
click at [971, 310] on input "4" at bounding box center [965, 312] width 35 height 32
click at [971, 310] on input "5" at bounding box center [965, 312] width 35 height 32
type input "6"
click at [977, 305] on input "6" at bounding box center [965, 312] width 35 height 32
click at [1002, 309] on icon at bounding box center [1000, 313] width 9 height 10
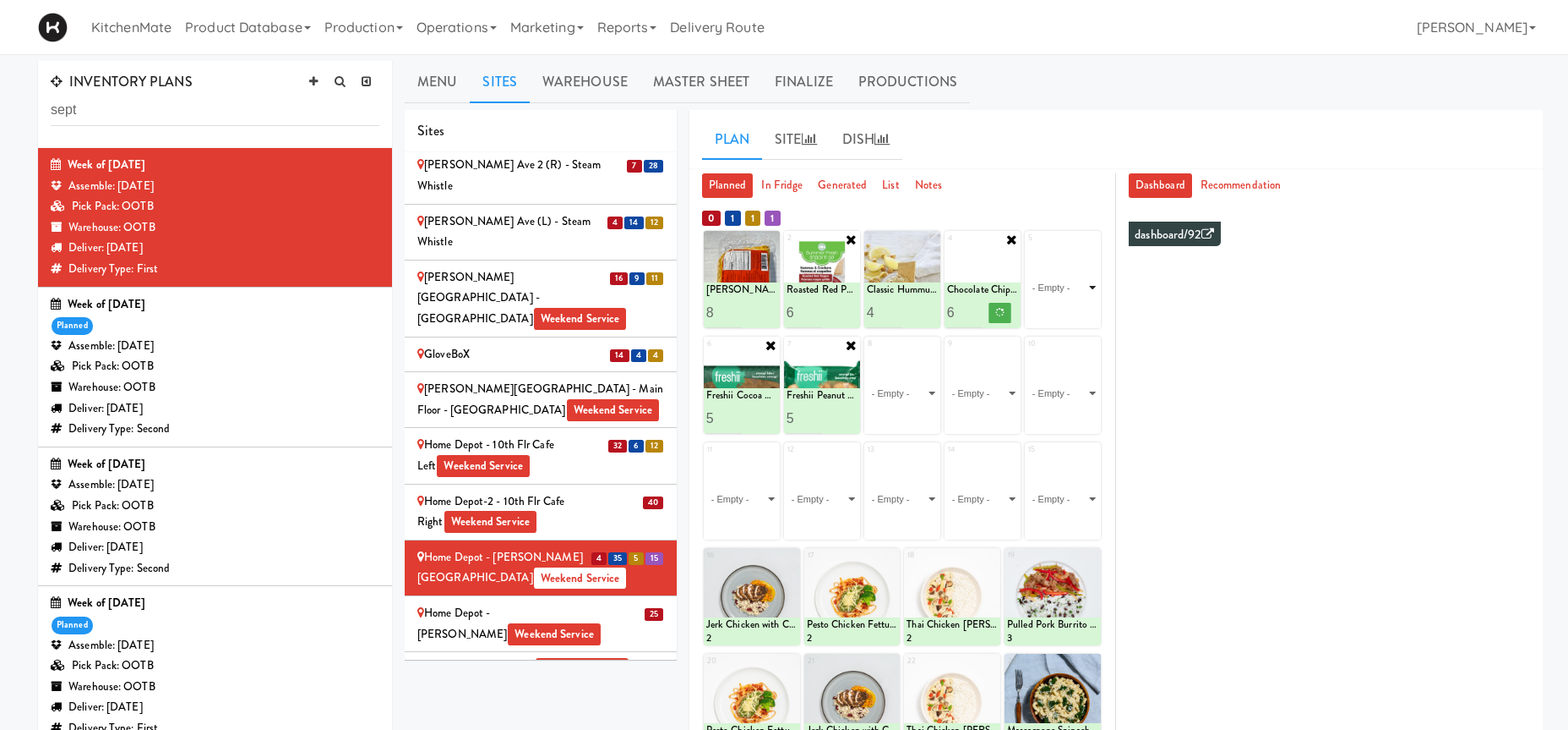
click at [1078, 284] on select "- Empty - Activia Probiotic Peach Mango Smoothie Coca Cola Diet Coke Frooti Fuz…" at bounding box center [1063, 287] width 71 height 81
click option "Marble Loaf Cake" at bounding box center [0, 0] width 0 height 0
click at [1056, 307] on input "2" at bounding box center [1045, 312] width 35 height 32
click at [1056, 307] on input "3" at bounding box center [1045, 312] width 35 height 32
click at [1056, 307] on input "4" at bounding box center [1045, 312] width 35 height 32
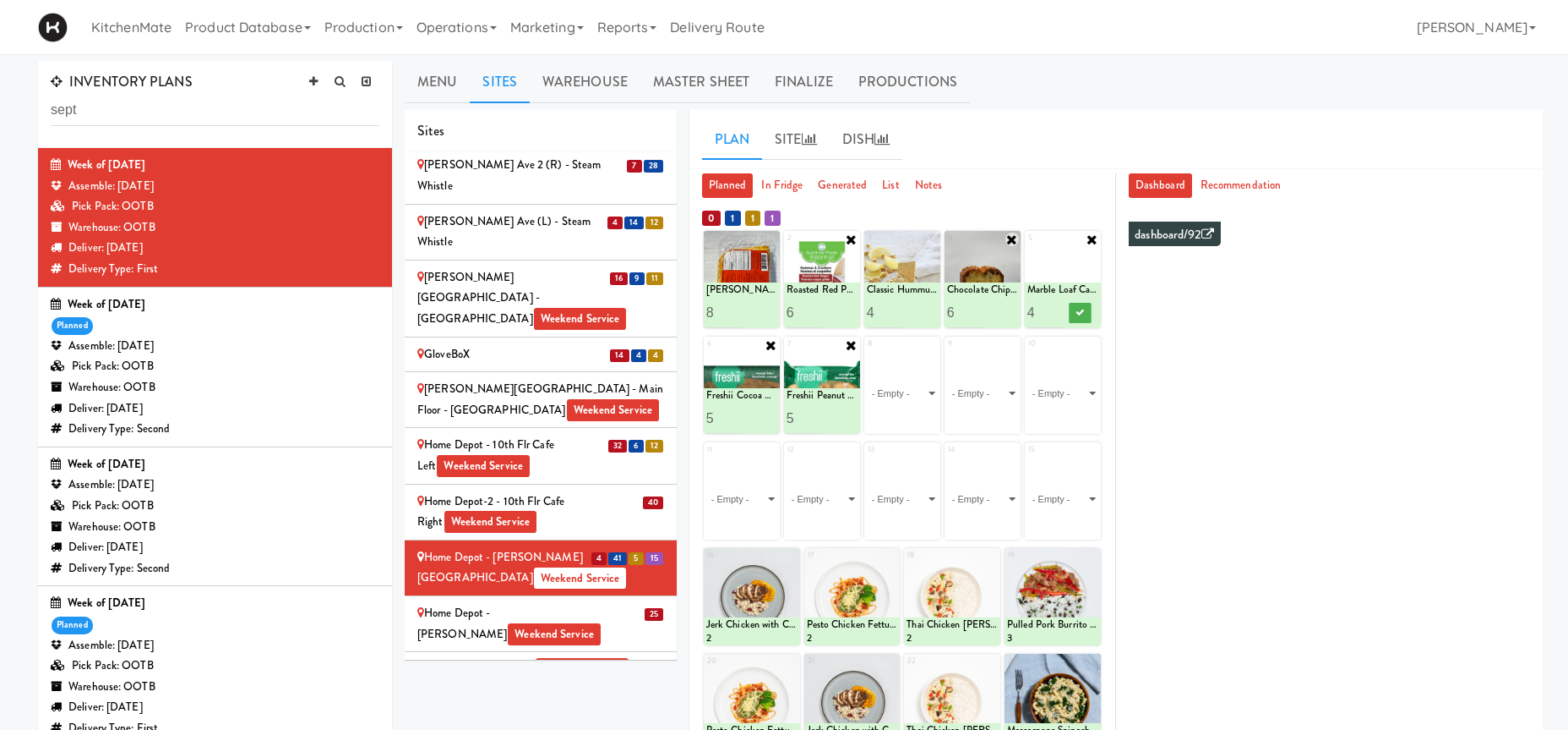
click at [1056, 307] on input "5" at bounding box center [1045, 312] width 35 height 32
type input "6"
click at [1056, 307] on input "6" at bounding box center [1045, 312] width 35 height 32
click at [1077, 311] on icon at bounding box center [1080, 313] width 9 height 10
click at [933, 388] on select "- Empty - Activia Probiotic Peach Mango Smoothie Coca Cola Diet Coke Frooti Fuz…" at bounding box center [903, 392] width 71 height 81
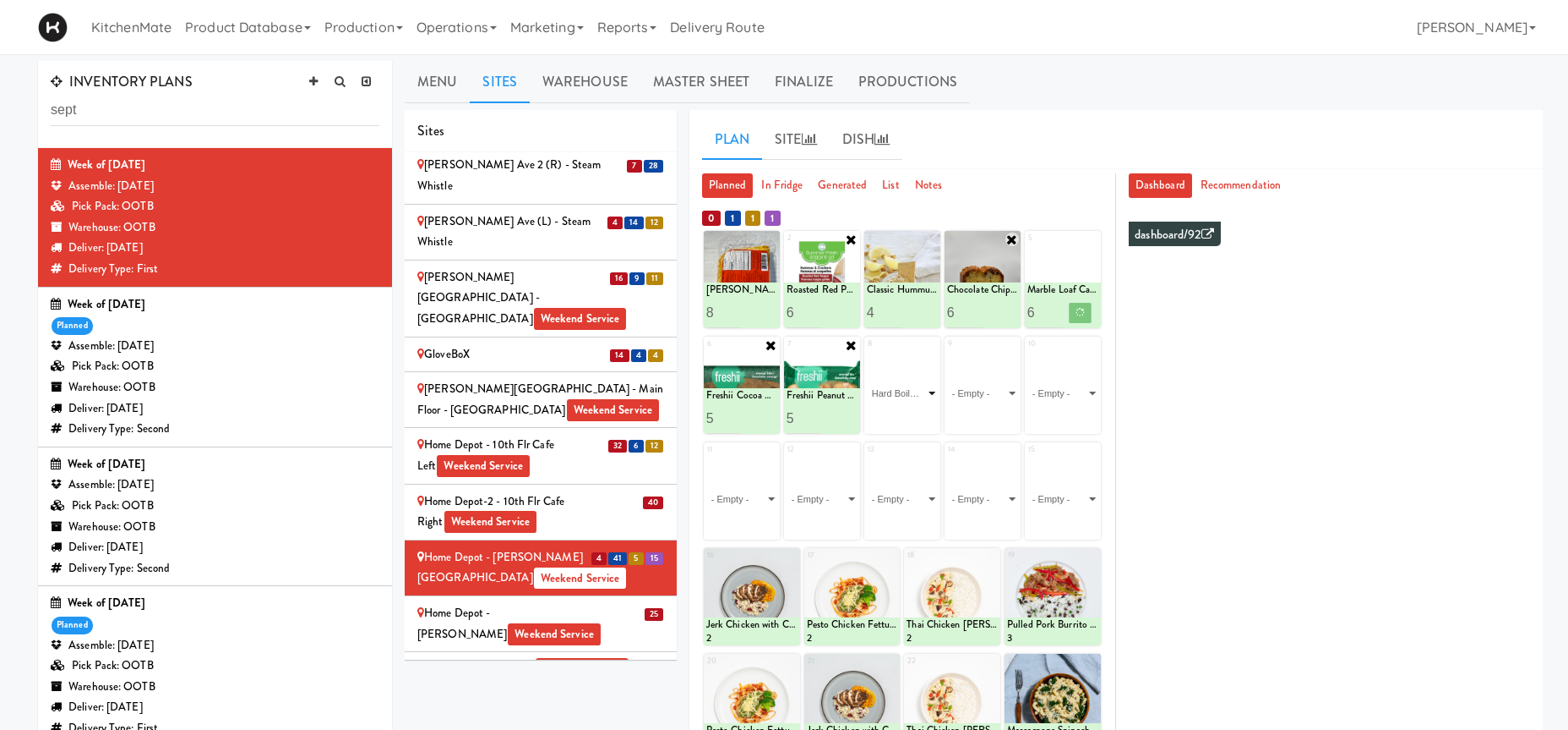
click option "Hard Boiled Egg" at bounding box center [0, 0] width 0 height 0
click at [894, 413] on input "1" at bounding box center [884, 418] width 35 height 32
click at [894, 413] on input "2" at bounding box center [884, 418] width 35 height 32
click at [894, 653] on div at bounding box center [852, 702] width 97 height 98
click at [893, 412] on input "2" at bounding box center [884, 418] width 35 height 32
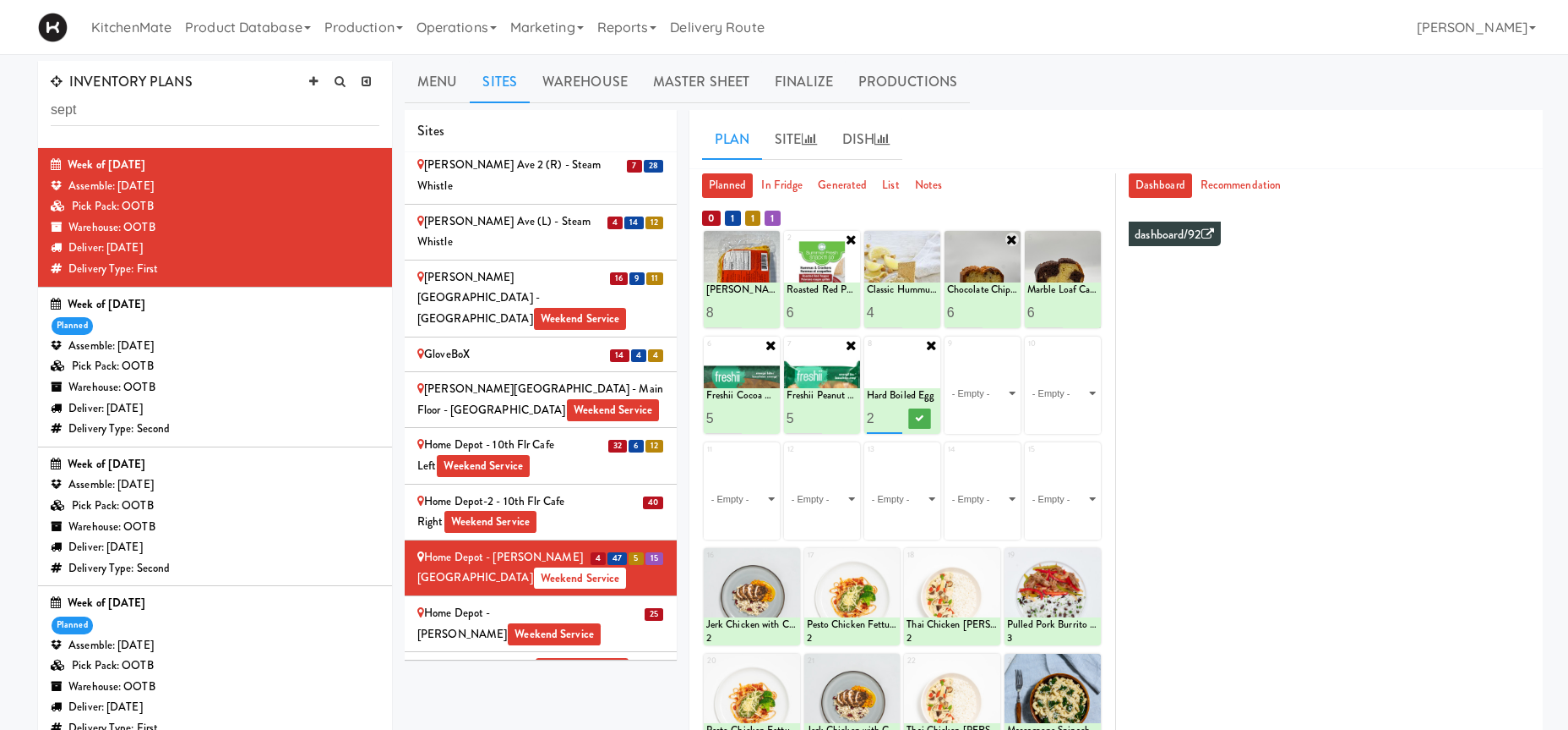
type input "4"
click at [893, 412] on input "4" at bounding box center [884, 418] width 35 height 32
click at [925, 416] on icon at bounding box center [920, 418] width 9 height 10
click option "[HK] Chicken Salad on Multigrain" at bounding box center [0, 0] width 0 height 0
click at [732, 520] on input "2" at bounding box center [724, 523] width 35 height 32
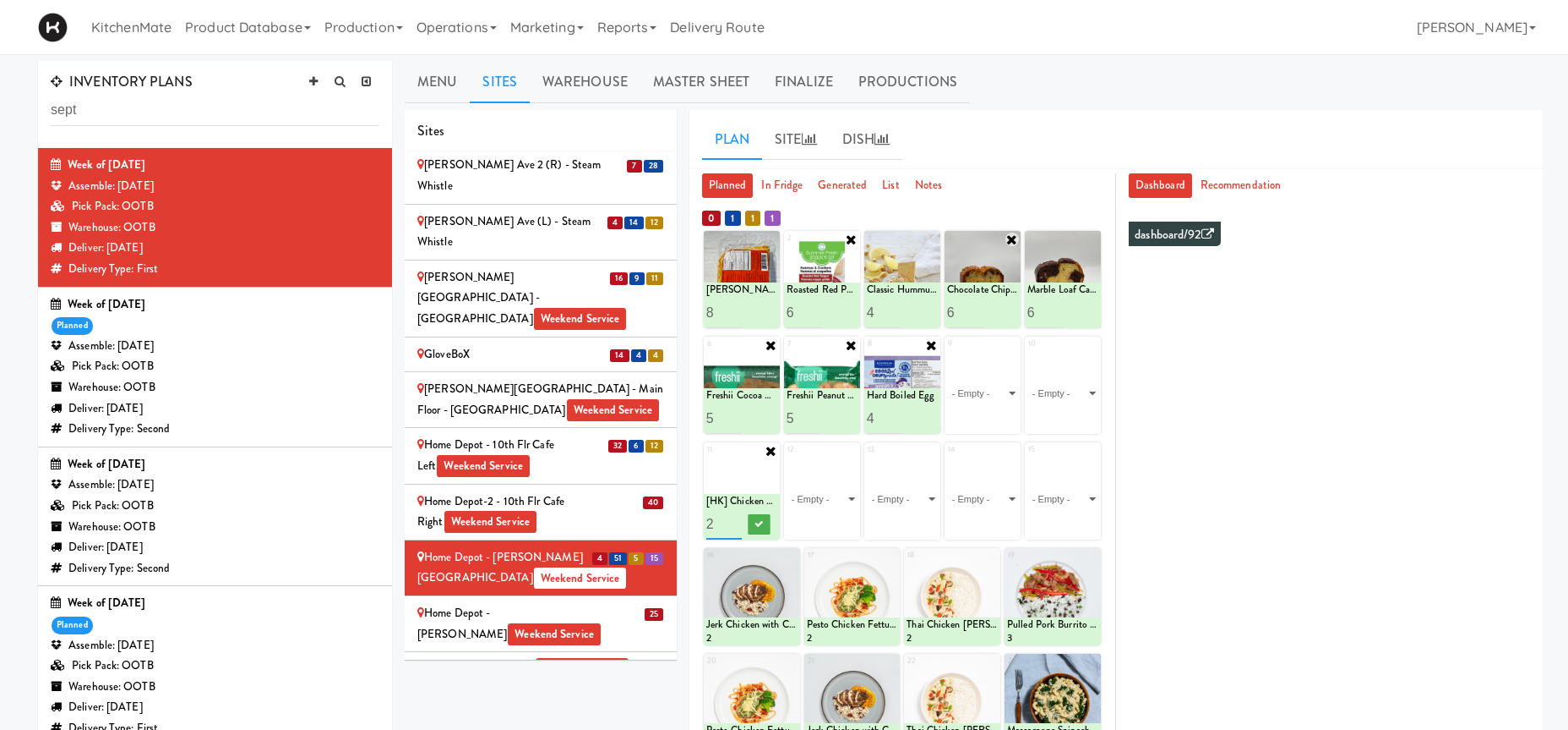
type input "3"
click at [732, 520] on input "3" at bounding box center [724, 523] width 35 height 32
click at [754, 522] on button at bounding box center [758, 523] width 22 height 20
click at [787, 458] on select "- Empty - Activia Probiotic Peach Mango Smoothie Coca Cola Diet Coke Frooti Fuz…" at bounding box center [822, 498] width 71 height 81
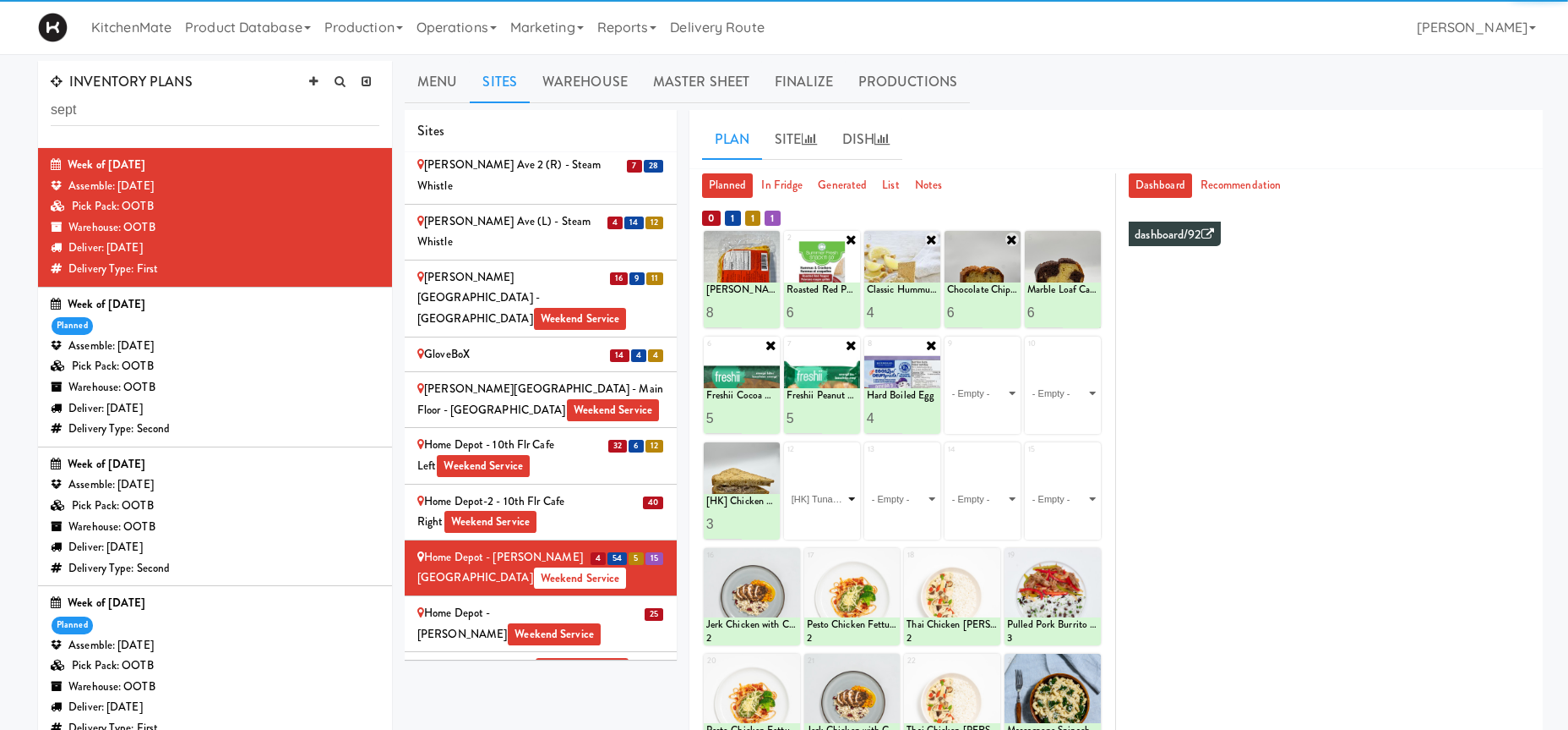
click option "[HK] Tuna Salad on Multigrain" at bounding box center [0, 0] width 0 height 0
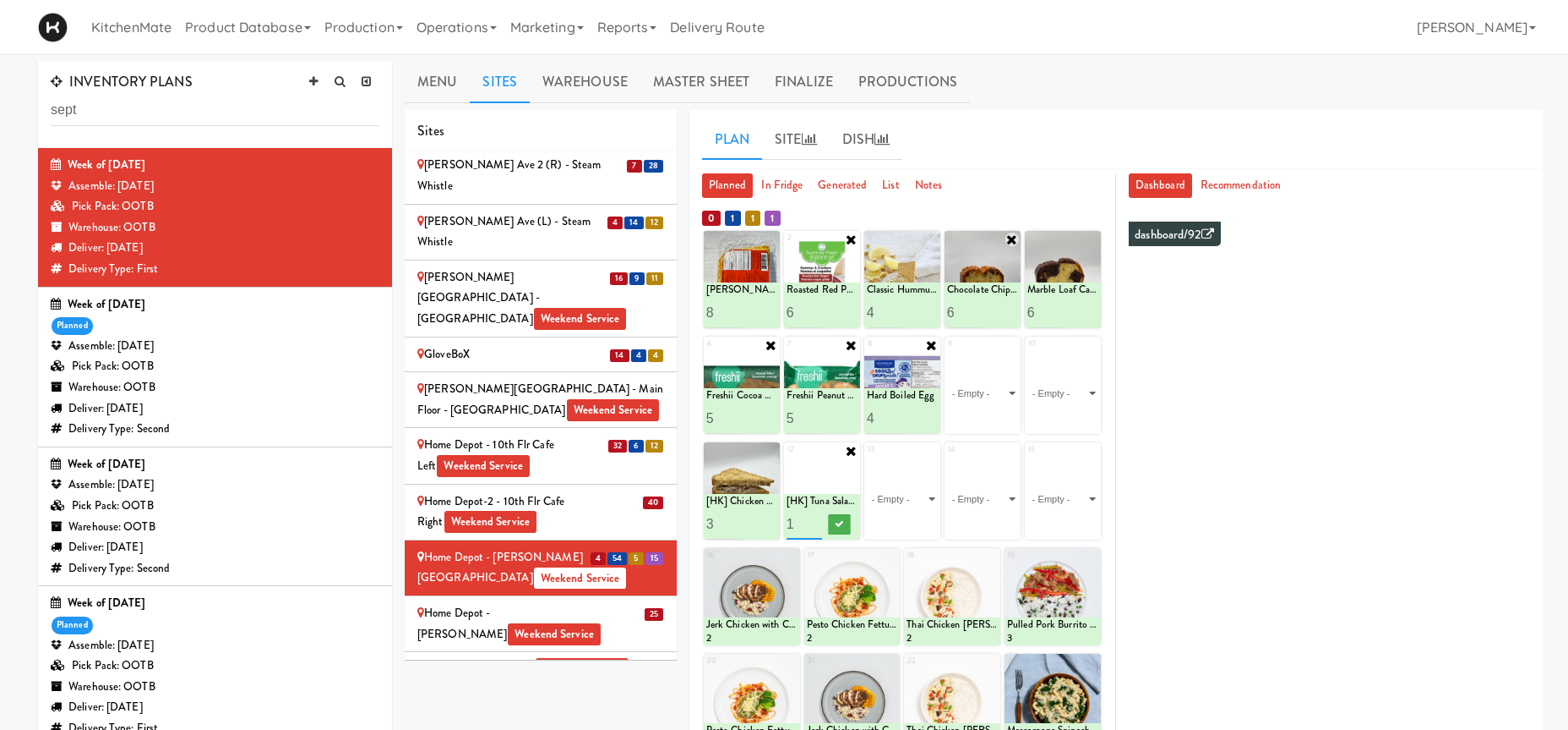
click at [817, 520] on input "2" at bounding box center [804, 523] width 35 height 32
type input "3"
click at [817, 520] on input "3" at bounding box center [804, 523] width 35 height 32
click at [838, 524] on icon at bounding box center [839, 524] width 9 height 10
click at [911, 498] on select "- Empty - Activia Probiotic Peach Mango Smoothie Coca Cola Diet Coke Frooti Fuz…" at bounding box center [903, 498] width 71 height 81
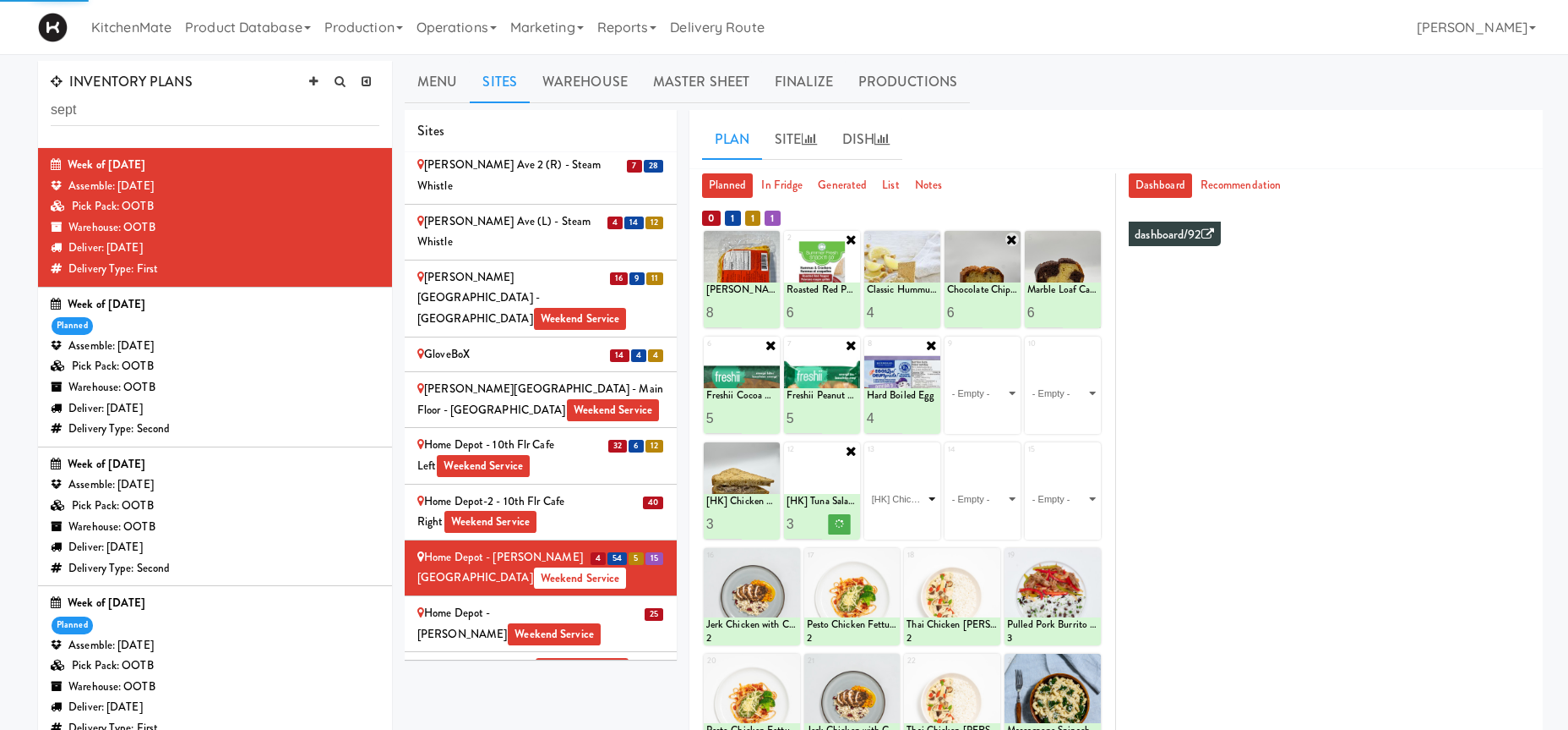
click option "[HK] Chicken & Swiss Cheese On Focaccia" at bounding box center [0, 0] width 0 height 0
click at [890, 520] on input "2" at bounding box center [884, 523] width 35 height 32
click at [890, 520] on input "3" at bounding box center [884, 523] width 35 height 32
click at [890, 520] on input "4" at bounding box center [884, 523] width 35 height 32
type input "3"
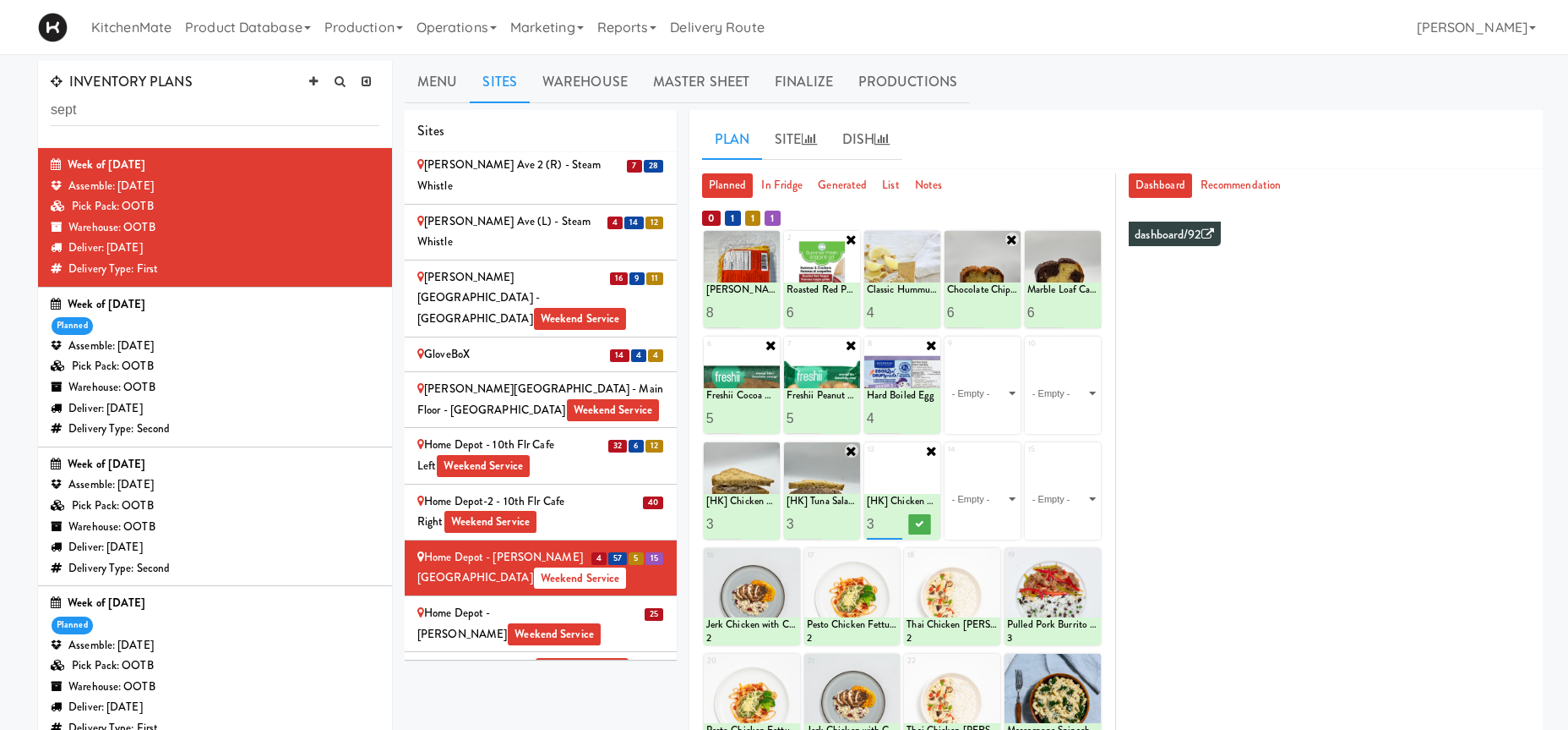
click at [890, 528] on input "3" at bounding box center [884, 523] width 35 height 32
click at [919, 522] on icon at bounding box center [920, 524] width 9 height 10
click at [987, 498] on select "- Empty - Activia Probiotic Peach Mango Smoothie Coca Cola Diet Coke Frooti Fuz…" at bounding box center [983, 498] width 71 height 81
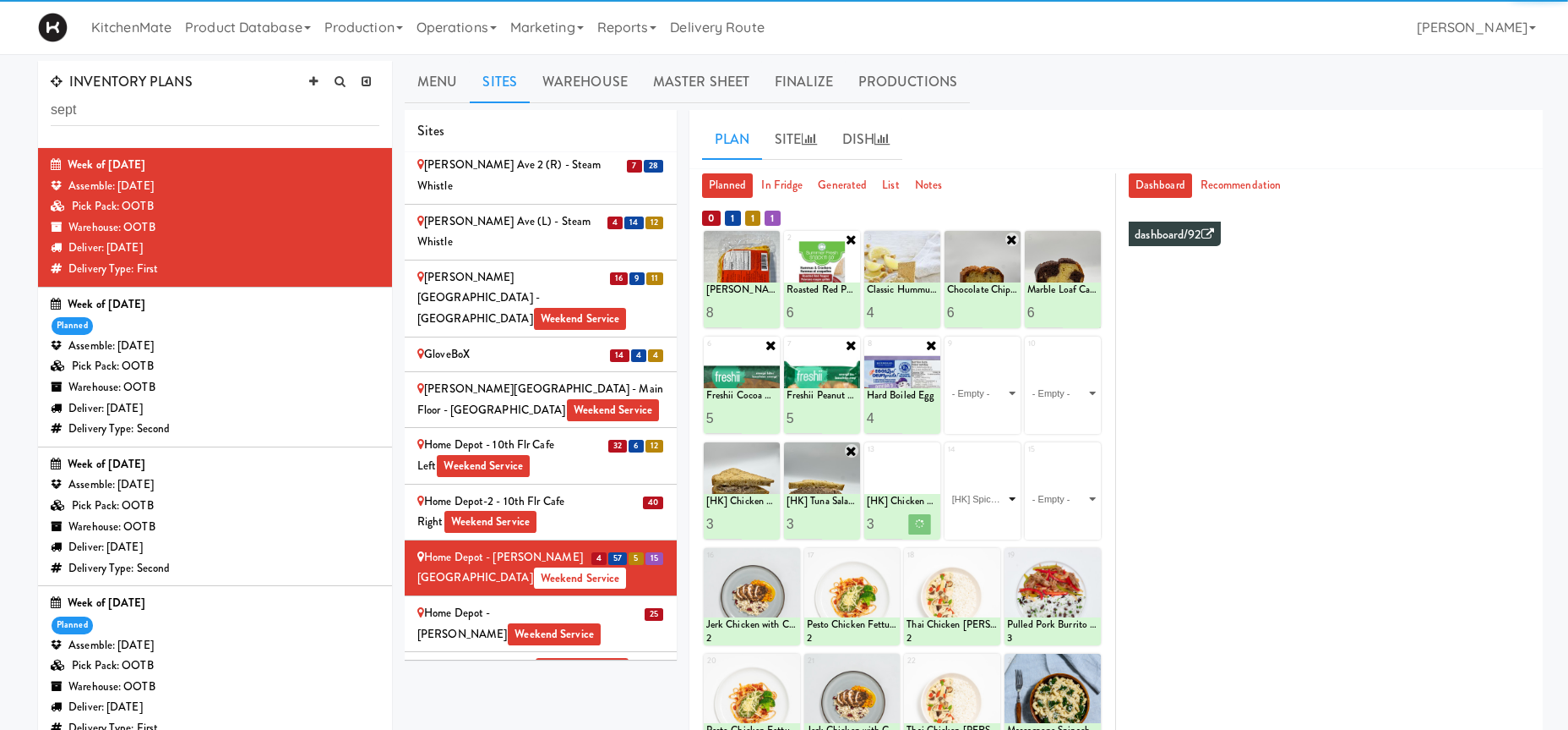
click option "[HK] Spicy Buffalo Chicken Wrap" at bounding box center [0, 0] width 0 height 0
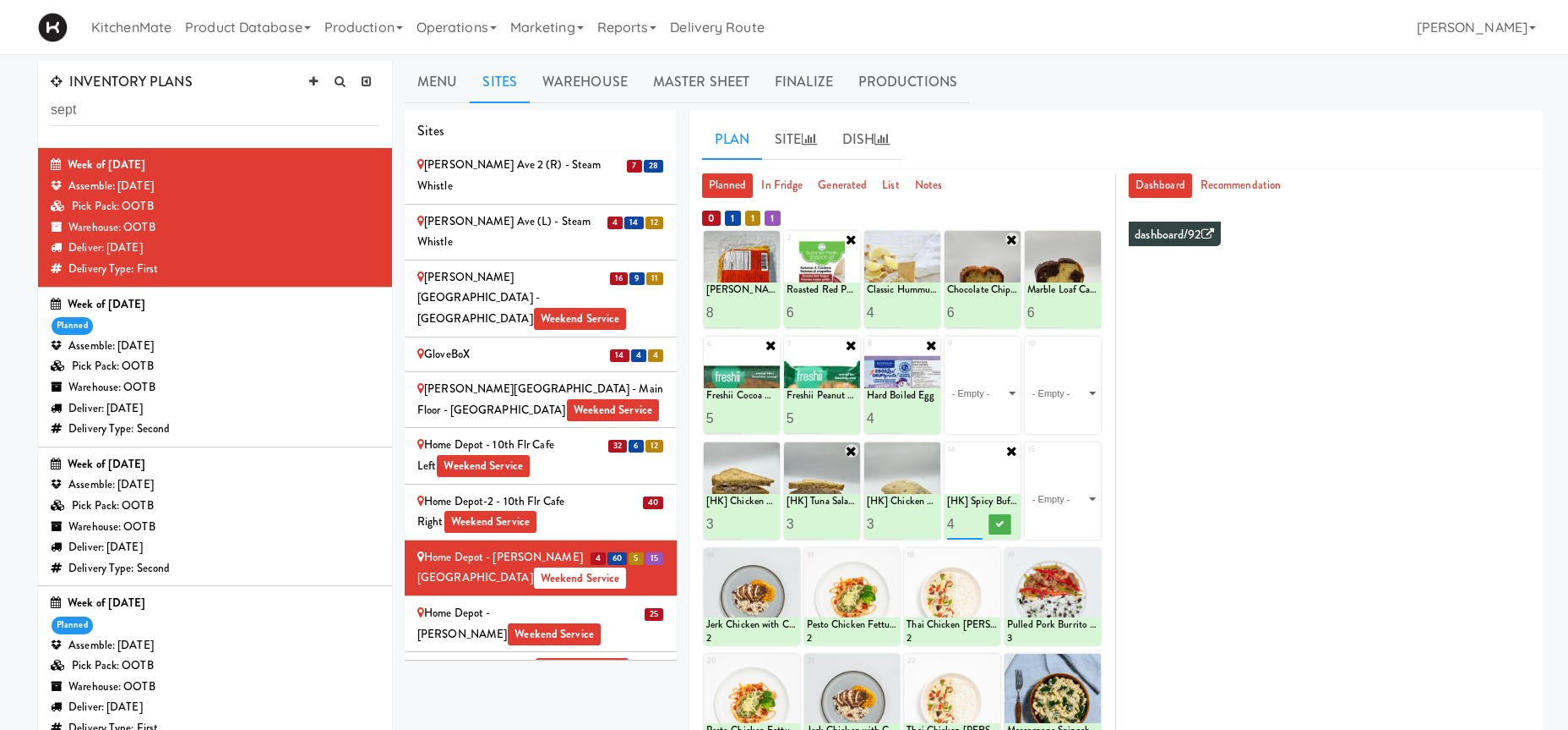
click at [977, 518] on input "4" at bounding box center [965, 523] width 35 height 32
type input "3"
click at [975, 524] on input "3" at bounding box center [965, 523] width 35 height 32
click at [1002, 528] on icon at bounding box center [1000, 524] width 9 height 10
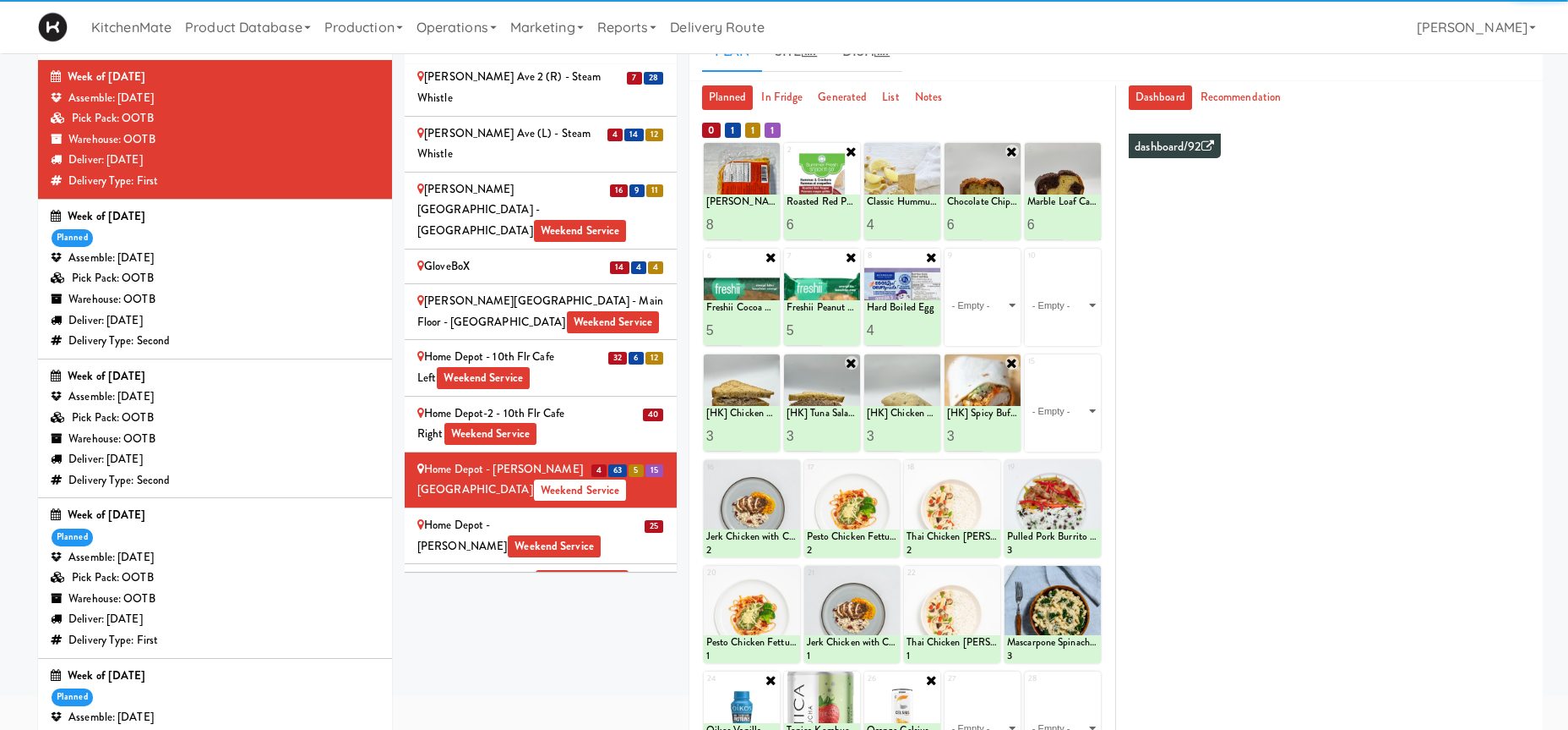
scroll to position [86, 0]
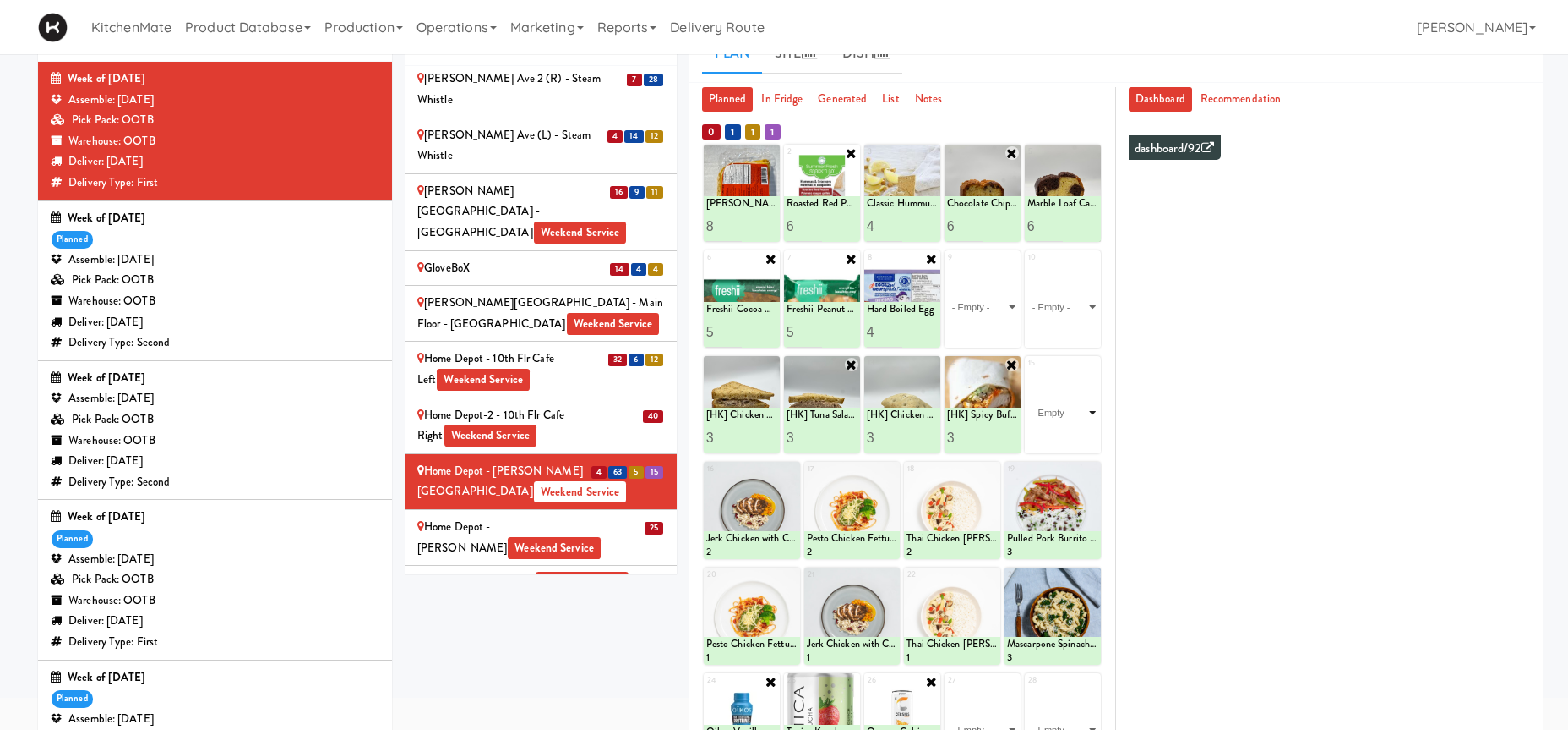
click at [1028, 372] on select "- Empty - Activia Probiotic Peach Mango Smoothie Coca Cola Diet Coke Frooti Fuz…" at bounding box center [1063, 412] width 71 height 81
click option "[HK] Turkey Club Wrap" at bounding box center [0, 0] width 0 height 0
click at [1051, 433] on input "2" at bounding box center [1045, 437] width 35 height 32
type input "3"
click at [1051, 433] on input "3" at bounding box center [1045, 437] width 35 height 32
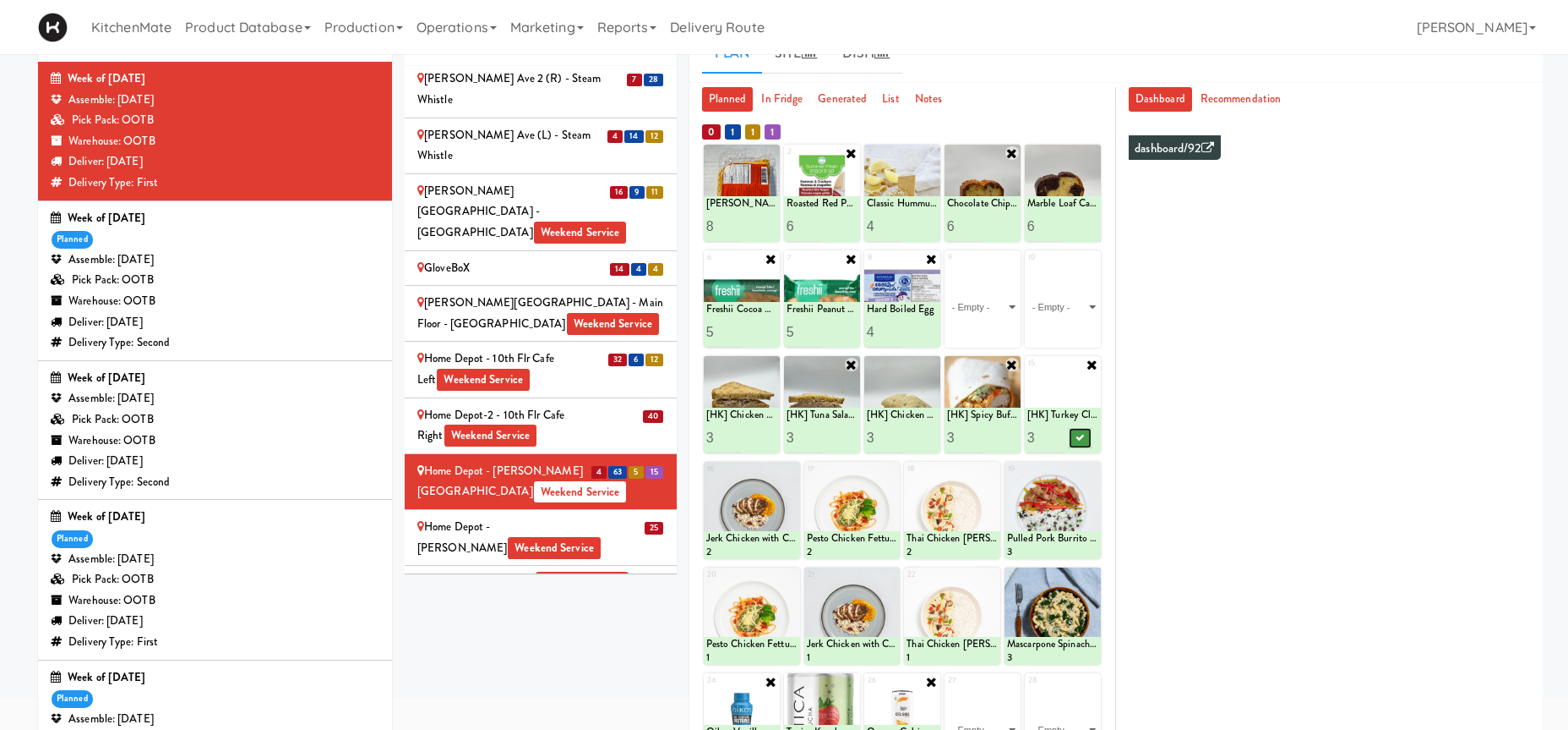
click at [1085, 439] on icon at bounding box center [1080, 437] width 9 height 10
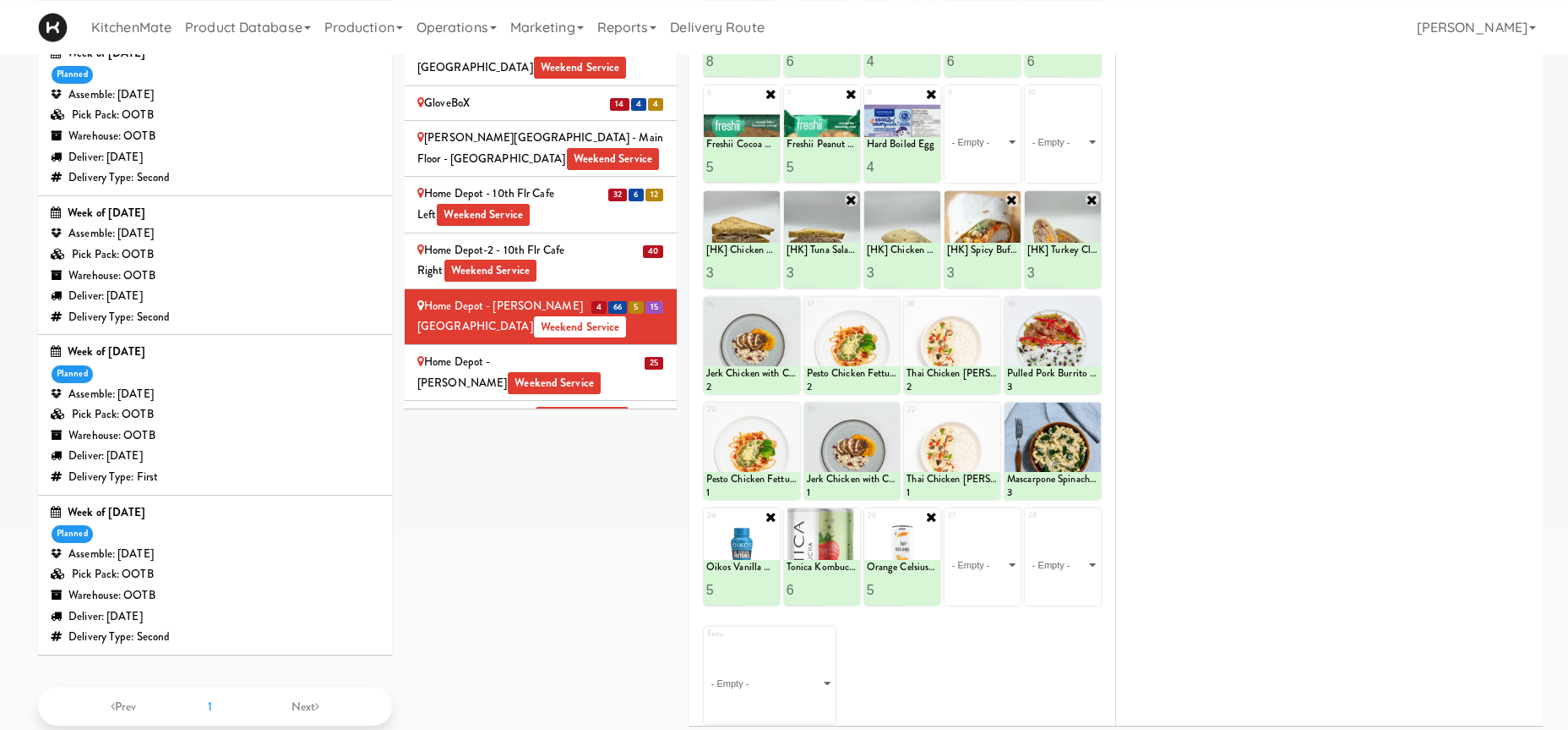
scroll to position [258, 0]
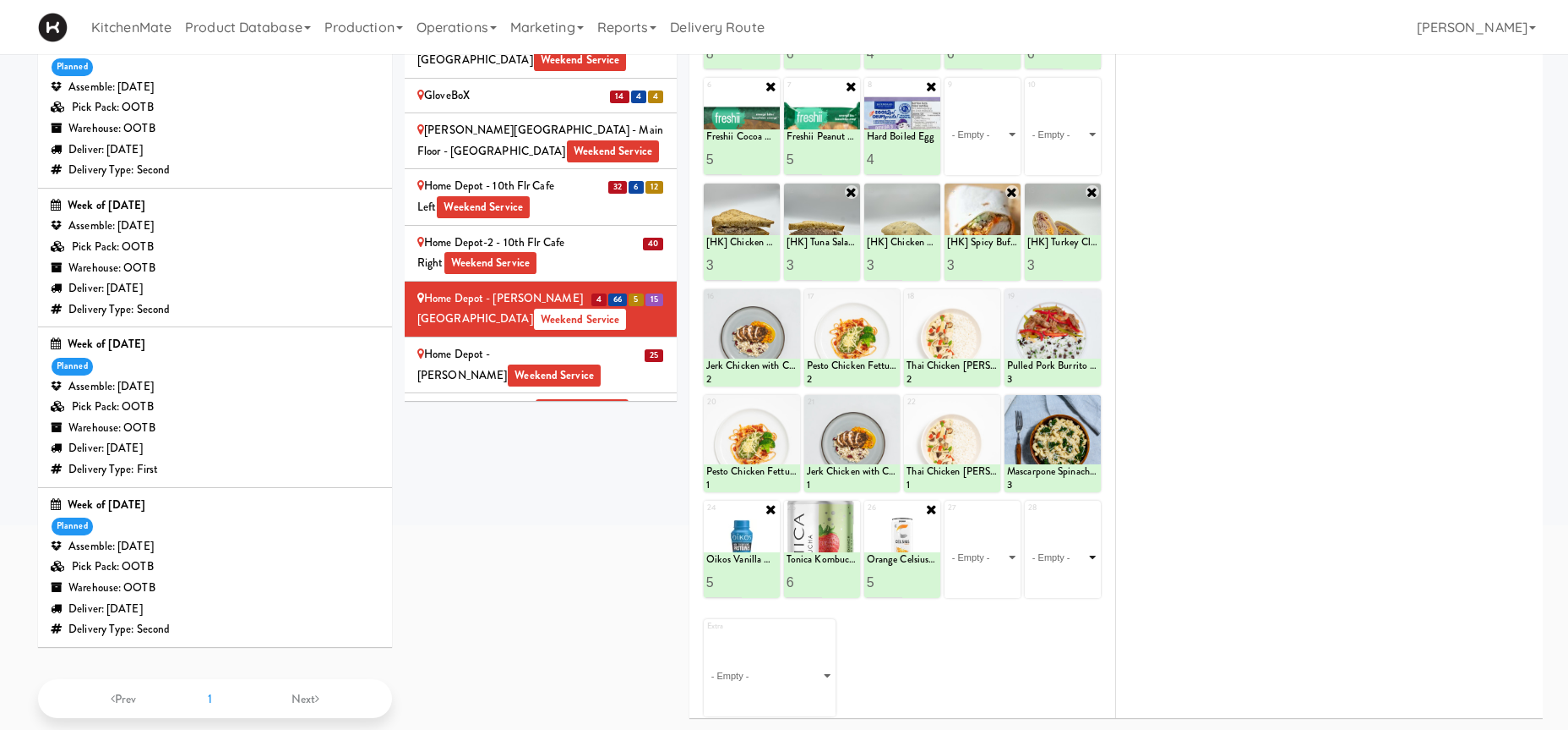
click at [1028, 517] on select "- Empty - Activia Probiotic Peach Mango Smoothie Coca Cola Diet Coke Frooti Fuz…" at bounding box center [1063, 557] width 71 height 81
click option "Frooti" at bounding box center [0, 0] width 0 height 0
click at [1056, 578] on input "2" at bounding box center [1045, 582] width 35 height 32
click at [1056, 578] on input "3" at bounding box center [1045, 582] width 35 height 32
click at [1056, 578] on input "4" at bounding box center [1045, 582] width 35 height 32
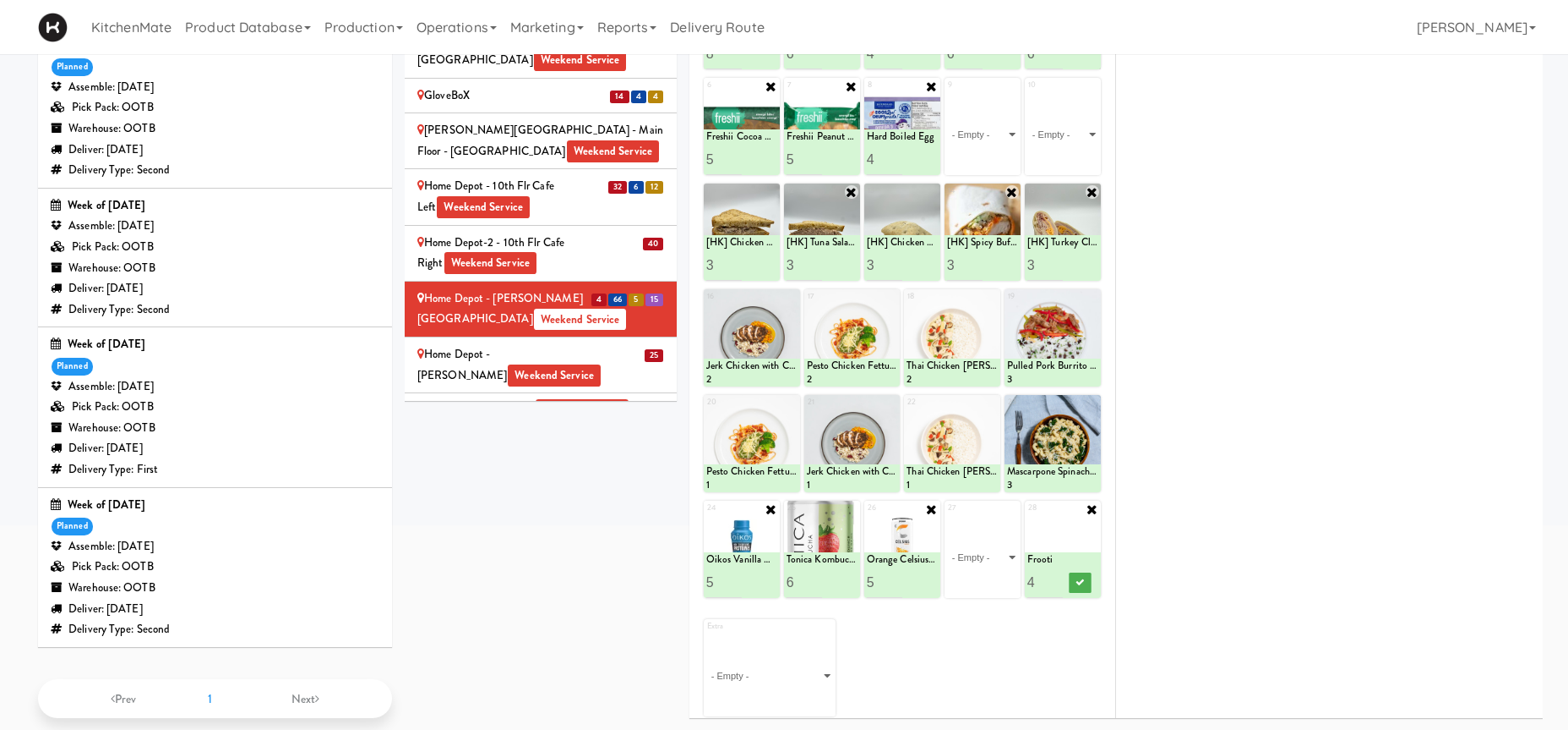
type input "5"
click at [1056, 578] on input "5" at bounding box center [1045, 582] width 35 height 32
click at [1078, 585] on icon at bounding box center [1080, 583] width 9 height 10
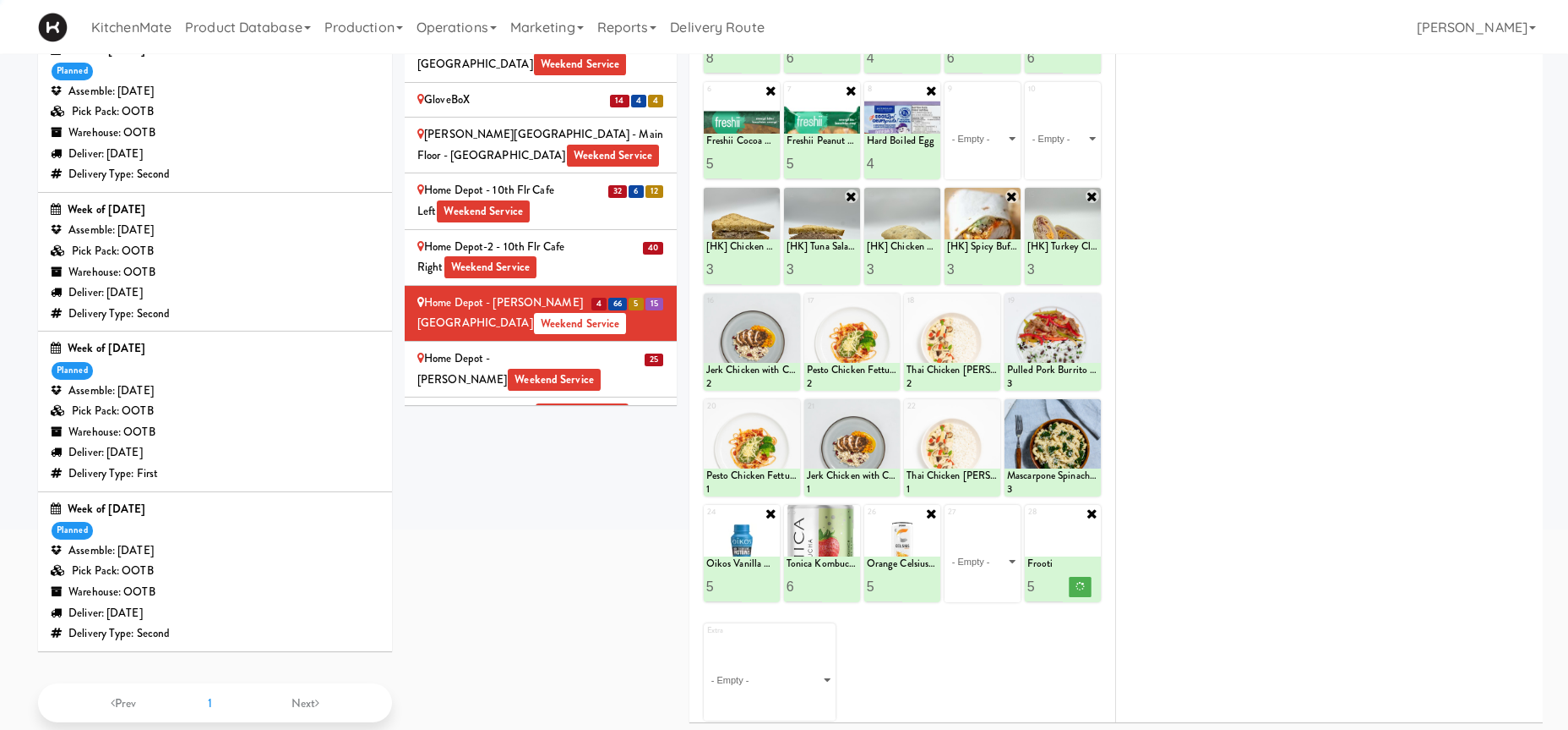
scroll to position [86, 0]
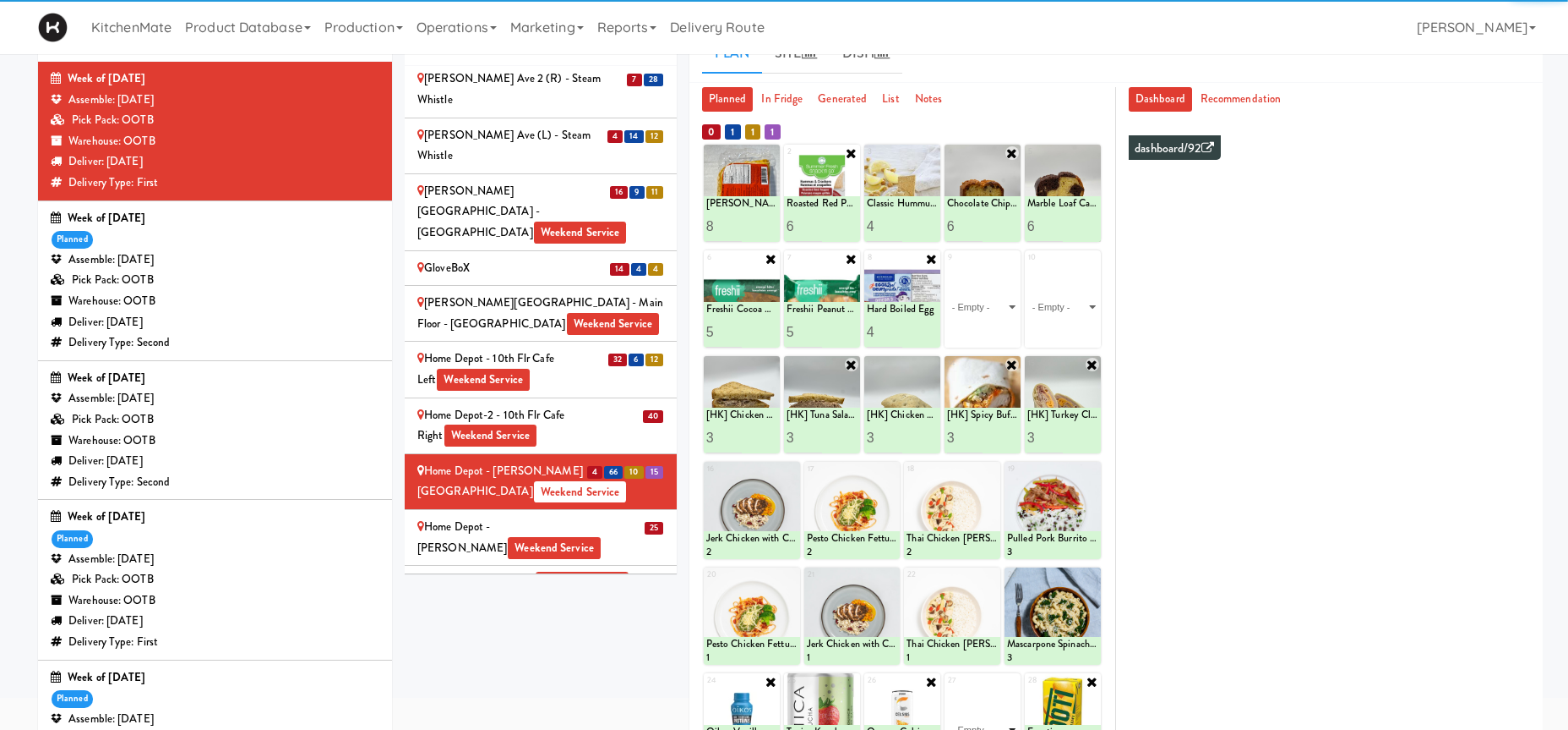
click at [981, 689] on select "- Empty - Activia Probiotic Peach Mango Smoothie Coca Cola Diet Coke Frooti Fuz…" at bounding box center [983, 729] width 71 height 81
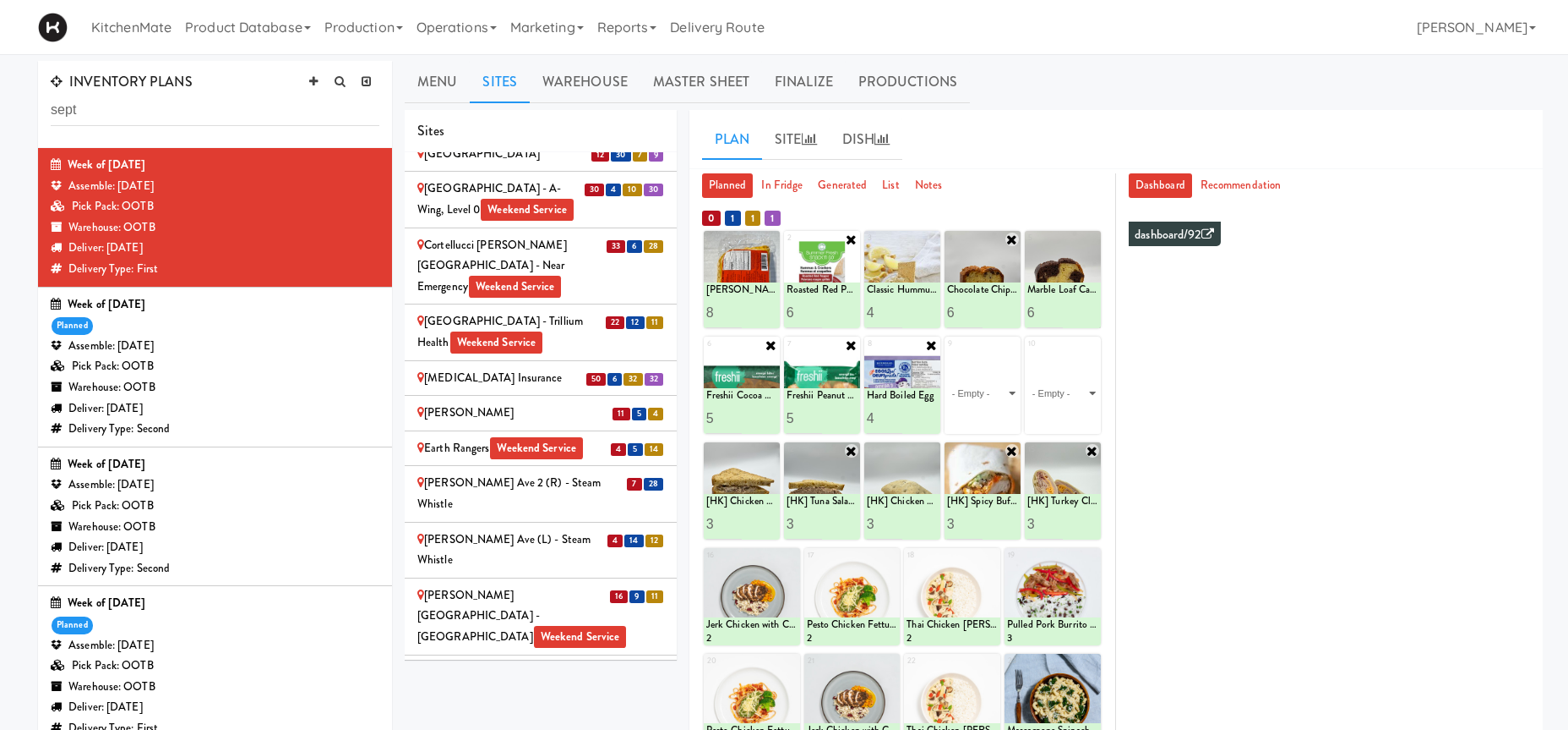
scroll to position [923, 0]
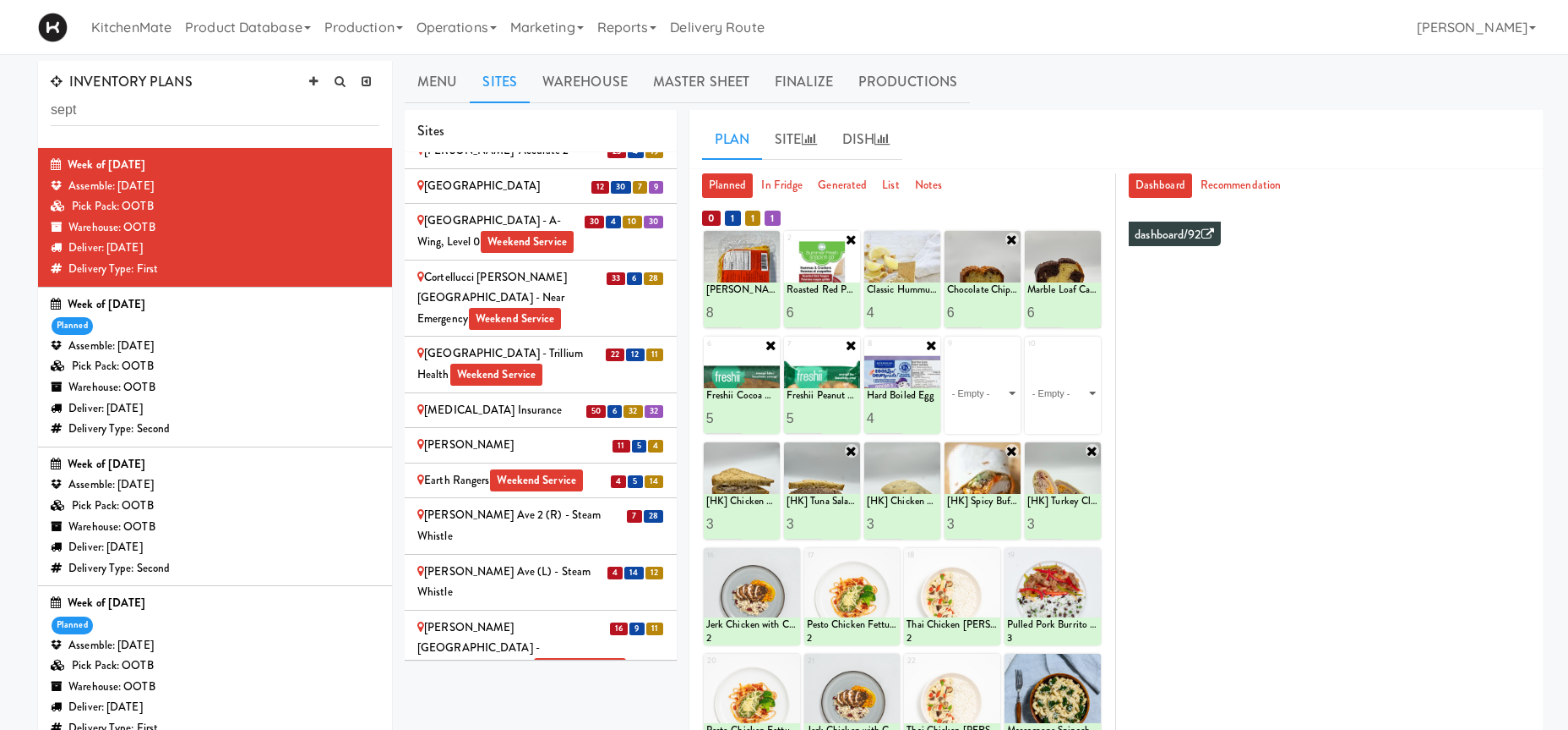
click at [534, 505] on div "Evans Ave 2 (R) - Steam Whistle" at bounding box center [541, 525] width 247 height 41
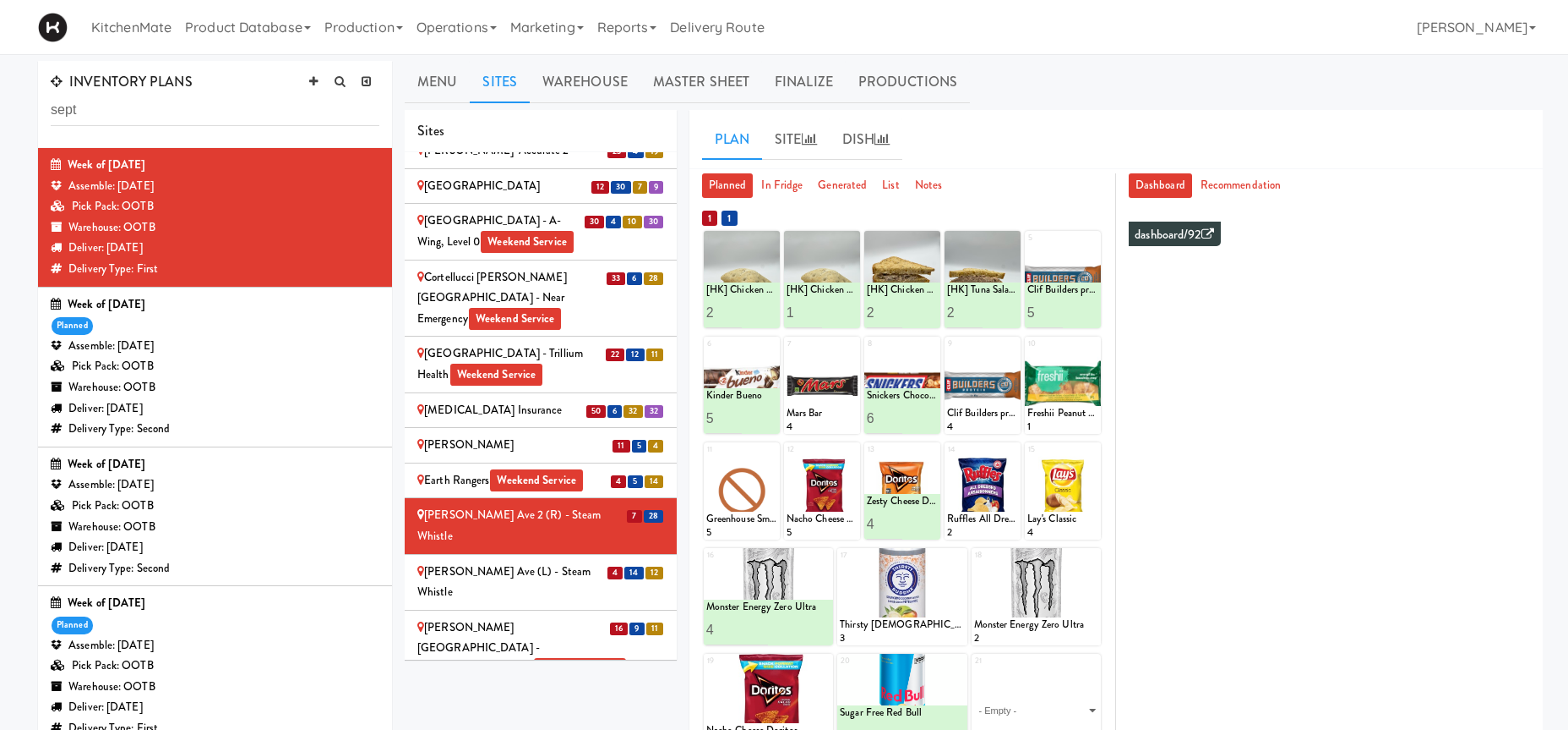
scroll to position [1040, 0]
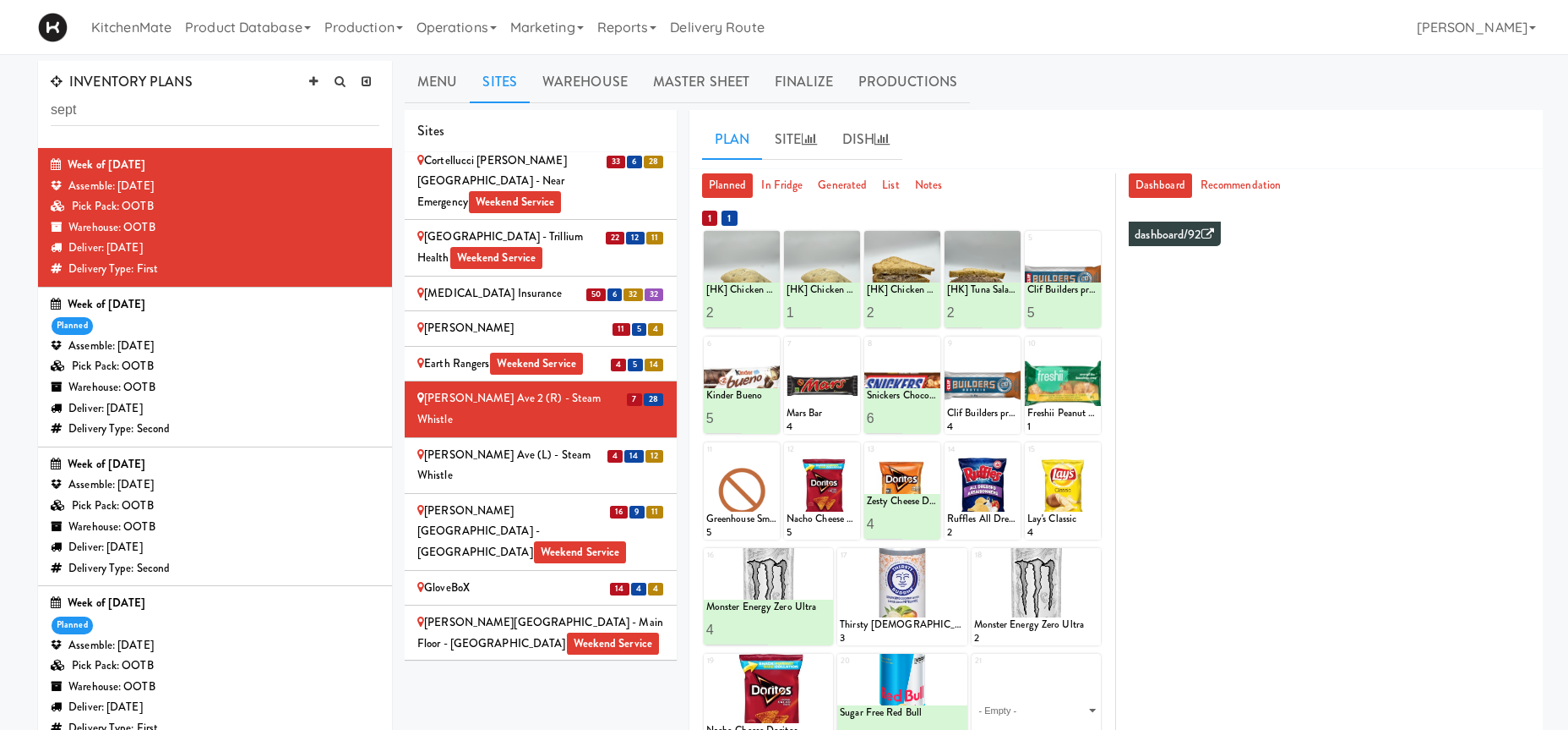
click at [584, 668] on div "Home Depot - 10th Flr Cafe Left Weekend Service" at bounding box center [541, 688] width 247 height 41
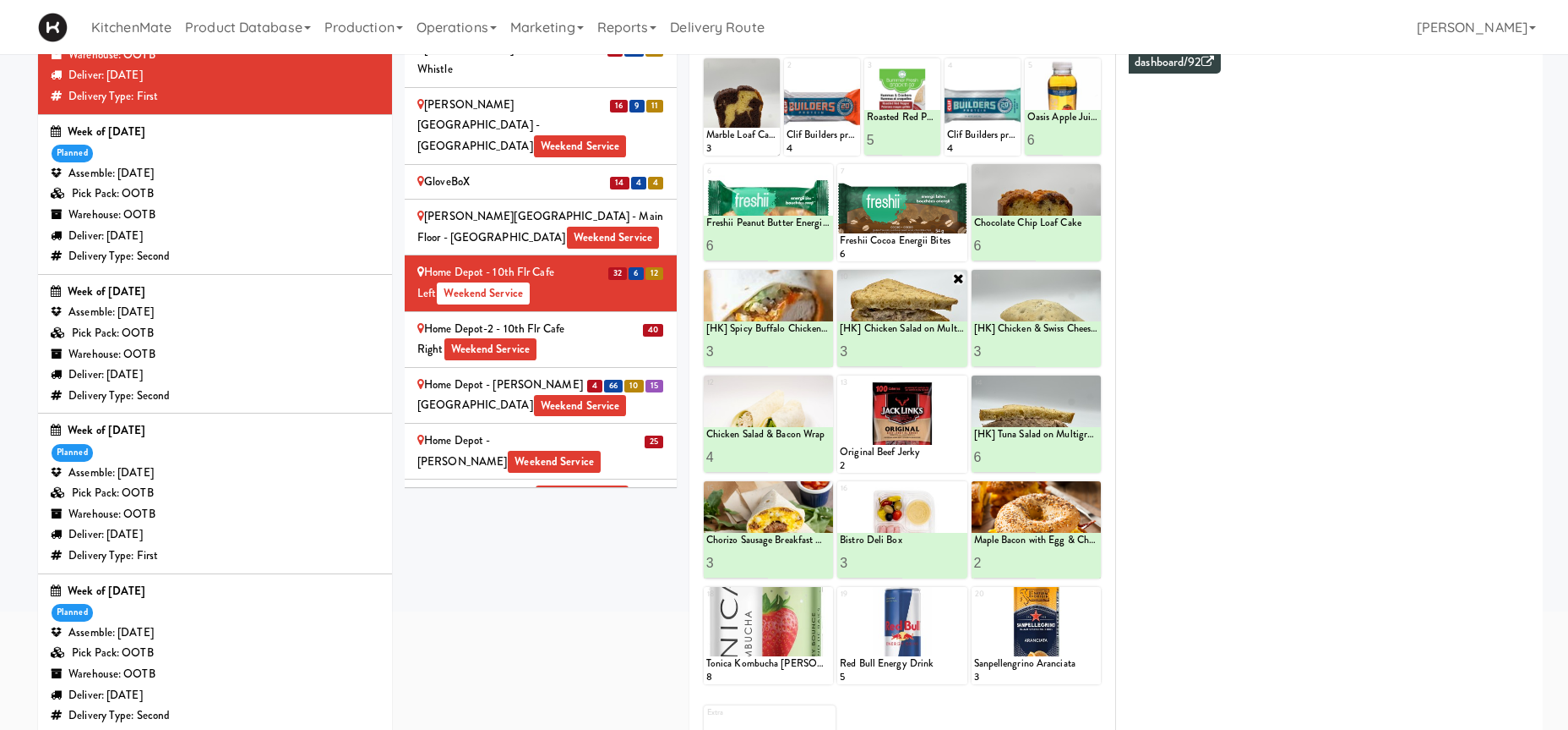
scroll to position [86, 0]
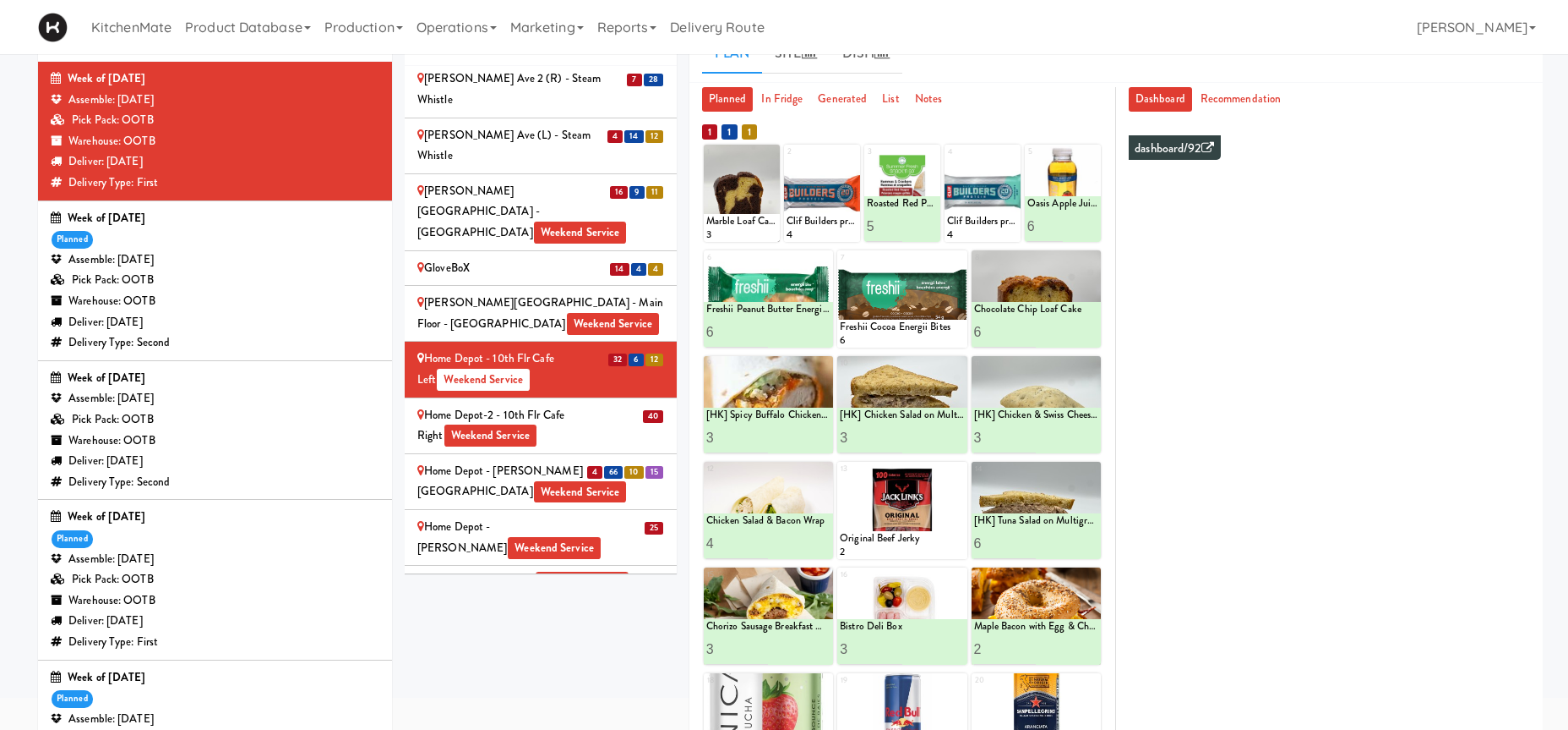
click at [612, 405] on div "Home Depot-2 - 10th Flr Cafe Right Weekend Service" at bounding box center [541, 425] width 247 height 41
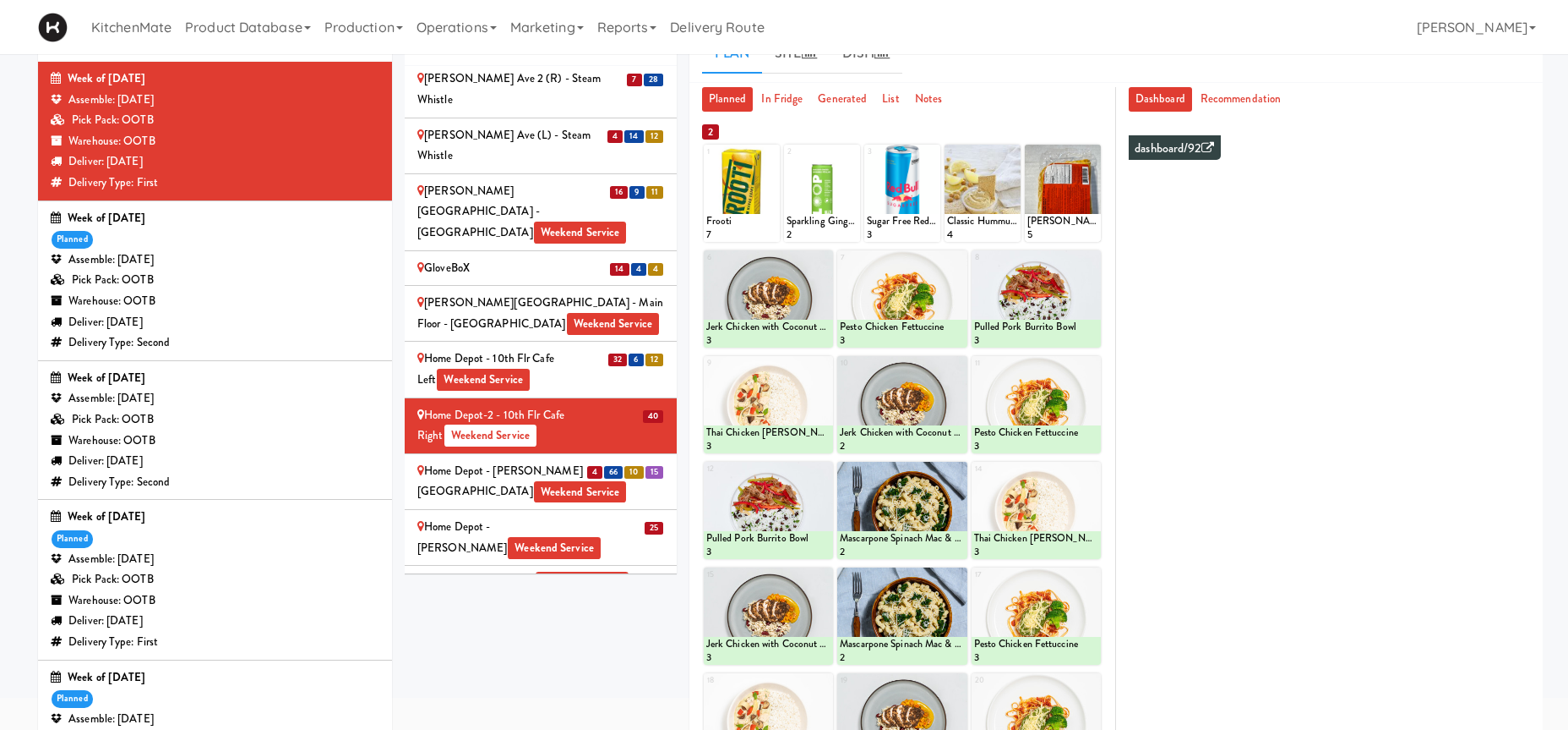
click at [621, 461] on div "Home Depot - Bolton IC Weekend Service" at bounding box center [541, 481] width 247 height 41
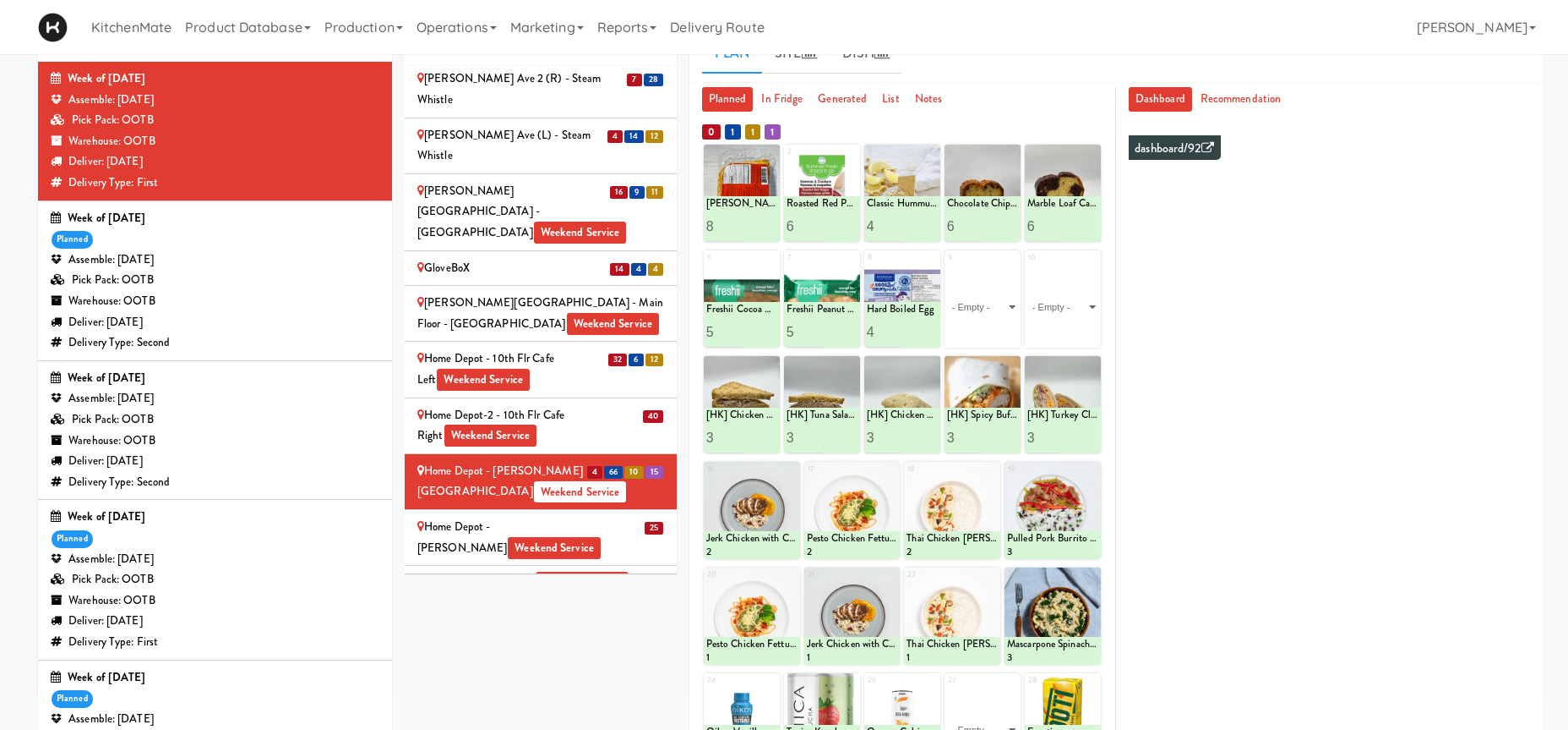
scroll to position [258, 0]
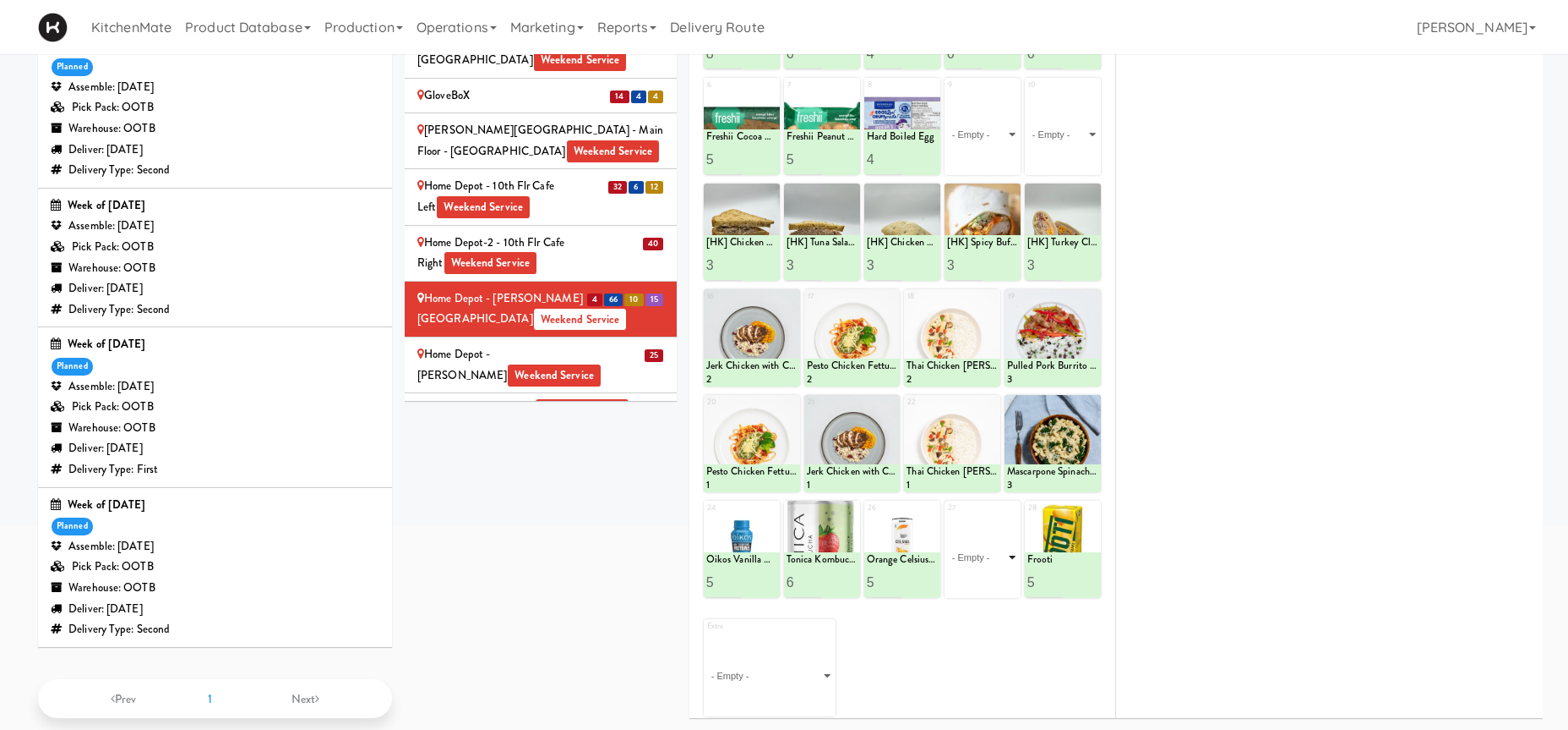
click at [984, 562] on select "- Empty - Activia Probiotic Peach Mango Smoothie Coca Cola Diet Coke Frooti Fuz…" at bounding box center [983, 557] width 71 height 81
click option "Oasis Apple Juice" at bounding box center [0, 0] width 0 height 0
click at [976, 577] on input "2" at bounding box center [965, 582] width 35 height 32
click at [976, 577] on input "3" at bounding box center [965, 582] width 35 height 32
click at [976, 577] on input "4" at bounding box center [965, 582] width 35 height 32
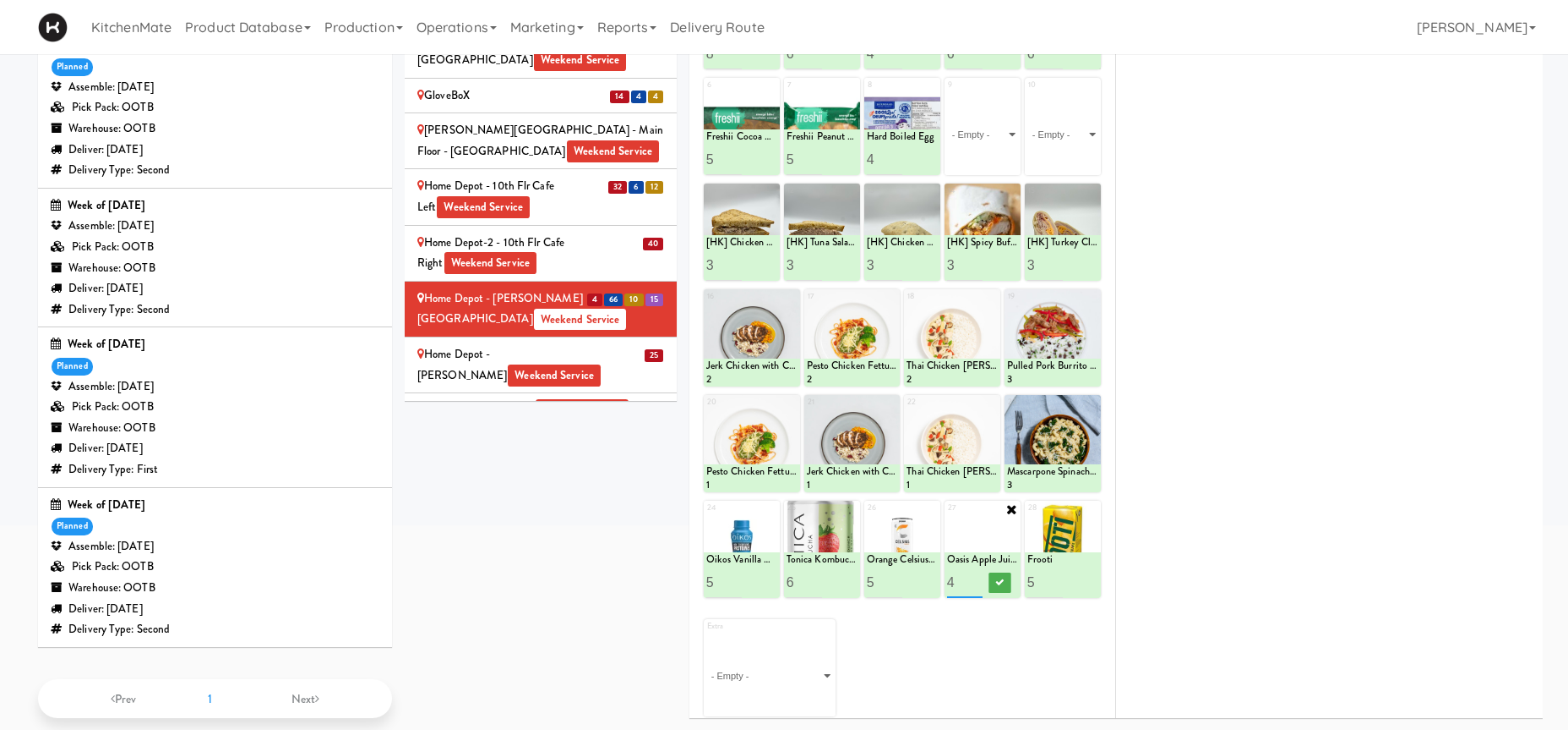
type input "5"
click at [976, 577] on input "5" at bounding box center [965, 582] width 35 height 32
click at [1003, 580] on icon at bounding box center [1000, 583] width 9 height 10
click at [893, 577] on input "6" at bounding box center [884, 582] width 35 height 32
click at [893, 577] on input "7" at bounding box center [884, 582] width 35 height 32
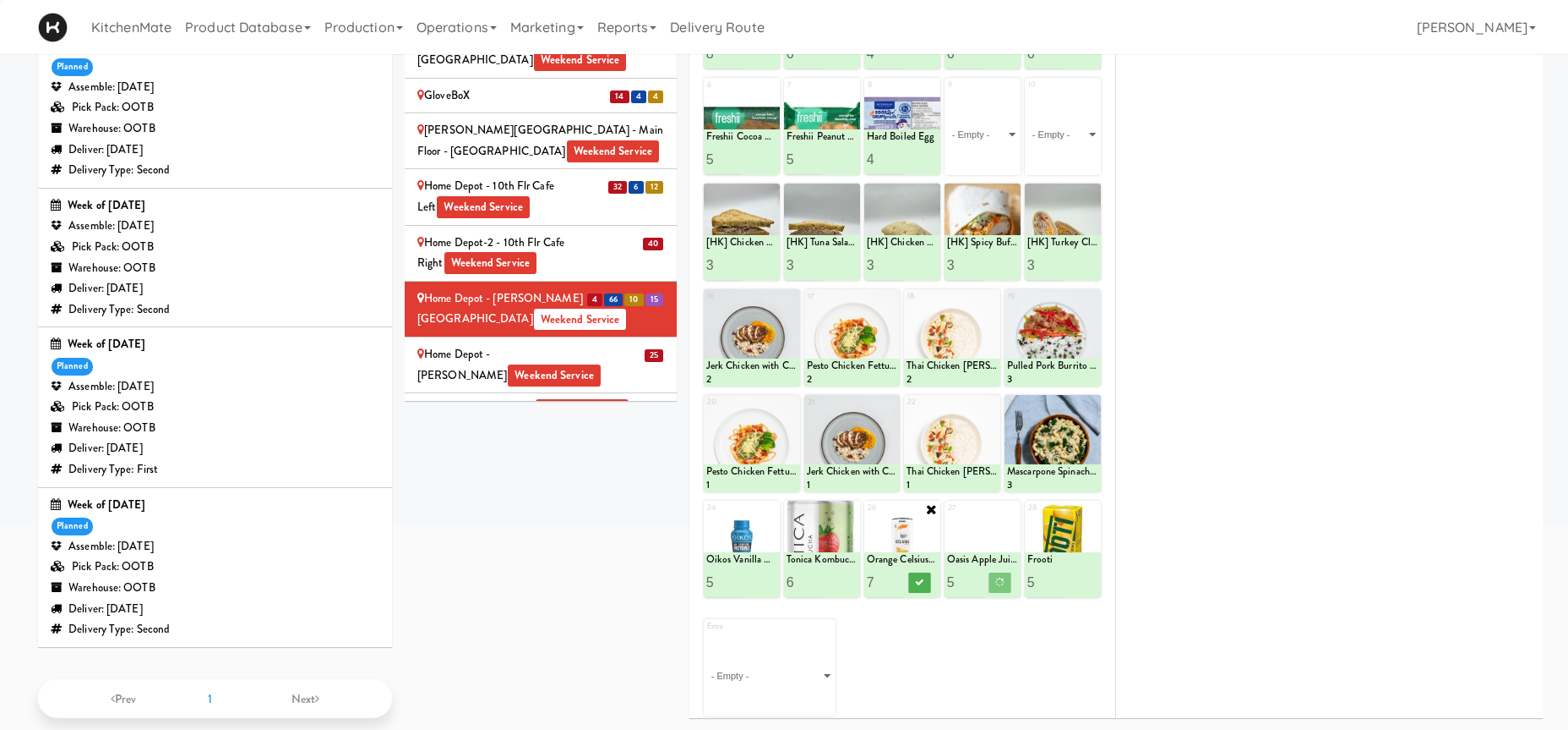
type input "8"
click at [893, 577] on input "8" at bounding box center [884, 582] width 35 height 32
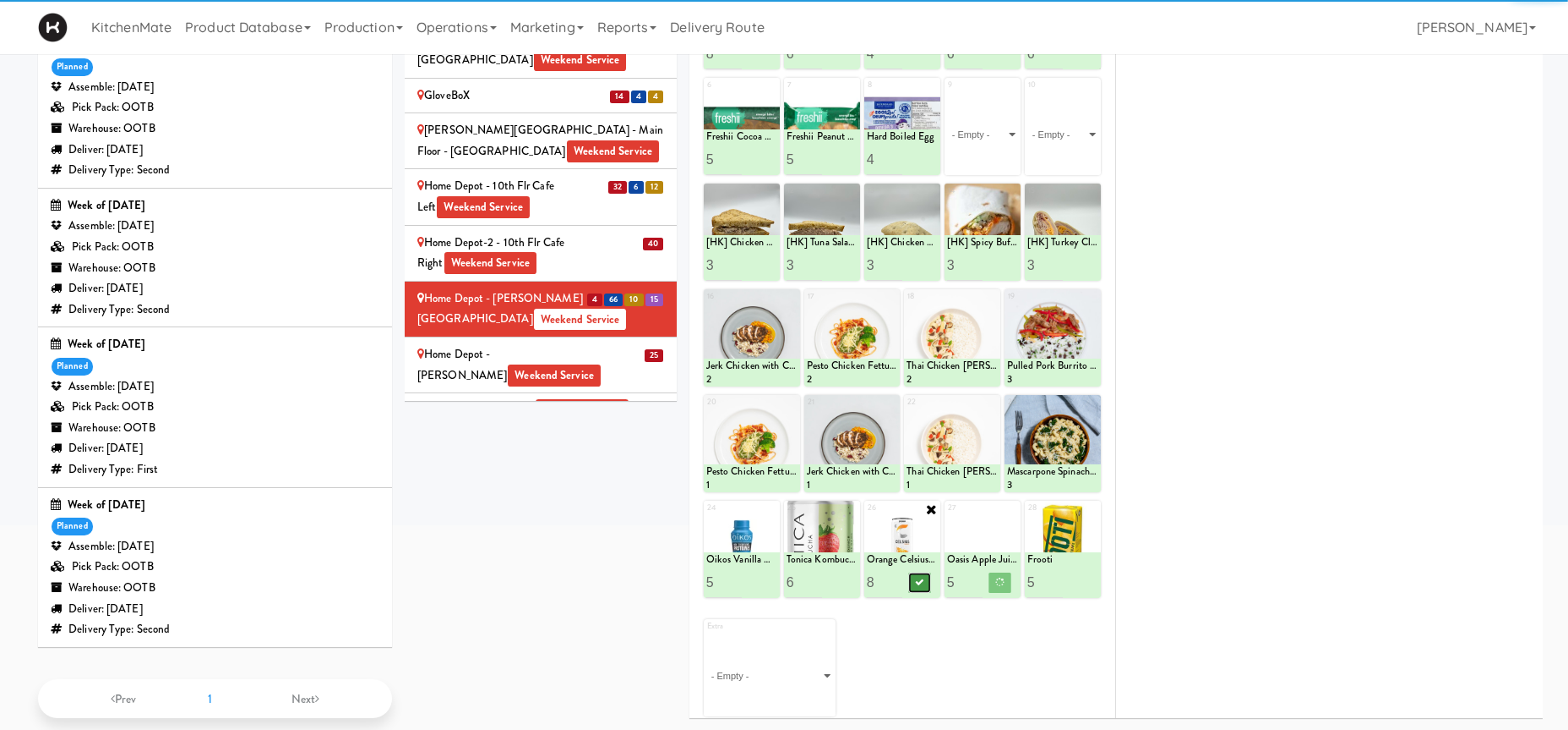
click at [918, 585] on icon at bounding box center [920, 583] width 9 height 10
click at [813, 578] on input "7" at bounding box center [804, 582] width 35 height 32
type input "8"
click at [813, 578] on input "8" at bounding box center [804, 582] width 35 height 32
click at [837, 583] on icon at bounding box center [839, 583] width 9 height 10
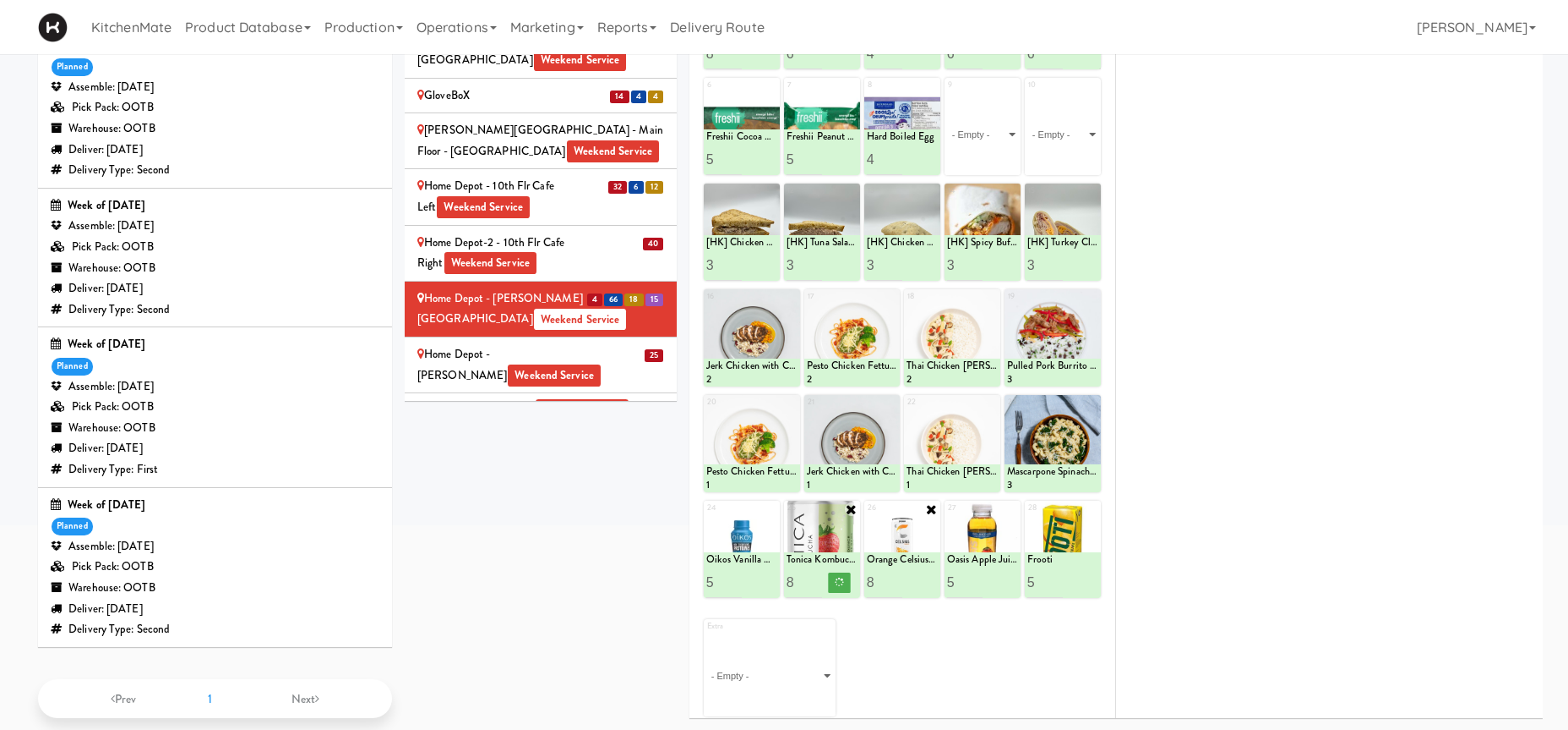
click at [594, 344] on div "Home Depot - Vaughn DC Weekend Service" at bounding box center [541, 365] width 247 height 41
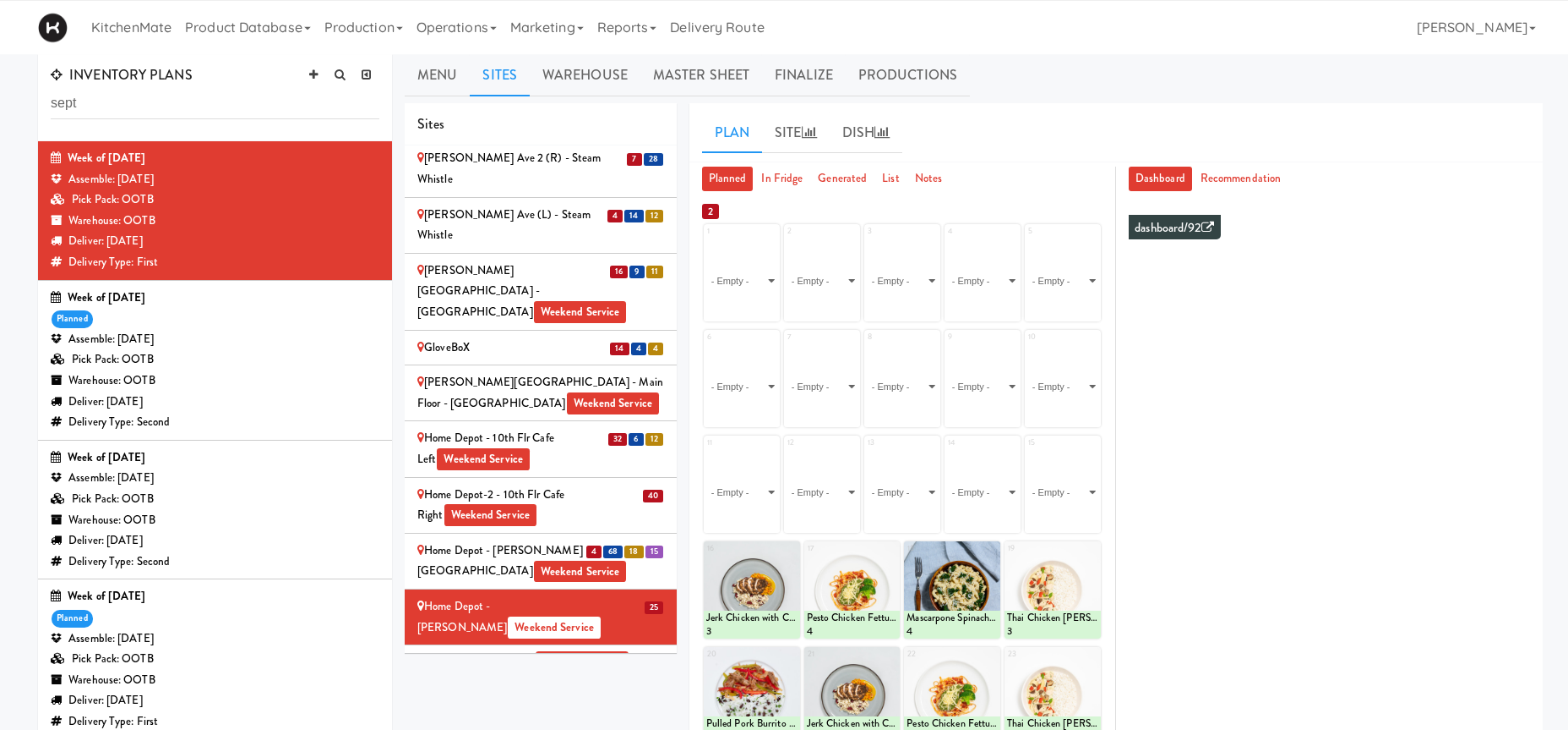
scroll to position [0, 0]
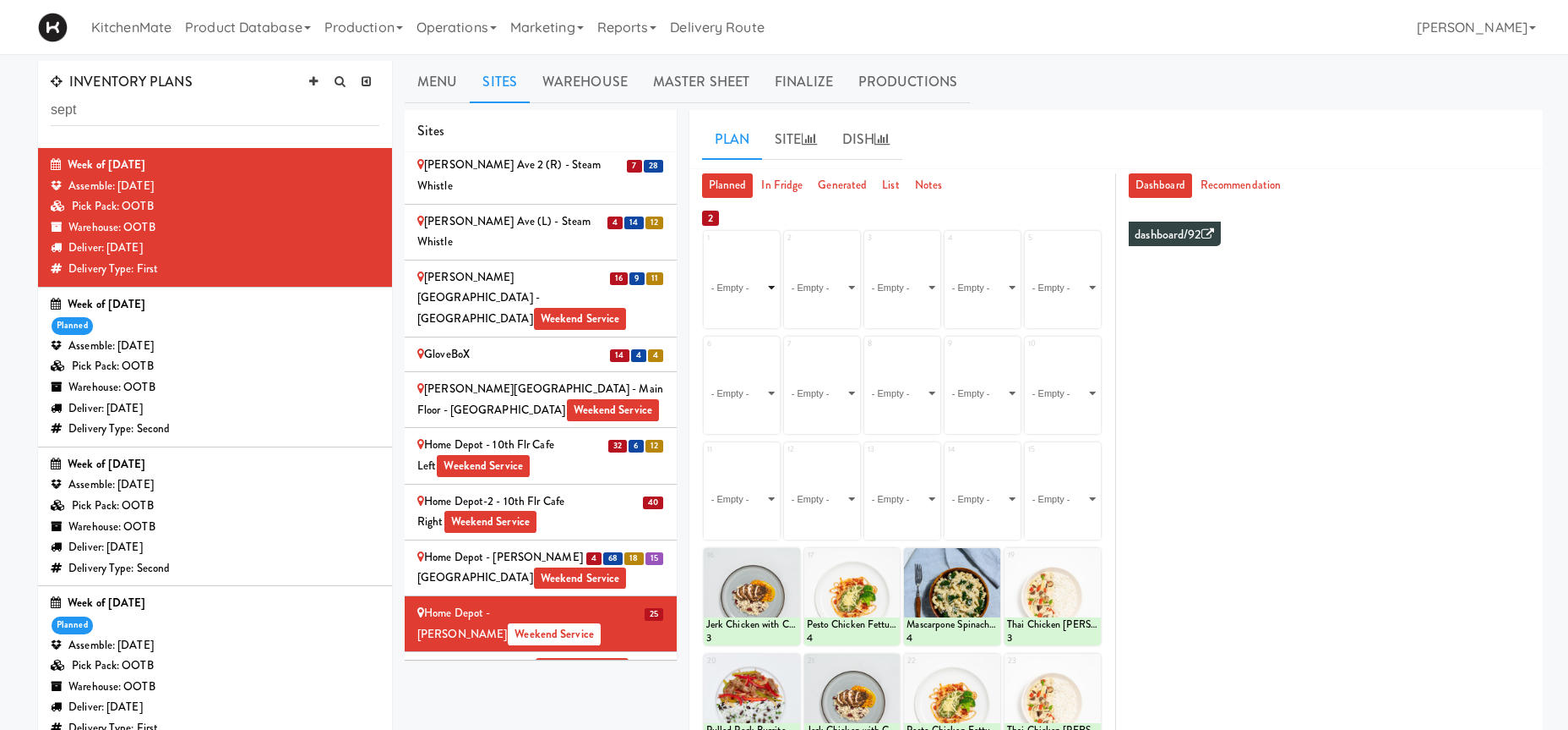
click at [707, 247] on select "- Empty - Activia Probiotic Peach Mango Smoothie Coca Cola Diet Coke Frooti Fuz…" at bounding box center [742, 287] width 71 height 81
click option "Roasted Red Pepper Hummus with Crackers" at bounding box center [0, 0] width 0 height 0
click at [730, 312] on input "2" at bounding box center [724, 312] width 35 height 32
type input "3"
click at [730, 312] on input "3" at bounding box center [724, 312] width 35 height 32
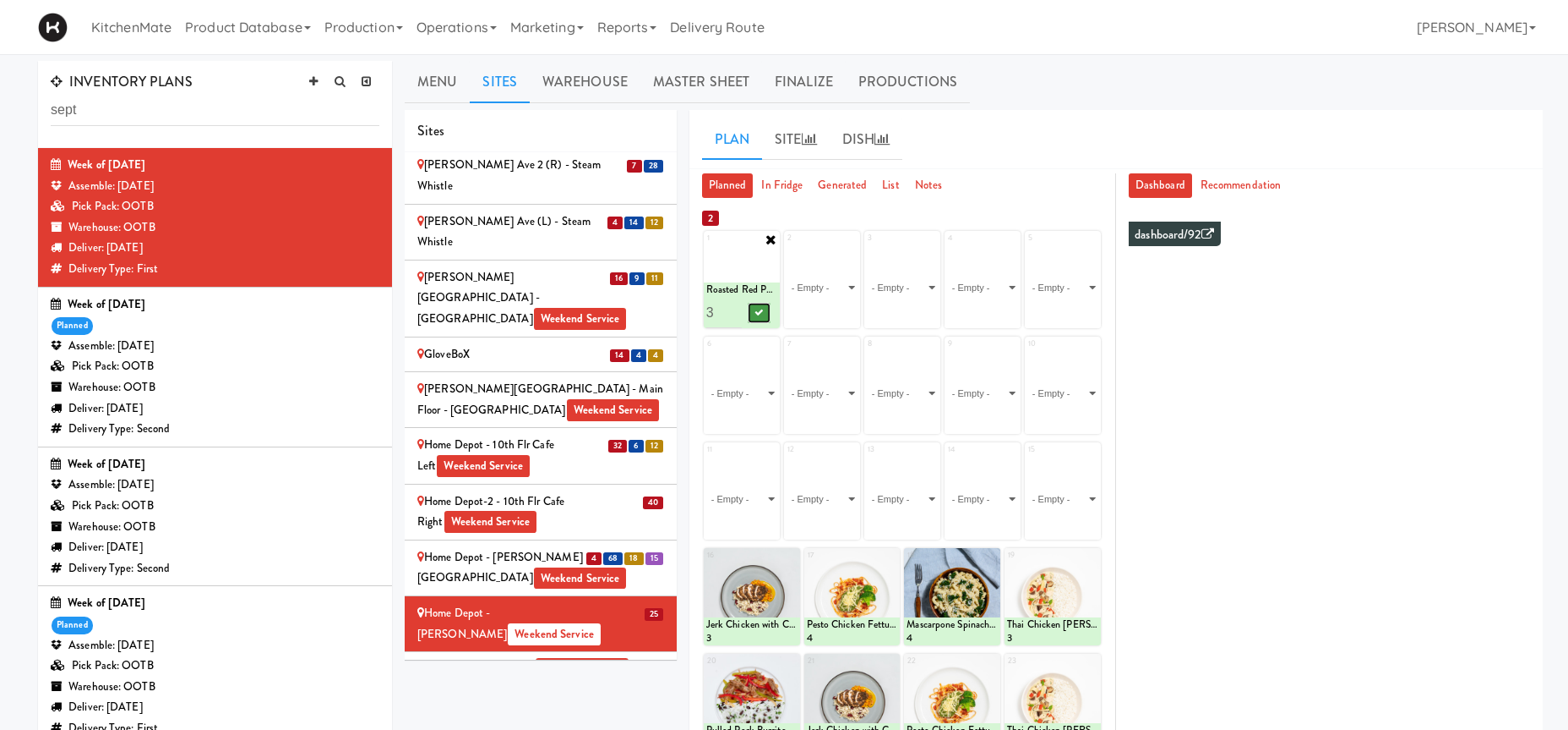
click at [757, 312] on icon at bounding box center [758, 313] width 9 height 10
click at [747, 398] on select "- Empty - Activia Probiotic Peach Mango Smoothie Coca Cola Diet Coke Frooti Fuz…" at bounding box center [742, 392] width 71 height 81
click option "Freshii Cocoa Energii Bites" at bounding box center [0, 0] width 0 height 0
click at [729, 413] on input "2" at bounding box center [724, 418] width 35 height 32
click at [730, 413] on input "3" at bounding box center [724, 418] width 35 height 32
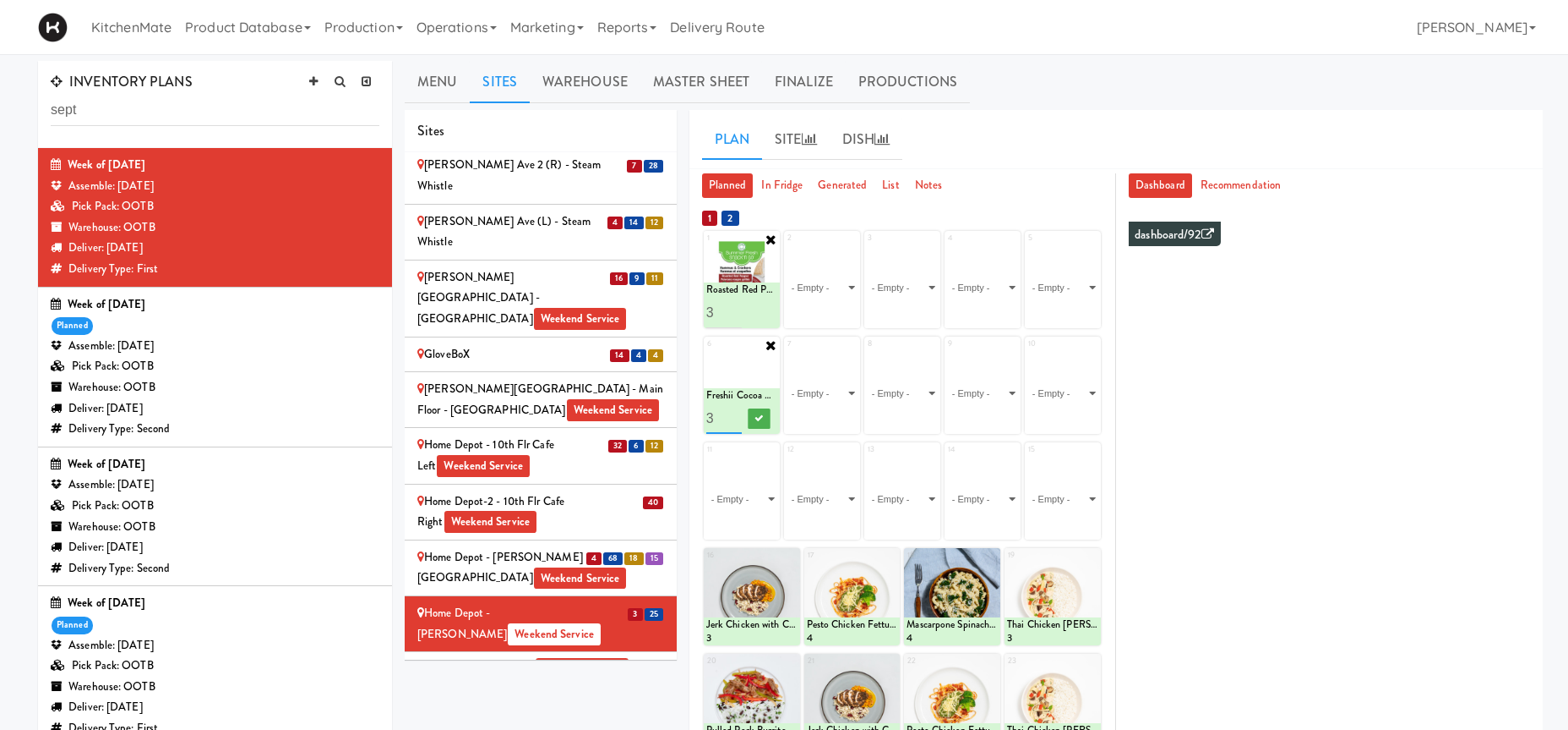
type input "4"
click at [732, 414] on input "4" at bounding box center [724, 418] width 35 height 32
click at [763, 416] on icon at bounding box center [758, 418] width 9 height 10
click at [1077, 397] on select "- Empty - Activia Probiotic Peach Mango Smoothie Coca Cola Diet Coke Frooti Fuz…" at bounding box center [1063, 392] width 71 height 81
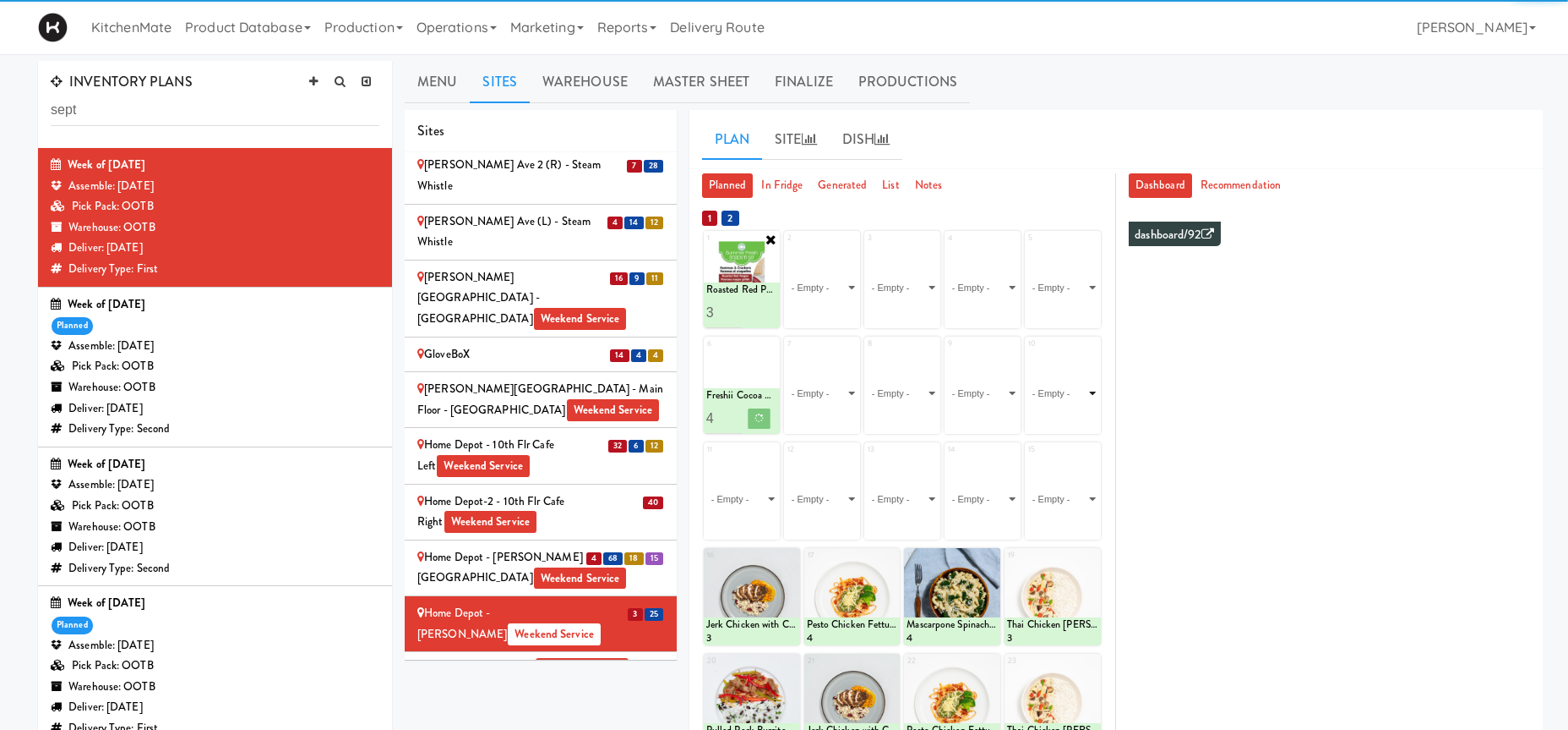
click at [1078, 392] on select "- Empty - Activia Probiotic Peach Mango Smoothie Coca Cola Diet Coke Frooti Fuz…" at bounding box center [1063, 392] width 71 height 81
click at [1063, 389] on select "- Empty - Activia Probiotic Peach Mango Smoothie Coca Cola Diet Coke Frooti Fuz…" at bounding box center [1063, 392] width 71 height 81
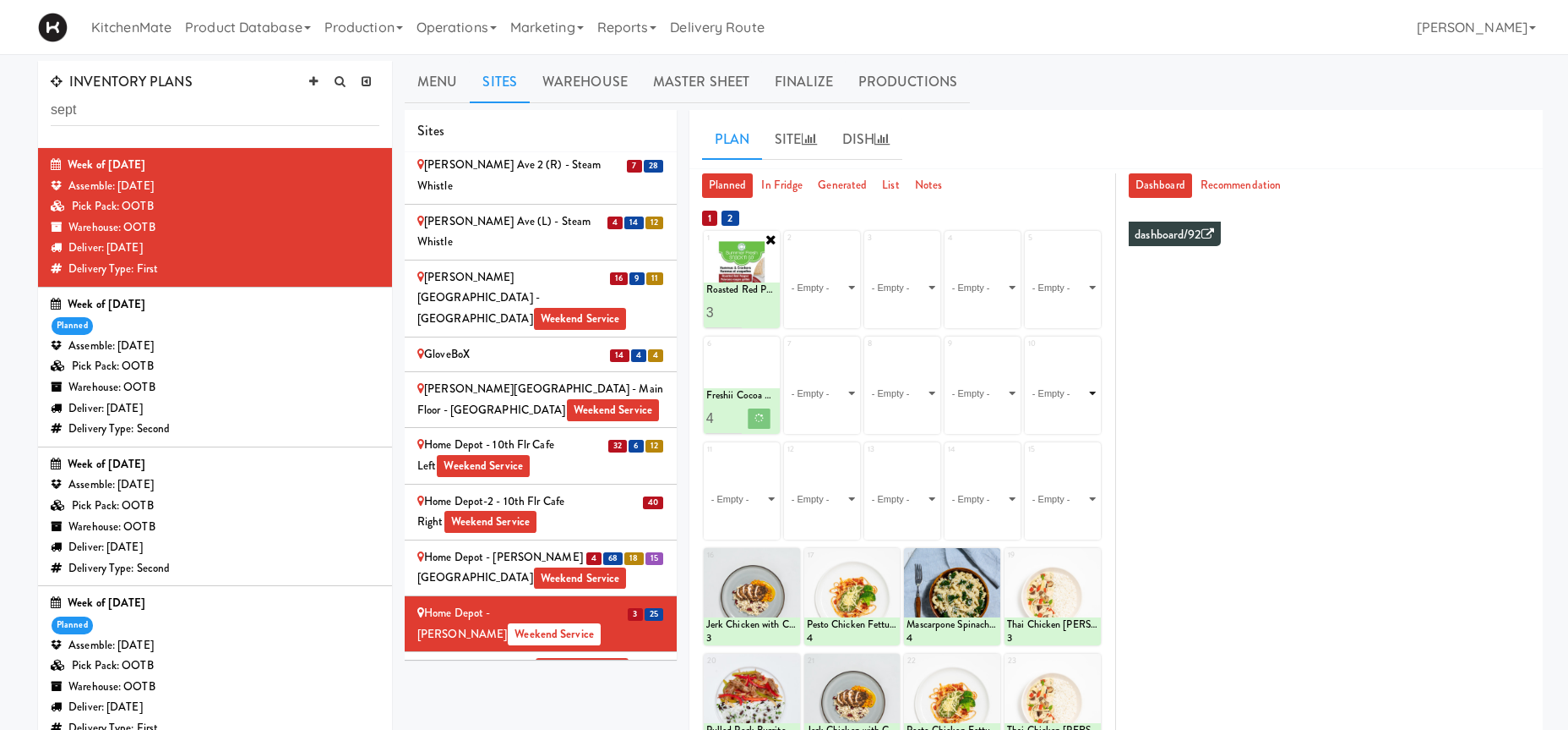
click at [1069, 396] on select "- Empty - Activia Probiotic Peach Mango Smoothie Coca Cola Diet Coke Frooti Fuz…" at bounding box center [1063, 392] width 71 height 81
click at [1057, 398] on select "- Empty - Activia Probiotic Peach Mango Smoothie Coca Cola Diet Coke Frooti Fuz…" at bounding box center [1063, 392] width 71 height 81
click at [1086, 391] on select "- Empty - Activia Probiotic Peach Mango Smoothie Coca Cola Diet Coke Frooti Fuz…" at bounding box center [1063, 392] width 71 height 81
click at [1074, 411] on select "- Empty - Activia Probiotic Peach Mango Smoothie Coca Cola Diet Coke Frooti Fuz…" at bounding box center [1063, 392] width 71 height 81
click at [1050, 394] on select "- Empty - Activia Probiotic Peach Mango Smoothie Coca Cola Diet Coke Frooti Fuz…" at bounding box center [1063, 392] width 71 height 81
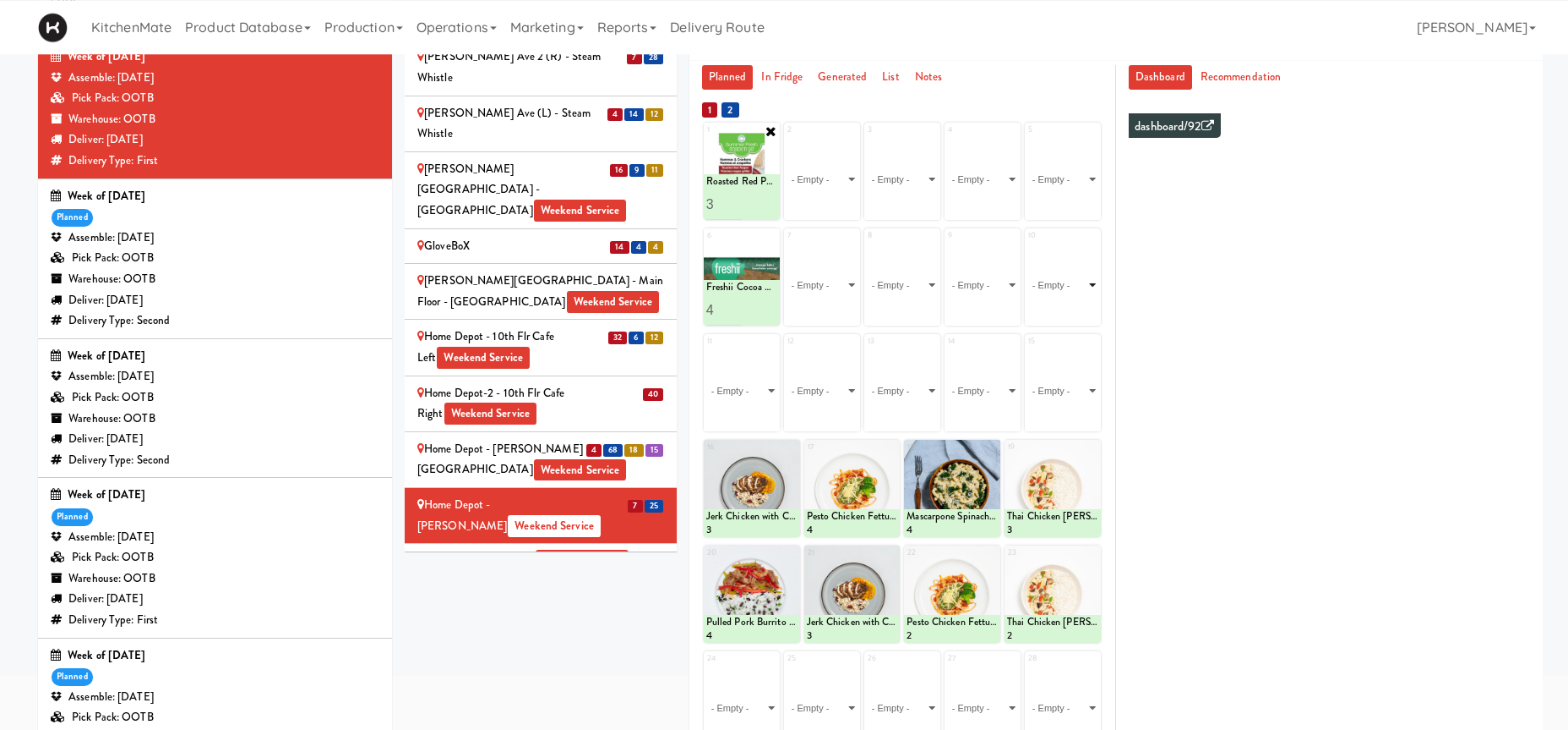
scroll to position [86, 0]
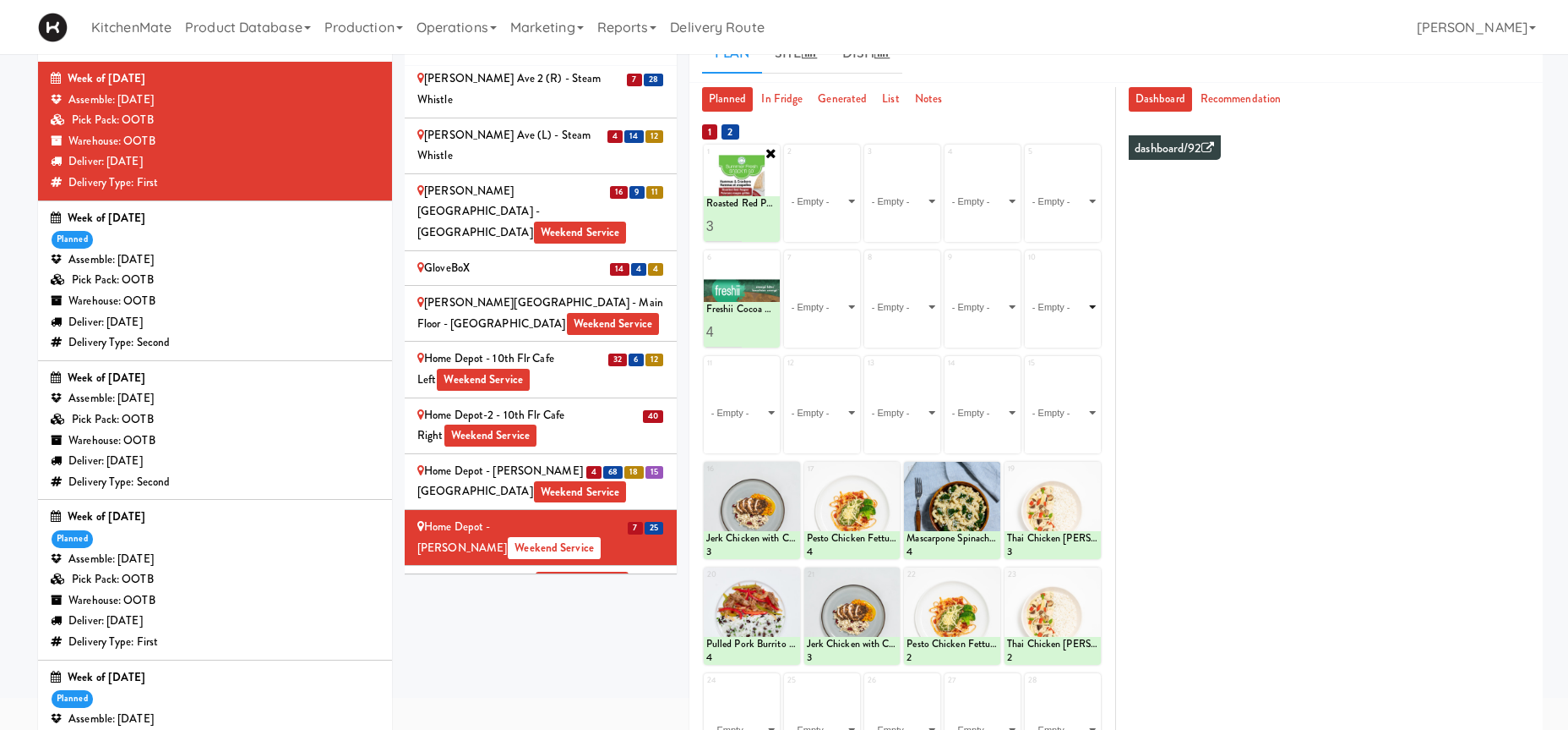
click at [1028, 266] on select "- Empty - Activia Probiotic Peach Mango Smoothie Coca Cola Diet Coke Frooti Fuz…" at bounding box center [1063, 306] width 71 height 81
click option "Grilled Chicken Caesar Salad" at bounding box center [0, 0] width 0 height 0
type input "2"
click at [1059, 327] on input "2" at bounding box center [1045, 331] width 35 height 32
click at [1075, 331] on button at bounding box center [1080, 332] width 22 height 20
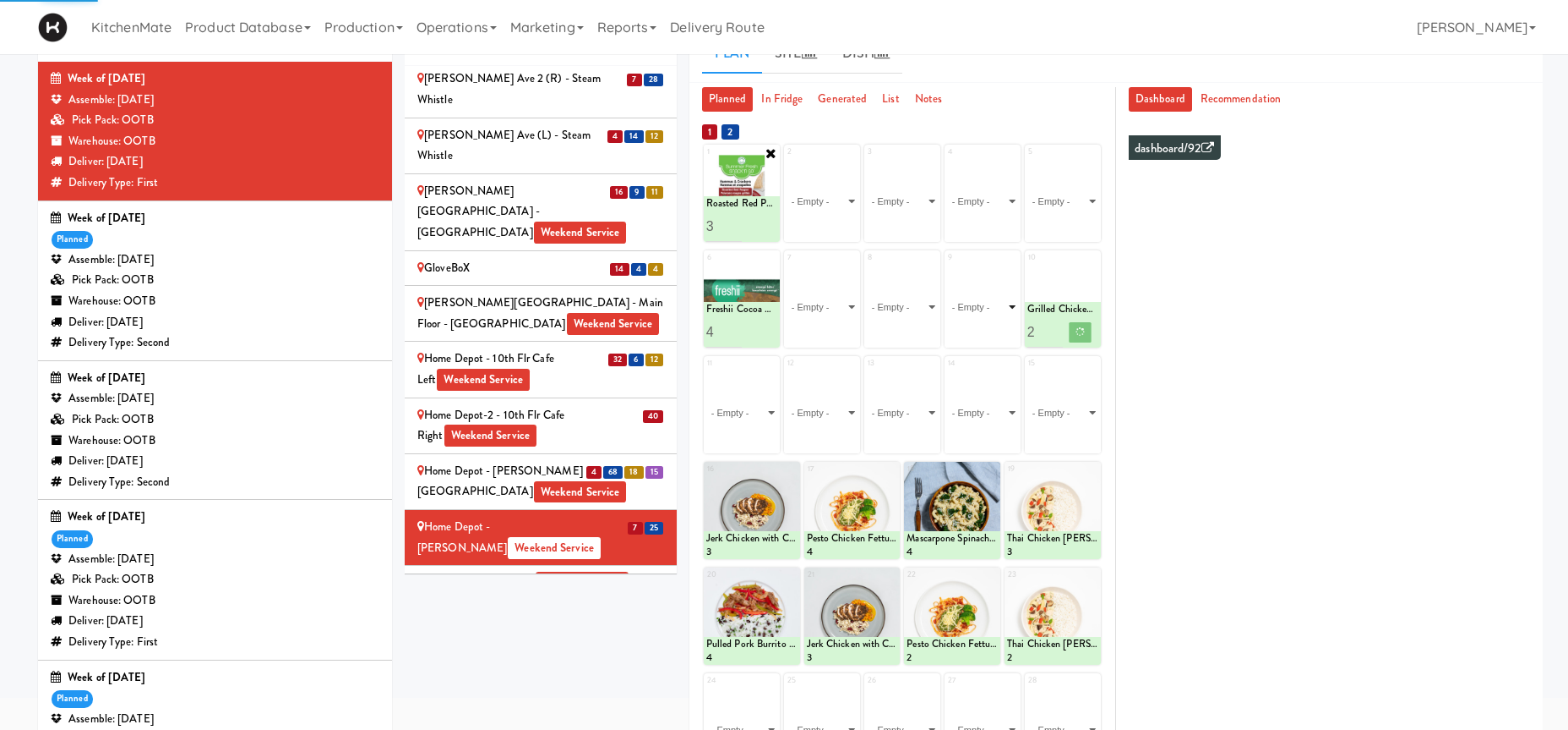
click at [947, 266] on select "- Empty - Activia Probiotic Peach Mango Smoothie Coca Cola Diet Coke Frooti Fuz…" at bounding box center [983, 306] width 71 height 81
click option "Bistro Deli Box" at bounding box center [0, 0] width 0 height 0
type input "2"
click at [971, 326] on input "2" at bounding box center [965, 331] width 35 height 32
click at [1002, 334] on icon at bounding box center [1000, 332] width 9 height 10
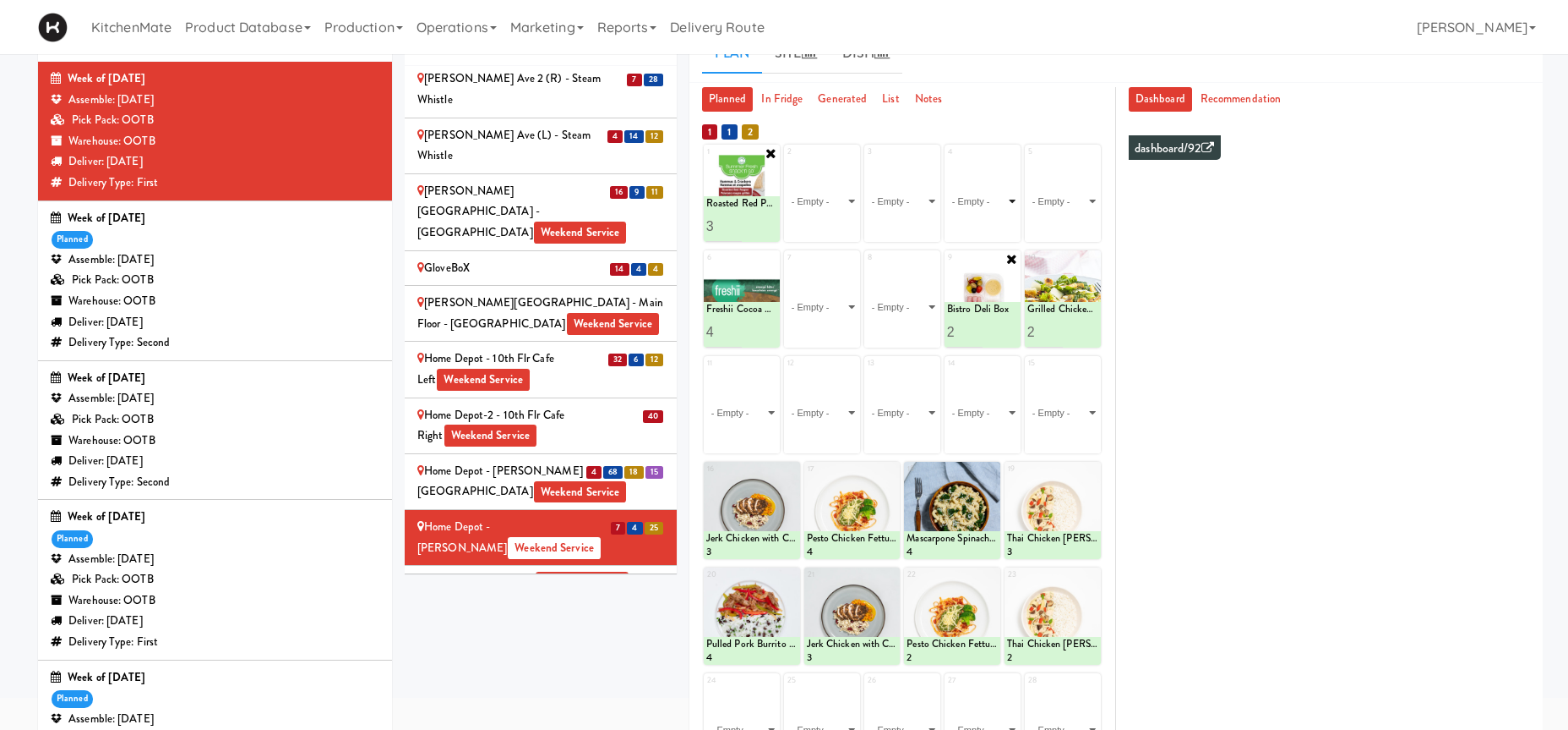
click at [947, 161] on select "- Empty - Activia Probiotic Peach Mango Smoothie Coca Cola Diet Coke Frooti Fuz…" at bounding box center [983, 201] width 71 height 81
click option "Chocolate Chip Loaf Cake" at bounding box center [0, 0] width 0 height 0
click at [973, 222] on input "2" at bounding box center [965, 226] width 35 height 32
click at [973, 222] on input "3" at bounding box center [965, 226] width 35 height 32
type input "4"
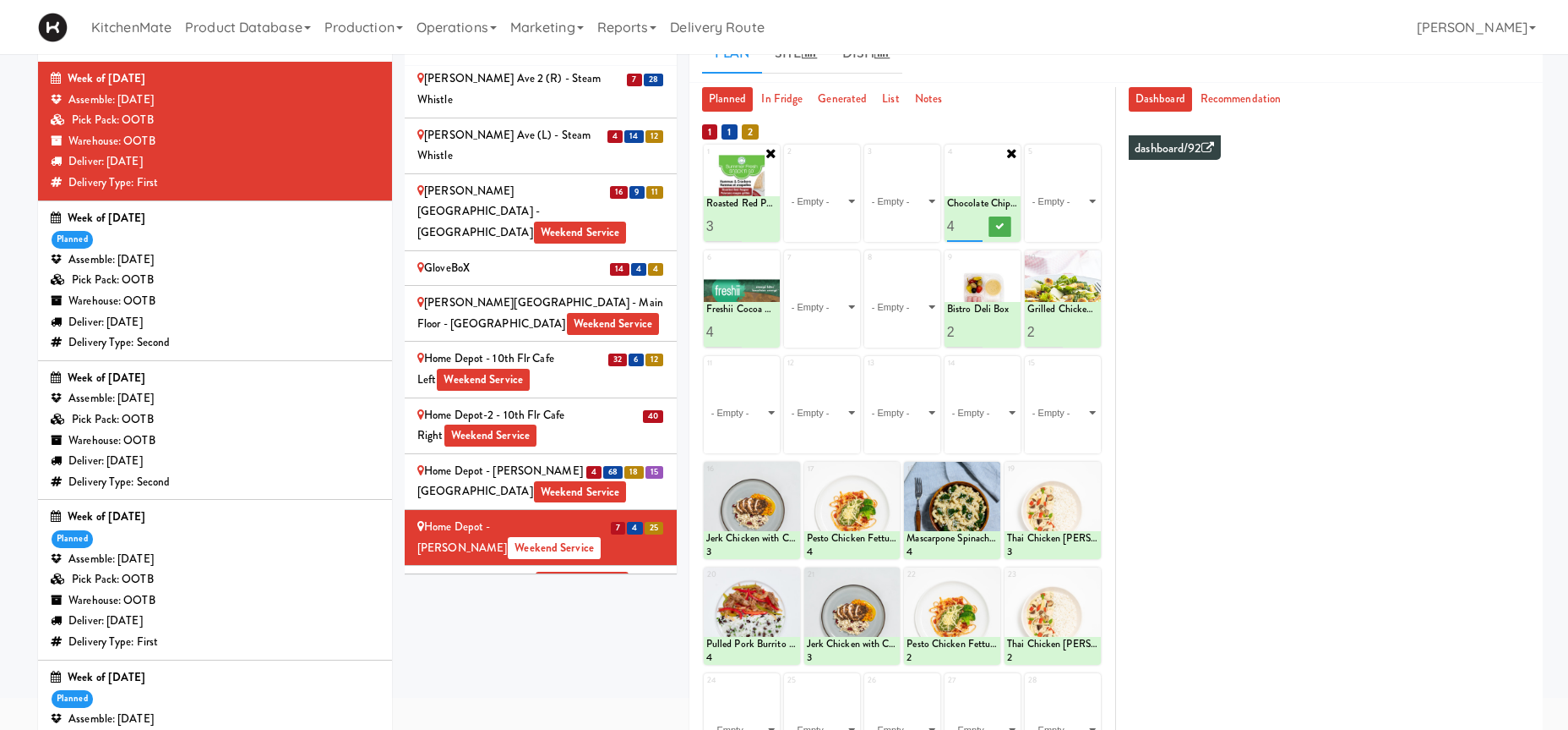
click at [973, 222] on input "4" at bounding box center [965, 226] width 35 height 32
click at [999, 226] on icon at bounding box center [1000, 227] width 9 height 10
click at [1064, 200] on select "- Empty - Activia Probiotic Peach Mango Smoothie Coca Cola Diet Coke Frooti Fuz…" at bounding box center [1063, 201] width 71 height 81
click option "Marble Loaf Cake" at bounding box center [0, 0] width 0 height 0
click at [1056, 223] on input "1" at bounding box center [1045, 226] width 35 height 32
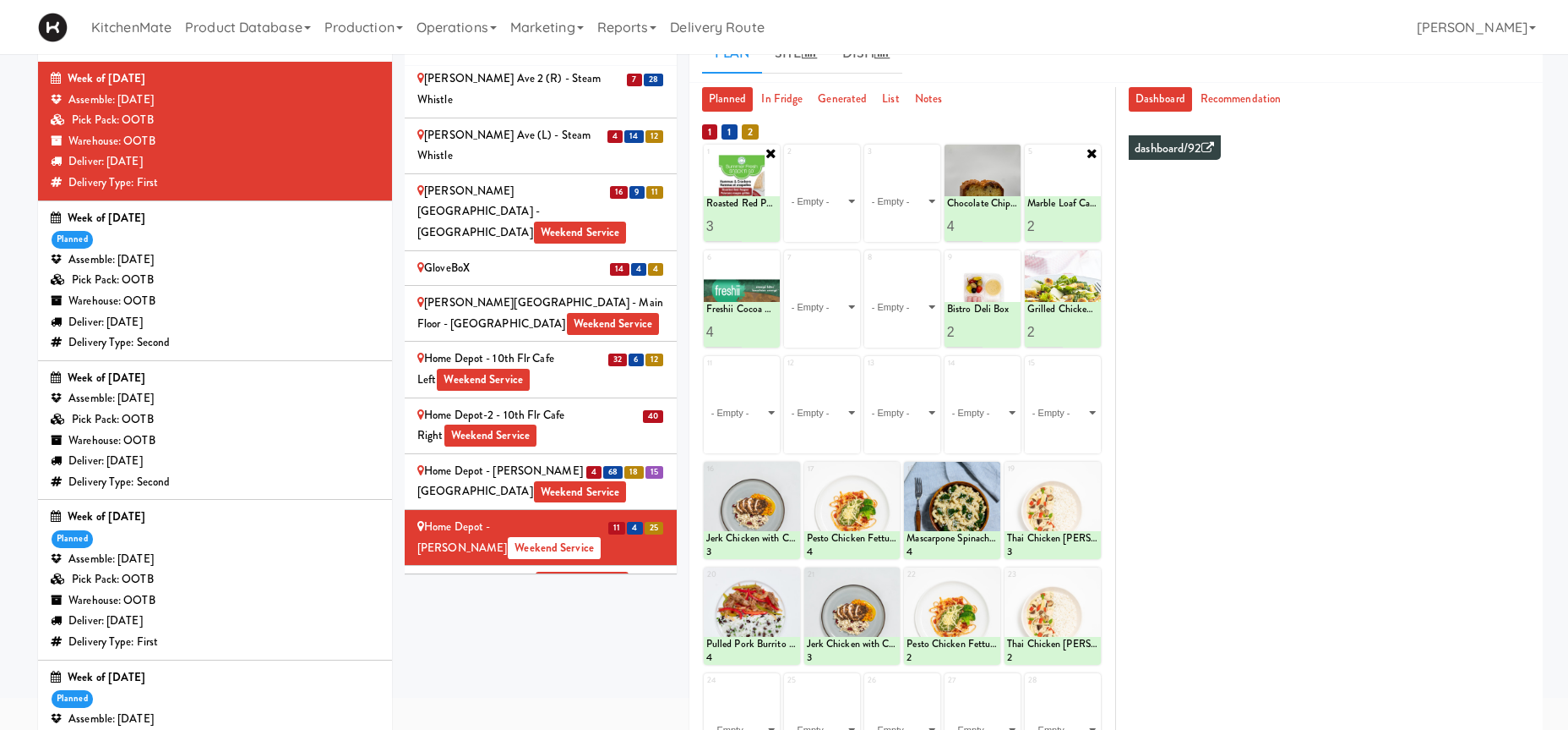
click at [1056, 223] on input "2" at bounding box center [1045, 226] width 35 height 32
click at [1056, 223] on input "3" at bounding box center [1045, 226] width 35 height 32
type input "4"
click at [1056, 223] on input "4" at bounding box center [1045, 226] width 35 height 32
click at [1079, 229] on icon at bounding box center [1080, 227] width 9 height 10
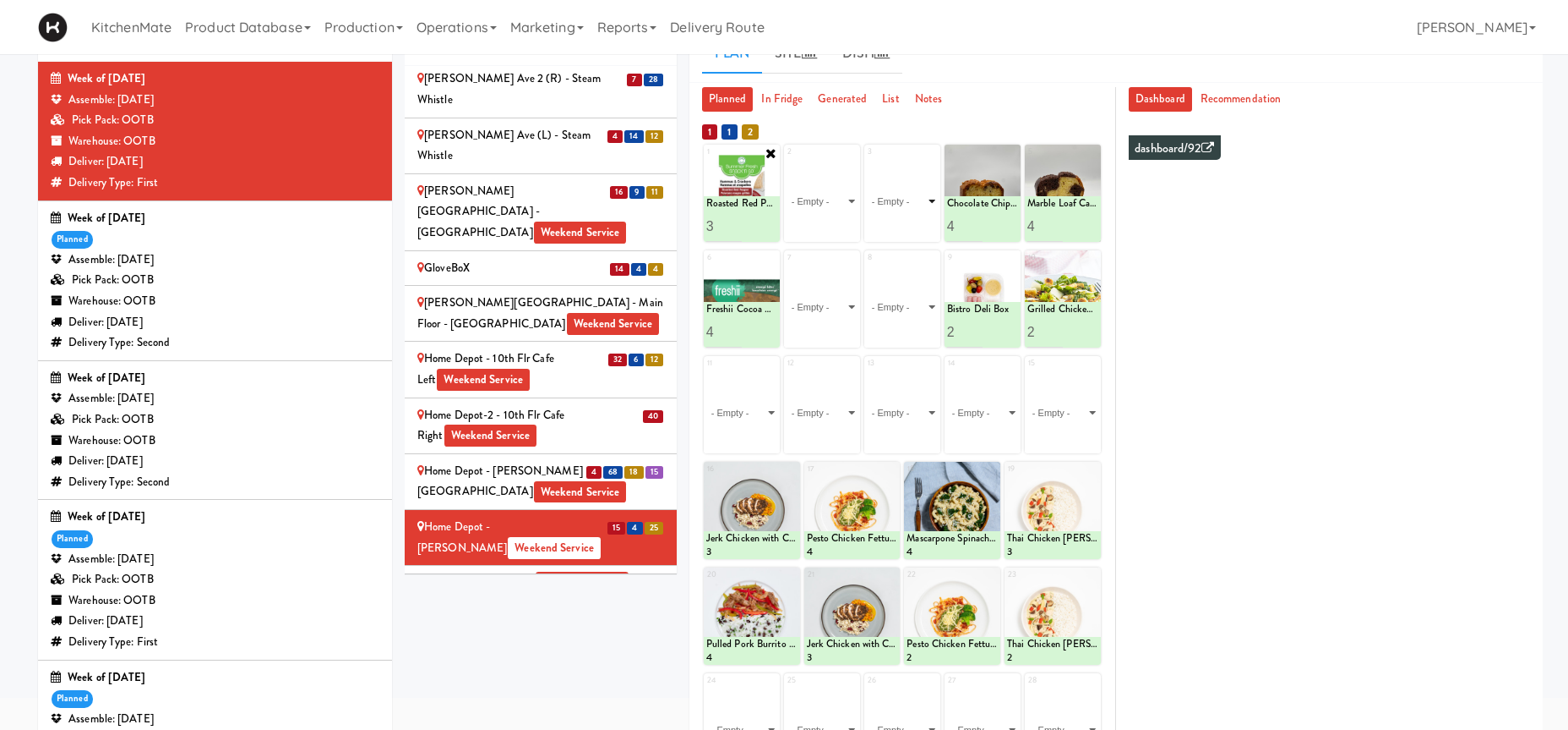
click at [867, 161] on select "- Empty - Activia Probiotic Peach Mango Smoothie Coca Cola Diet Coke Frooti Fuz…" at bounding box center [903, 201] width 71 height 81
click option "Patty King Beef Patty" at bounding box center [0, 0] width 0 height 0
click at [893, 221] on input "2" at bounding box center [884, 226] width 35 height 32
click at [893, 221] on input "3" at bounding box center [884, 226] width 35 height 32
type input "4"
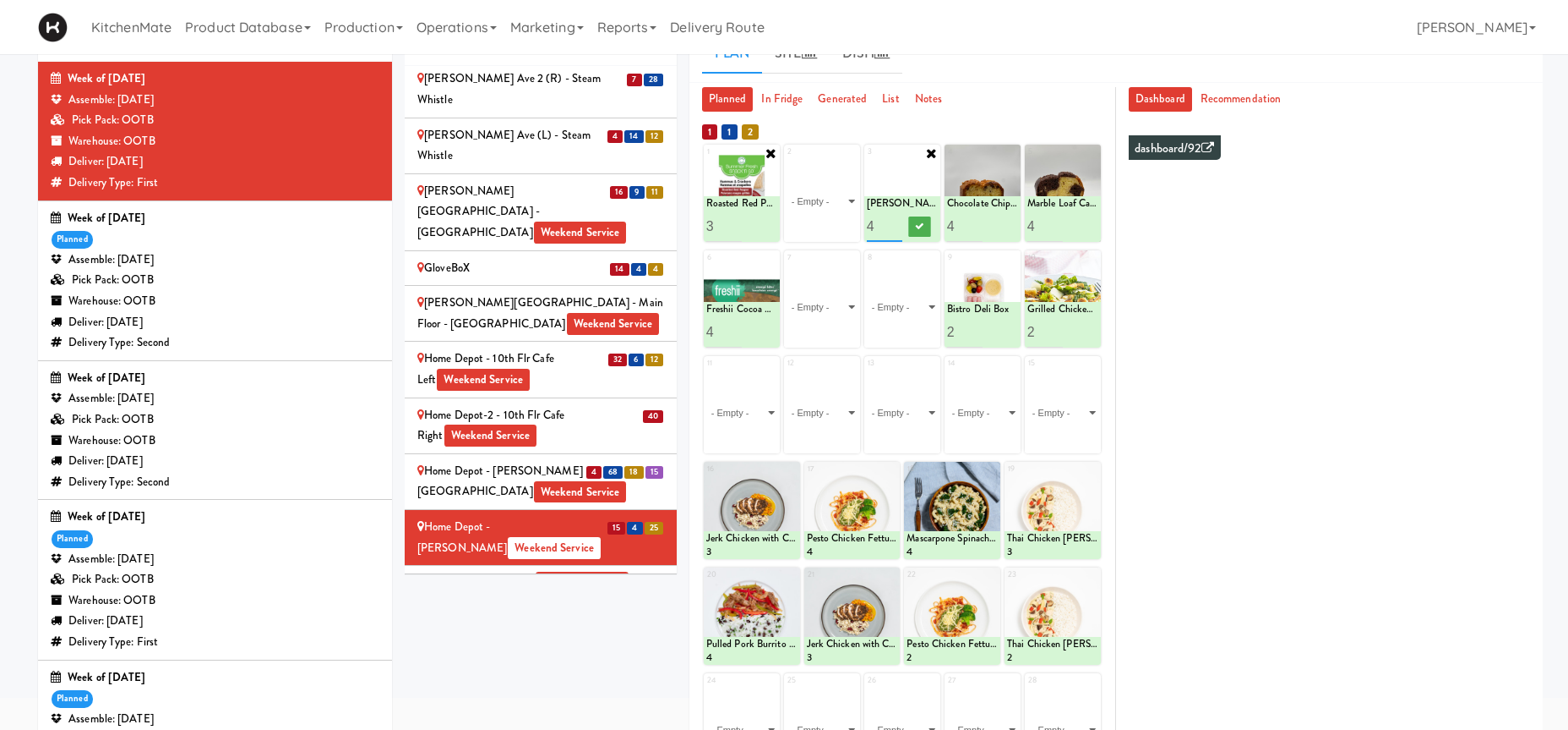
click at [893, 221] on input "4" at bounding box center [884, 226] width 35 height 32
click at [918, 228] on icon at bounding box center [920, 227] width 9 height 10
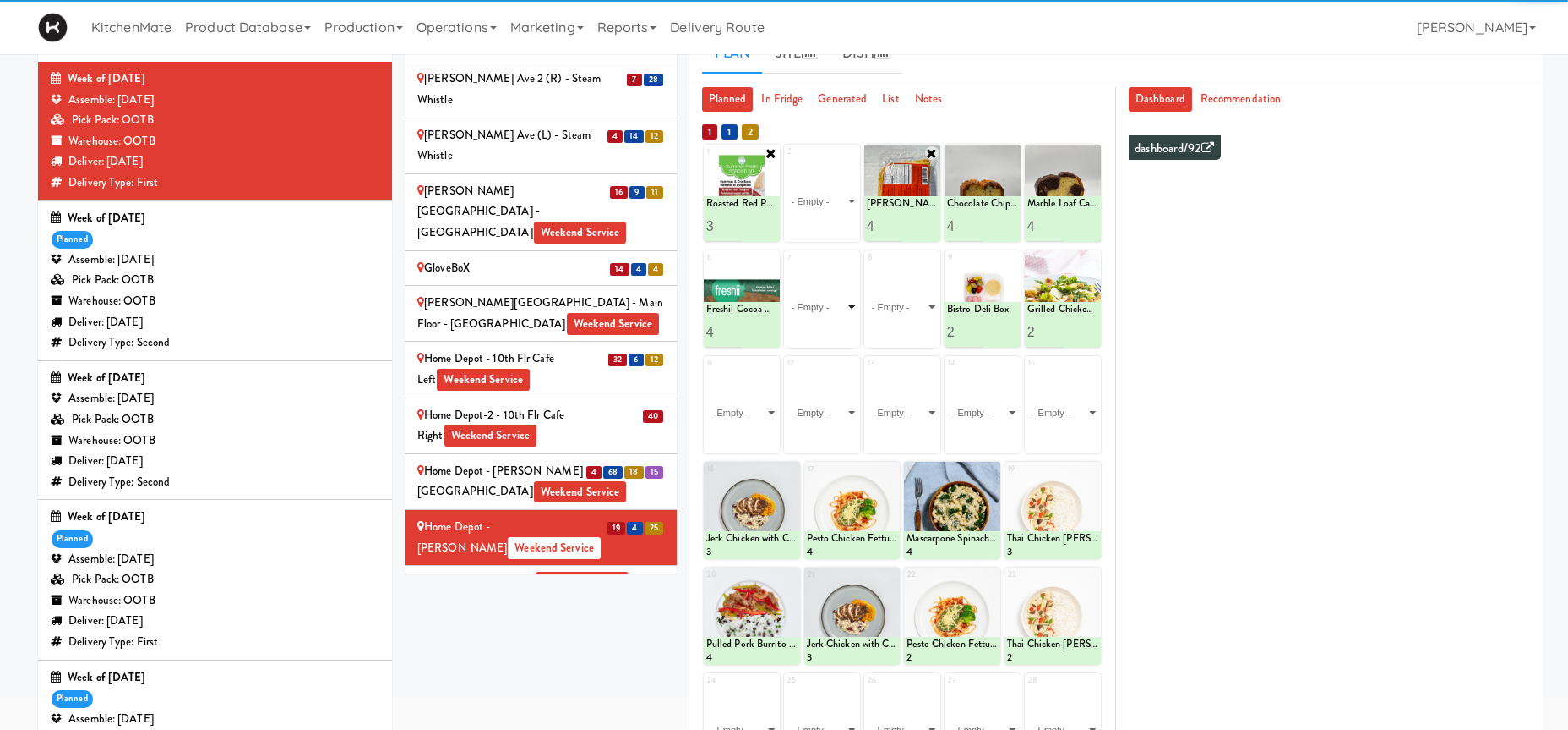
click at [832, 321] on select "- Empty - Activia Probiotic Peach Mango Smoothie Coca Cola Diet Coke Frooti Fuz…" at bounding box center [822, 306] width 71 height 81
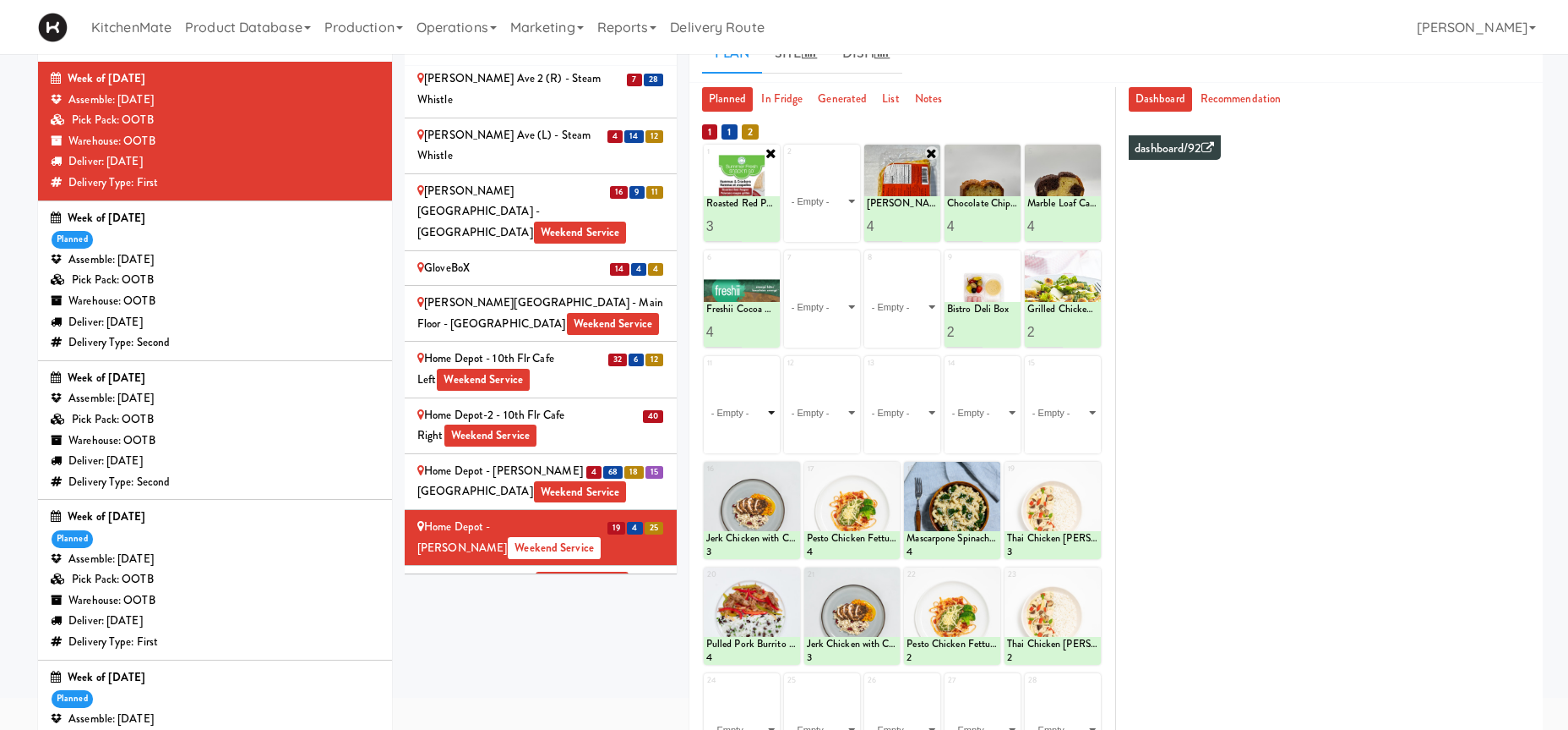
click at [707, 372] on select "- Empty - Activia Probiotic Peach Mango Smoothie Coca Cola Diet Coke Frooti Fuz…" at bounding box center [742, 412] width 71 height 81
click at [746, 410] on select "- Empty - Activia Probiotic Peach Mango Smoothie Coca Cola Diet Coke Frooti Fuz…" at bounding box center [742, 412] width 71 height 81
click at [707, 372] on select "- Empty - Activia Probiotic Peach Mango Smoothie Coca Cola Diet Coke Frooti Fuz…" at bounding box center [742, 412] width 71 height 81
click option "[HK] Chicken Salad on Multigrain" at bounding box center [0, 0] width 0 height 0
click at [732, 434] on input "2" at bounding box center [724, 437] width 35 height 32
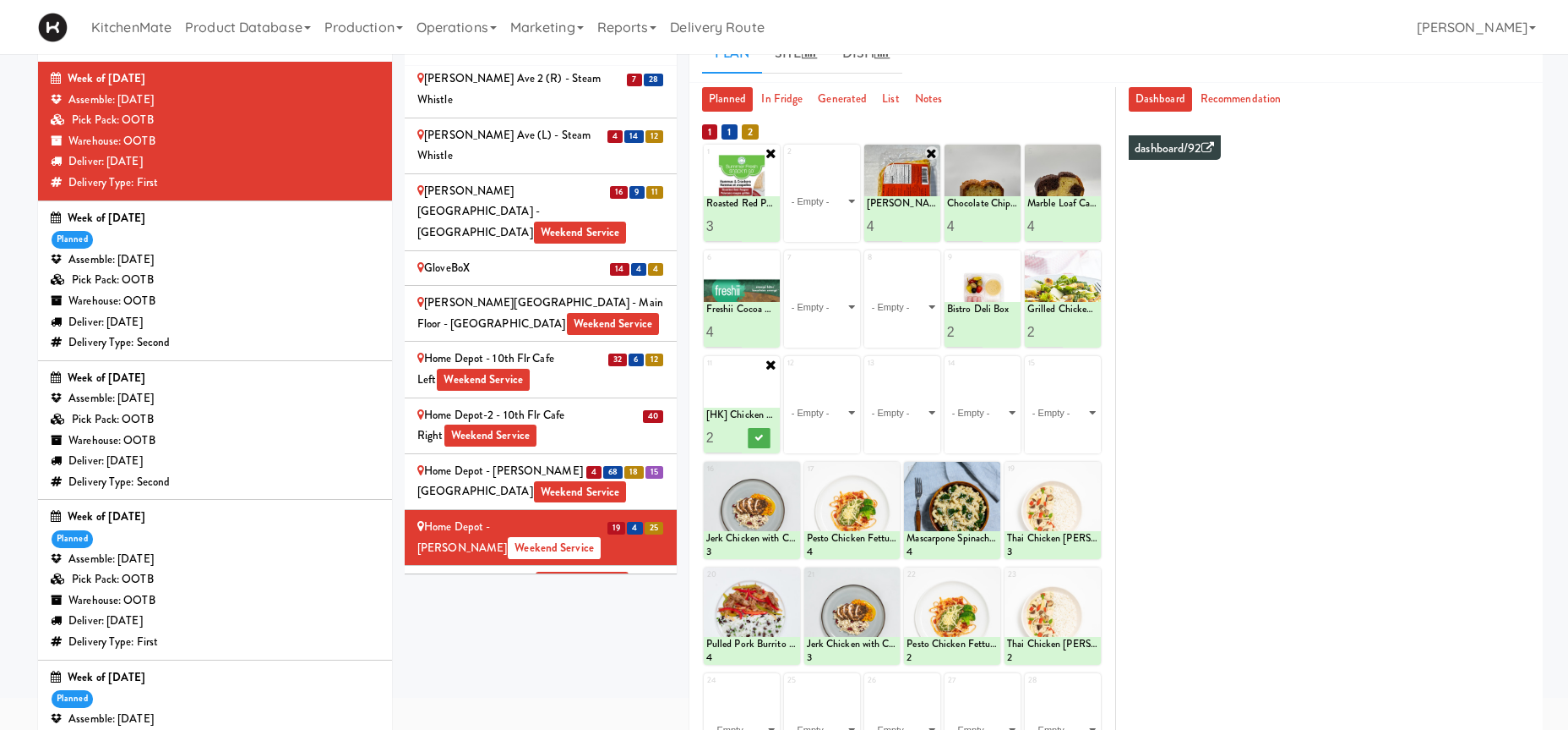
type input "3"
click at [732, 434] on input "3" at bounding box center [724, 437] width 35 height 32
click at [755, 438] on icon at bounding box center [758, 437] width 9 height 10
click at [817, 409] on select "- Empty - Activia Probiotic Peach Mango Smoothie Coca Cola Diet Coke Frooti Fuz…" at bounding box center [822, 412] width 71 height 81
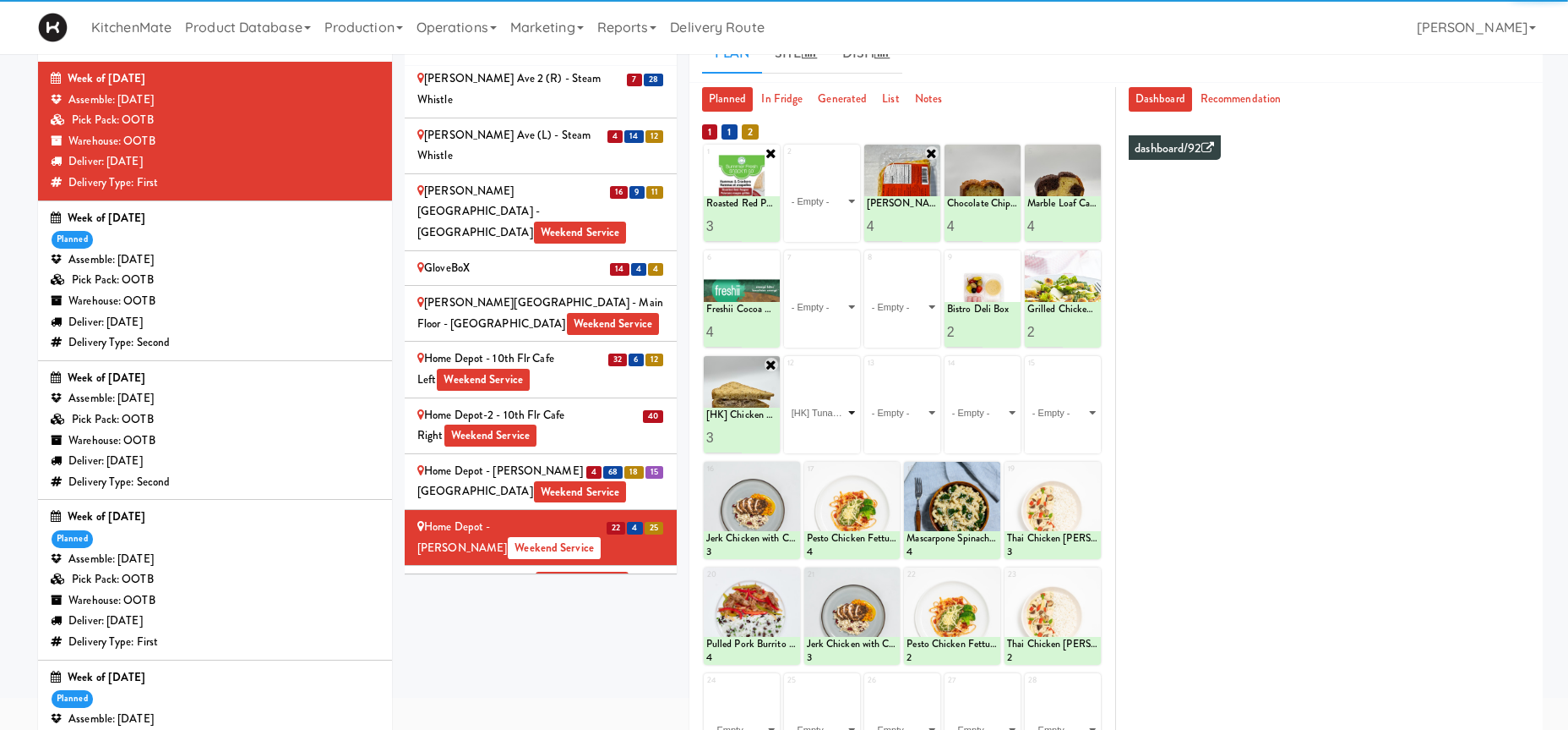
click option "[HK] Tuna Salad on Multigrain" at bounding box center [0, 0] width 0 height 0
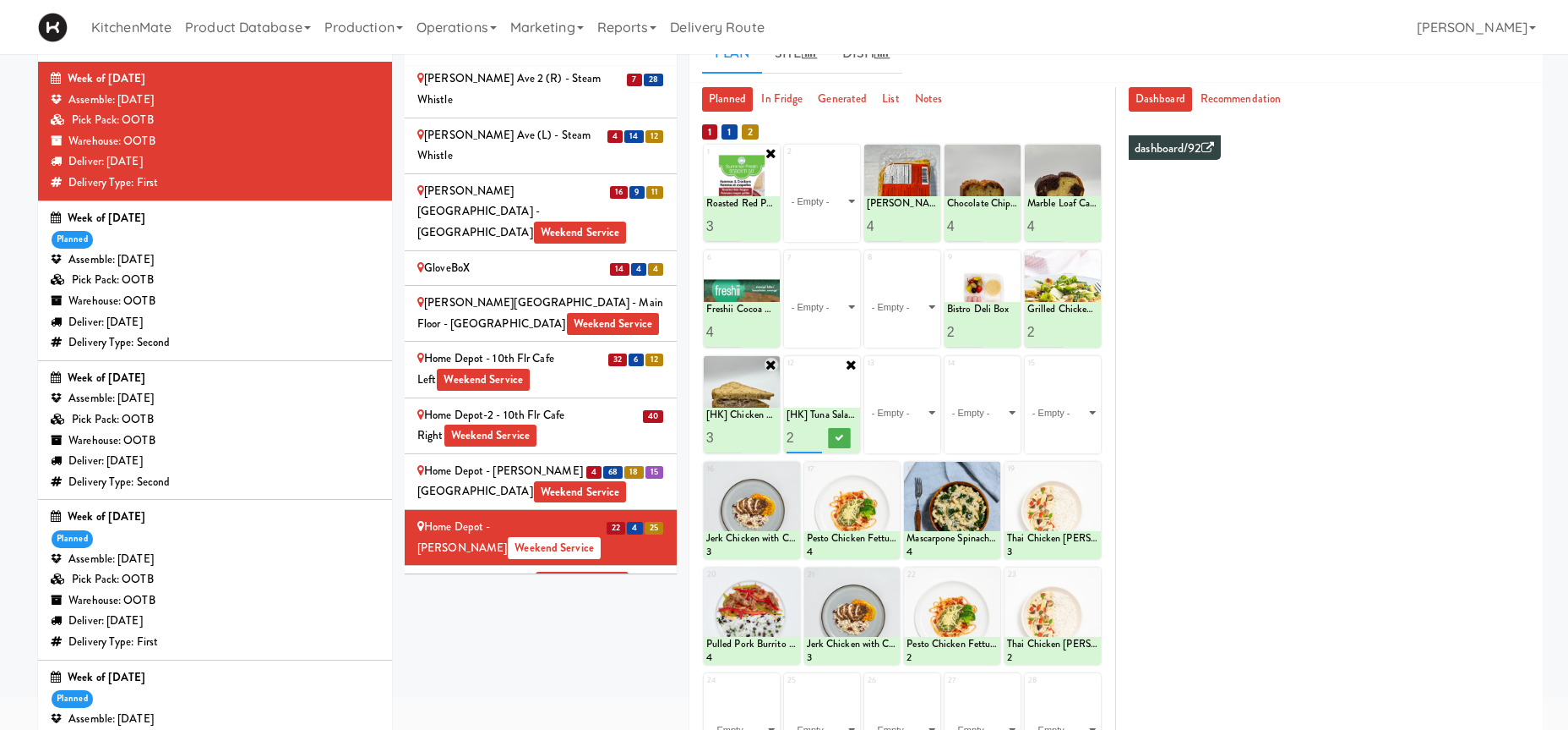
click at [814, 432] on input "2" at bounding box center [804, 437] width 35 height 32
click at [814, 432] on input "3" at bounding box center [804, 437] width 35 height 32
click at [814, 432] on input "4" at bounding box center [804, 437] width 35 height 32
type input "3"
click at [817, 439] on input "3" at bounding box center [804, 437] width 35 height 32
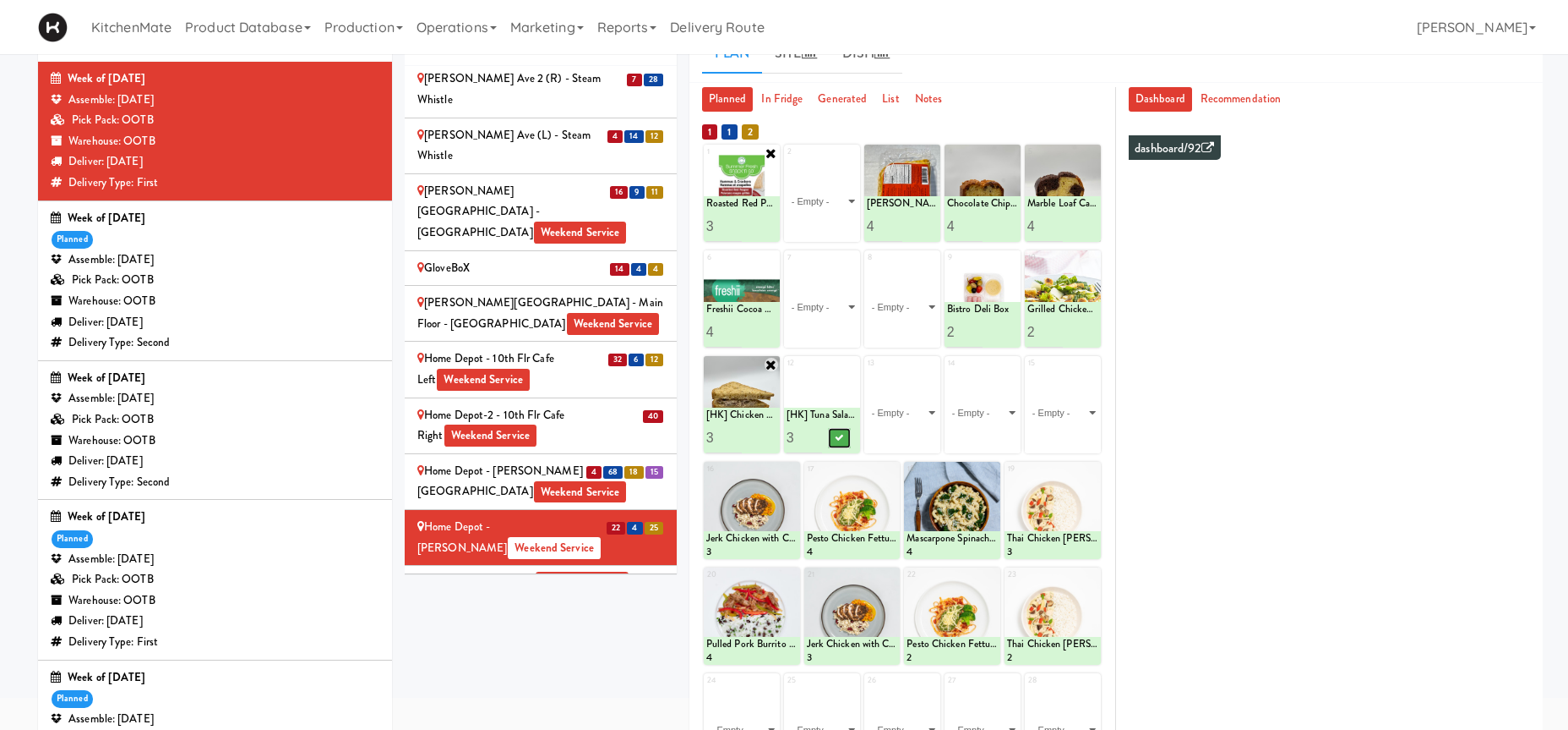
click at [838, 436] on icon at bounding box center [839, 437] width 9 height 10
click at [922, 413] on select "- Empty - Activia Probiotic Peach Mango Smoothie Coca Cola Diet Coke Frooti Fuz…" at bounding box center [903, 412] width 71 height 81
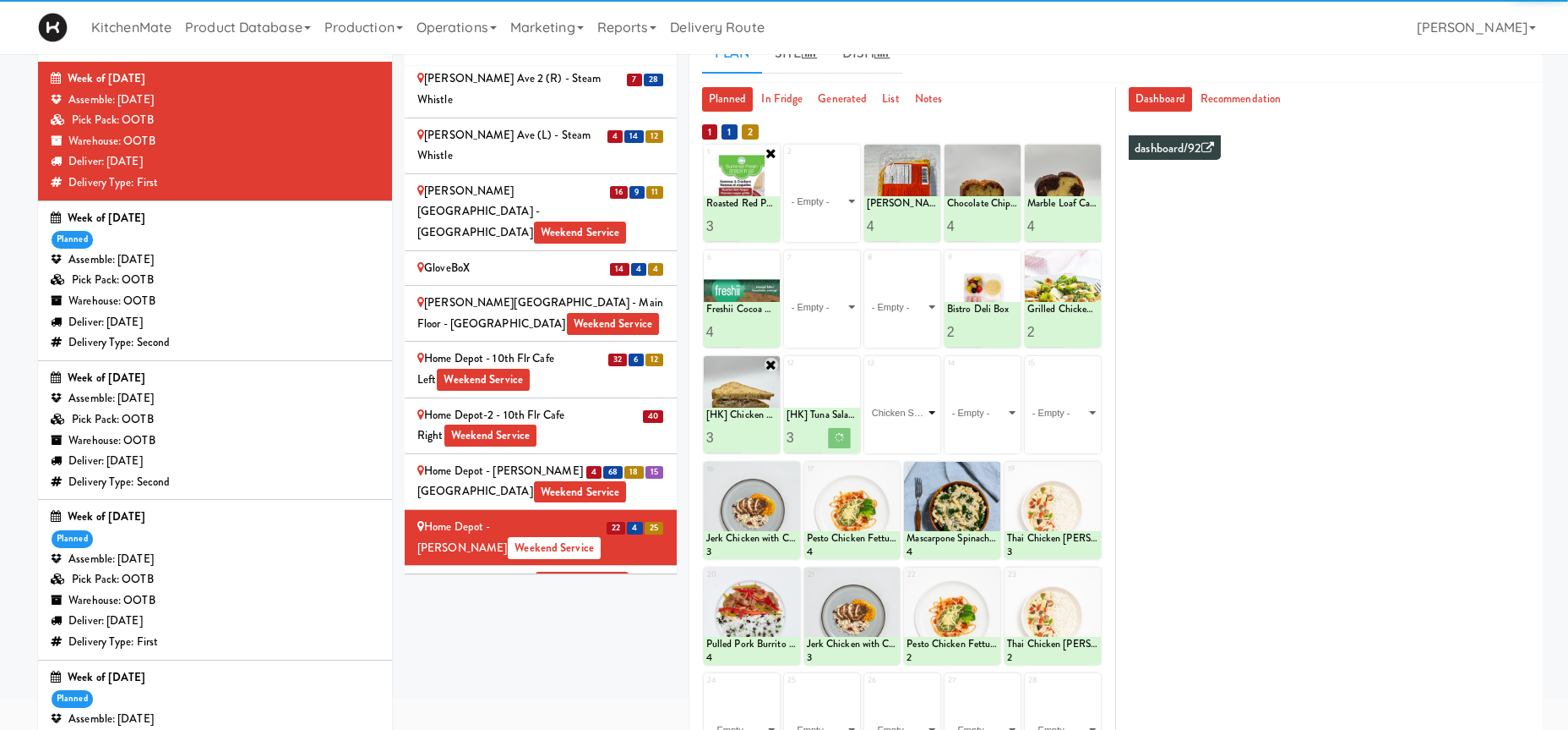
click option "Chicken Salad & Bacon Wrap" at bounding box center [0, 0] width 0 height 0
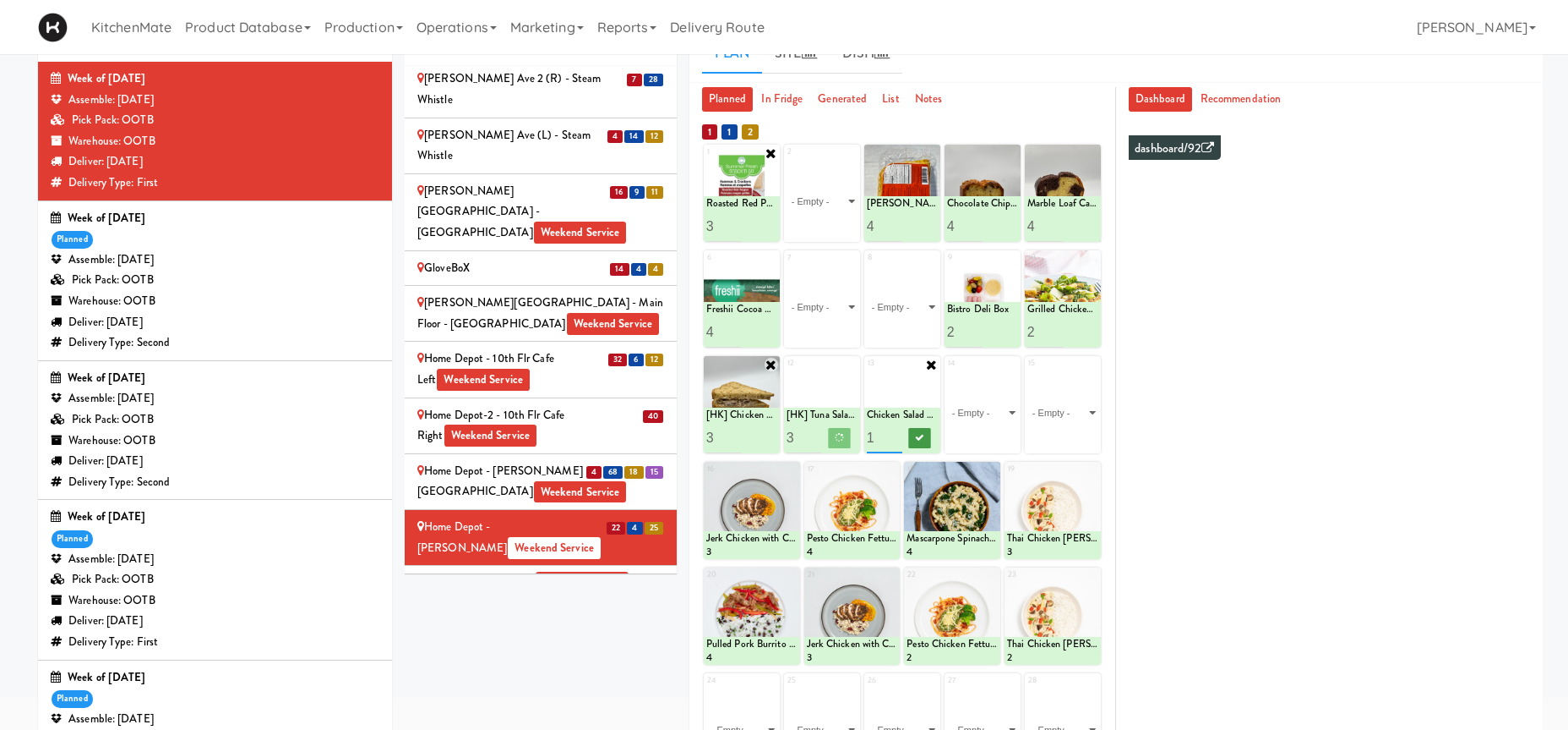
click at [895, 431] on input "2" at bounding box center [884, 437] width 35 height 32
type input "3"
click at [895, 431] on input "3" at bounding box center [884, 437] width 35 height 32
click at [919, 436] on icon at bounding box center [920, 437] width 9 height 10
click at [984, 410] on select "- Empty - Activia Probiotic Peach Mango Smoothie Coca Cola Diet Coke Frooti Fuz…" at bounding box center [983, 412] width 71 height 81
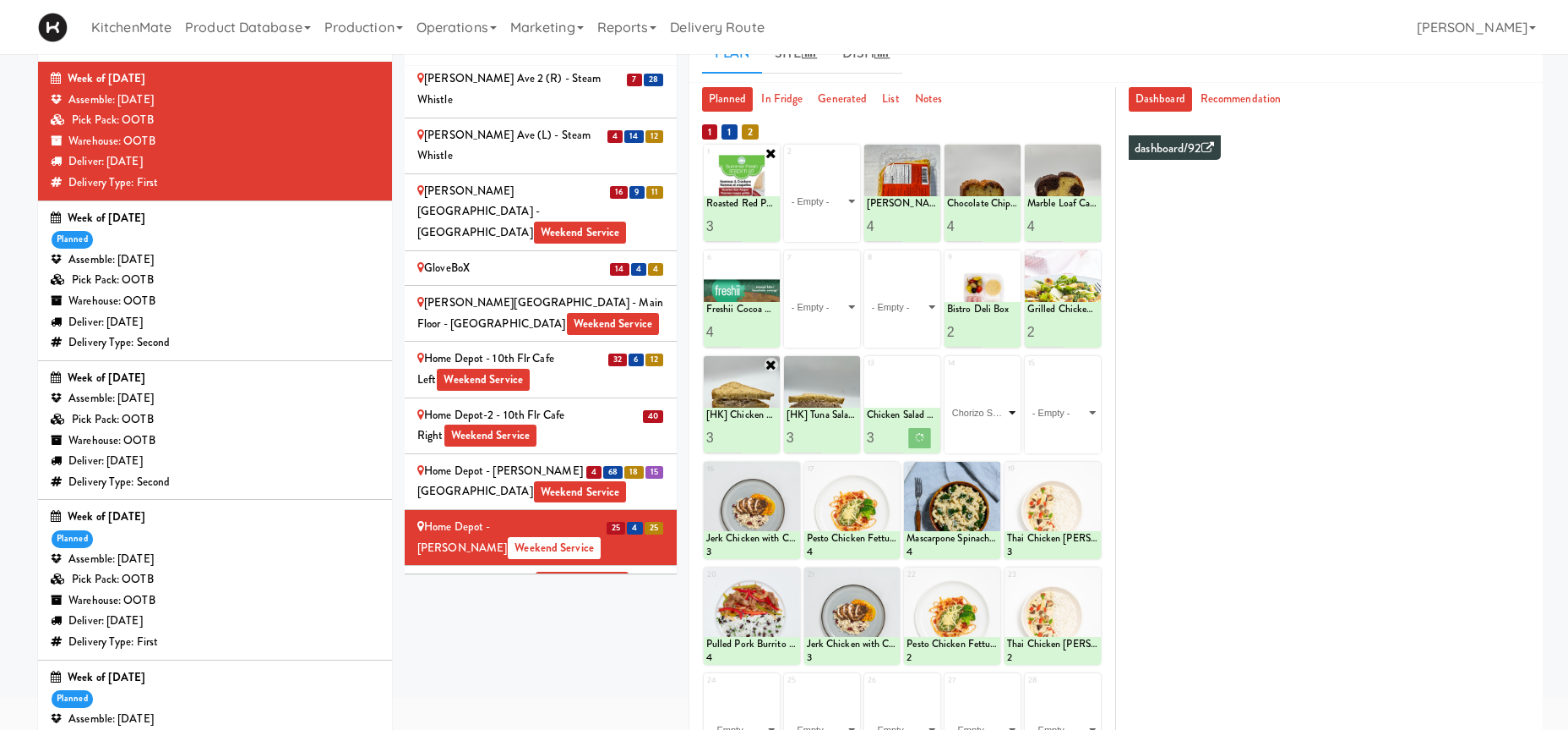
click option "Chorizo Sausage Breakfast Wrap" at bounding box center [0, 0] width 0 height 0
click at [996, 438] on icon at bounding box center [1000, 437] width 9 height 10
click at [1071, 404] on select "- Empty - Activia Probiotic Peach Mango Smoothie Coca Cola Diet Coke Frooti Fuz…" at bounding box center [1063, 412] width 71 height 81
click option "Maple Bacon with Egg & Cheddar on Sesame Seed Bagel" at bounding box center [0, 0] width 0 height 0
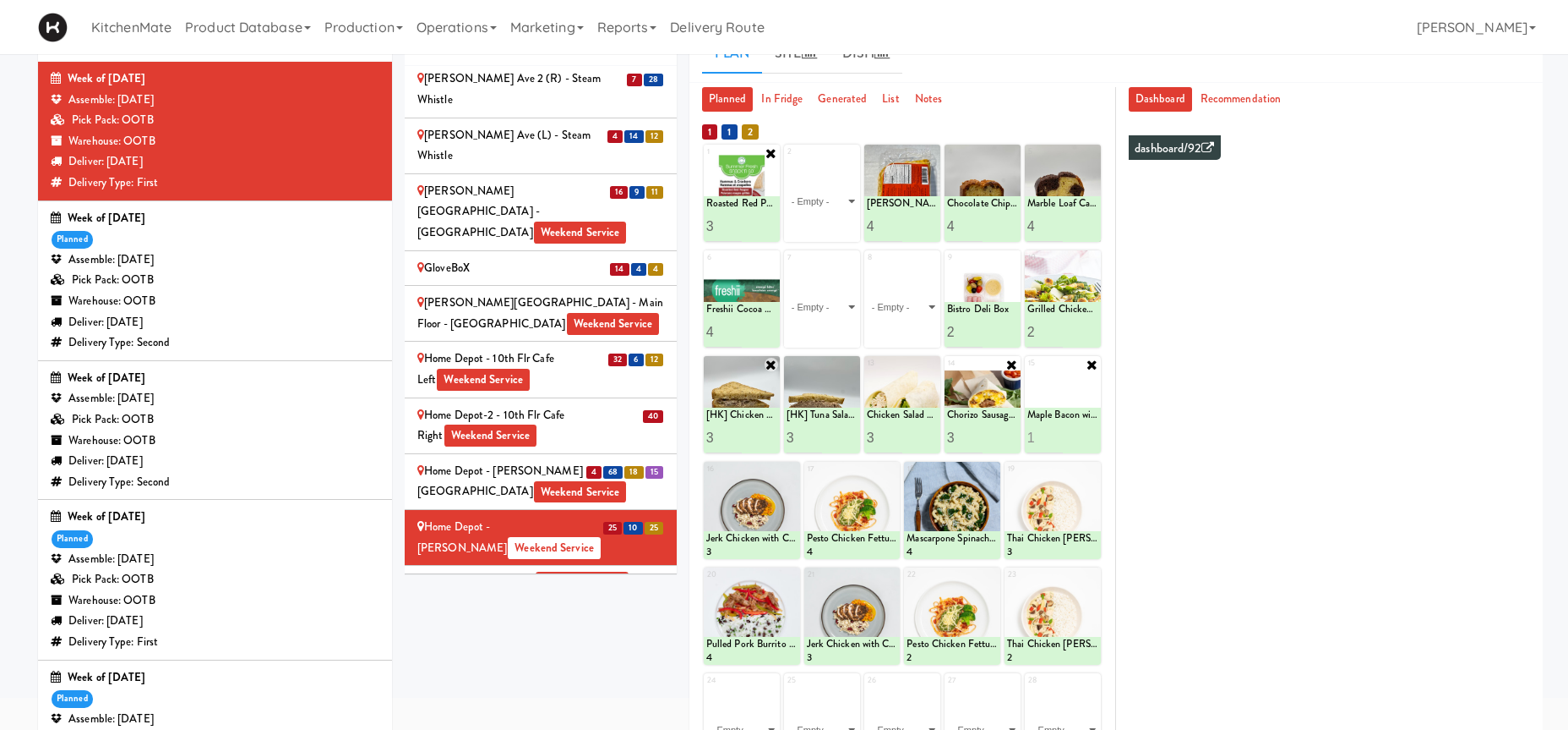
click at [1083, 409] on div "Maple Bacon with Egg & Cheddar on Sesame Seed Bagel" at bounding box center [1063, 414] width 71 height 14
click at [1053, 435] on input "1" at bounding box center [1045, 437] width 35 height 32
click at [1053, 435] on input "2" at bounding box center [1045, 437] width 35 height 32
click at [1053, 435] on div "1 Empty Roasted Red Pepper Hummus with Crackers 3 2 - Empty - Activia Probiotic…" at bounding box center [902, 516] width 401 height 747
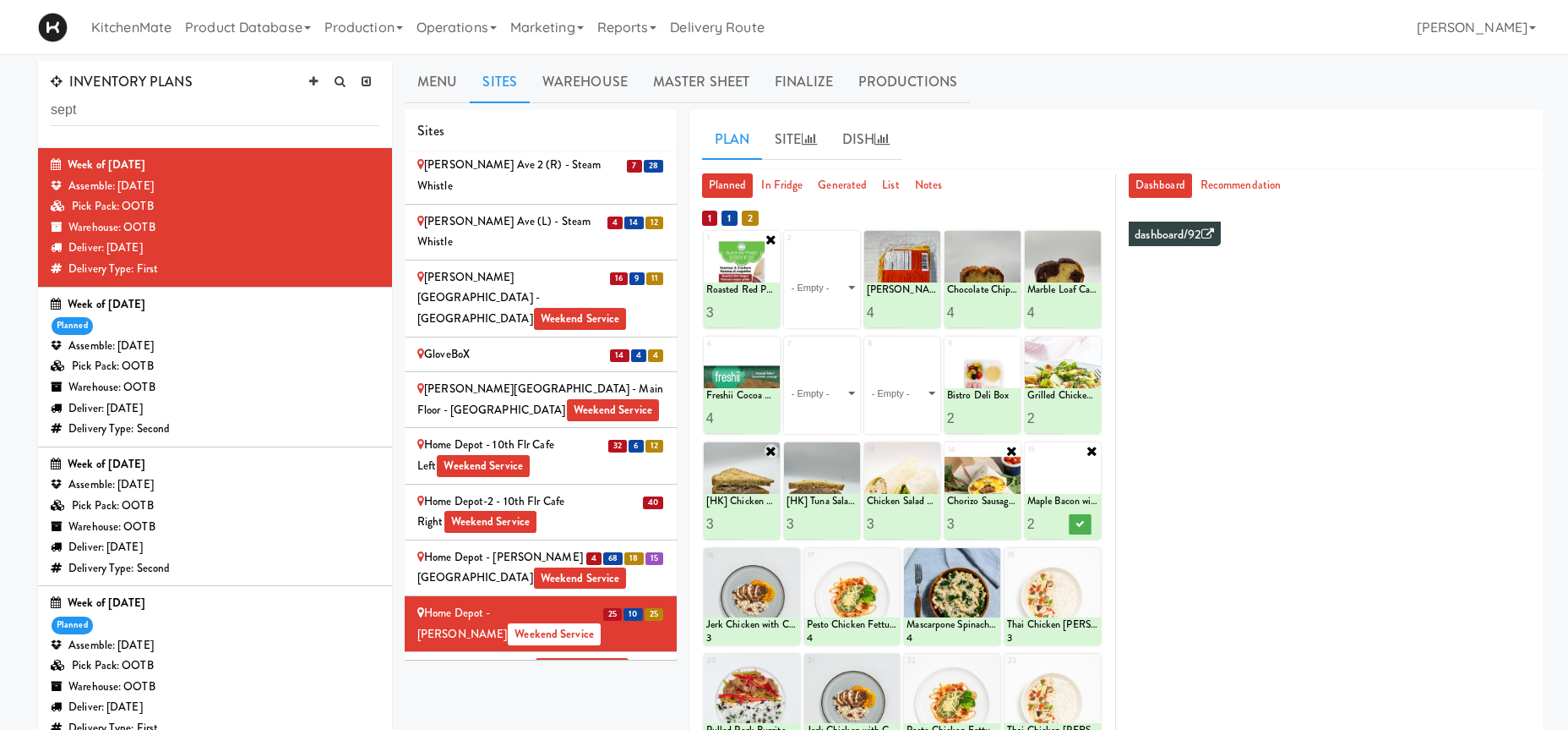
type input "3"
click at [1056, 521] on input "3" at bounding box center [1045, 523] width 35 height 32
click at [1077, 525] on icon at bounding box center [1080, 524] width 9 height 10
click at [560, 547] on div "Home Depot - Bolton IC Weekend Service" at bounding box center [541, 567] width 247 height 41
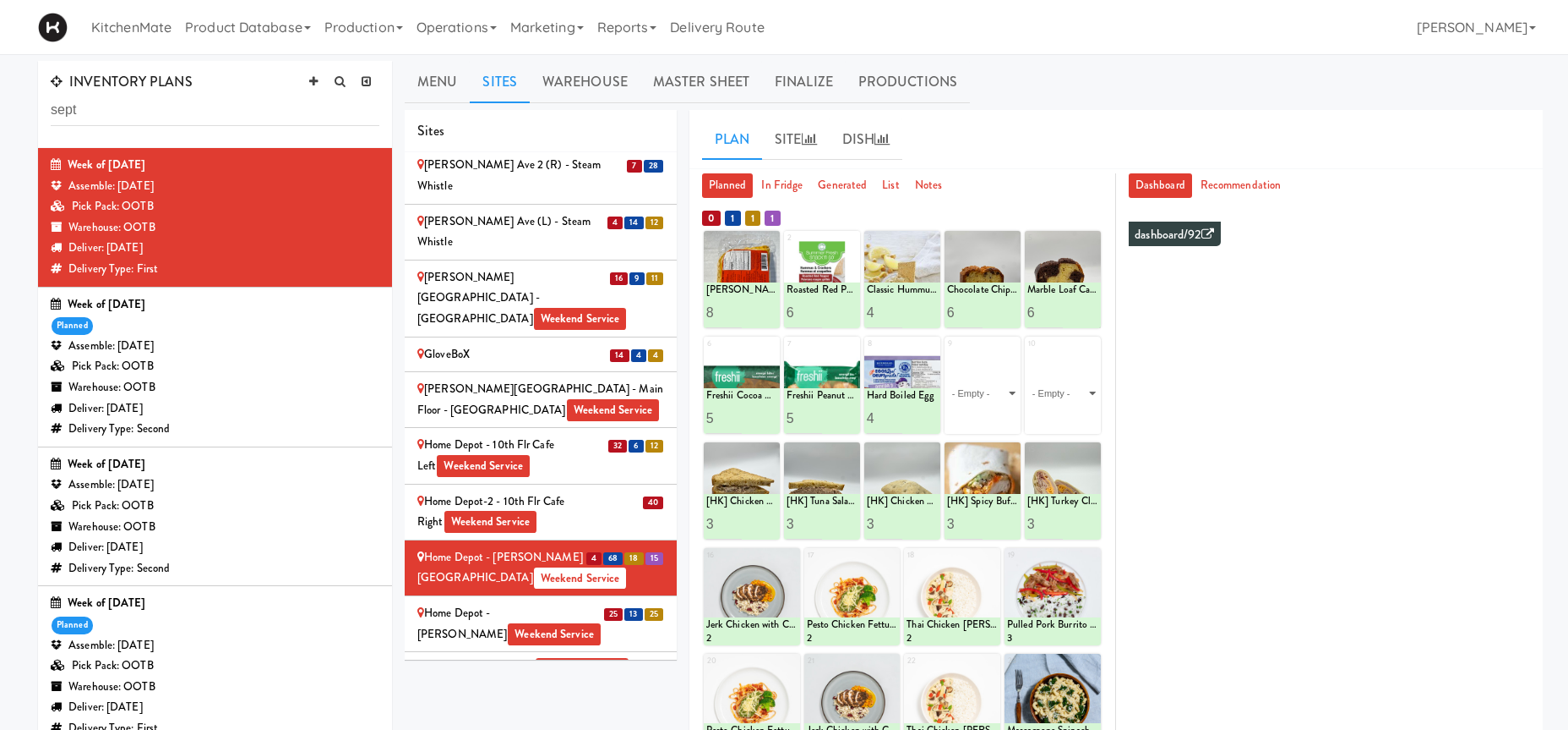
click at [540, 603] on div "Home Depot - Vaughn DC Weekend Service" at bounding box center [541, 623] width 247 height 41
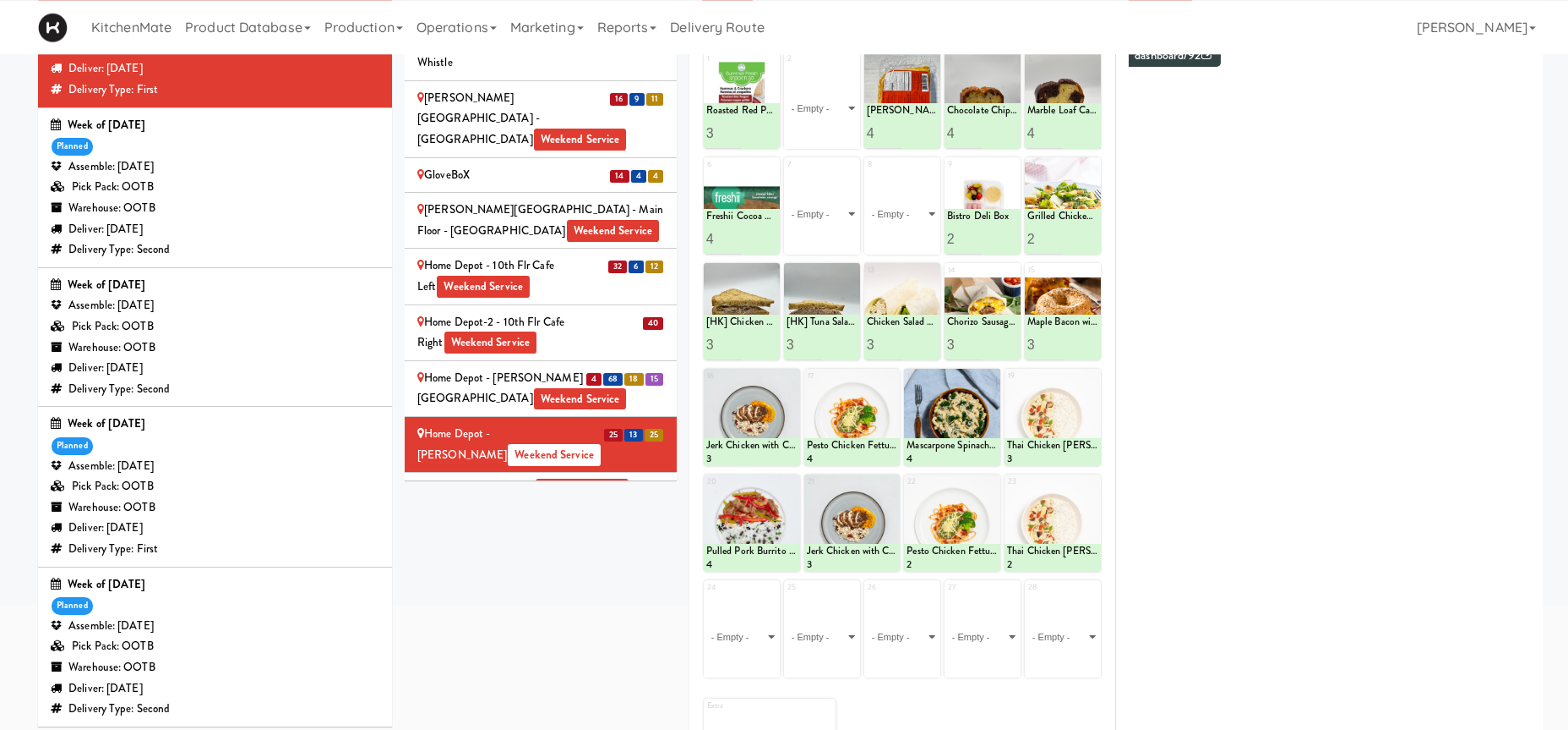
scroll to position [258, 0]
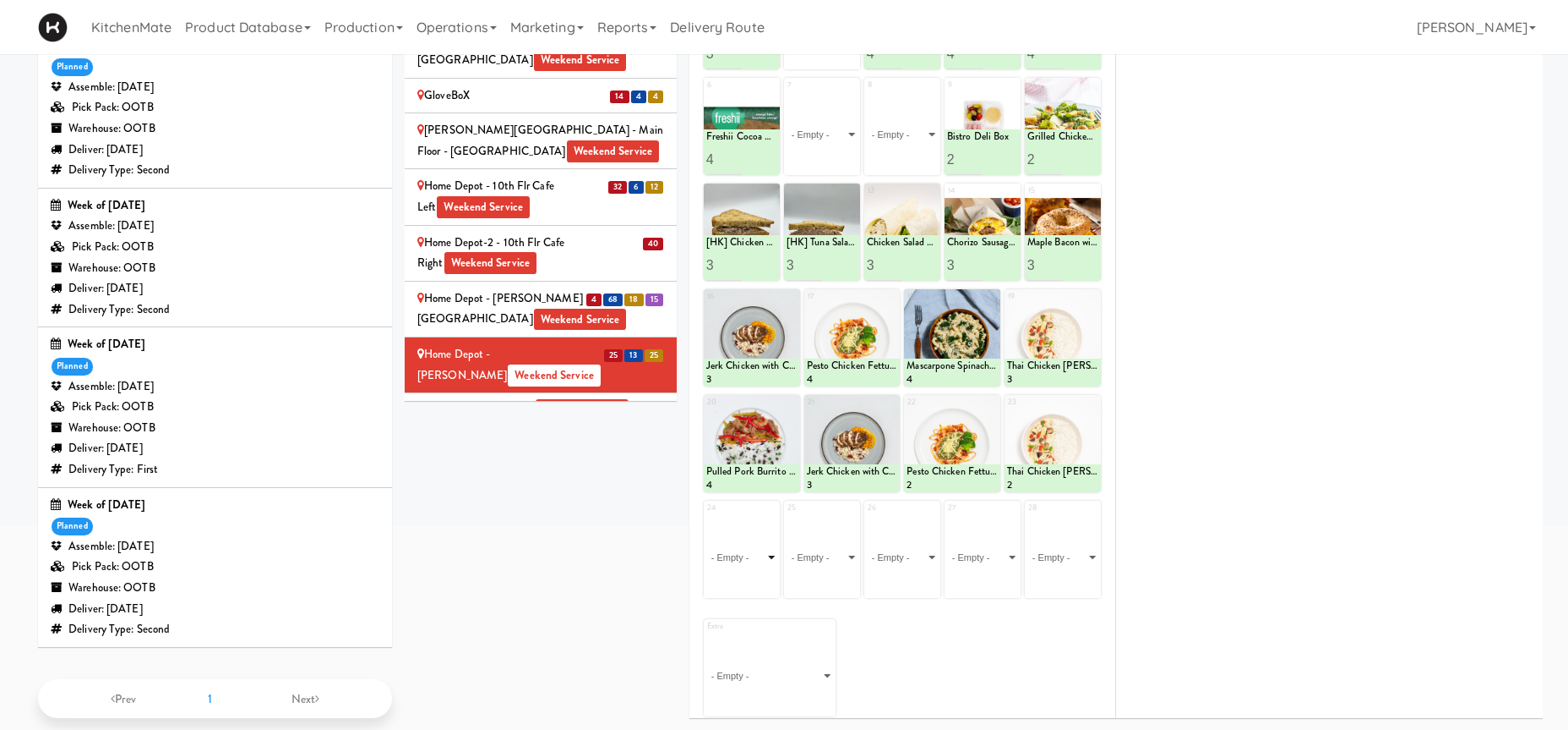
click at [707, 517] on select "- Empty - Activia Probiotic Peach Mango Smoothie Coca Cola Diet Coke Frooti Fuz…" at bounding box center [742, 557] width 71 height 81
click option "Tonica Kombucha [PERSON_NAME] Bounce" at bounding box center [0, 0] width 0 height 0
click at [736, 577] on input "2" at bounding box center [724, 582] width 35 height 32
click at [736, 577] on input "3" at bounding box center [724, 582] width 35 height 32
click at [736, 577] on input "4" at bounding box center [724, 582] width 35 height 32
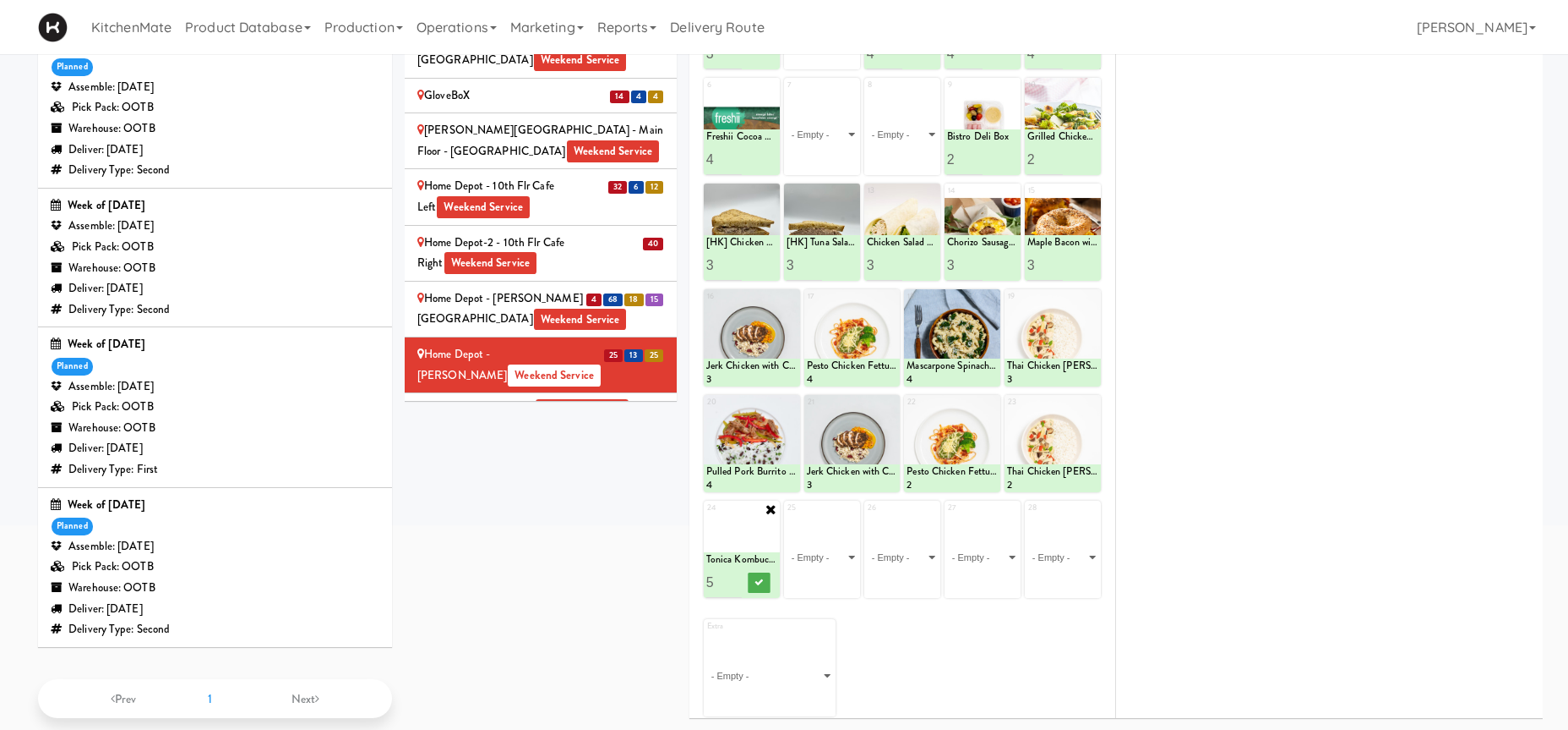
type input "5"
click at [736, 577] on input "5" at bounding box center [724, 582] width 35 height 32
click at [755, 581] on icon at bounding box center [758, 583] width 9 height 10
click at [824, 553] on select "- Empty - Activia Probiotic Peach Mango Smoothie Coca Cola Diet Coke Frooti Fuz…" at bounding box center [822, 557] width 71 height 81
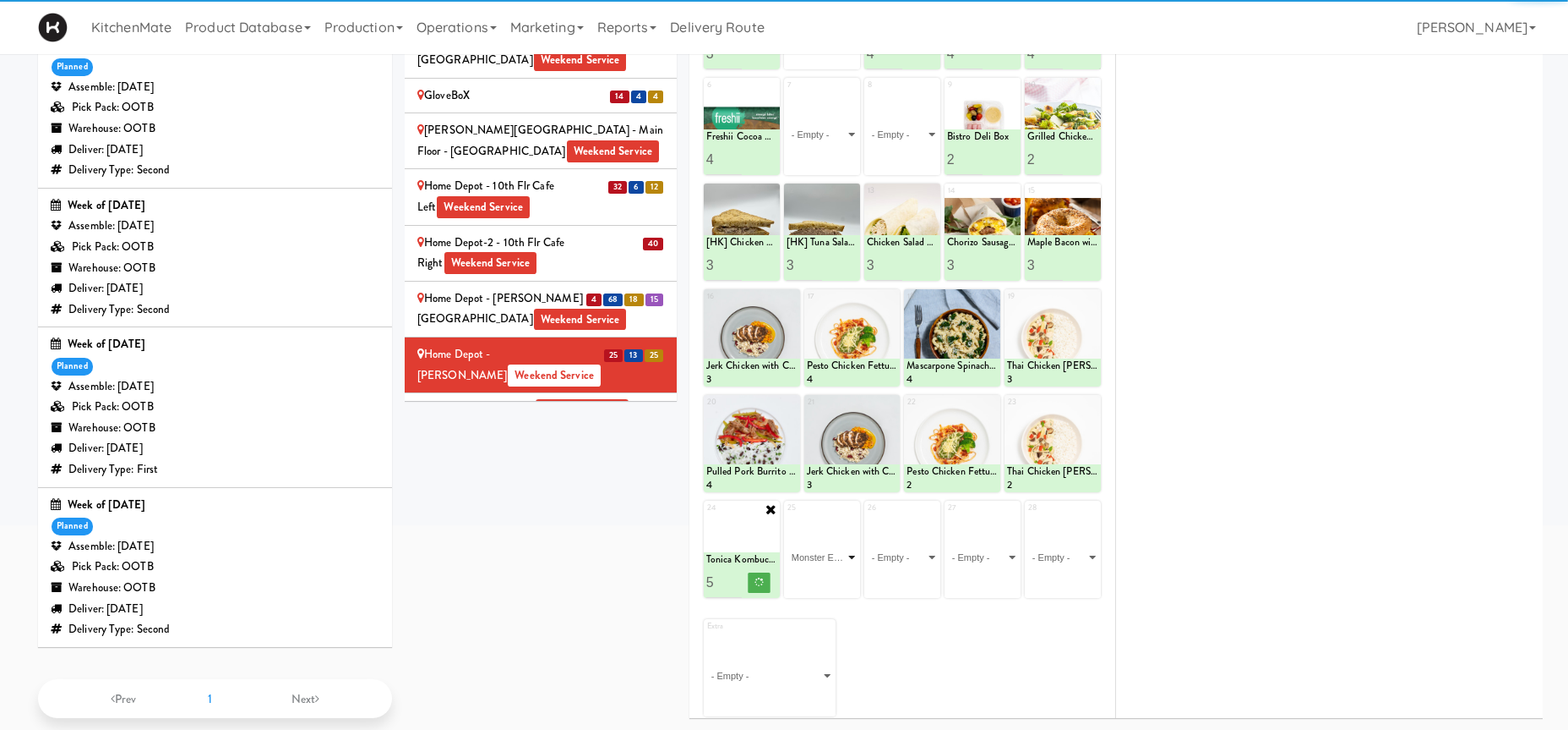
click option "Monster Energy Zero Ultra" at bounding box center [0, 0] width 0 height 0
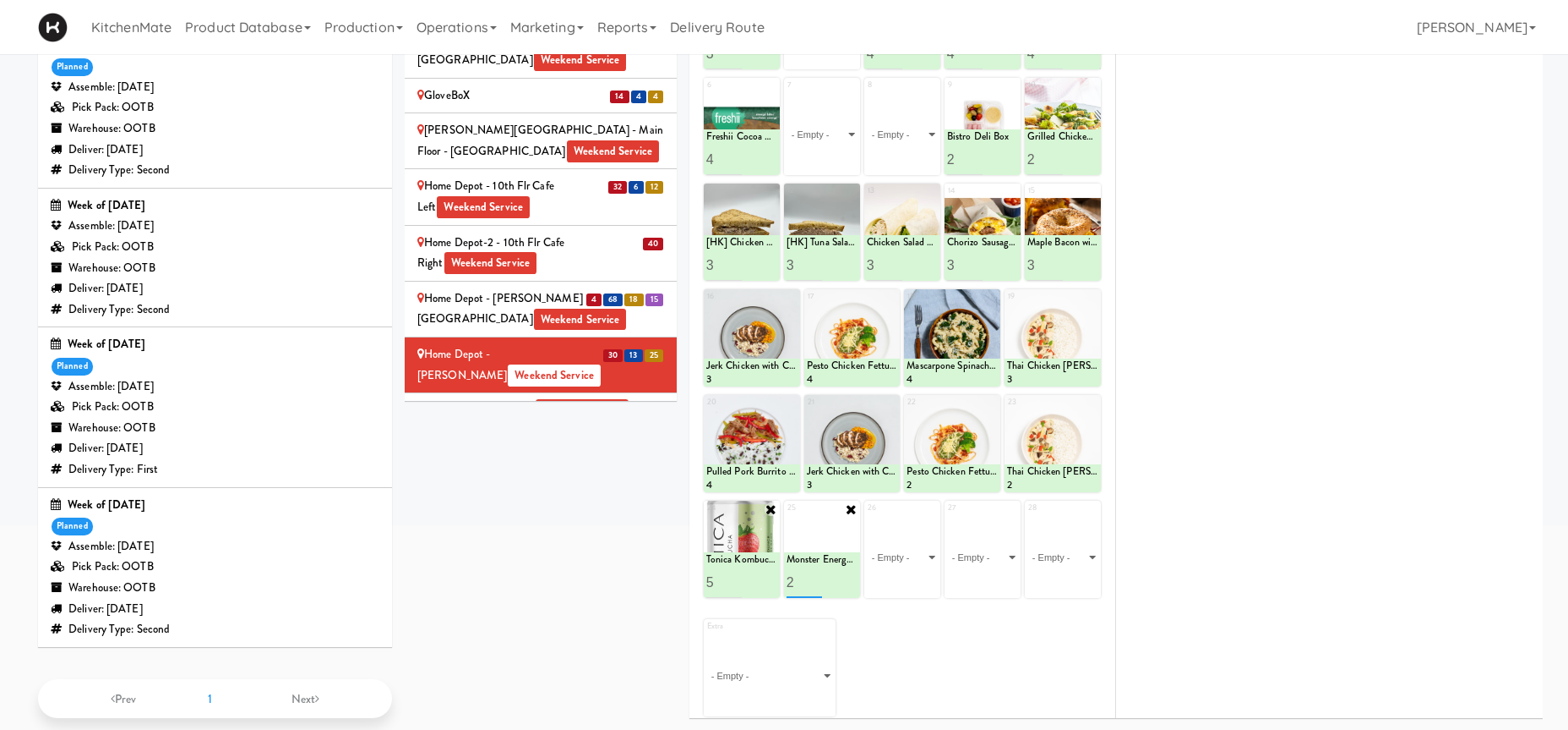
click at [817, 575] on input "2" at bounding box center [804, 582] width 35 height 32
click at [817, 575] on input "3" at bounding box center [804, 582] width 35 height 32
click at [817, 575] on input "4" at bounding box center [804, 582] width 35 height 32
type input "5"
click at [817, 575] on input "5" at bounding box center [804, 582] width 35 height 32
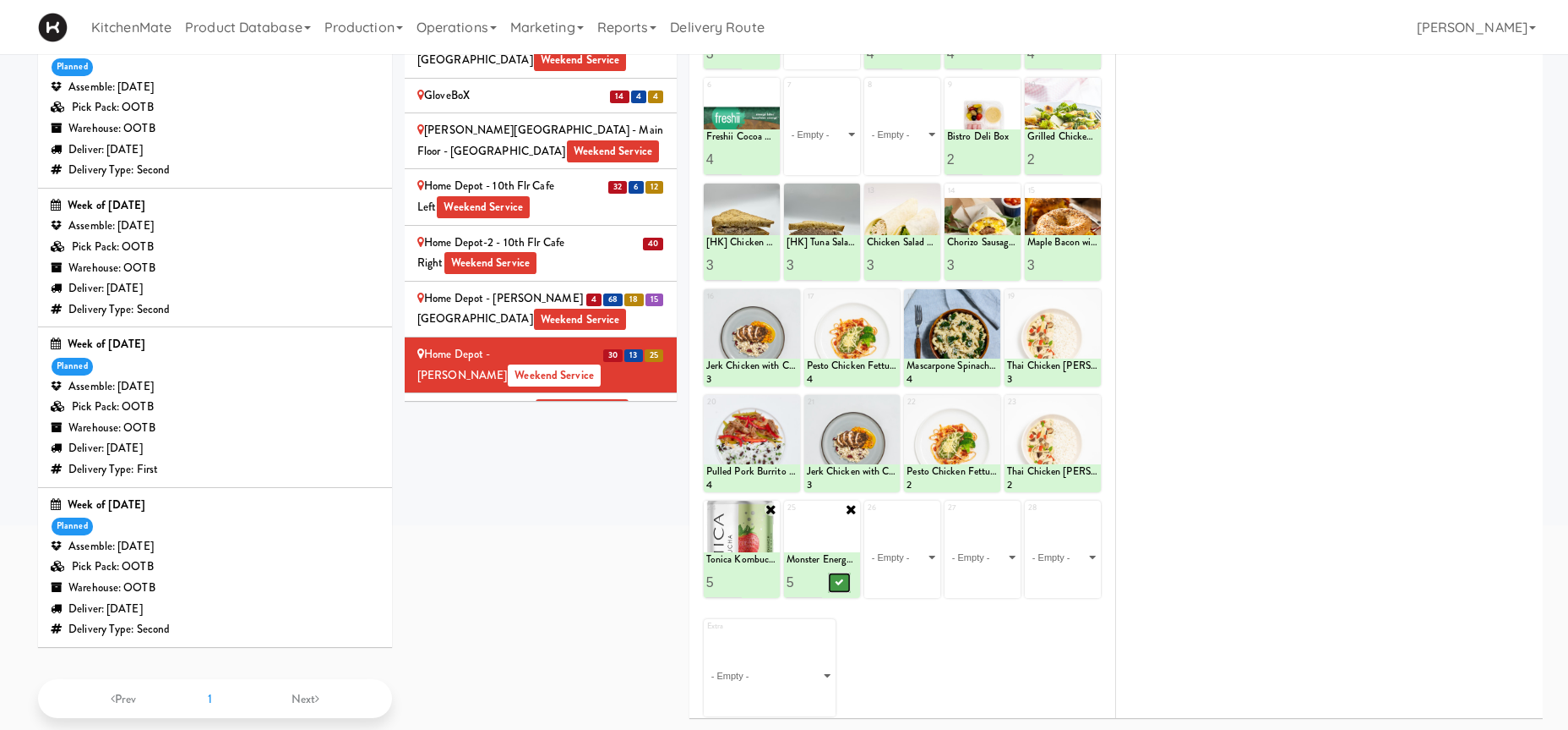
drag, startPoint x: 834, startPoint y: 581, endPoint x: 898, endPoint y: 531, distance: 81.2
click at [835, 581] on button at bounding box center [839, 582] width 22 height 20
click at [867, 517] on select "- Empty - Activia Probiotic Peach Mango Smoothie Coca Cola Diet Coke Frooti Fuz…" at bounding box center [903, 557] width 71 height 81
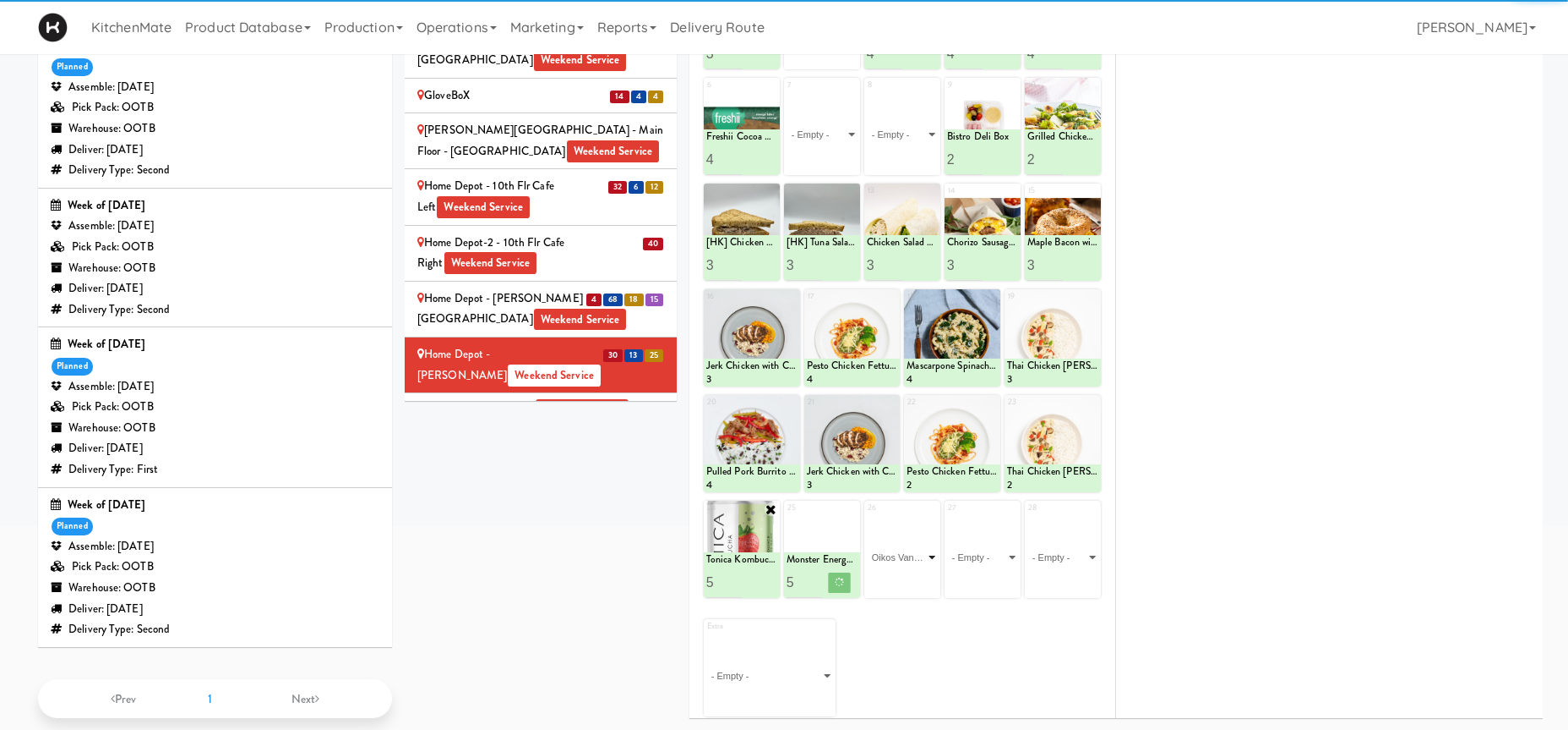
click option "Oikos Vanilla Greek Yogurt Drink" at bounding box center [0, 0] width 0 height 0
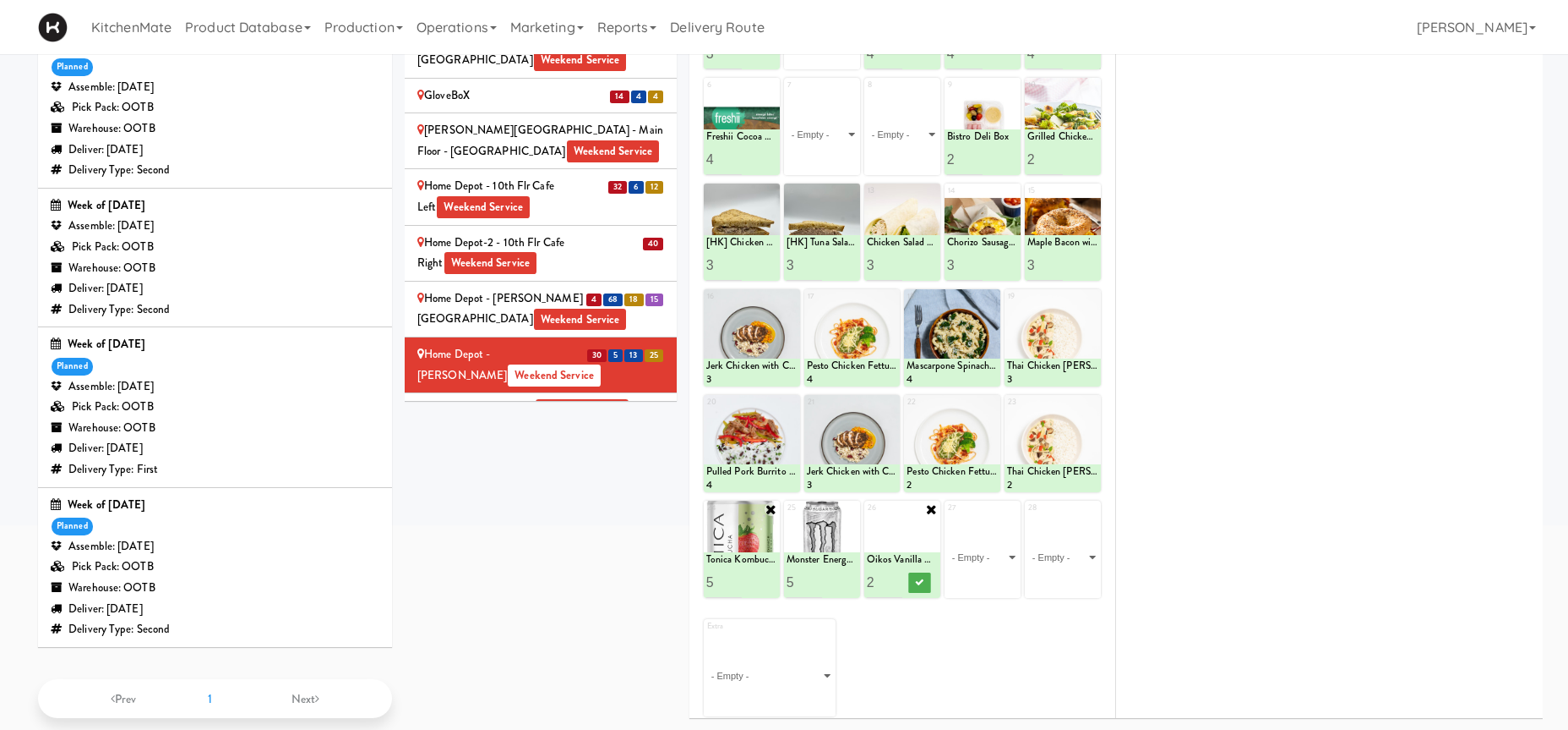
click at [893, 578] on input "2" at bounding box center [884, 582] width 35 height 32
click at [893, 578] on input "3" at bounding box center [884, 582] width 35 height 32
type input "4"
drag, startPoint x: 890, startPoint y: 579, endPoint x: 922, endPoint y: 581, distance: 32.1
click at [891, 579] on input "4" at bounding box center [884, 582] width 35 height 32
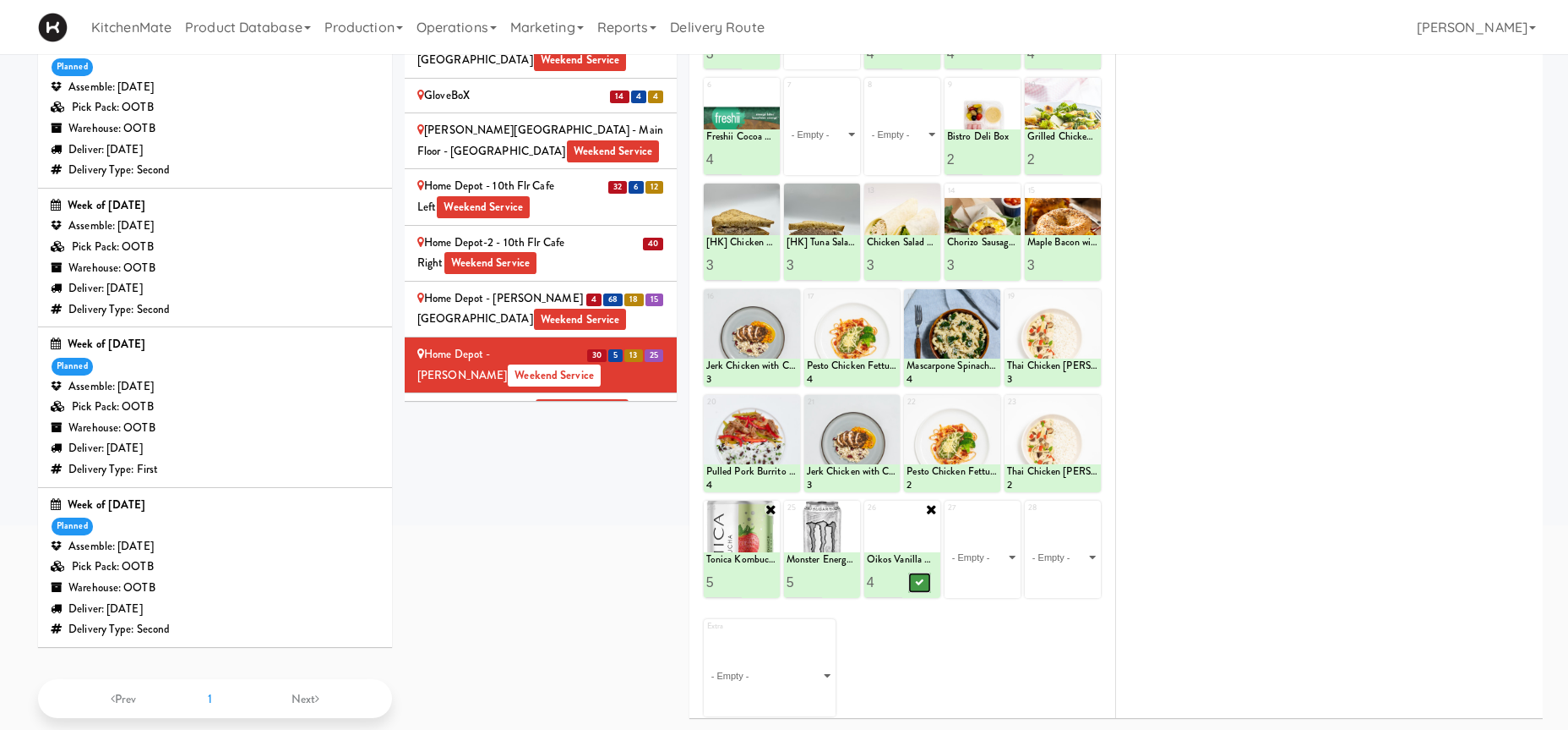
click at [922, 581] on icon at bounding box center [920, 583] width 9 height 10
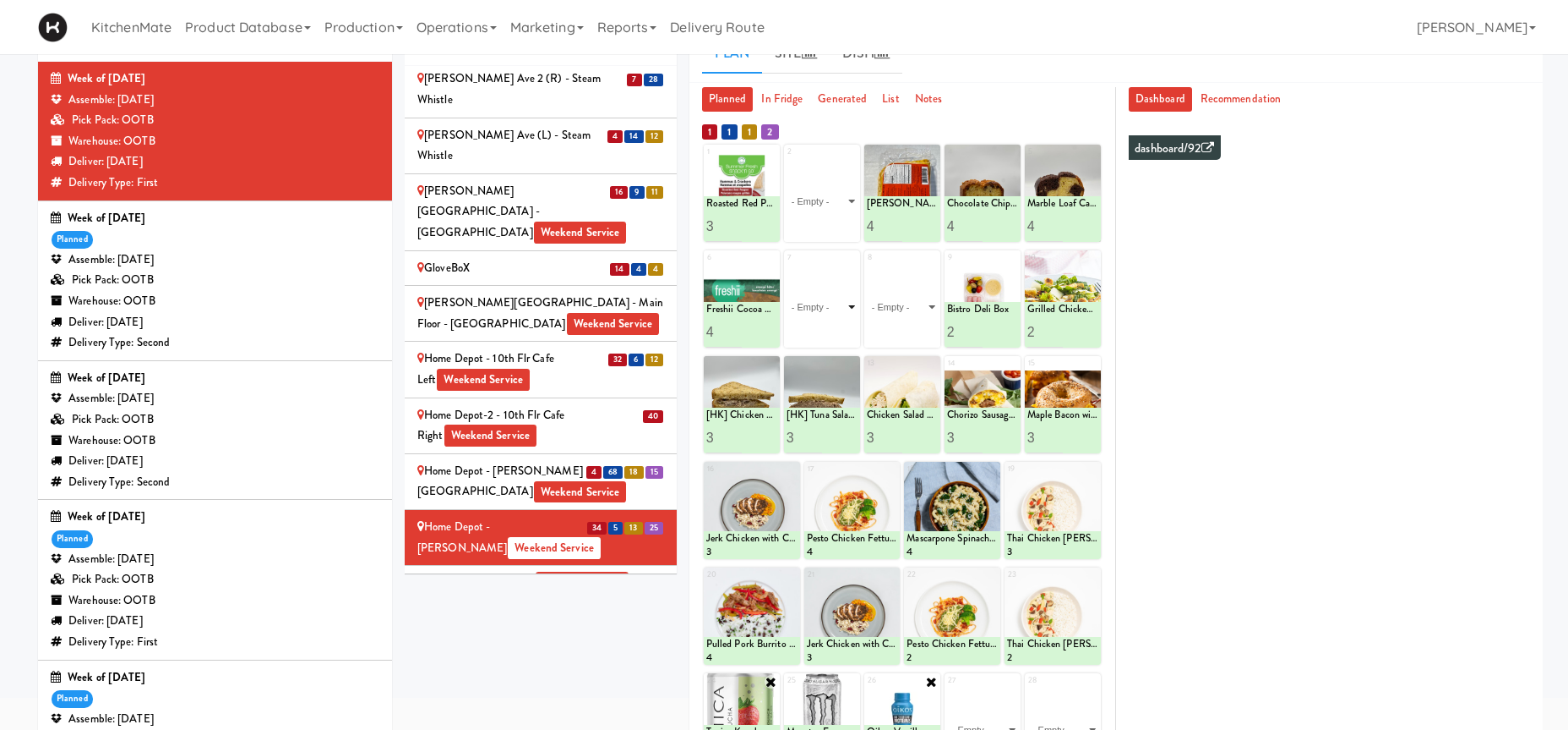
drag, startPoint x: 832, startPoint y: 392, endPoint x: 852, endPoint y: 389, distance: 20.2
click at [832, 347] on select "- Empty - Activia Probiotic Peach Mango Smoothie Coca Cola Diet Coke Frooti Fuz…" at bounding box center [822, 306] width 71 height 81
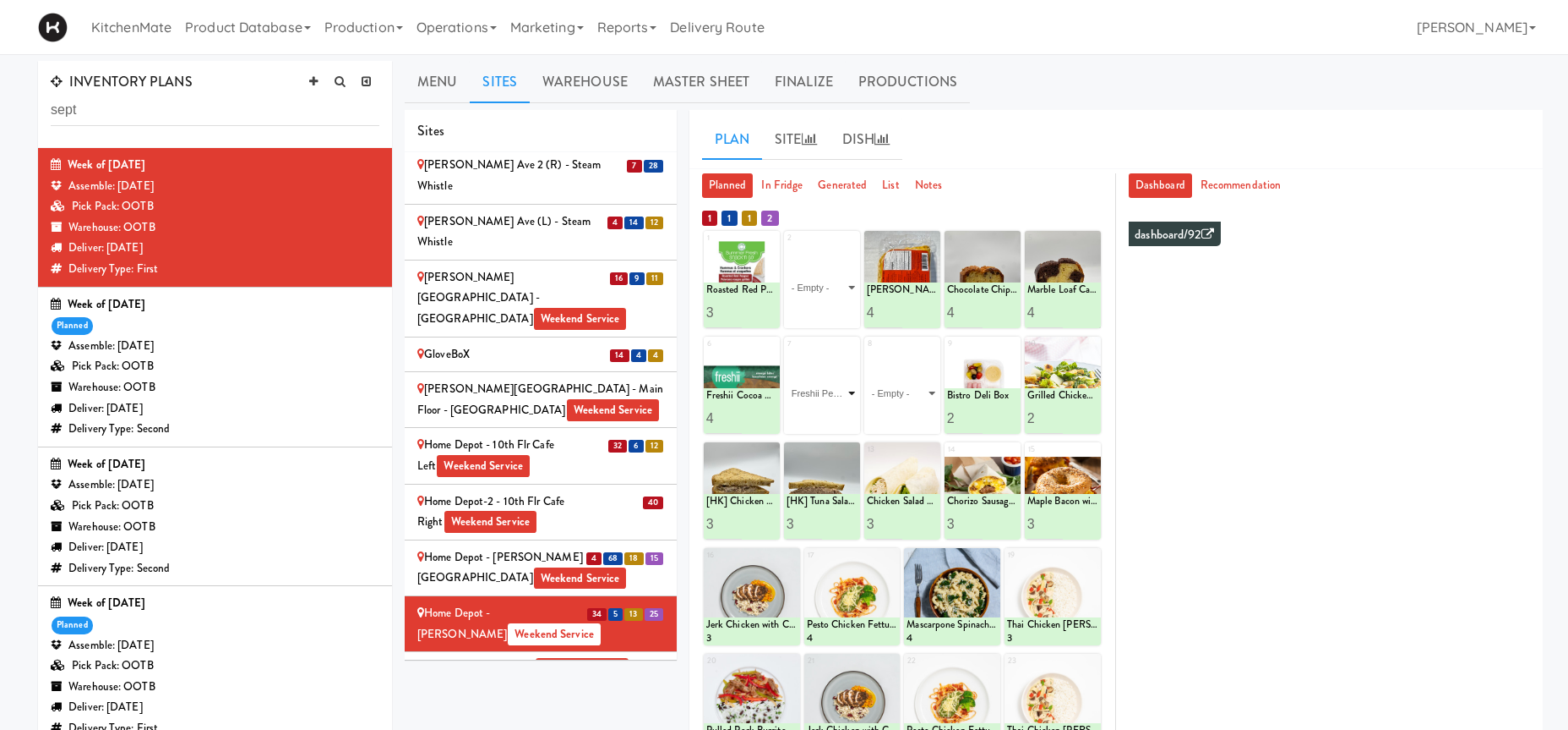
click option "Freshii Peanut Butter Energii Bites" at bounding box center [0, 0] width 0 height 0
click at [815, 413] on input "2" at bounding box center [804, 418] width 35 height 32
click at [815, 413] on input "3" at bounding box center [804, 418] width 35 height 32
type input "4"
click at [815, 413] on input "4" at bounding box center [804, 418] width 35 height 32
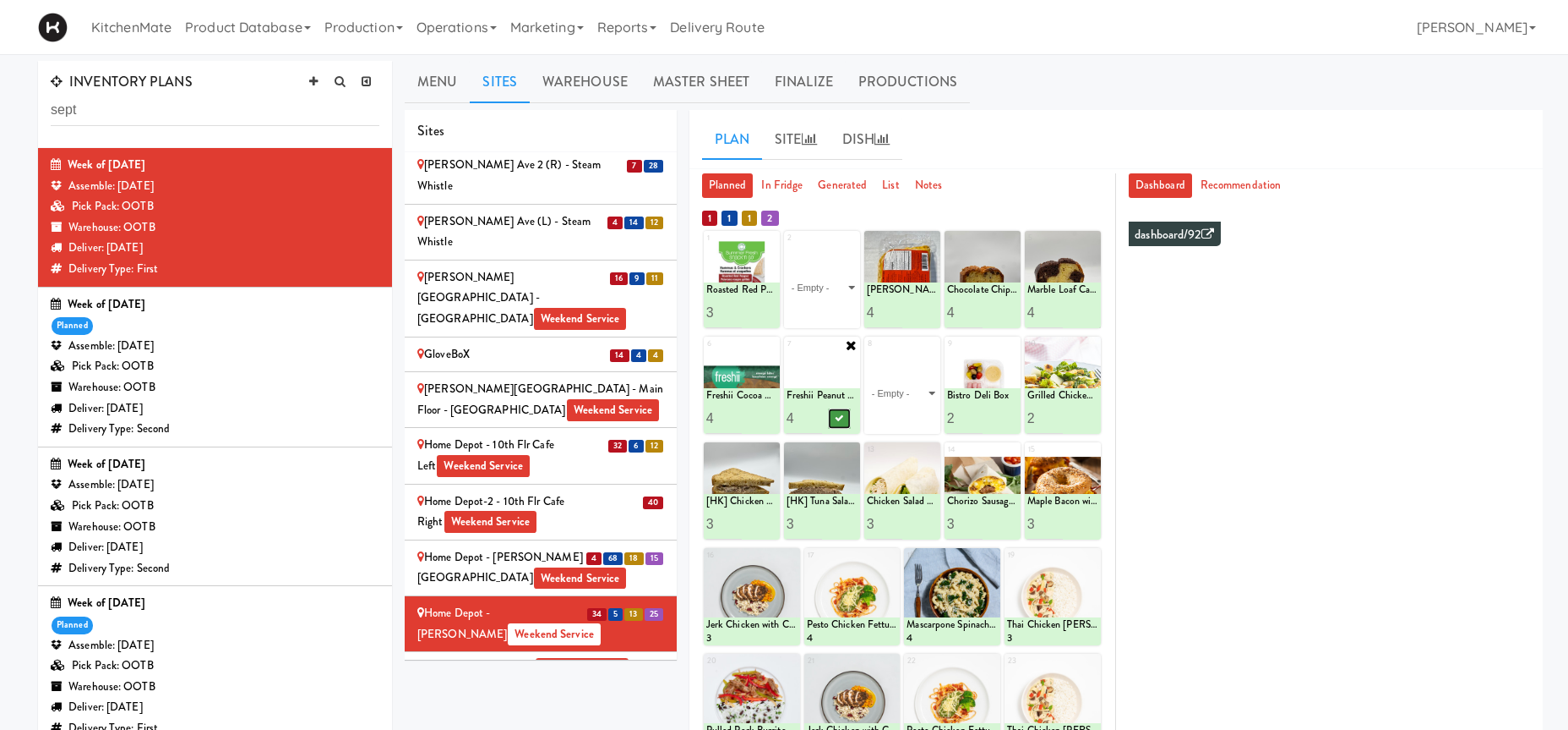
click at [838, 411] on button at bounding box center [839, 418] width 22 height 20
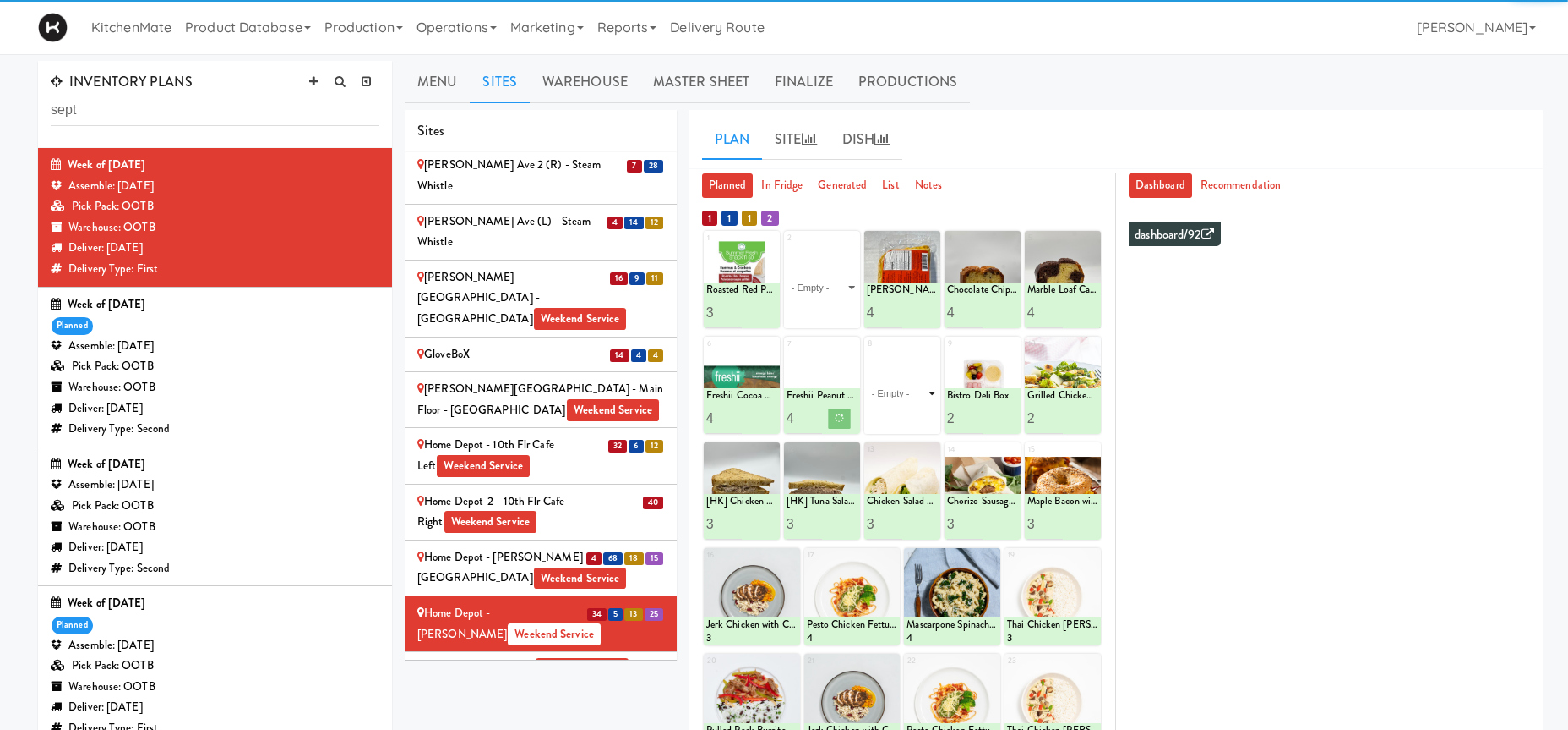
click at [867, 352] on select "- Empty - Activia Probiotic Peach Mango Smoothie Coca Cola Diet Coke Frooti Fuz…" at bounding box center [903, 392] width 71 height 81
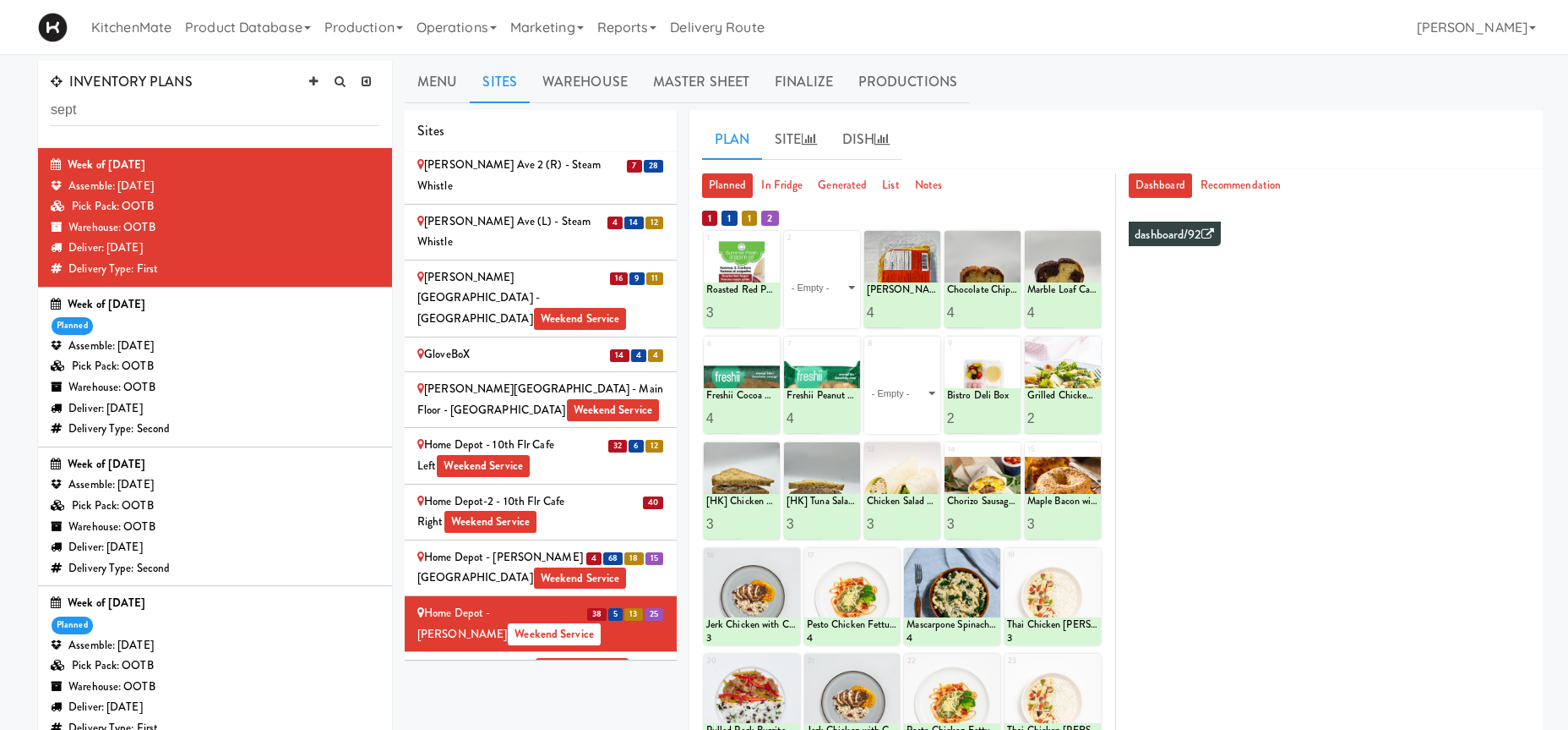
click at [850, 207] on div "1 1 1 2 1 Empty Roasted Red Pepper Hummus with Crackers 3 2 - Empty - Activia P…" at bounding box center [902, 591] width 401 height 773
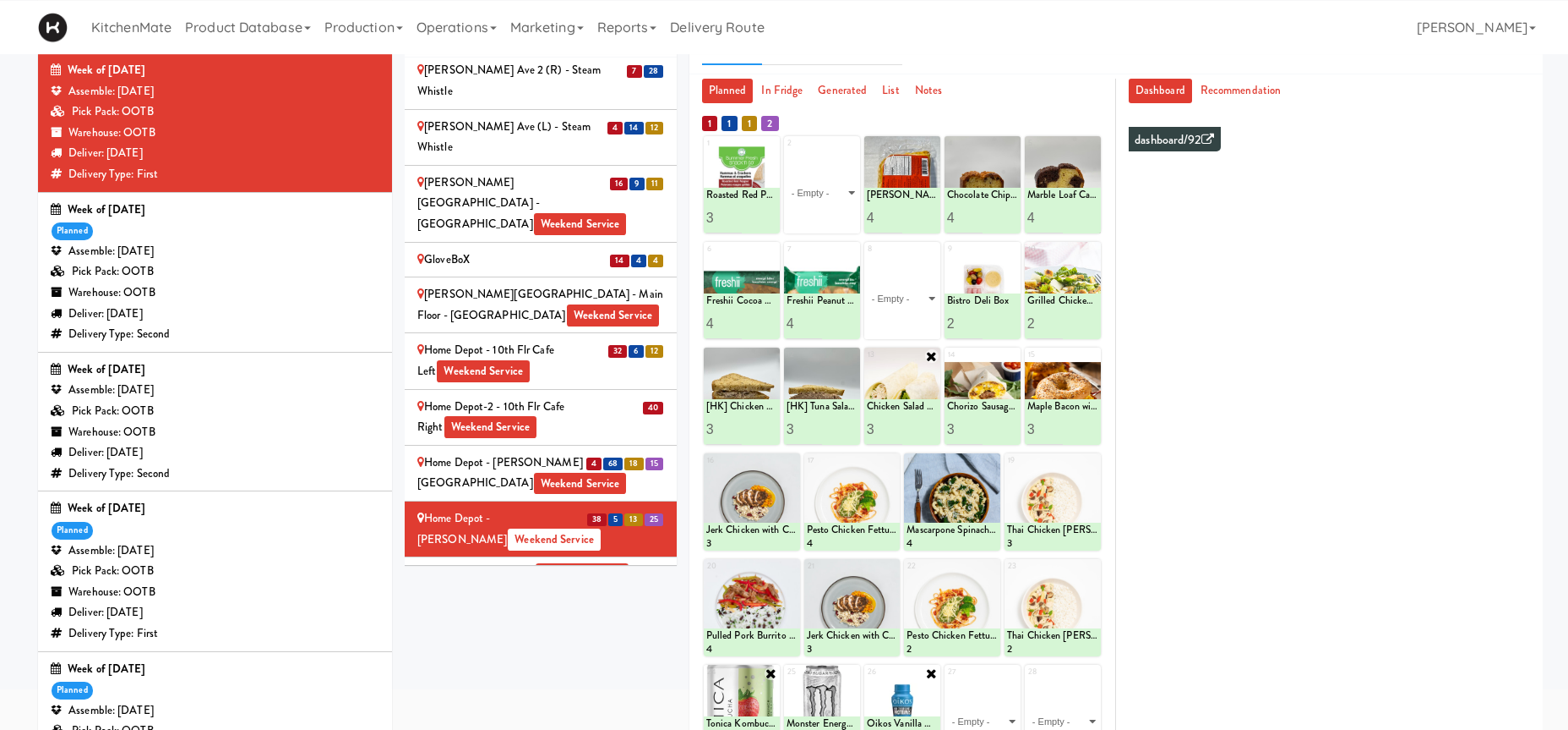
scroll to position [278, 0]
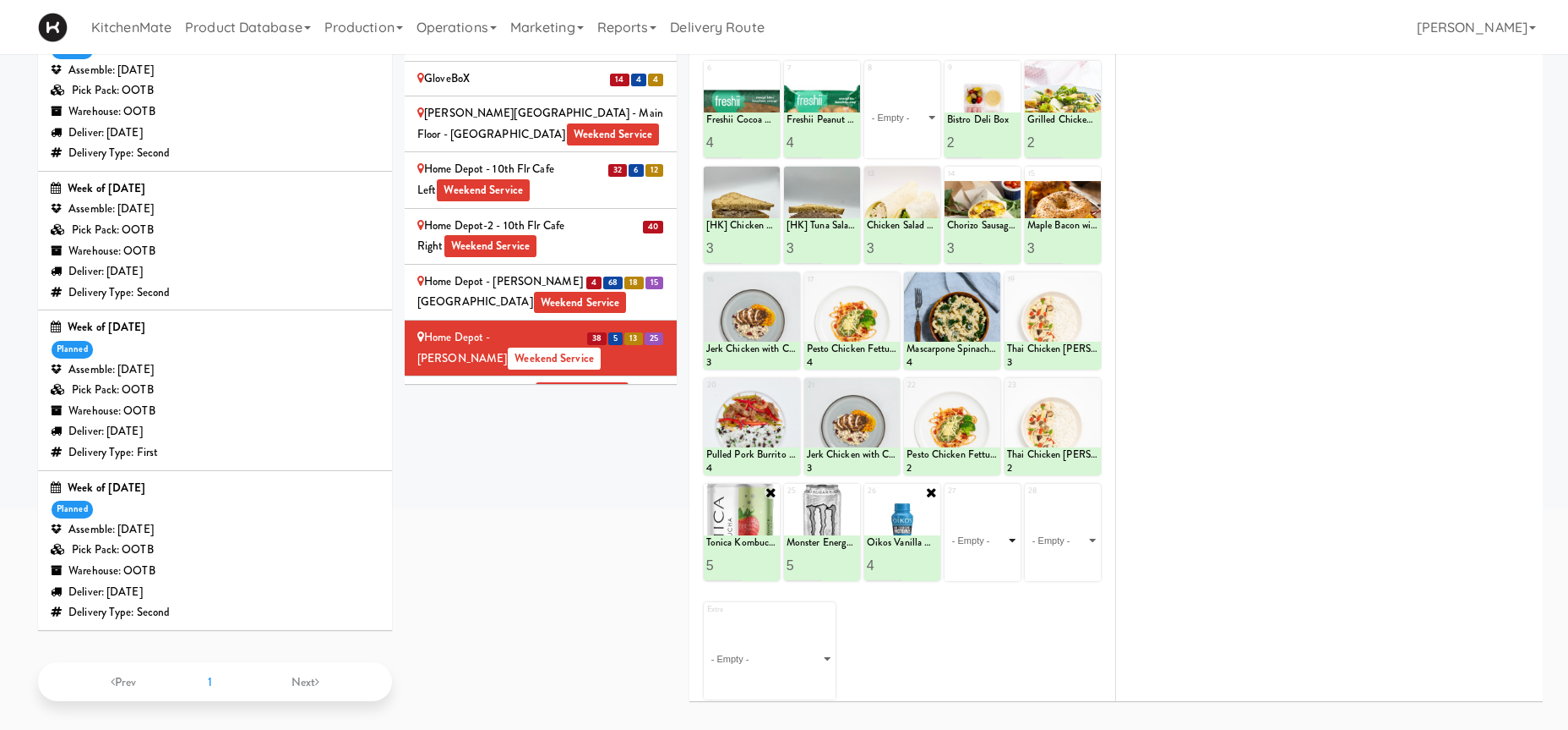
click at [947, 499] on select "- Empty - Activia Probiotic Peach Mango Smoothie Coca Cola Diet Coke Frooti Fuz…" at bounding box center [983, 540] width 71 height 81
click option "Thirsty [DEMOGRAPHIC_DATA] - Peach Mango" at bounding box center [0, 0] width 0 height 0
click at [973, 561] on input "2" at bounding box center [965, 564] width 35 height 32
click at [973, 561] on input "3" at bounding box center [965, 564] width 35 height 32
click at [973, 561] on input "4" at bounding box center [965, 564] width 35 height 32
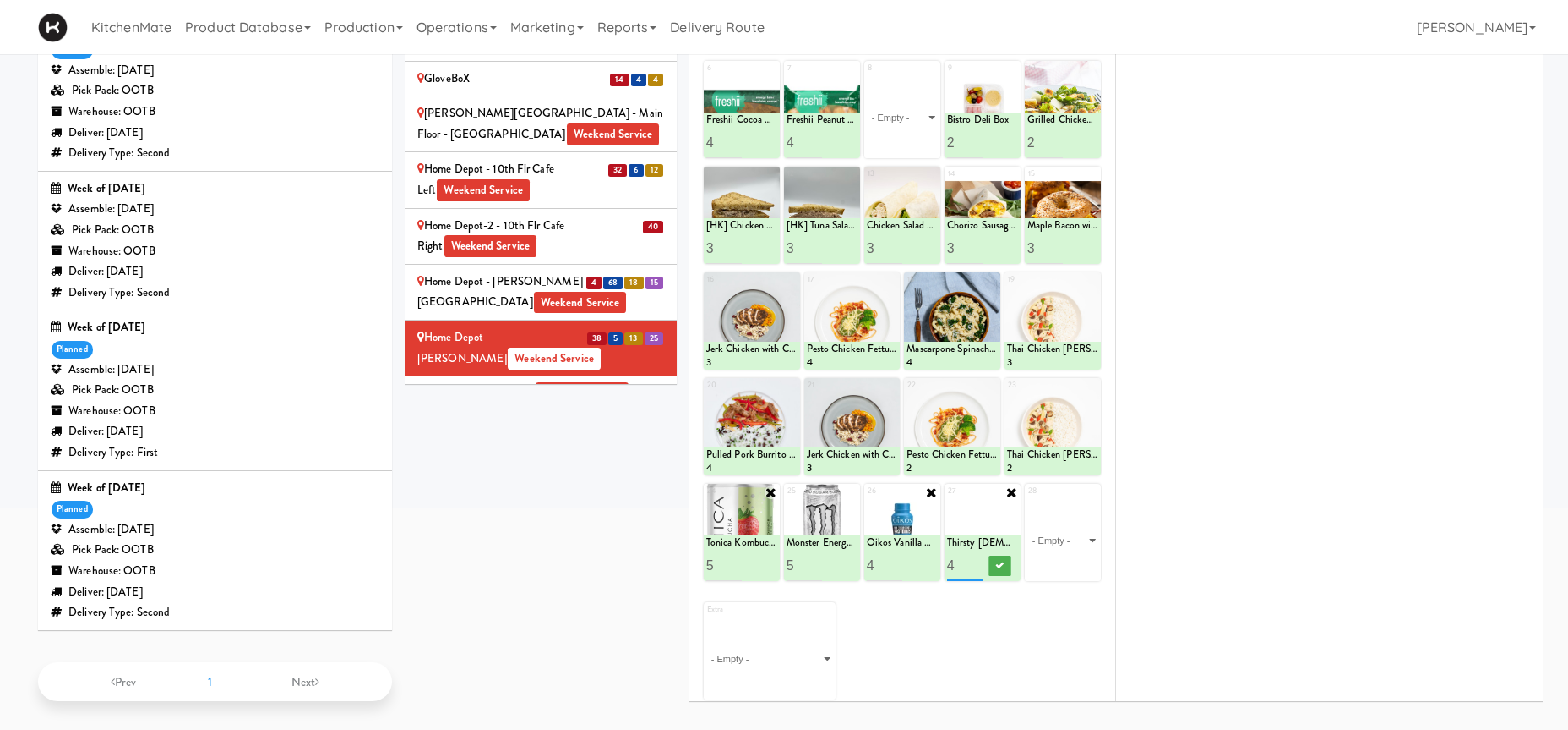
type input "5"
click at [977, 559] on input "5" at bounding box center [965, 564] width 35 height 32
click at [993, 567] on button at bounding box center [1000, 565] width 22 height 20
click at [1028, 499] on select "- Empty - Activia Probiotic Peach Mango Smoothie Coca Cola Diet Coke Frooti Fuz…" at bounding box center [1063, 540] width 71 height 81
click option "Oasis Apple Juice" at bounding box center [0, 0] width 0 height 0
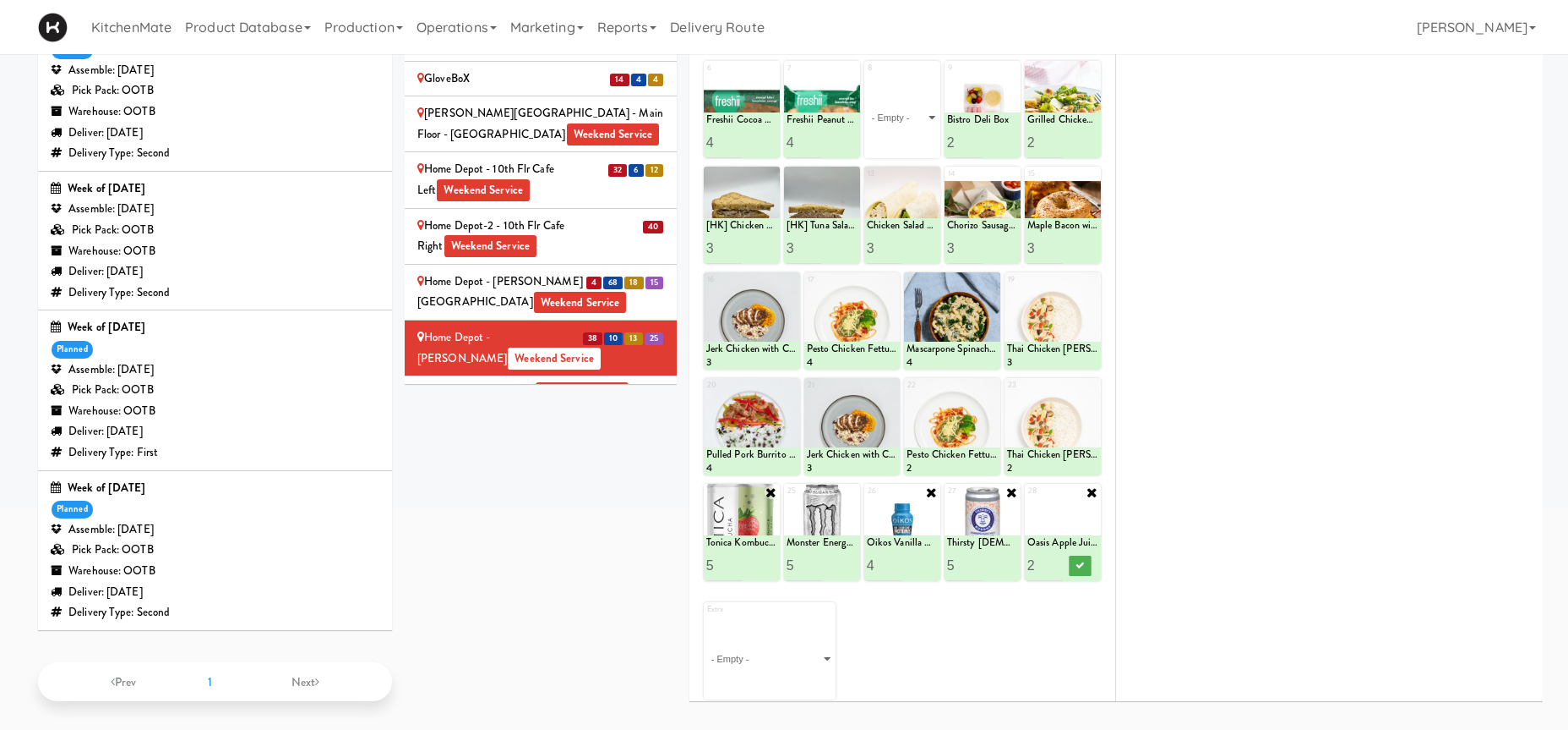
click at [1058, 557] on input "2" at bounding box center [1045, 564] width 35 height 32
click at [1058, 557] on input "3" at bounding box center [1045, 564] width 35 height 32
click at [1058, 557] on input "4" at bounding box center [1045, 564] width 35 height 32
type input "5"
click at [1058, 557] on input "5" at bounding box center [1045, 564] width 35 height 32
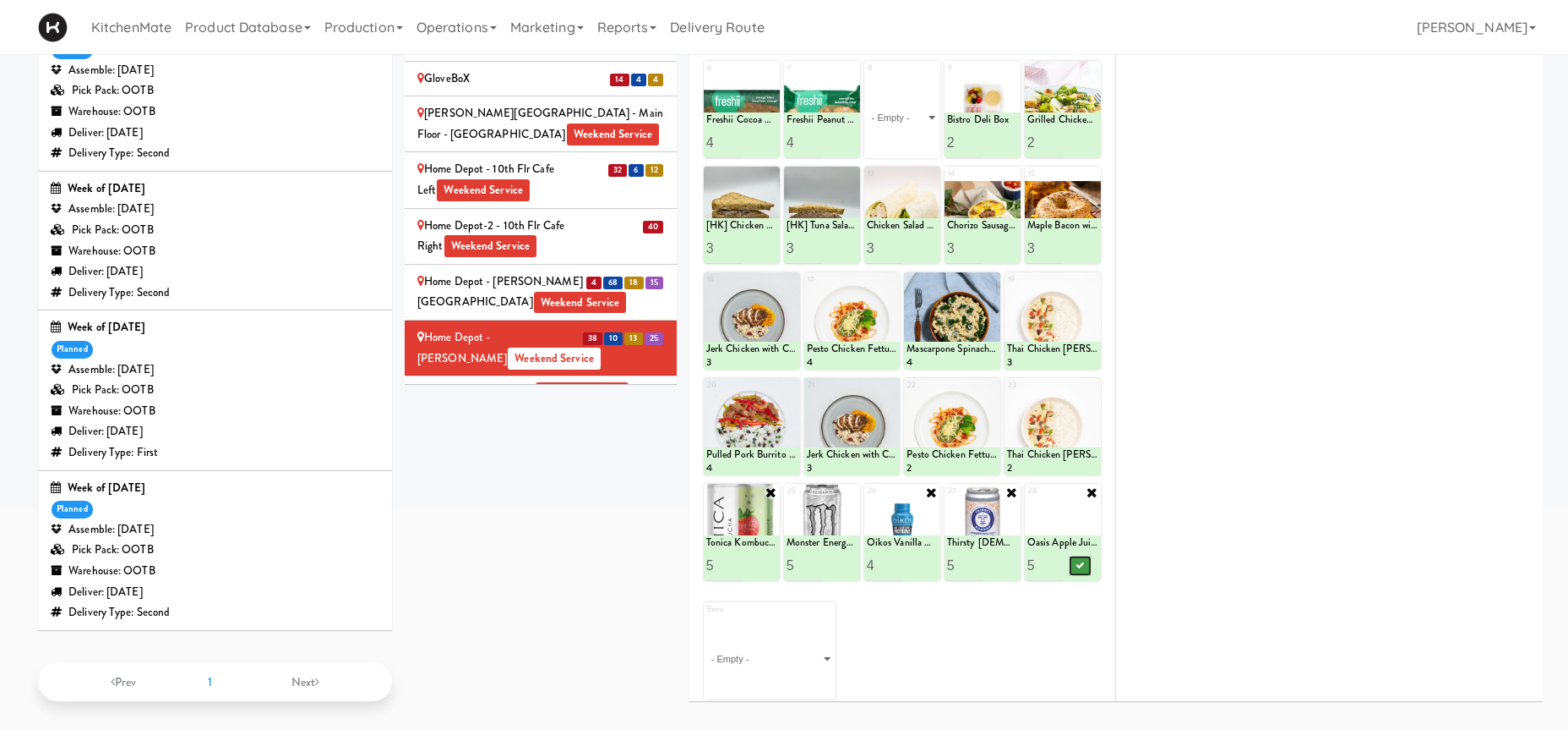
click at [1081, 561] on icon at bounding box center [1080, 565] width 9 height 10
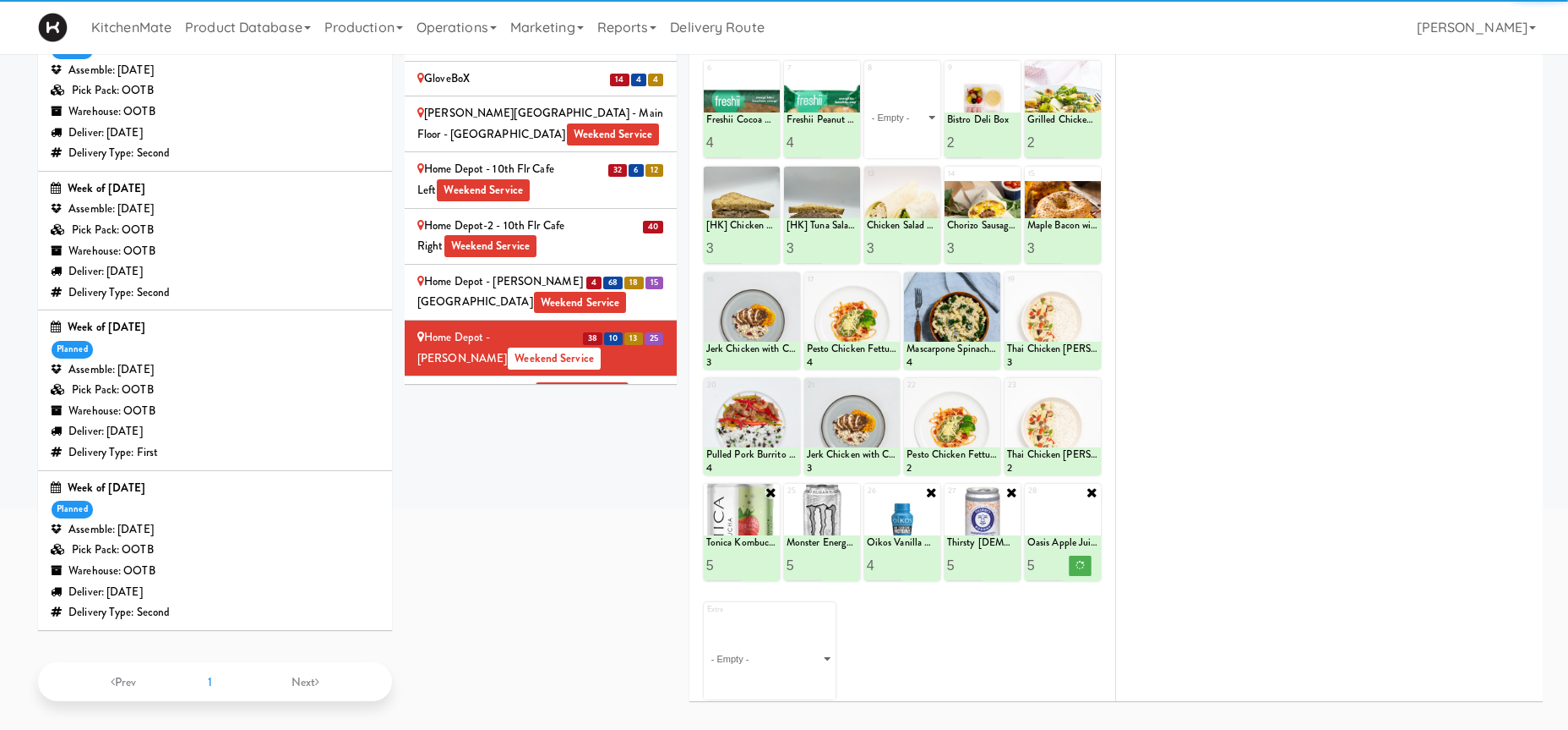
scroll to position [0, 0]
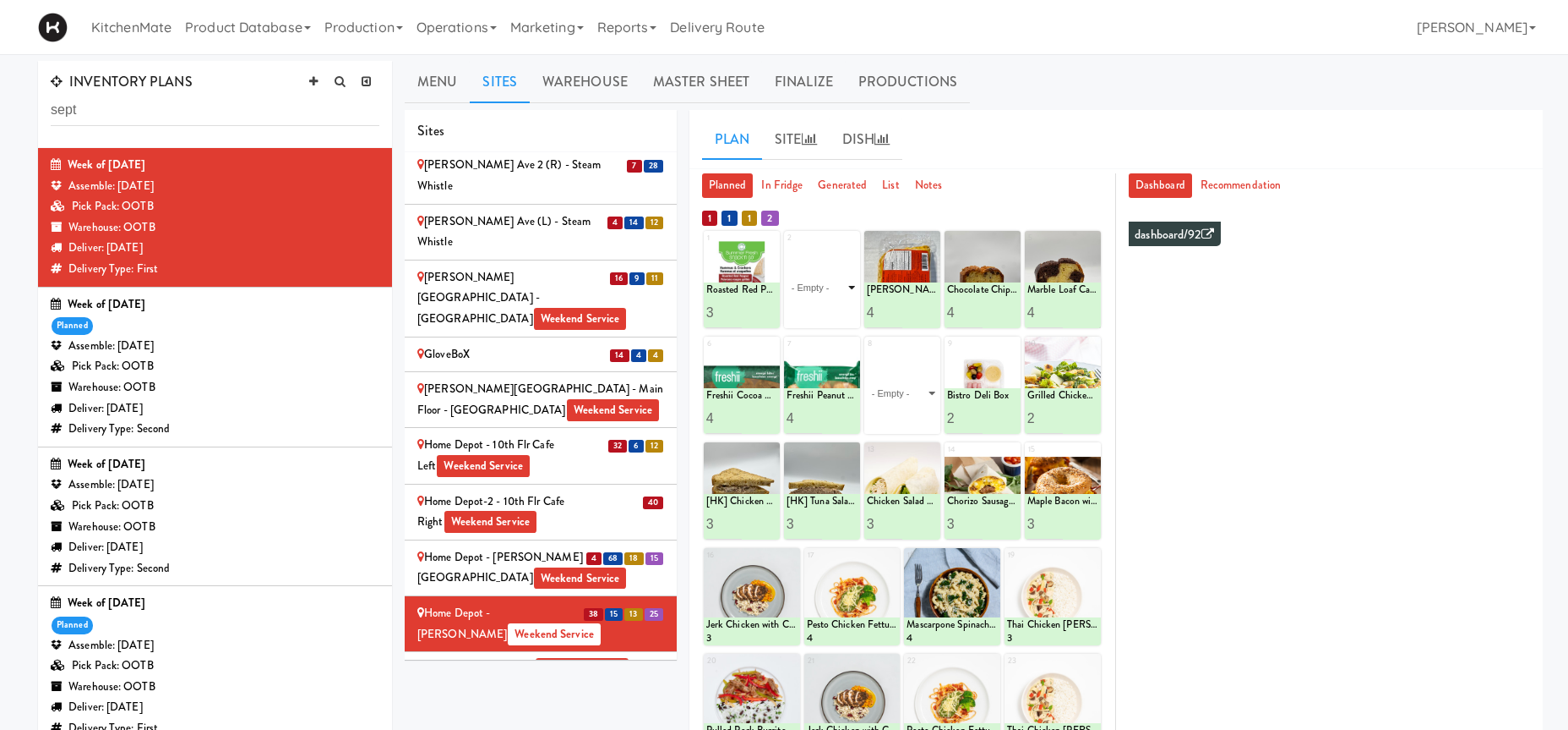
click at [787, 247] on select "- Empty - Activia Probiotic Peach Mango Smoothie Coca Cola Diet Coke Frooti Fuz…" at bounding box center [822, 287] width 71 height 81
click at [797, 256] on select "- Empty - Activia Probiotic Peach Mango Smoothie Coca Cola Diet Coke Frooti Fuz…" at bounding box center [822, 287] width 71 height 81
click at [867, 352] on select "- Empty - Activia Probiotic Peach Mango Smoothie Coca Cola Diet Coke Frooti Fuz…" at bounding box center [903, 392] width 71 height 81
click at [495, 652] on li "10 IKEA Burlington EMPU Weekend Service" at bounding box center [540, 669] width 272 height 35
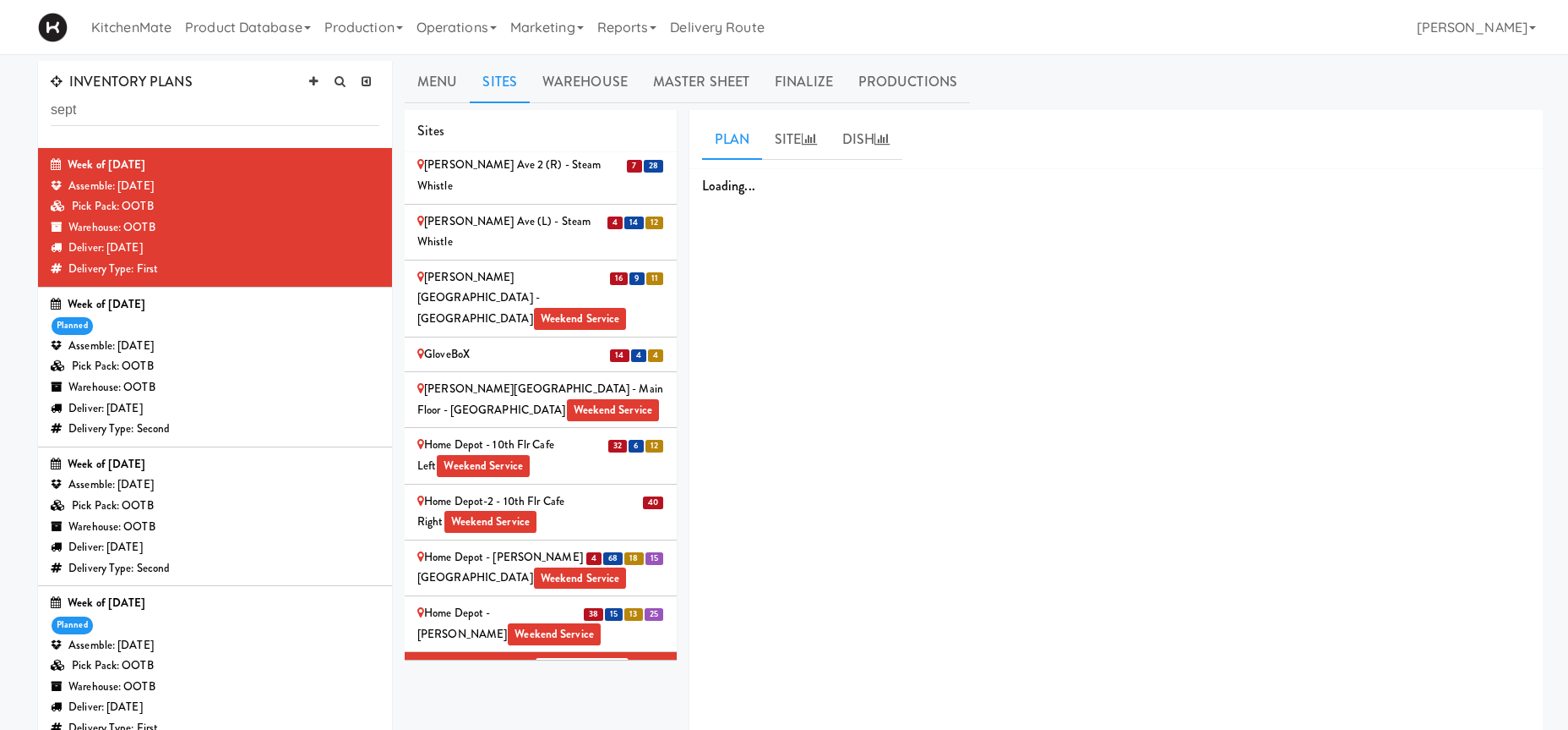
click at [499, 658] on div "IKEA Burlington EMPU Weekend Service" at bounding box center [541, 669] width 247 height 21
